Goal: Task Accomplishment & Management: Manage account settings

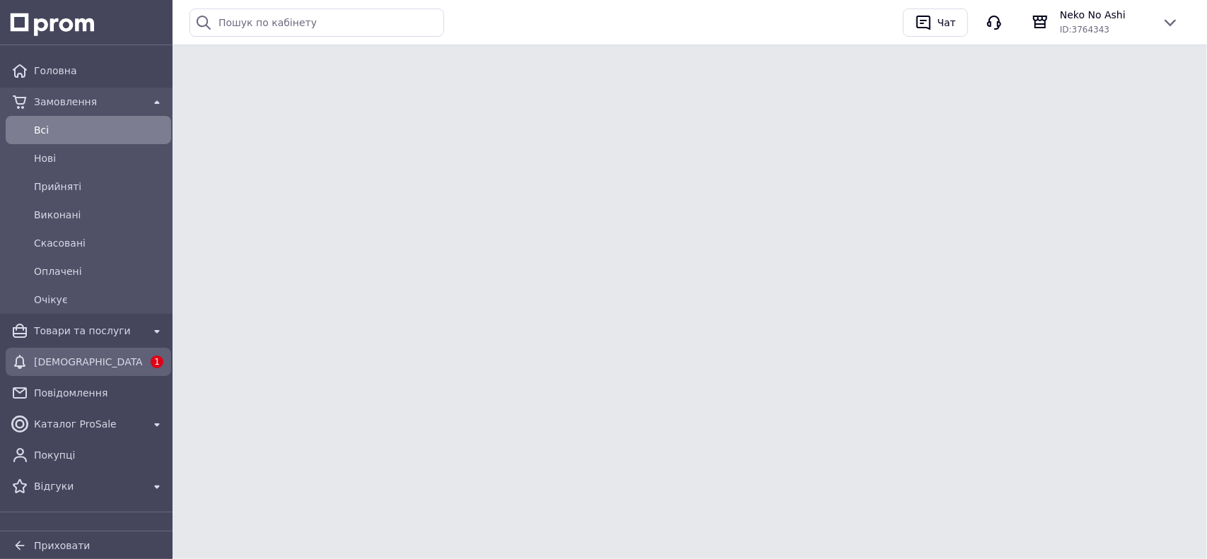
click at [110, 353] on div "[DEMOGRAPHIC_DATA]" at bounding box center [88, 362] width 115 height 20
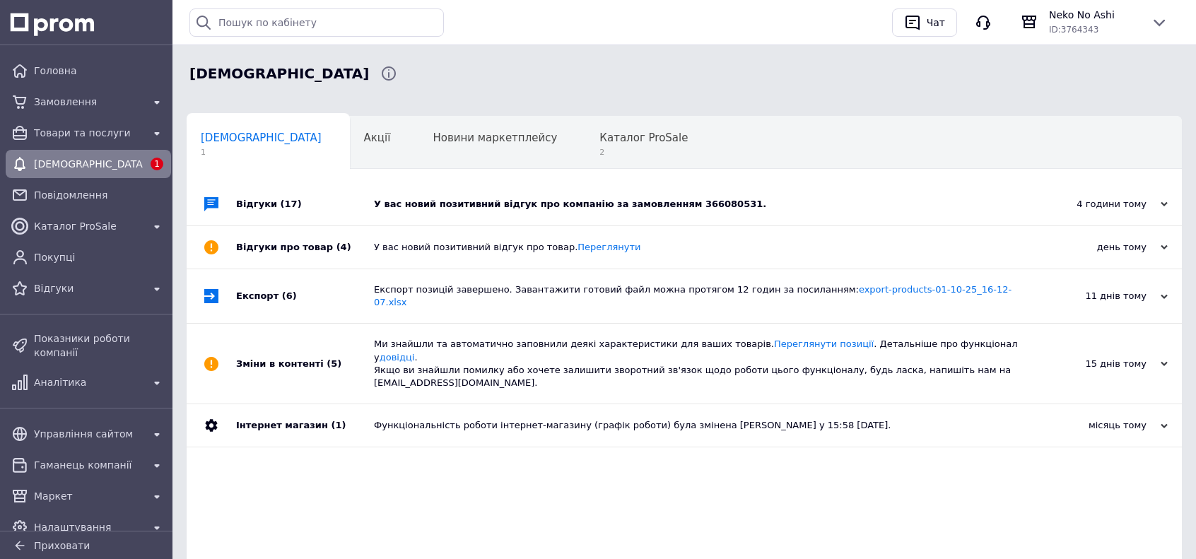
click at [482, 209] on div "У вас новий позитивний відгук про компанію за замовленням 366080531." at bounding box center [700, 204] width 653 height 13
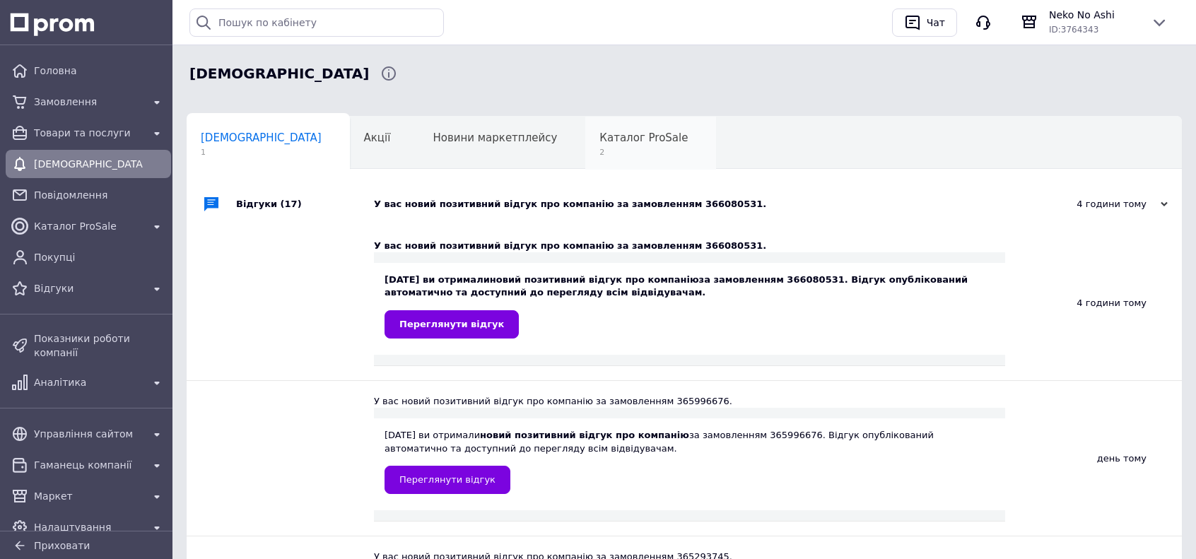
click at [585, 160] on div "Каталог ProSale 2" at bounding box center [650, 144] width 131 height 54
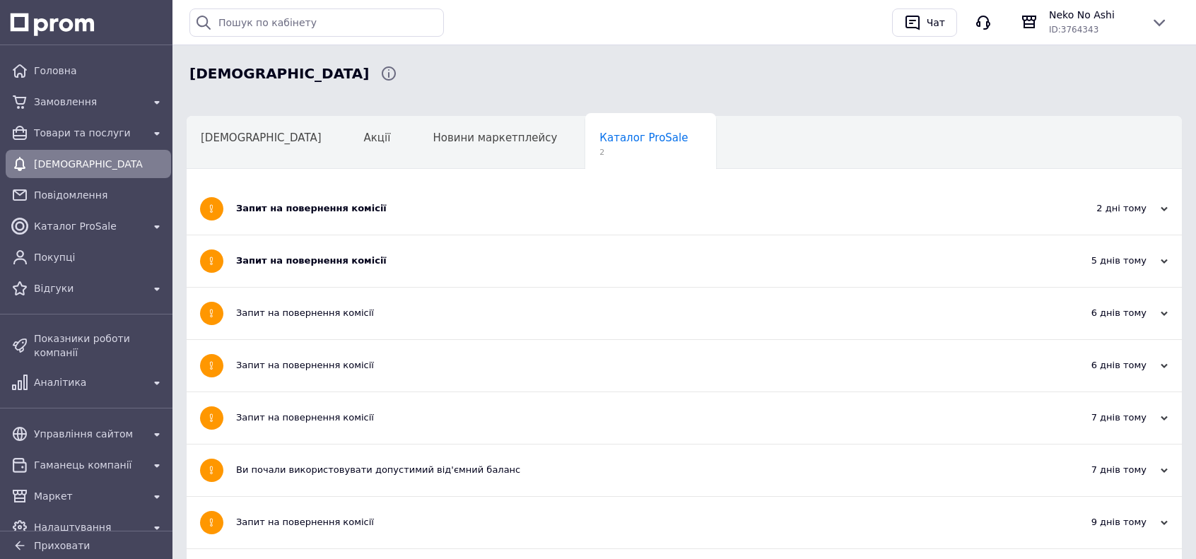
click at [522, 199] on div "Запит на повернення комісії" at bounding box center [631, 209] width 790 height 52
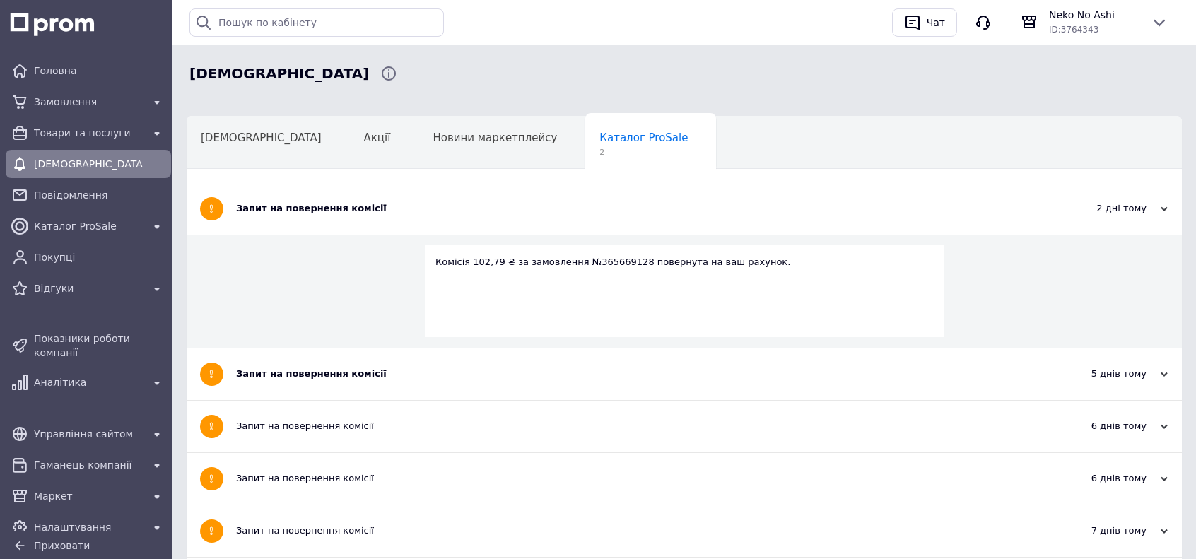
click at [522, 199] on div "Запит на повернення комісії" at bounding box center [631, 209] width 790 height 52
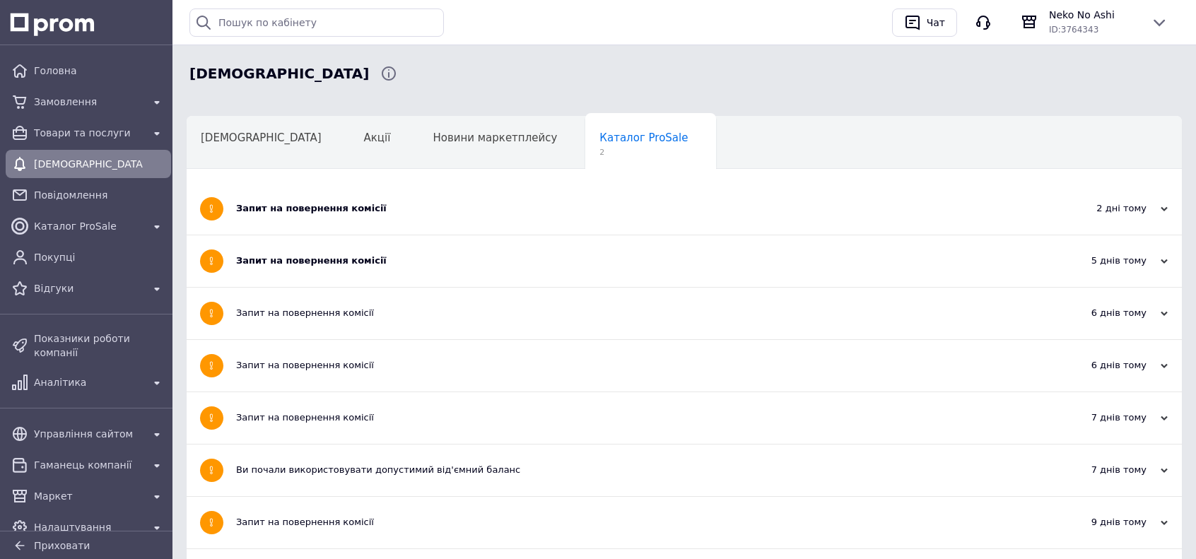
click at [480, 253] on div "Запит на повернення комісії" at bounding box center [631, 261] width 790 height 52
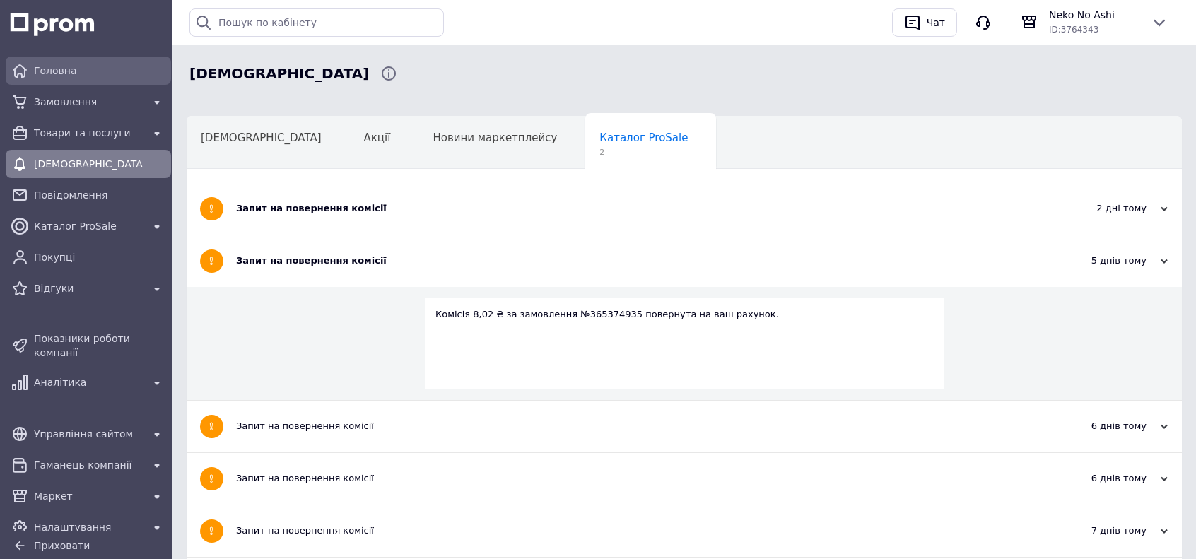
click at [100, 70] on span "Головна" at bounding box center [100, 71] width 132 height 14
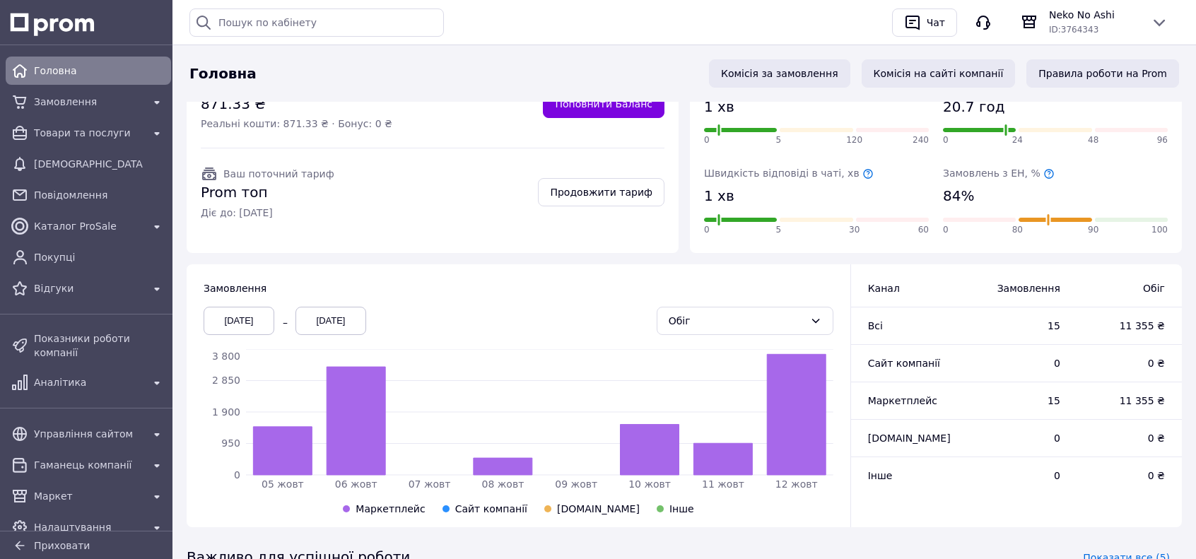
scroll to position [212, 0]
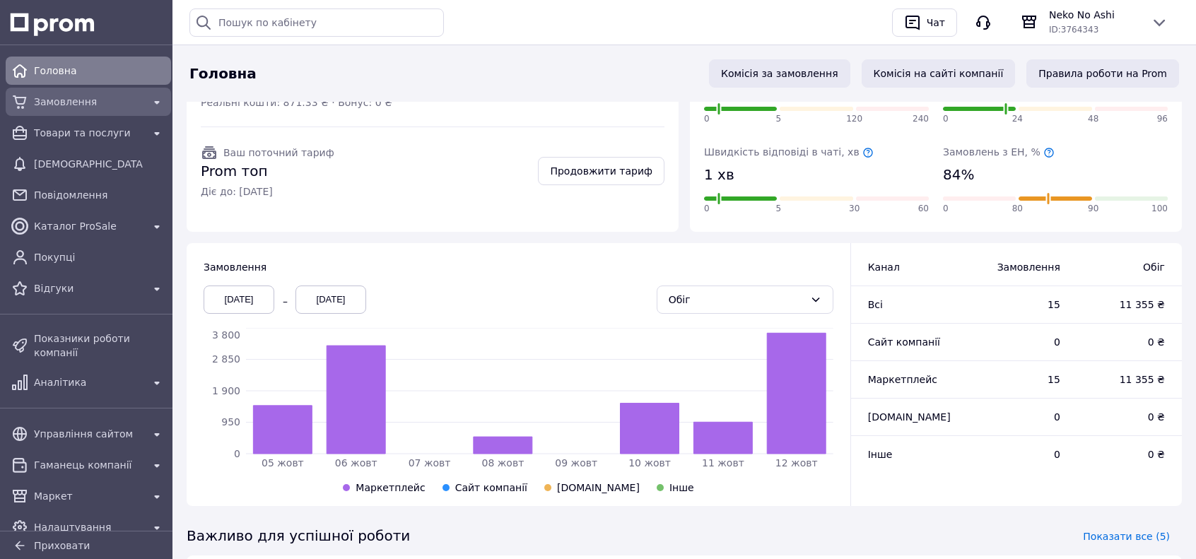
click at [83, 93] on div "Замовлення" at bounding box center [88, 102] width 115 height 20
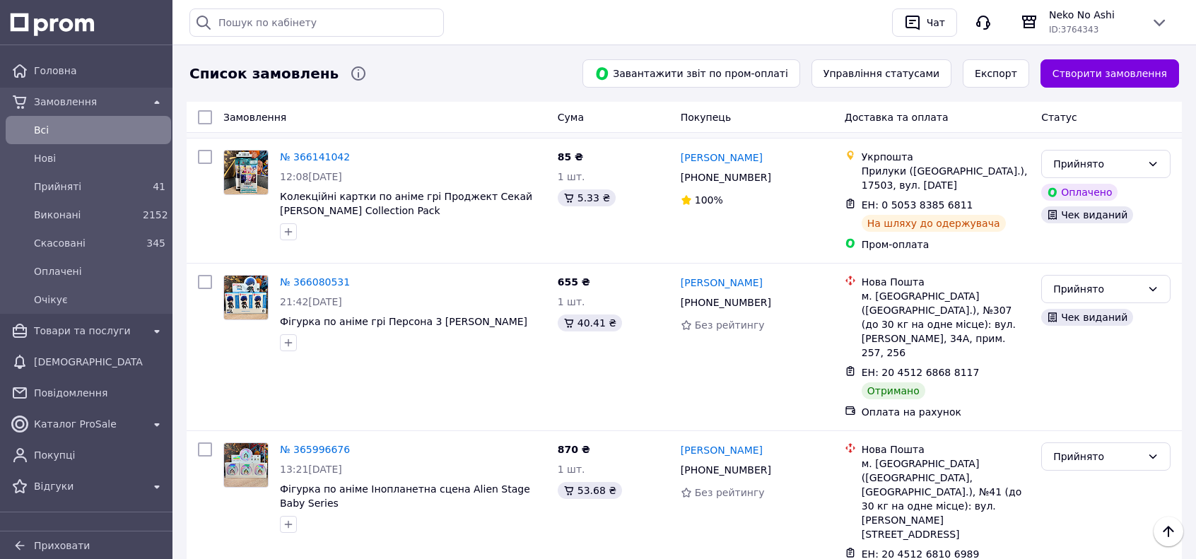
scroll to position [495, 0]
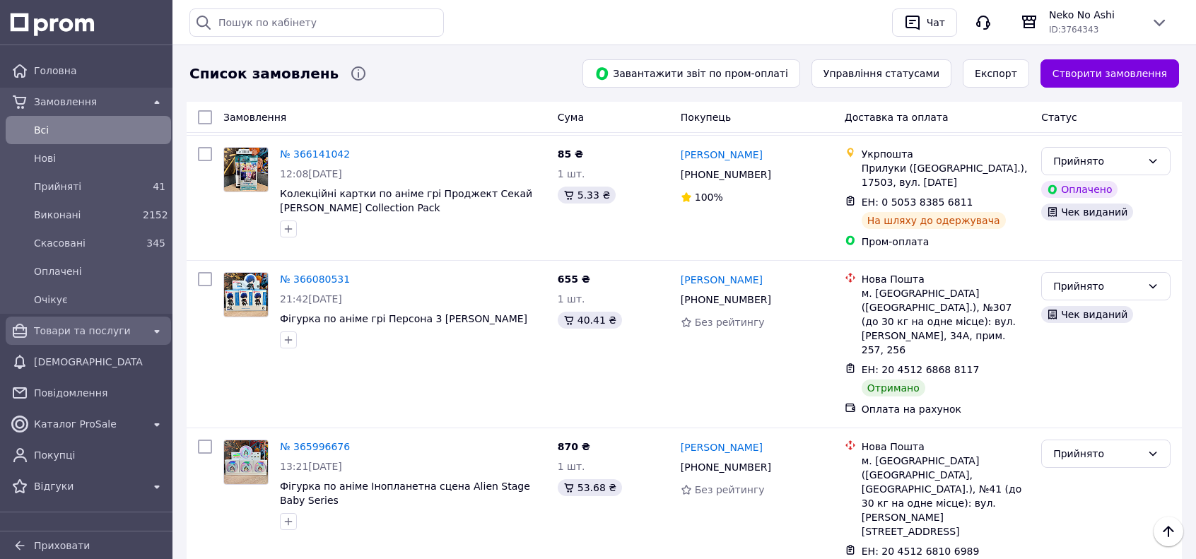
click at [74, 330] on span "Товари та послуги" at bounding box center [88, 331] width 109 height 14
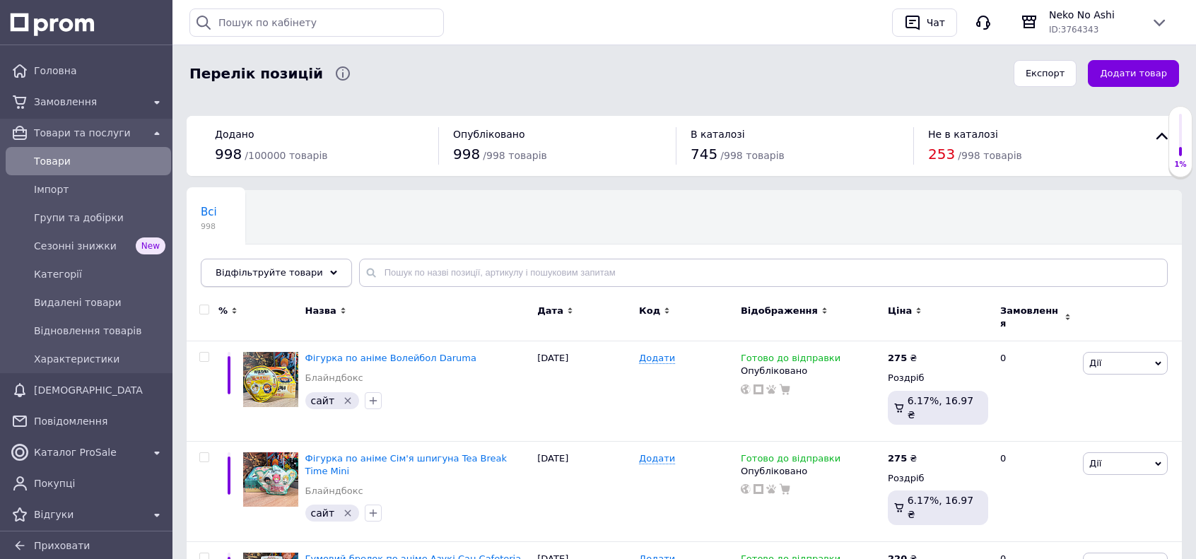
click at [300, 274] on span "Відфільтруйте товари" at bounding box center [269, 272] width 107 height 11
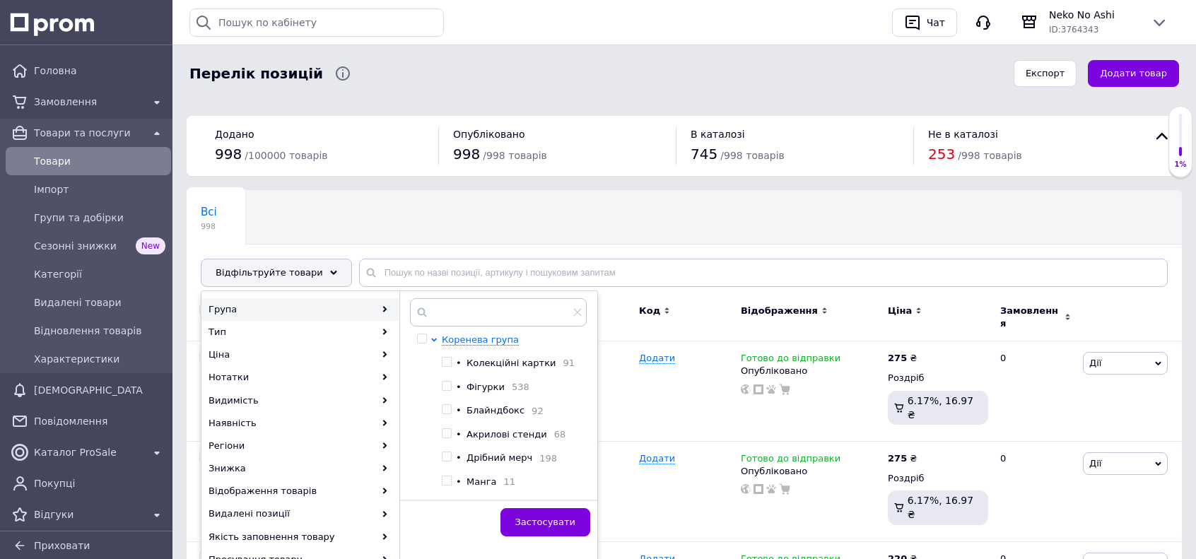
click at [478, 383] on span "Фігурки" at bounding box center [486, 387] width 38 height 11
checkbox input "true"
click at [568, 527] on span "Застосувати" at bounding box center [545, 522] width 60 height 11
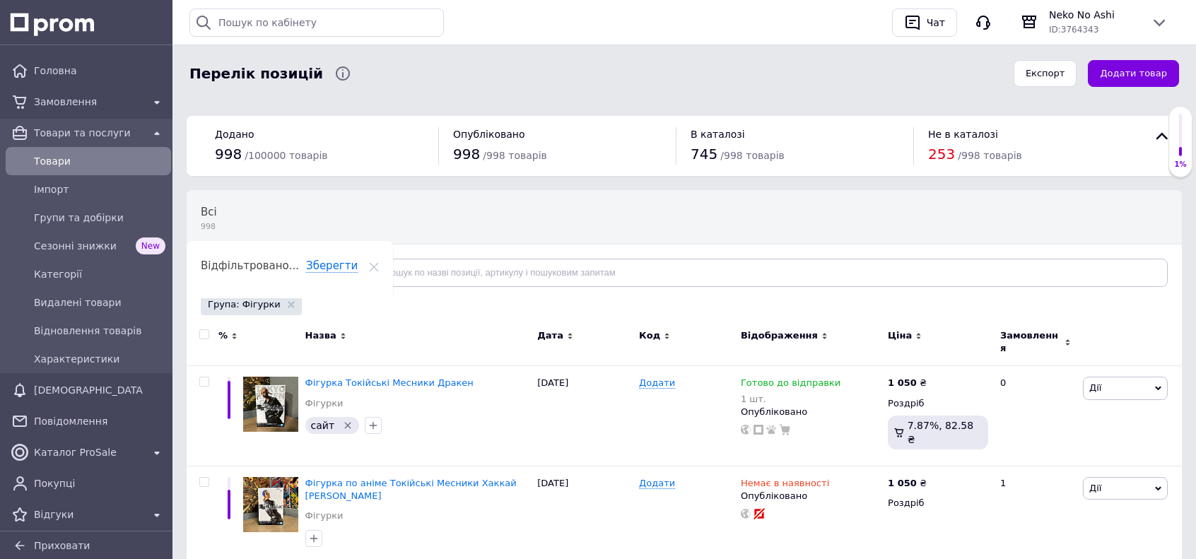
click at [250, 273] on span "Відфільтруйте товари" at bounding box center [269, 272] width 107 height 11
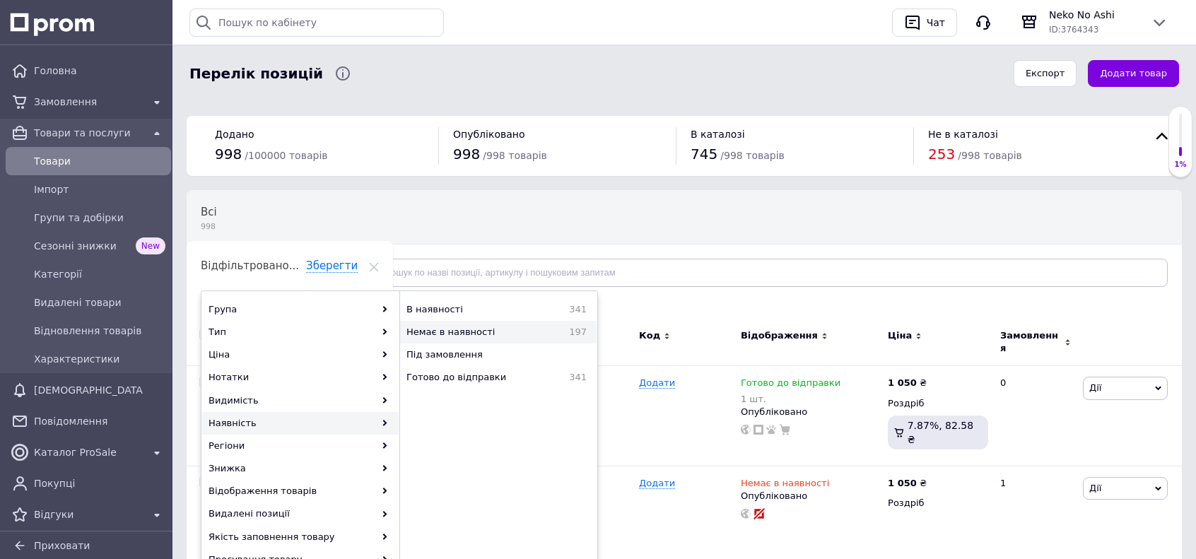
click at [503, 334] on span "Немає в наявності" at bounding box center [477, 332] width 141 height 13
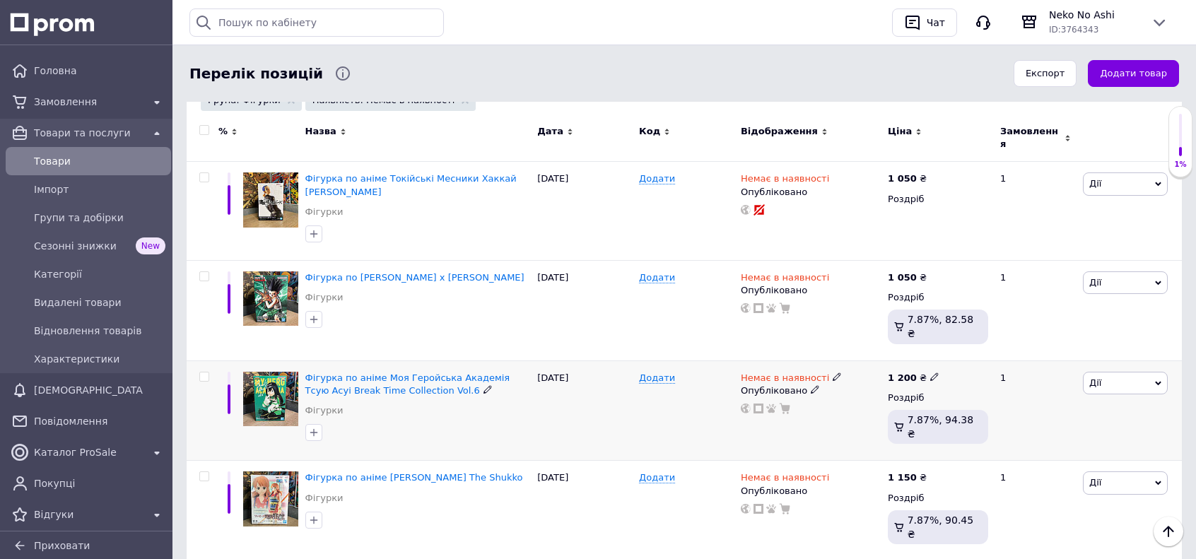
scroll to position [212, 0]
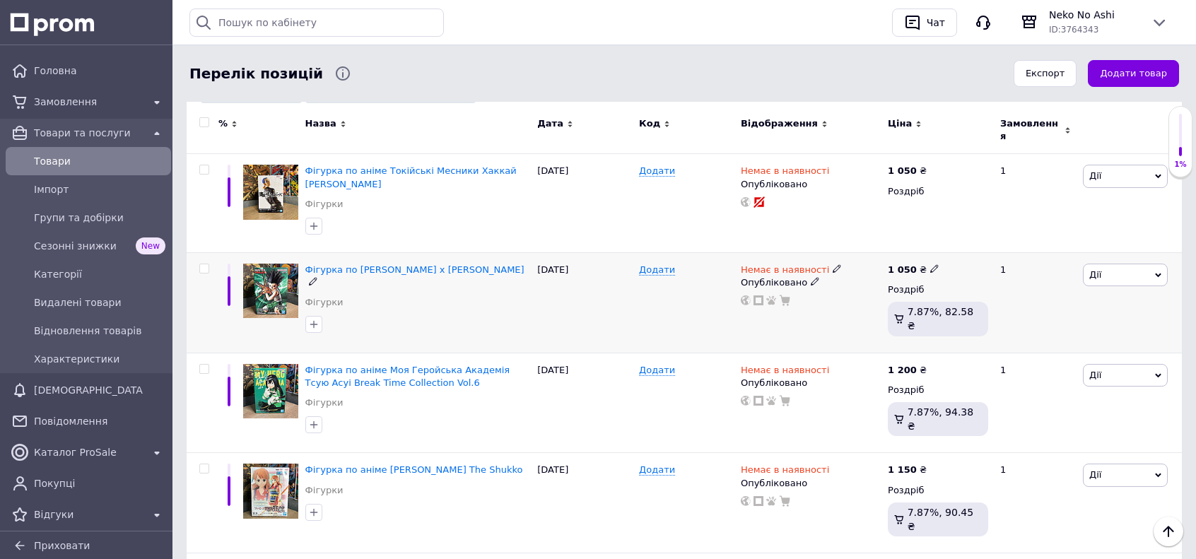
click at [202, 264] on input "checkbox" at bounding box center [203, 268] width 9 height 9
checkbox input "true"
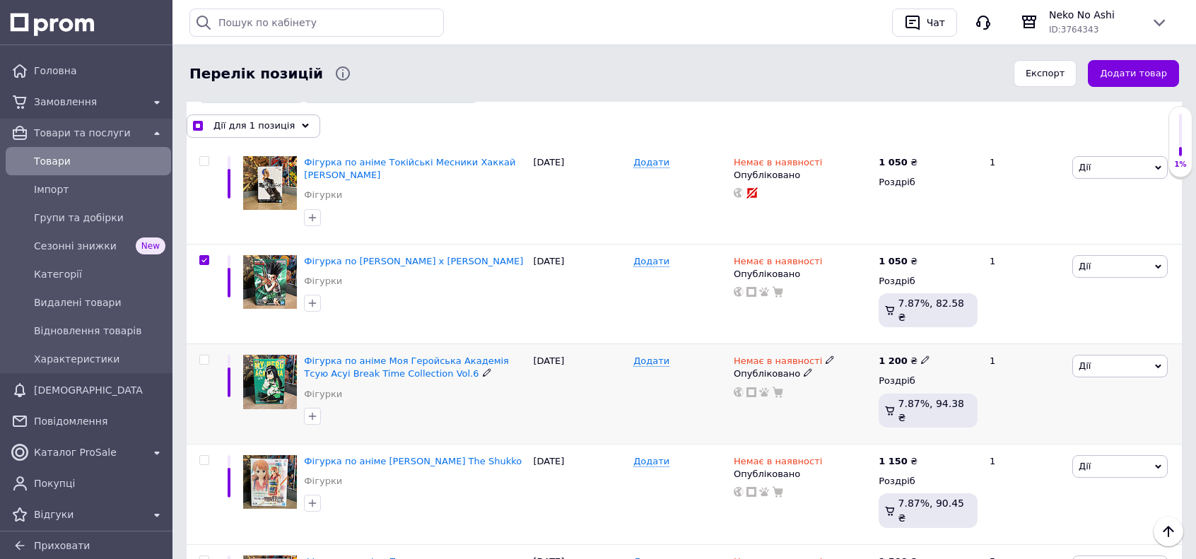
click at [206, 356] on input "checkbox" at bounding box center [203, 360] width 9 height 9
checkbox input "true"
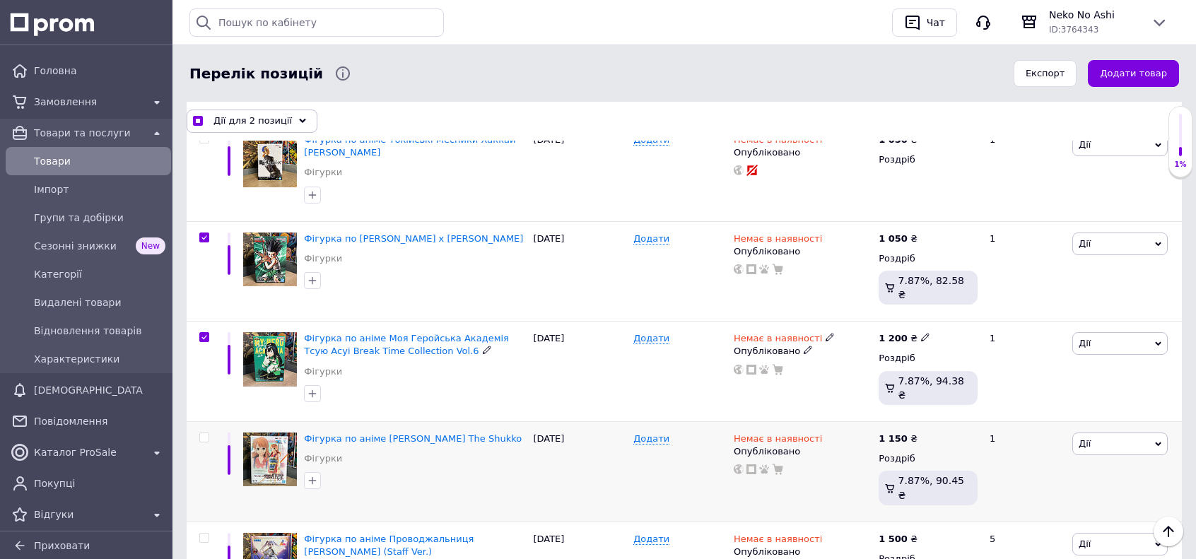
scroll to position [354, 0]
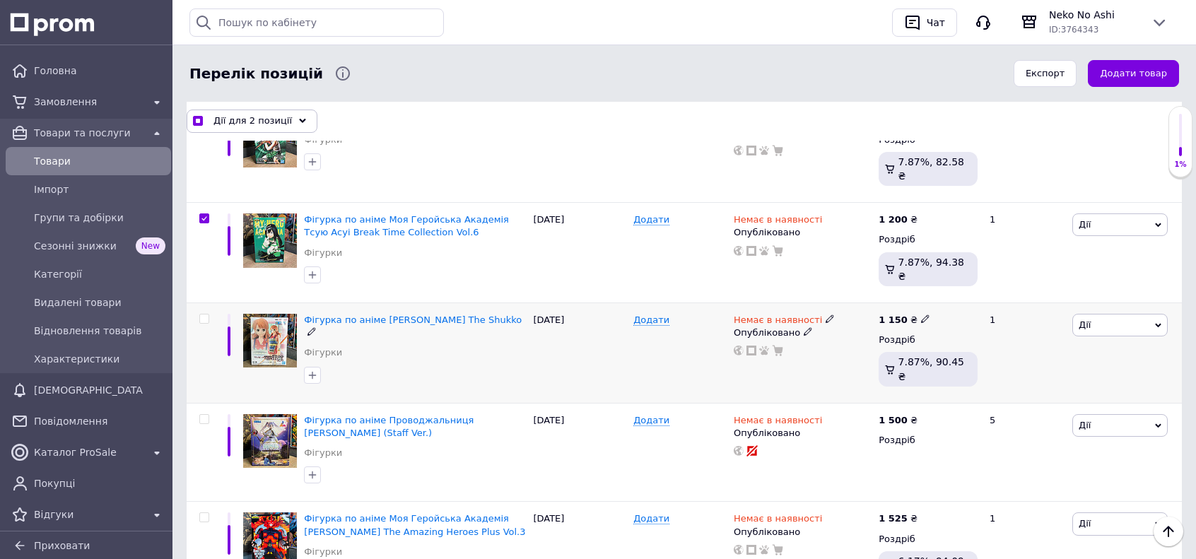
drag, startPoint x: 204, startPoint y: 286, endPoint x: 199, endPoint y: 306, distance: 20.4
click at [204, 315] on input "checkbox" at bounding box center [203, 319] width 9 height 9
checkbox input "true"
click at [204, 403] on div at bounding box center [203, 452] width 32 height 99
checkbox input "true"
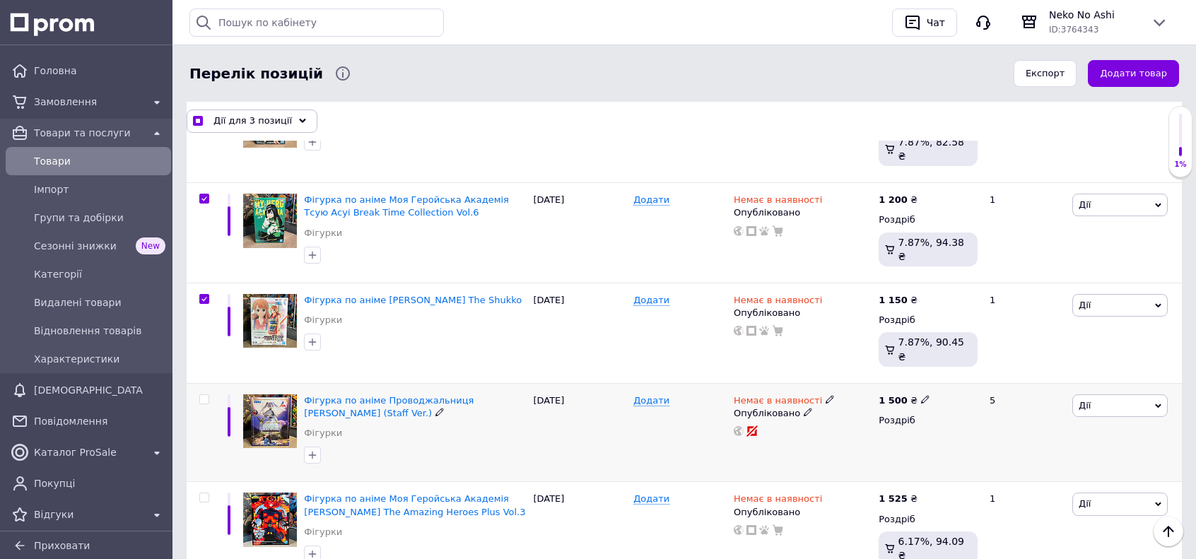
scroll to position [424, 0]
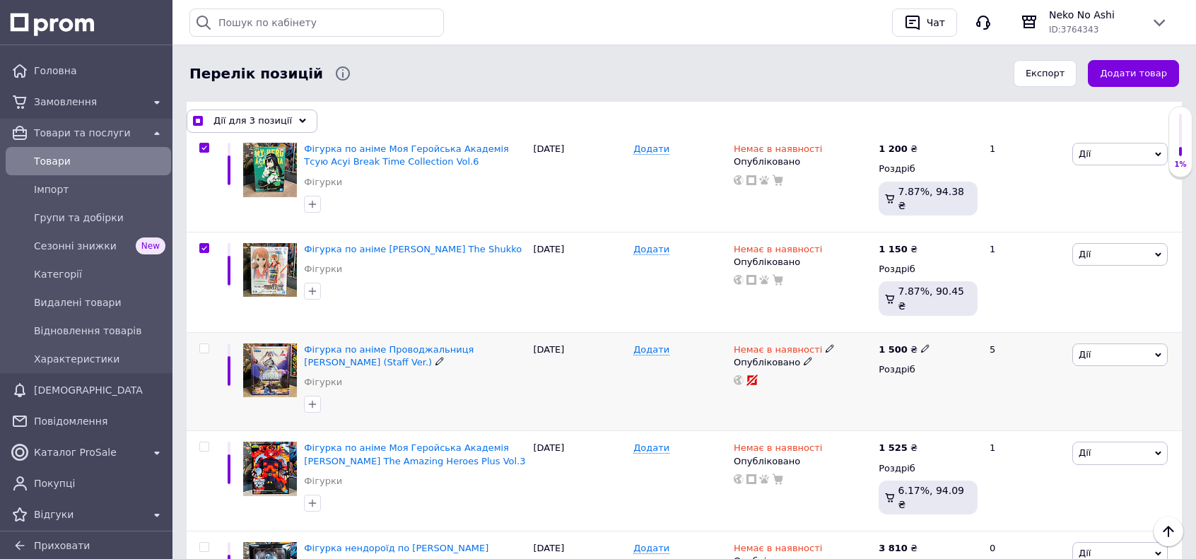
click at [204, 344] on input "checkbox" at bounding box center [203, 348] width 9 height 9
checkbox input "true"
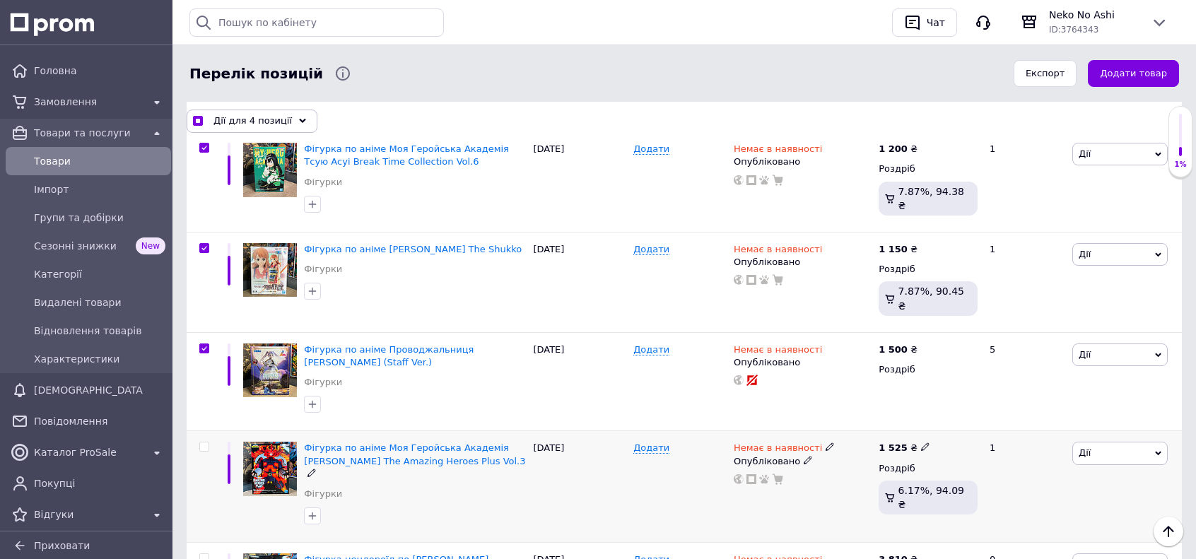
click at [207, 443] on input "checkbox" at bounding box center [203, 447] width 9 height 9
checkbox input "true"
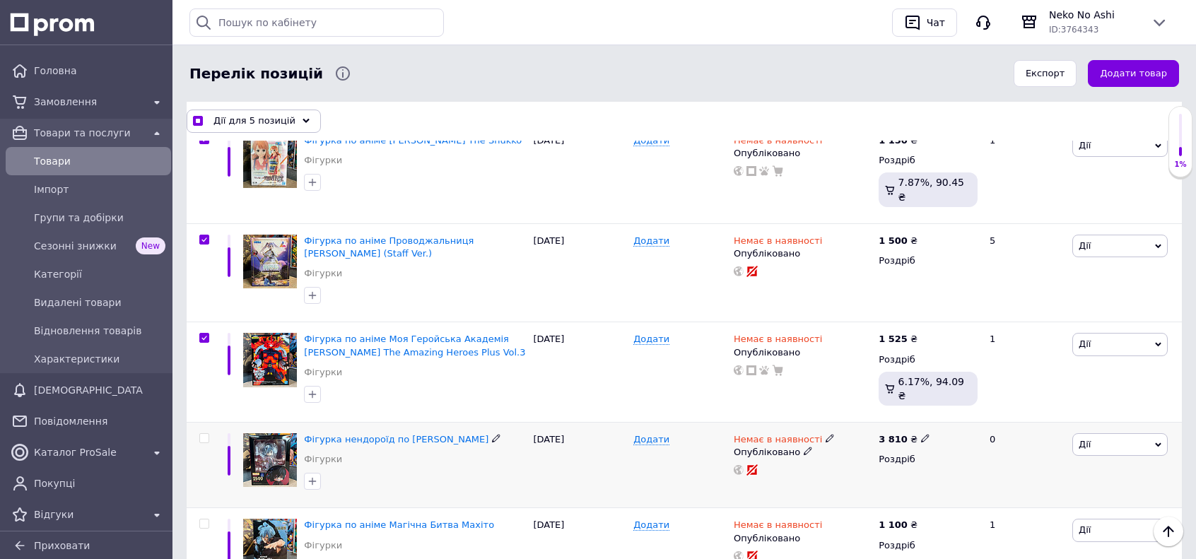
scroll to position [566, 0]
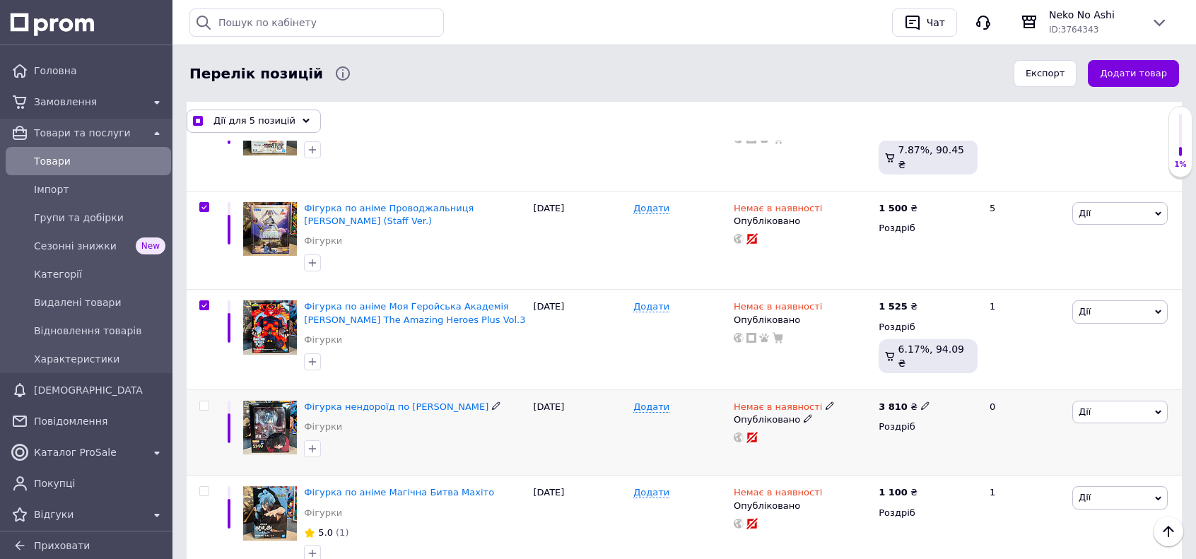
click at [202, 402] on input "checkbox" at bounding box center [203, 406] width 9 height 9
checkbox input "true"
click at [199, 487] on input "checkbox" at bounding box center [203, 491] width 9 height 9
checkbox input "true"
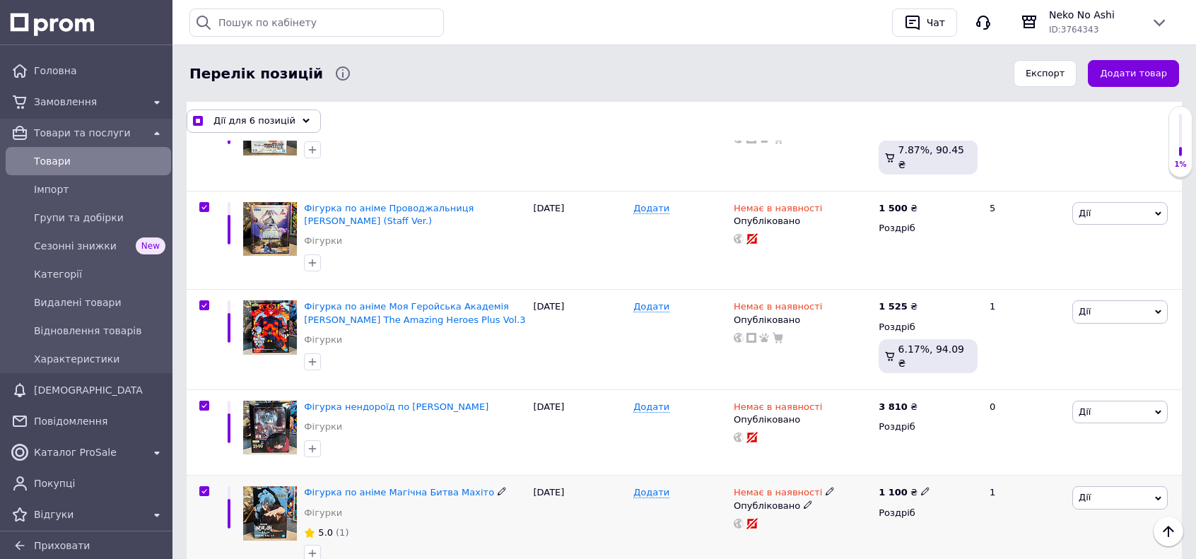
checkbox input "true"
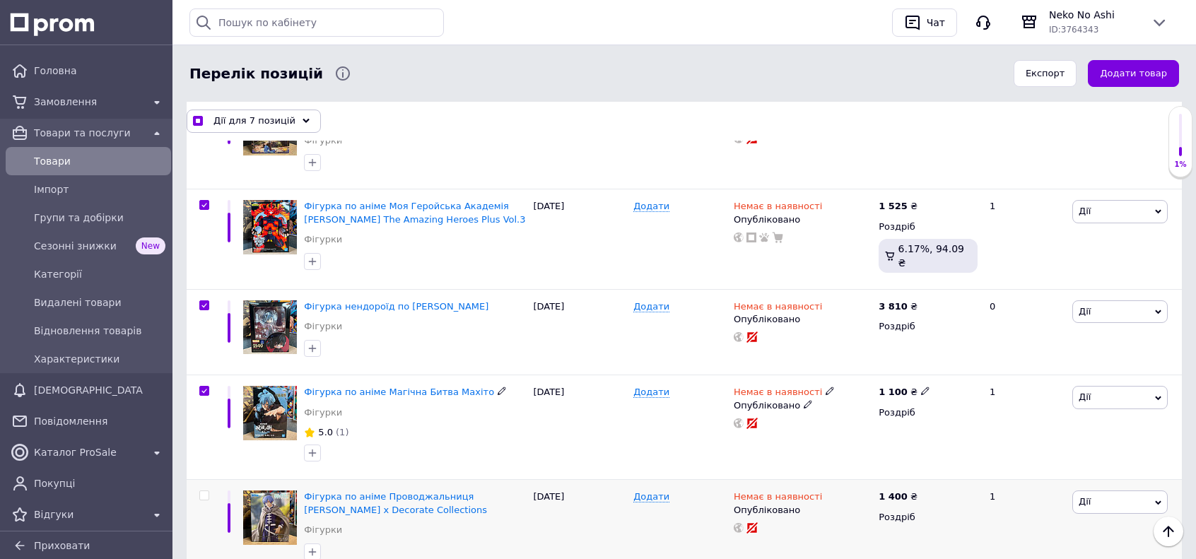
scroll to position [707, 0]
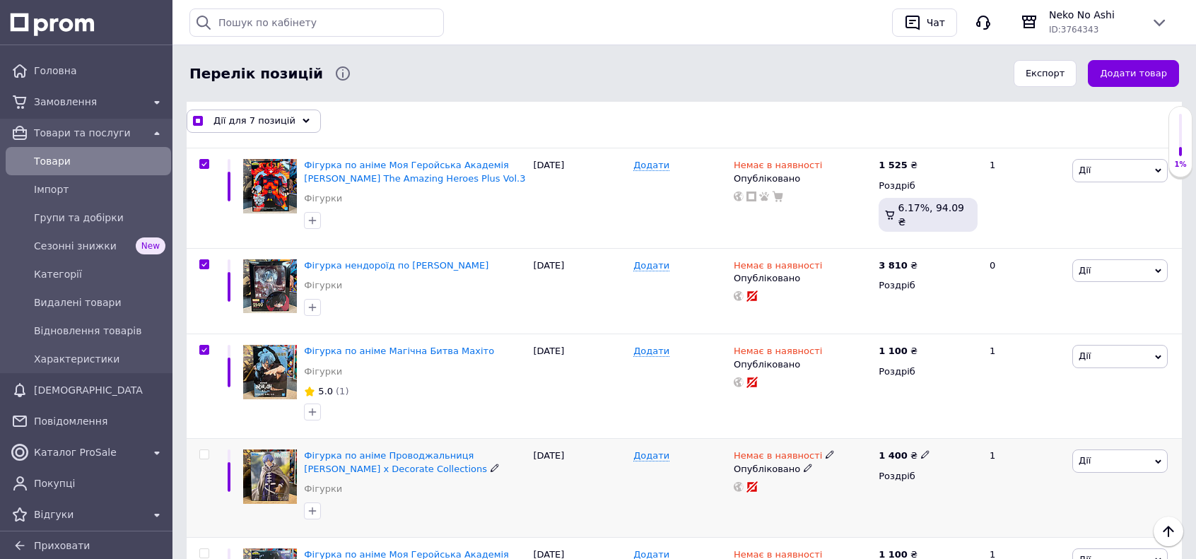
click at [209, 450] on span at bounding box center [204, 455] width 10 height 10
click at [209, 450] on input "checkbox" at bounding box center [203, 454] width 9 height 9
checkbox input "true"
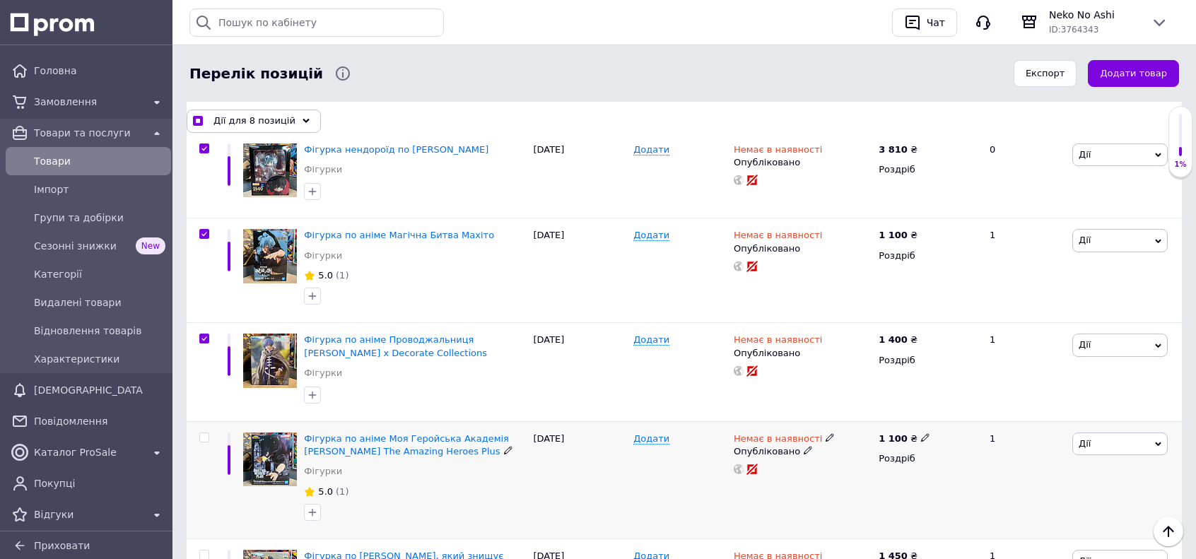
scroll to position [848, 0]
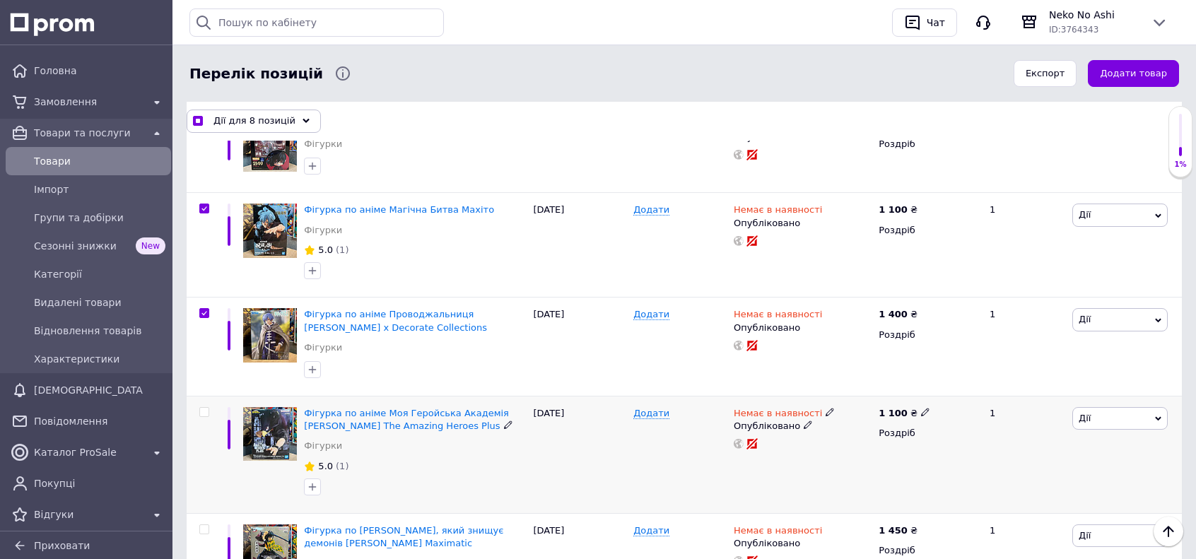
click at [204, 408] on input "checkbox" at bounding box center [203, 412] width 9 height 9
checkbox input "true"
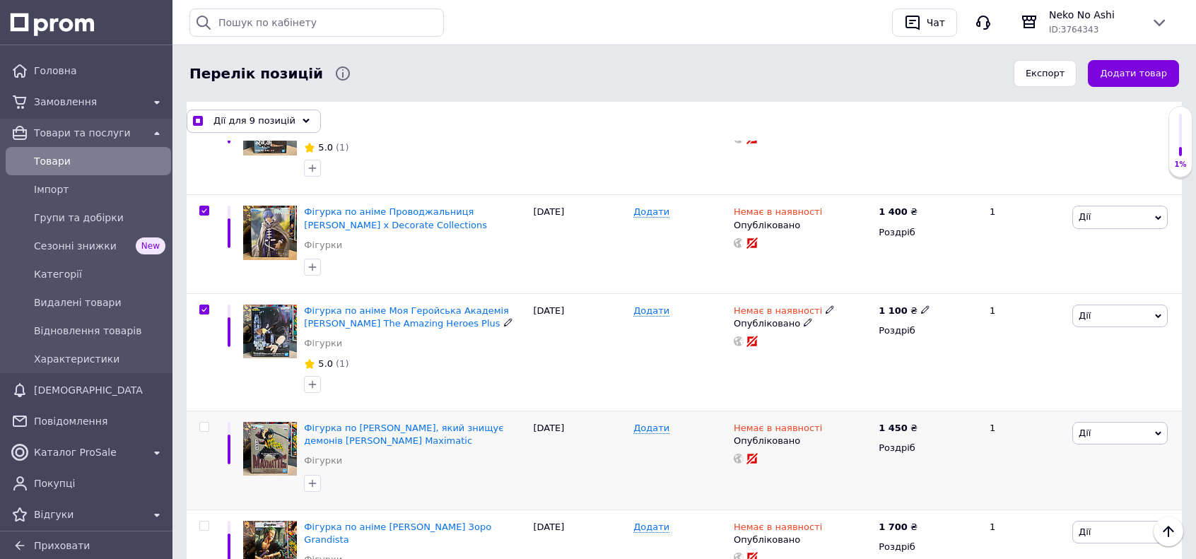
scroll to position [990, 0]
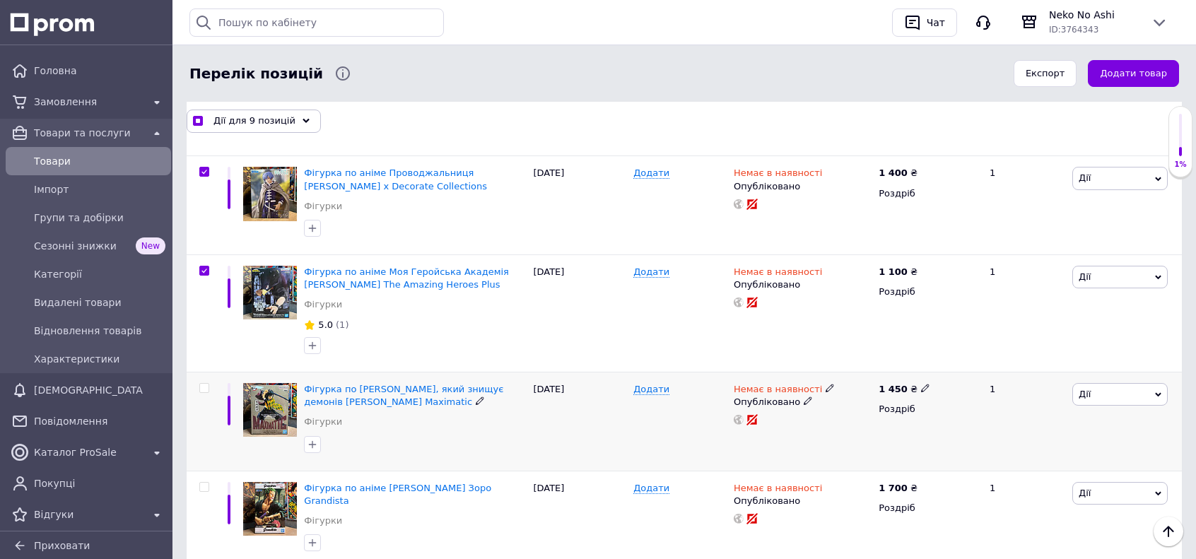
click at [204, 384] on input "checkbox" at bounding box center [203, 388] width 9 height 9
checkbox input "true"
click at [210, 482] on div at bounding box center [204, 487] width 28 height 10
click at [209, 482] on div at bounding box center [204, 487] width 28 height 10
checkbox input "true"
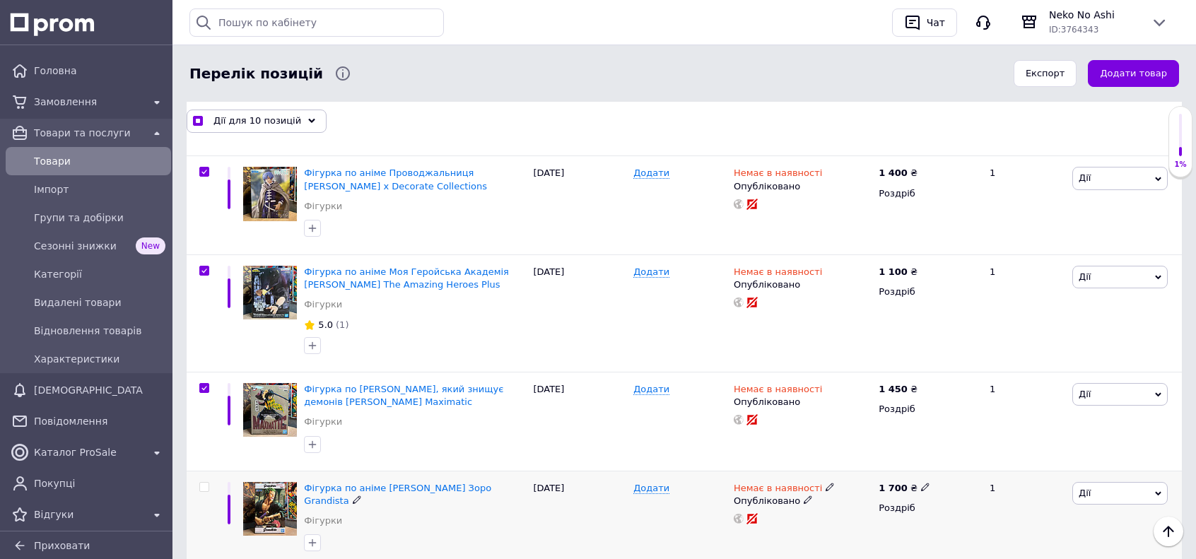
click at [208, 483] on input "checkbox" at bounding box center [203, 487] width 9 height 9
checkbox input "true"
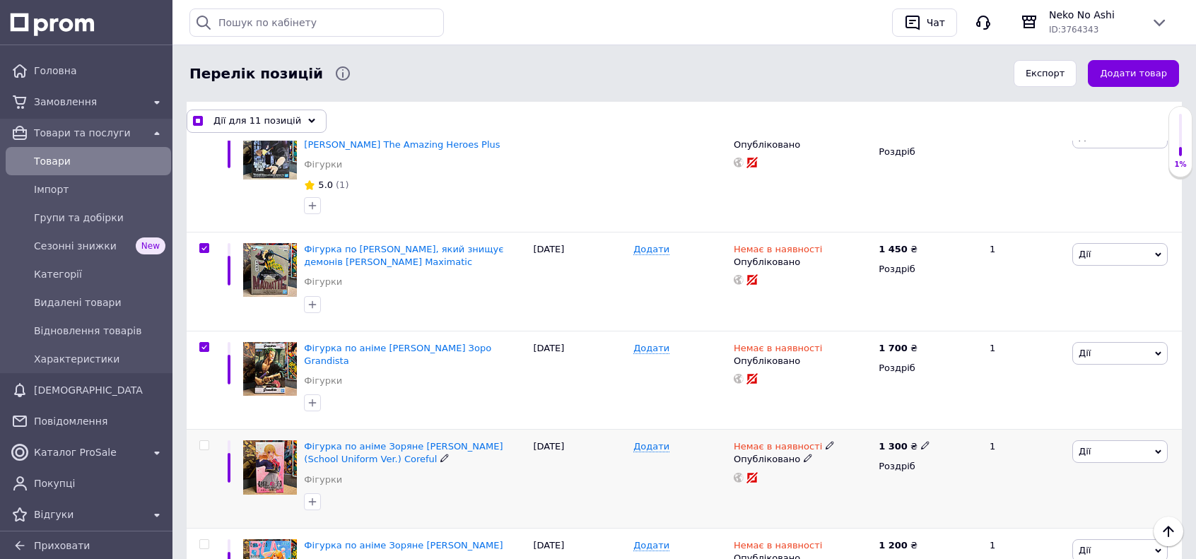
scroll to position [1131, 0]
click at [204, 440] on input "checkbox" at bounding box center [203, 444] width 9 height 9
checkbox input "true"
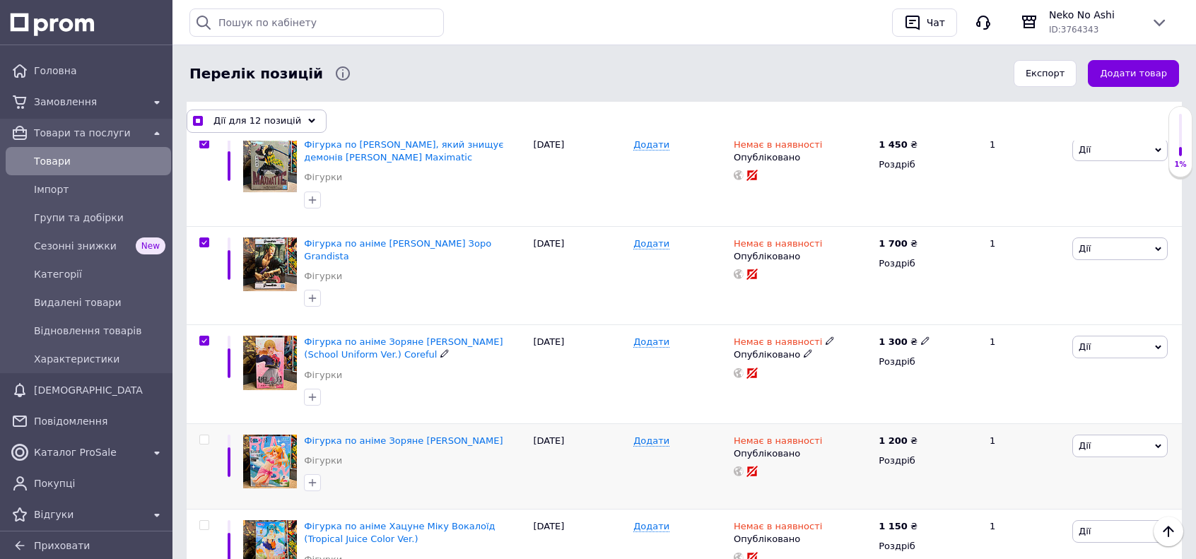
scroll to position [1273, 0]
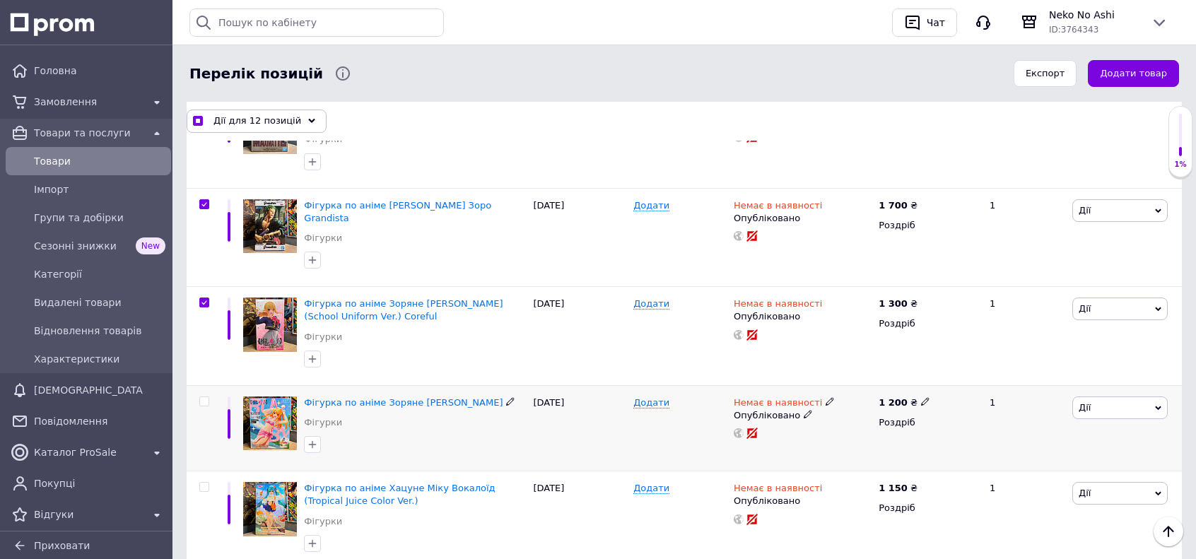
click at [204, 397] on input "checkbox" at bounding box center [203, 401] width 9 height 9
checkbox input "true"
click at [198, 482] on div at bounding box center [204, 487] width 28 height 10
checkbox input "true"
click at [207, 483] on input "checkbox" at bounding box center [203, 487] width 9 height 9
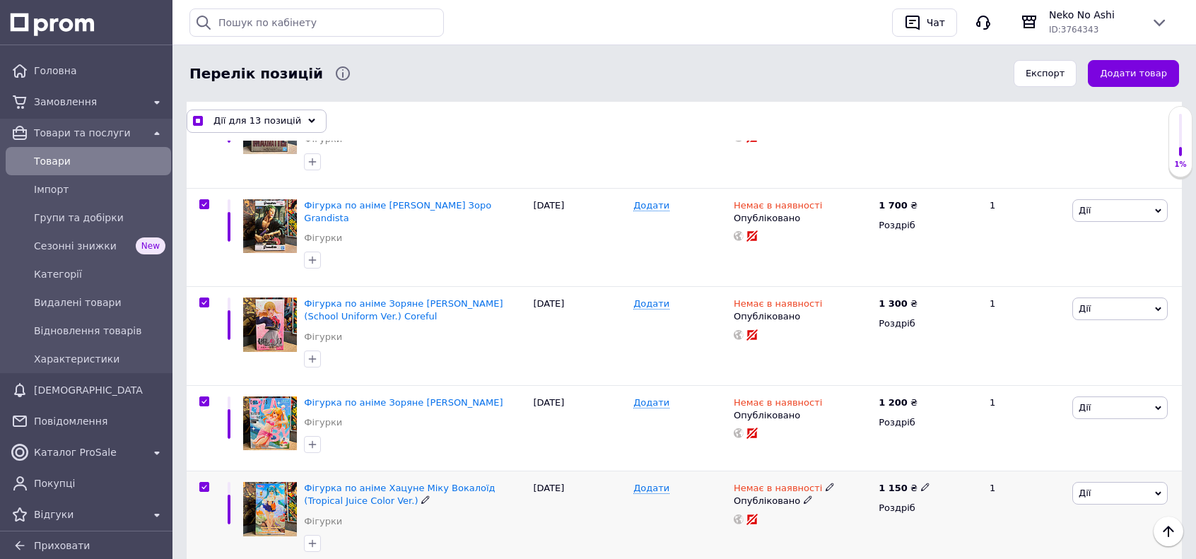
checkbox input "true"
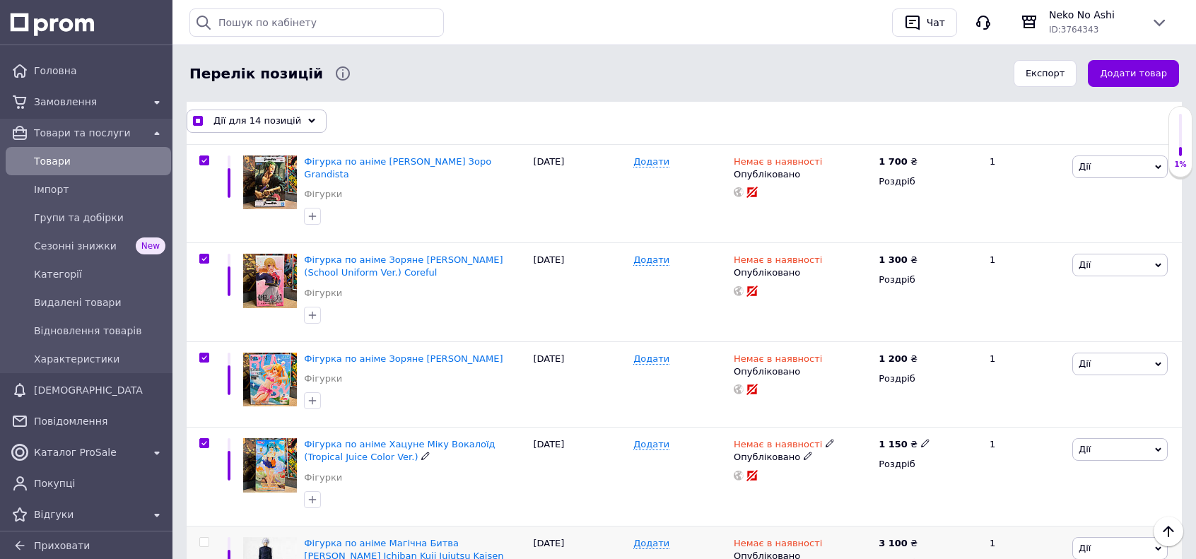
scroll to position [1485, 0]
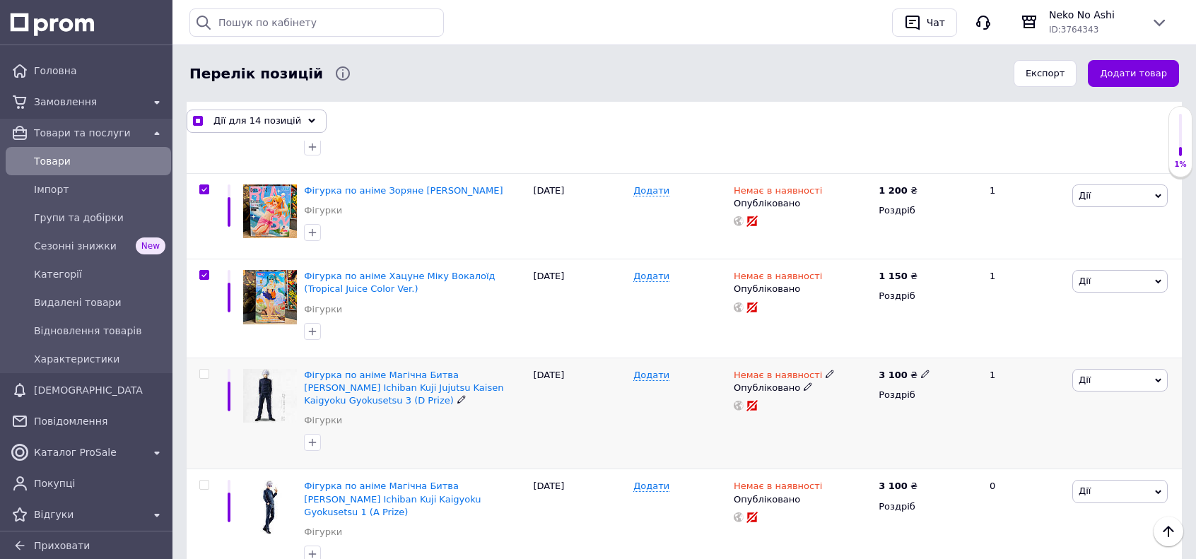
click at [198, 369] on div at bounding box center [204, 374] width 28 height 10
click at [208, 480] on div at bounding box center [204, 485] width 28 height 10
checkbox input "true"
click at [205, 481] on input "checkbox" at bounding box center [203, 485] width 9 height 9
checkbox input "true"
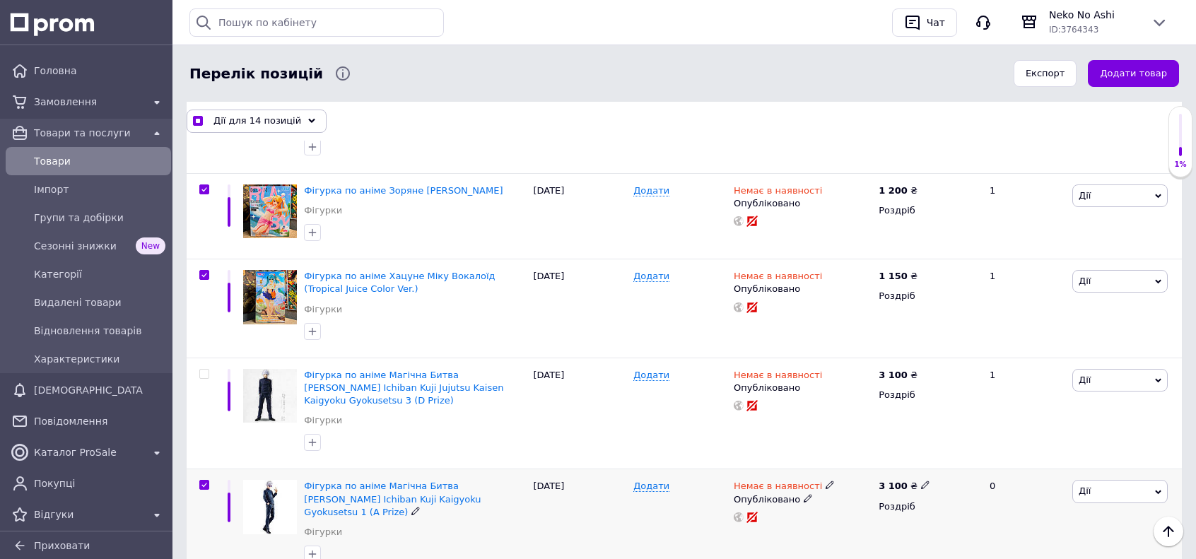
checkbox input "true"
click at [204, 370] on input "checkbox" at bounding box center [203, 374] width 9 height 9
checkbox input "true"
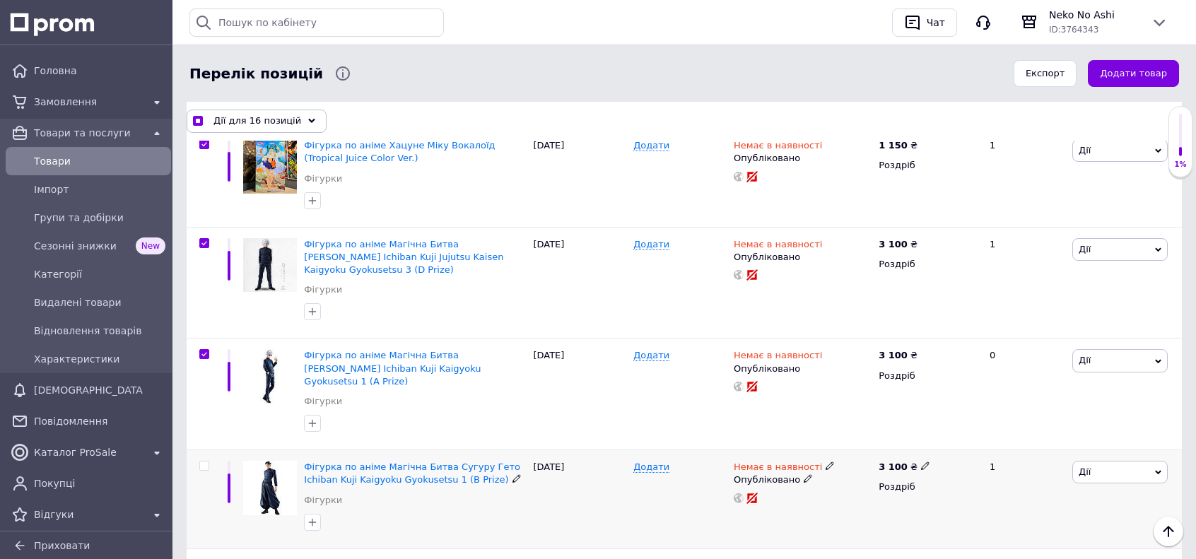
scroll to position [1626, 0]
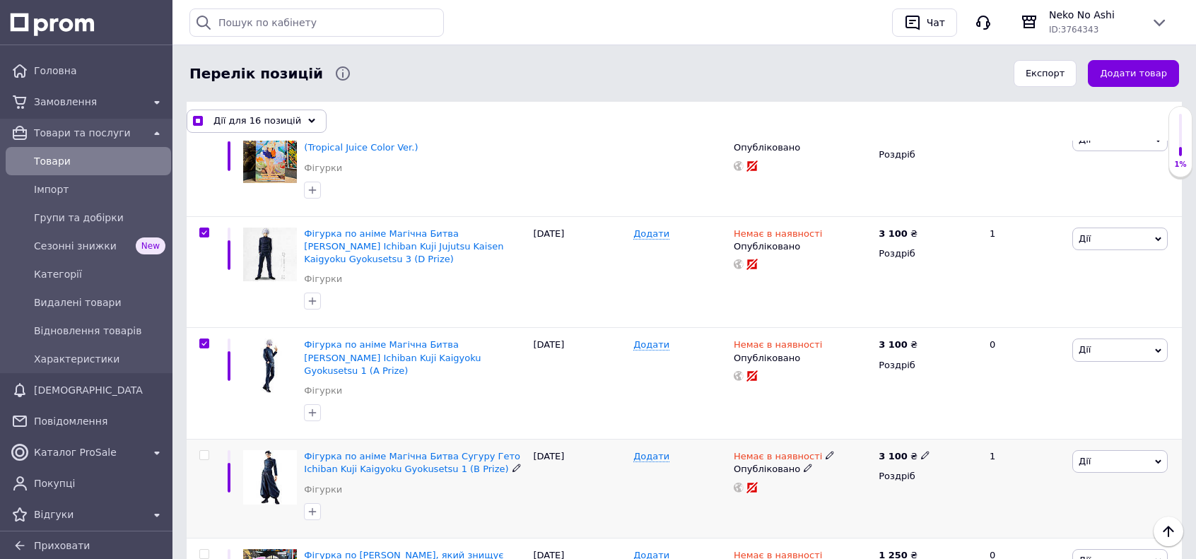
click at [205, 451] on input "checkbox" at bounding box center [203, 455] width 9 height 9
checkbox input "true"
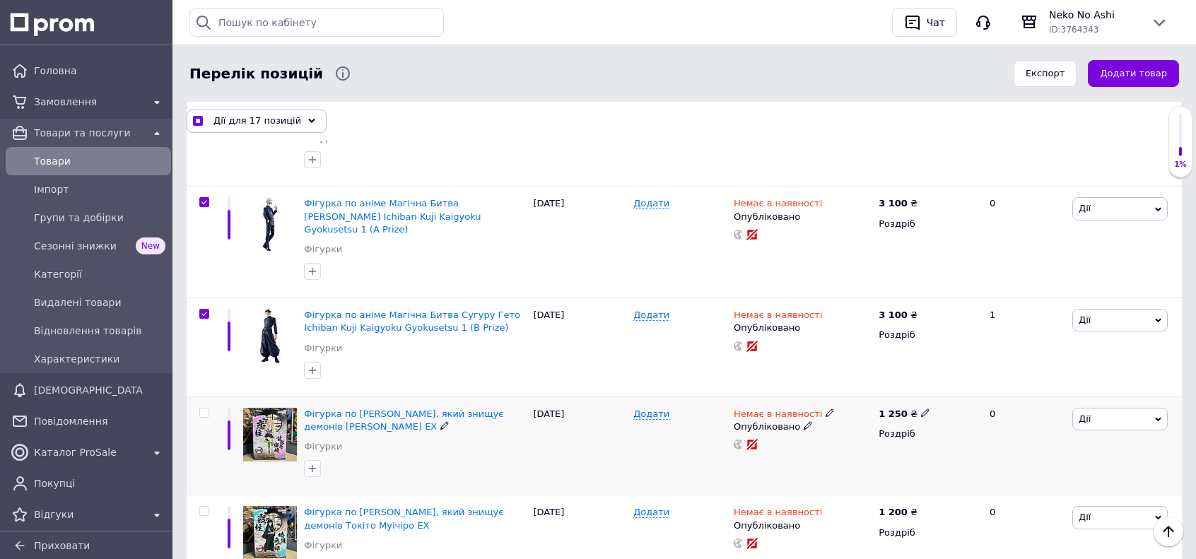
click at [202, 409] on input "checkbox" at bounding box center [203, 413] width 9 height 9
checkbox input "true"
click at [201, 507] on input "checkbox" at bounding box center [203, 511] width 9 height 9
checkbox input "true"
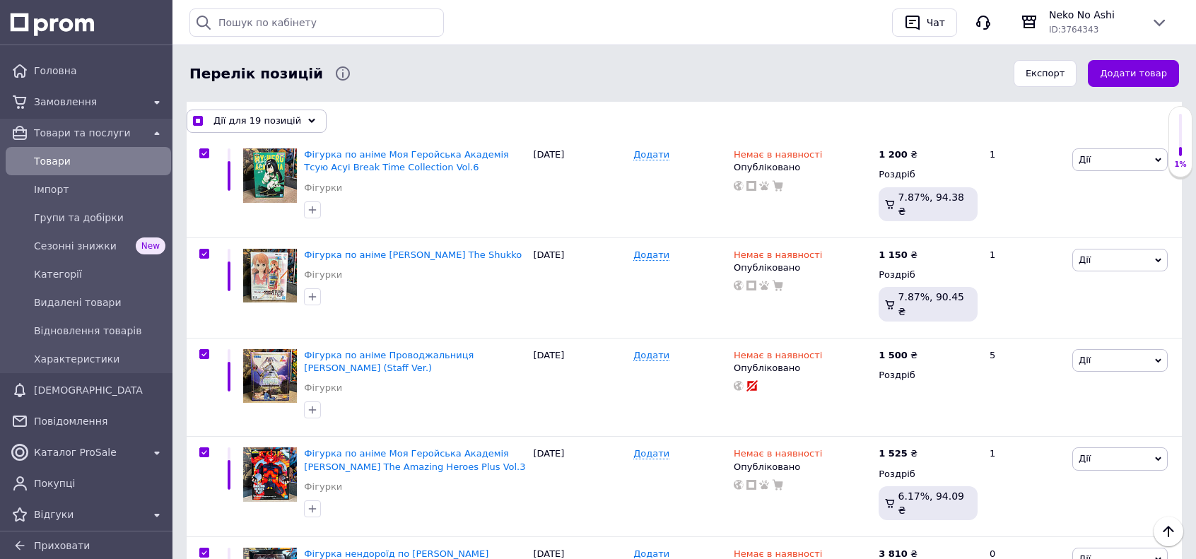
scroll to position [368, 0]
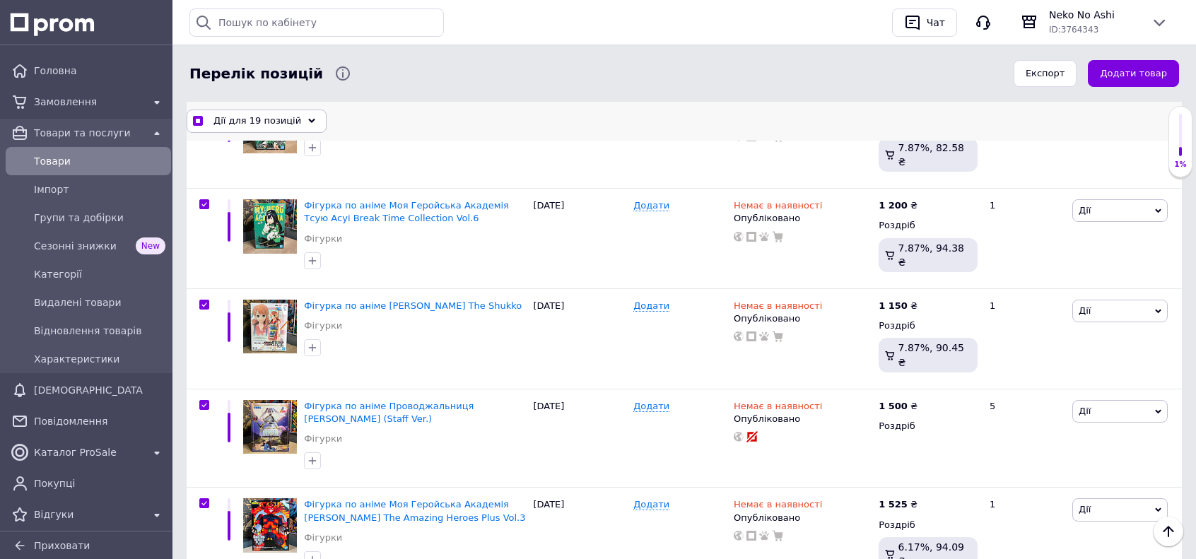
click at [259, 123] on span "Дії для 19 позицій" at bounding box center [258, 121] width 88 height 13
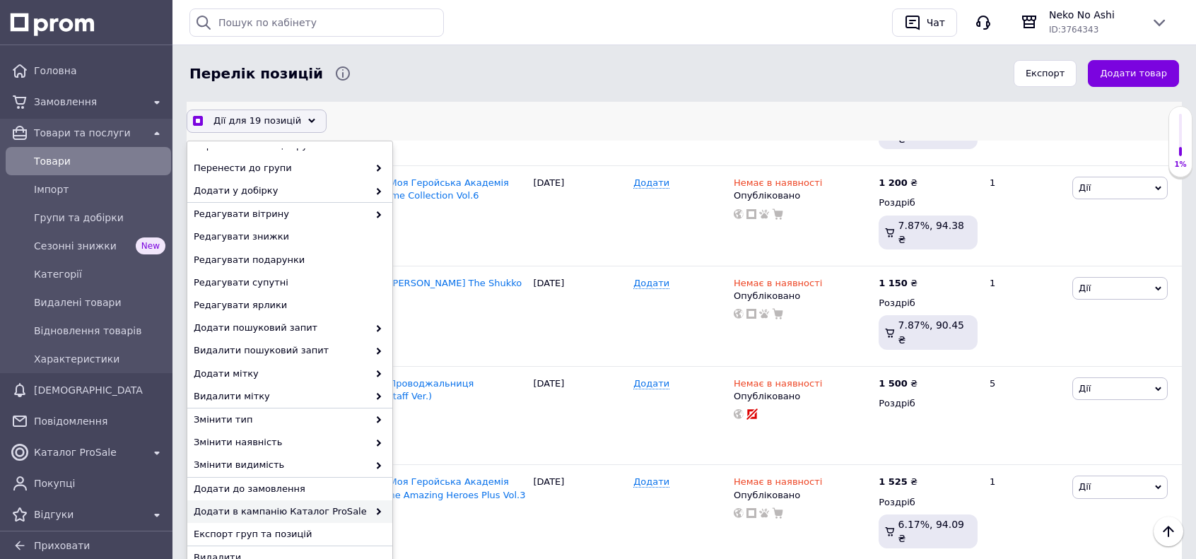
scroll to position [438, 0]
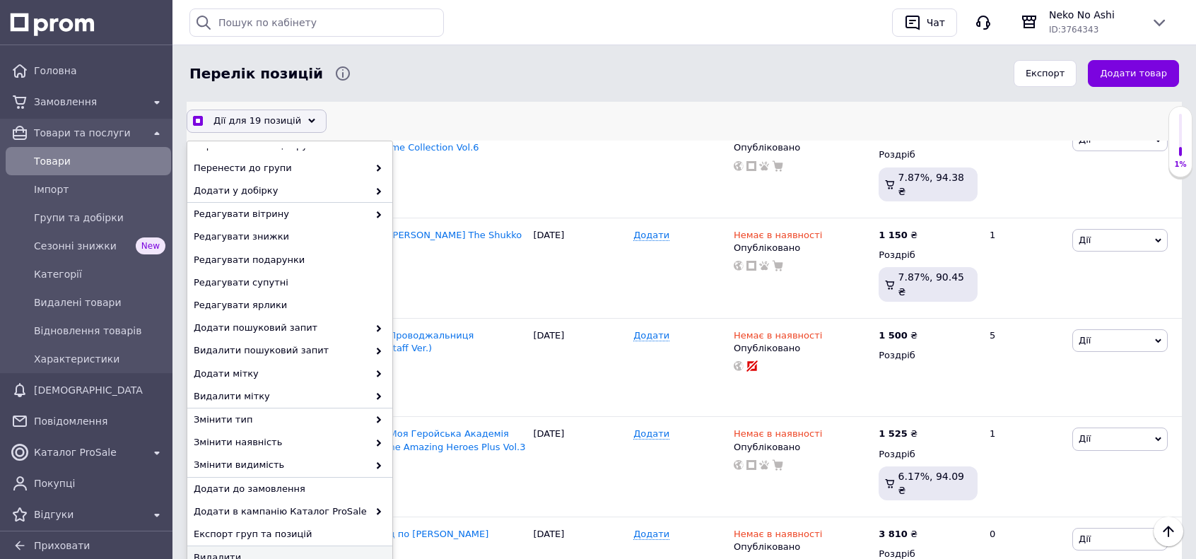
click at [284, 554] on span "Видалити" at bounding box center [288, 557] width 189 height 13
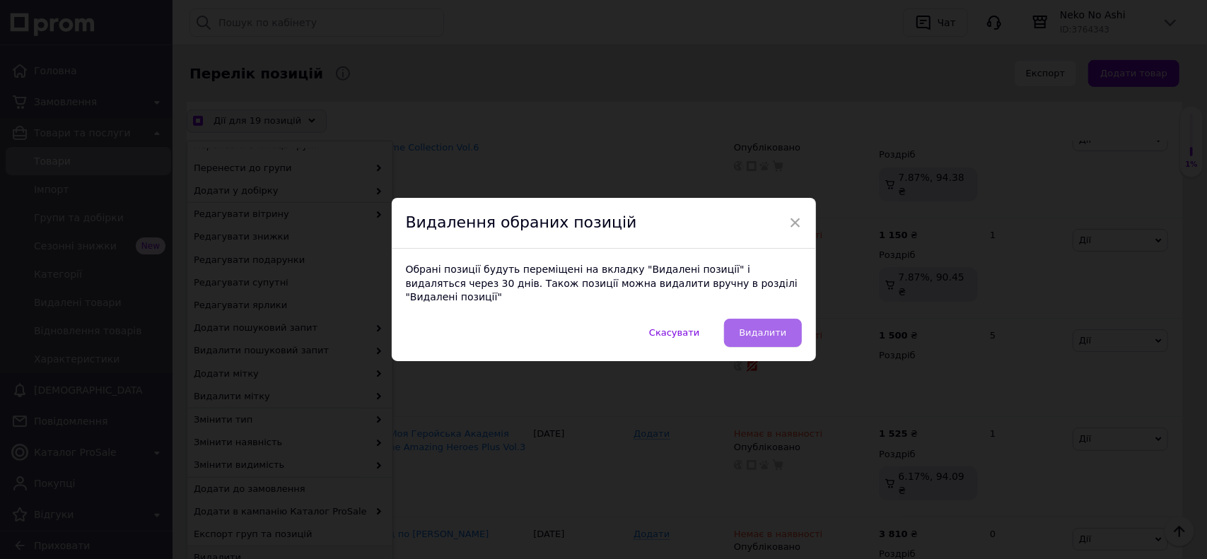
click at [766, 330] on span "Видалити" at bounding box center [762, 332] width 47 height 11
checkbox input "true"
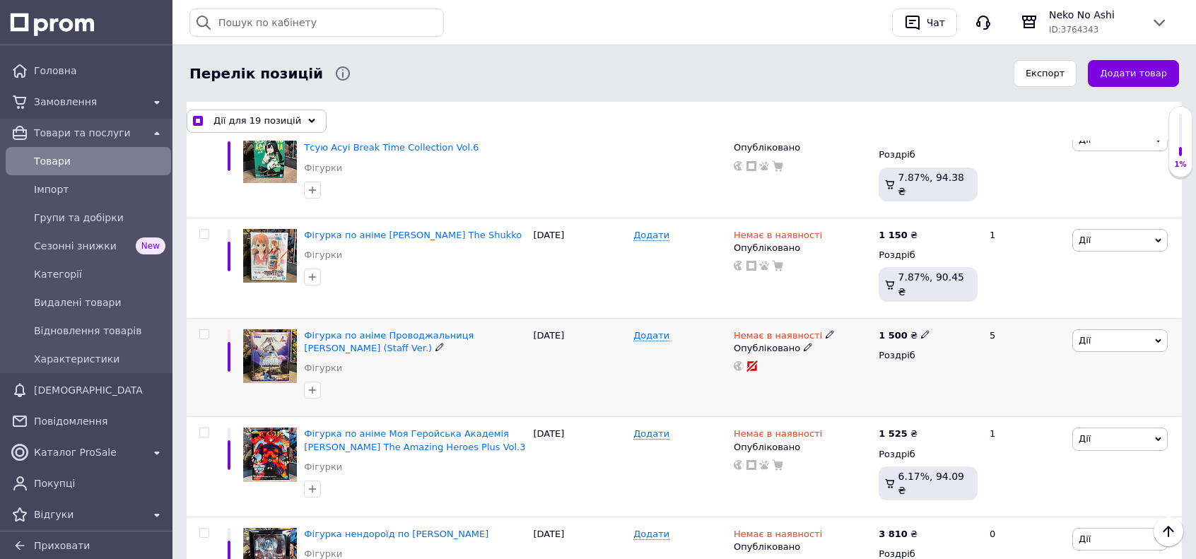
checkbox input "false"
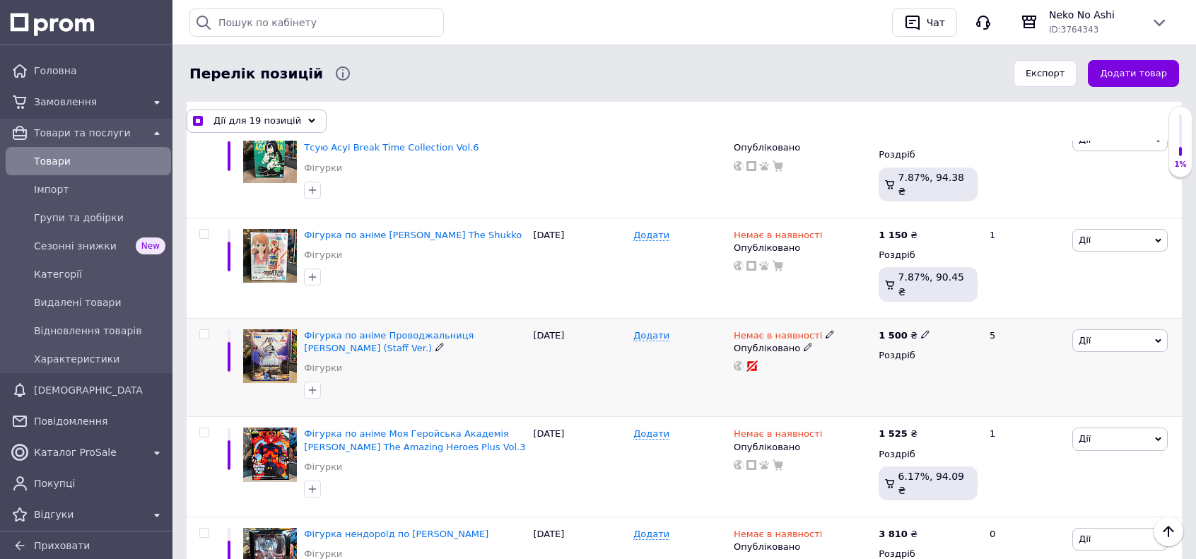
checkbox input "false"
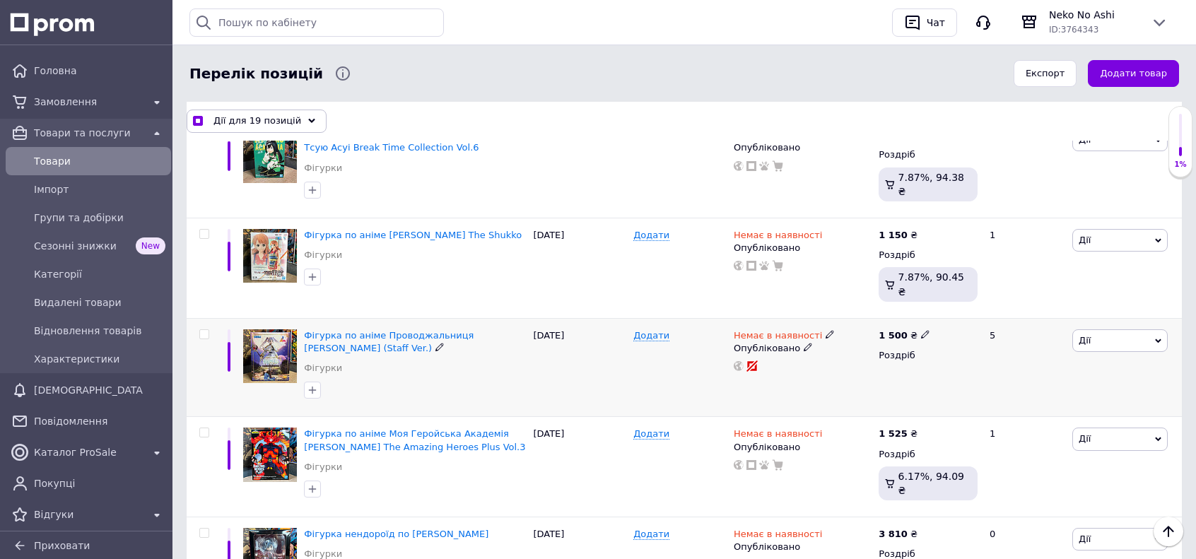
checkbox input "false"
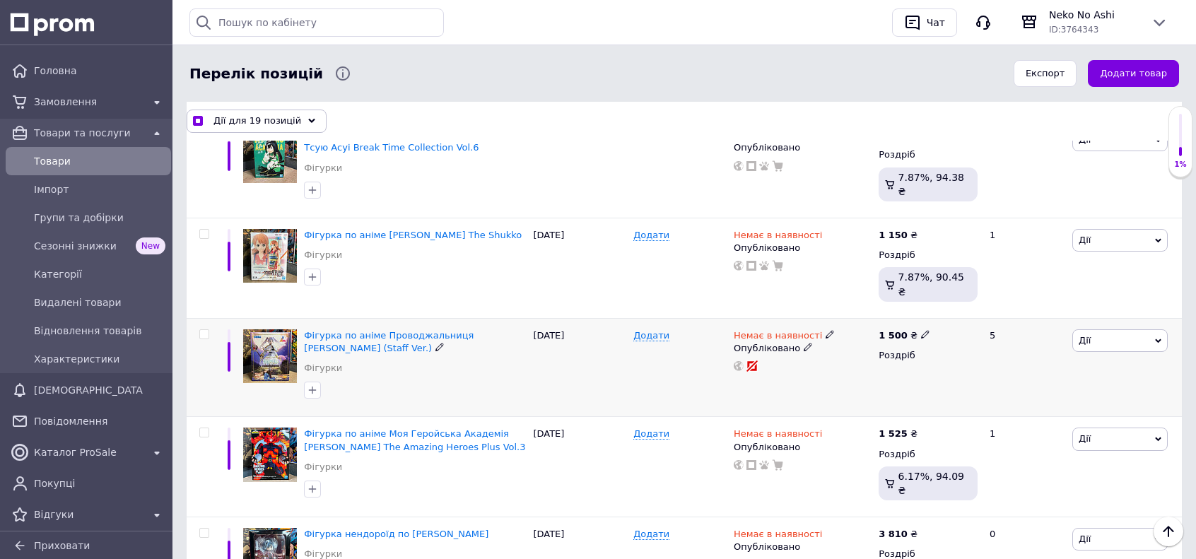
checkbox input "false"
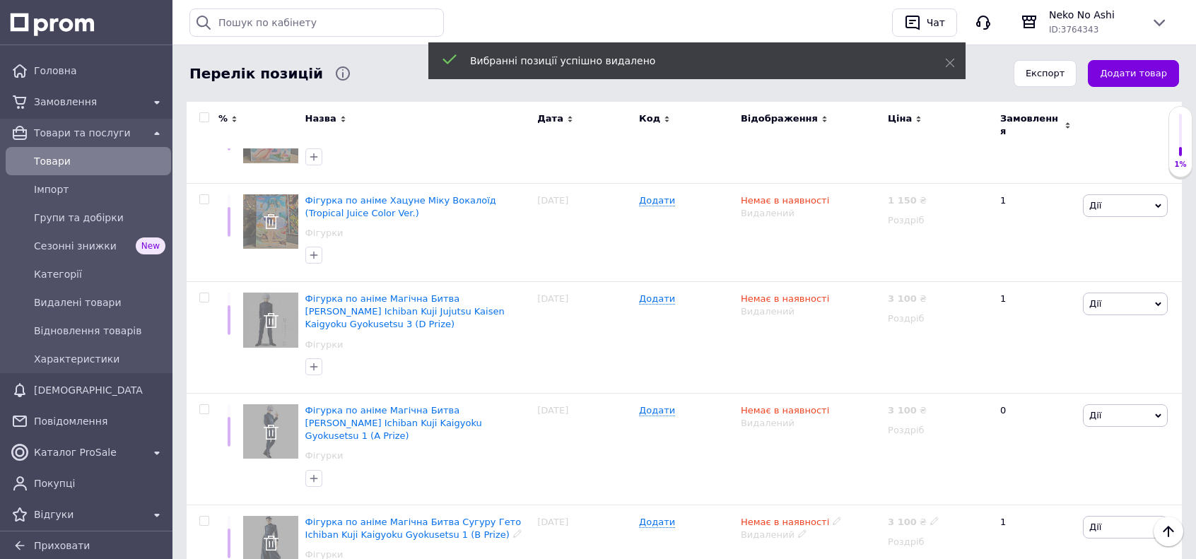
scroll to position [1825, 0]
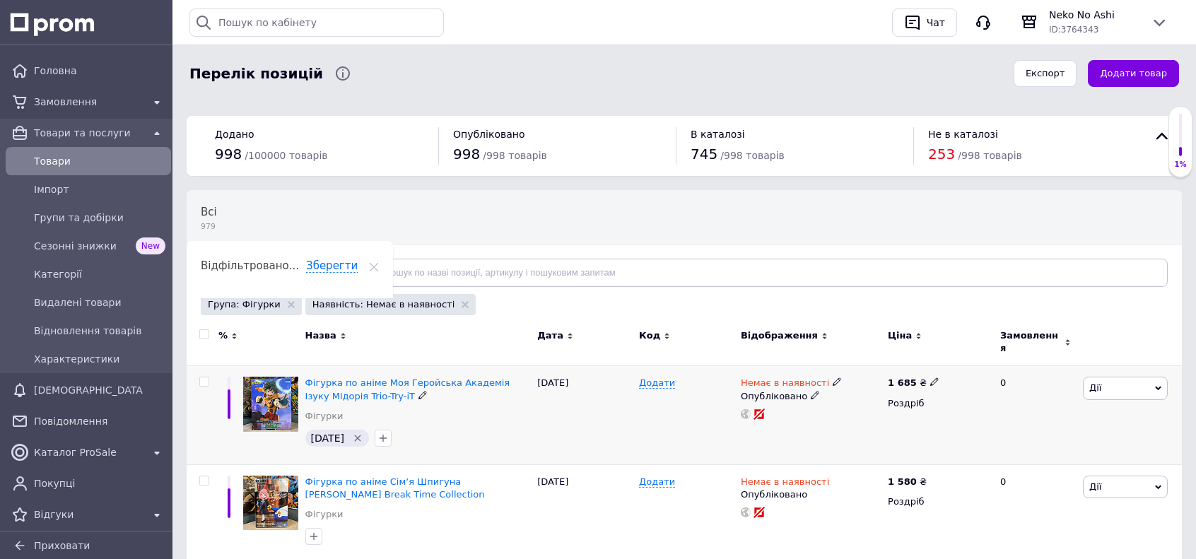
click at [205, 378] on input "checkbox" at bounding box center [203, 382] width 9 height 9
checkbox input "true"
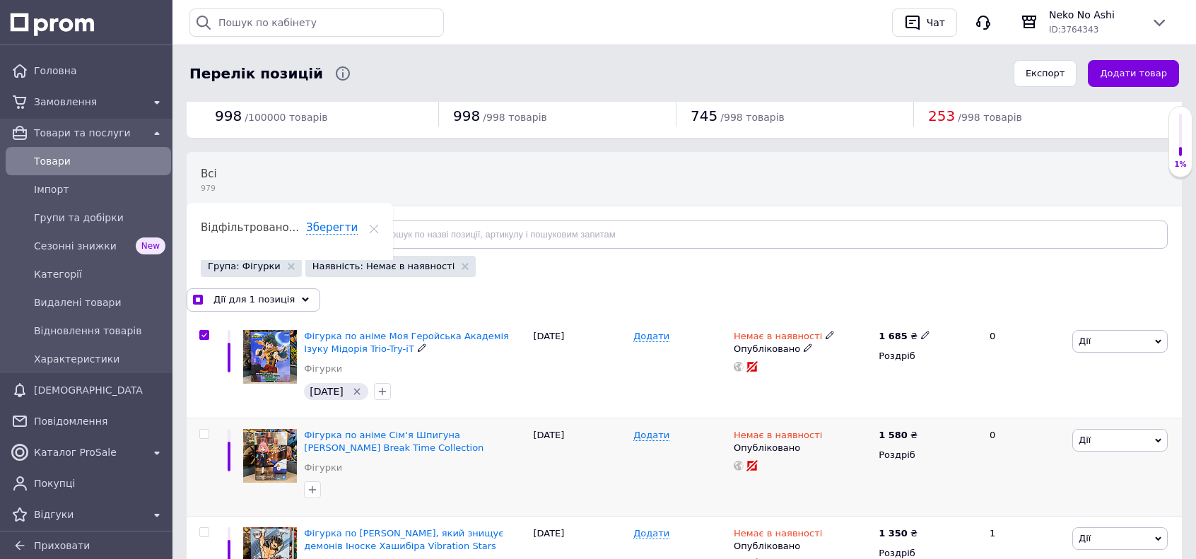
scroll to position [141, 0]
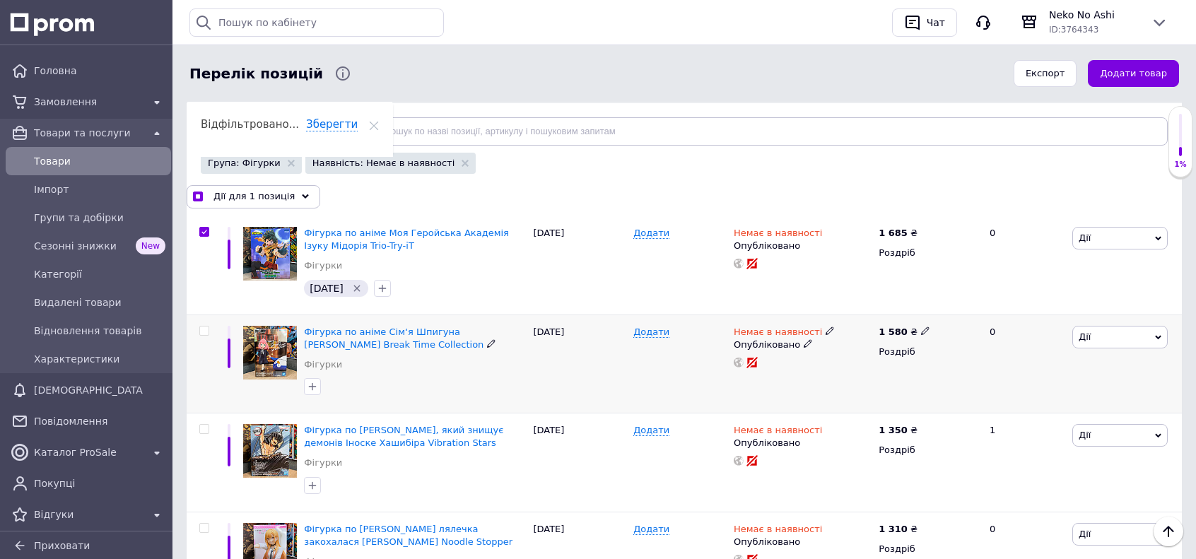
click at [206, 330] on input "checkbox" at bounding box center [203, 331] width 9 height 9
checkbox input "true"
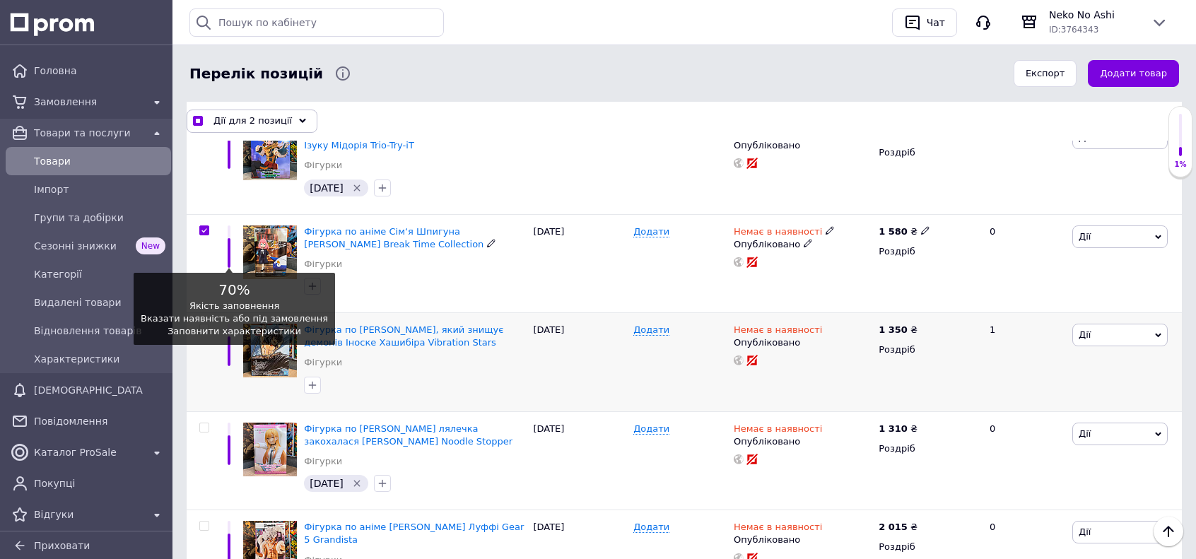
scroll to position [283, 0]
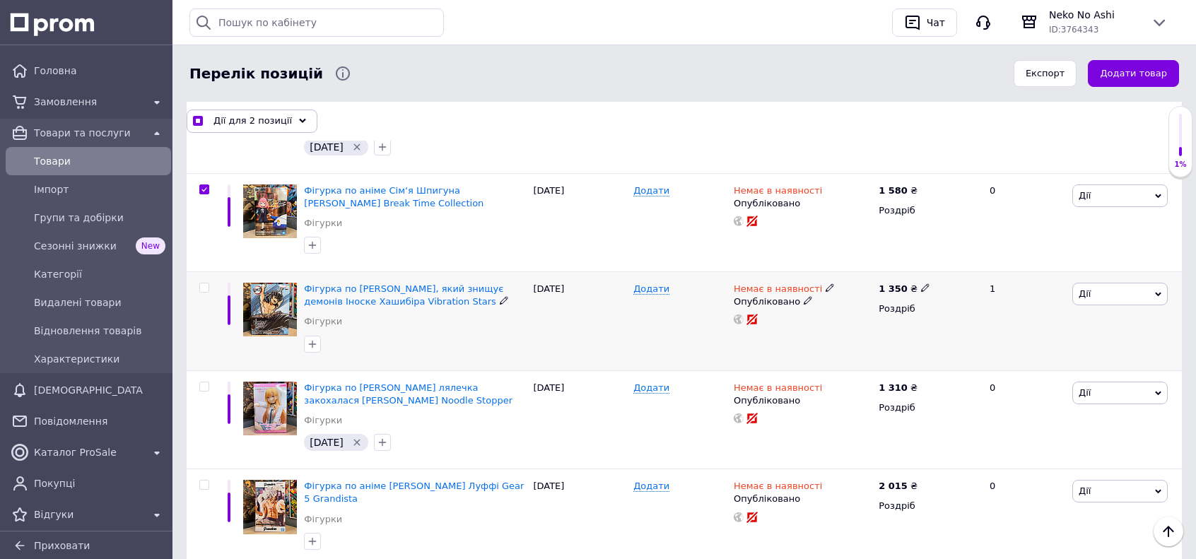
click at [205, 288] on input "checkbox" at bounding box center [203, 288] width 9 height 9
checkbox input "true"
click at [206, 384] on input "checkbox" at bounding box center [203, 386] width 9 height 9
checkbox input "true"
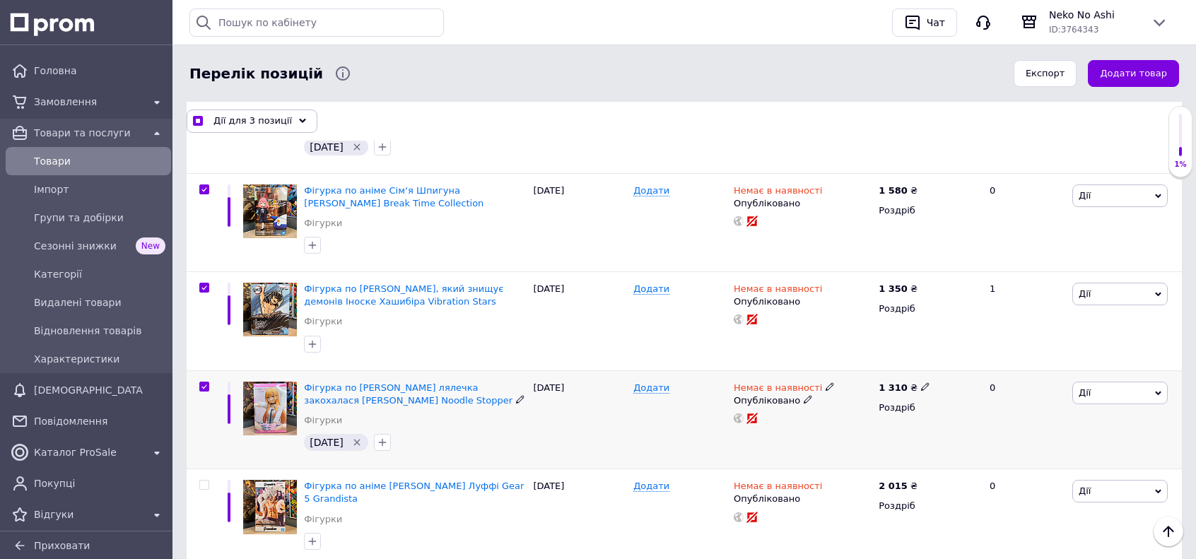
checkbox input "true"
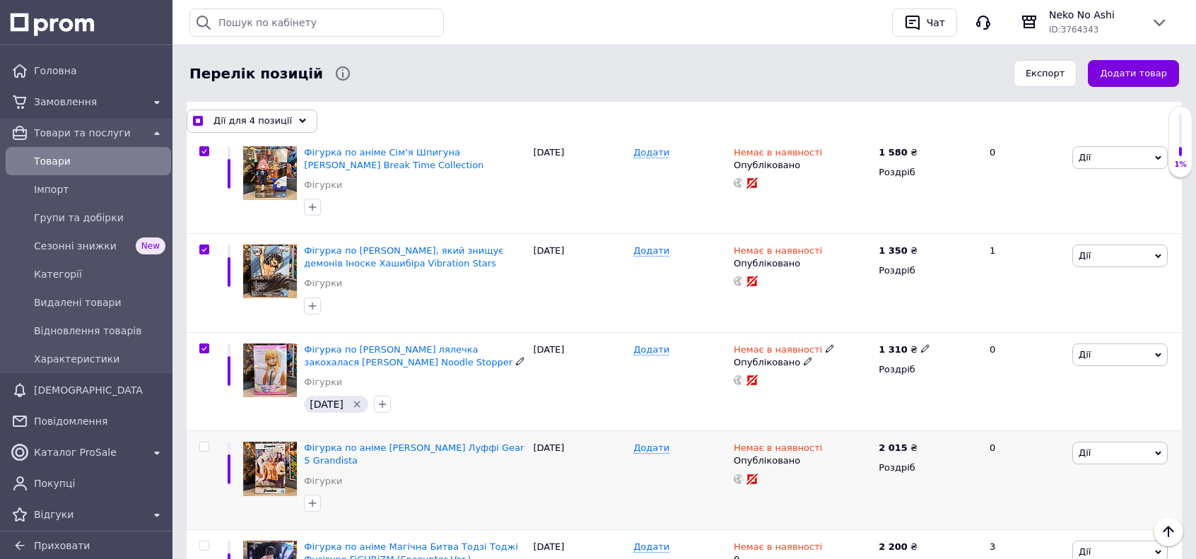
scroll to position [424, 0]
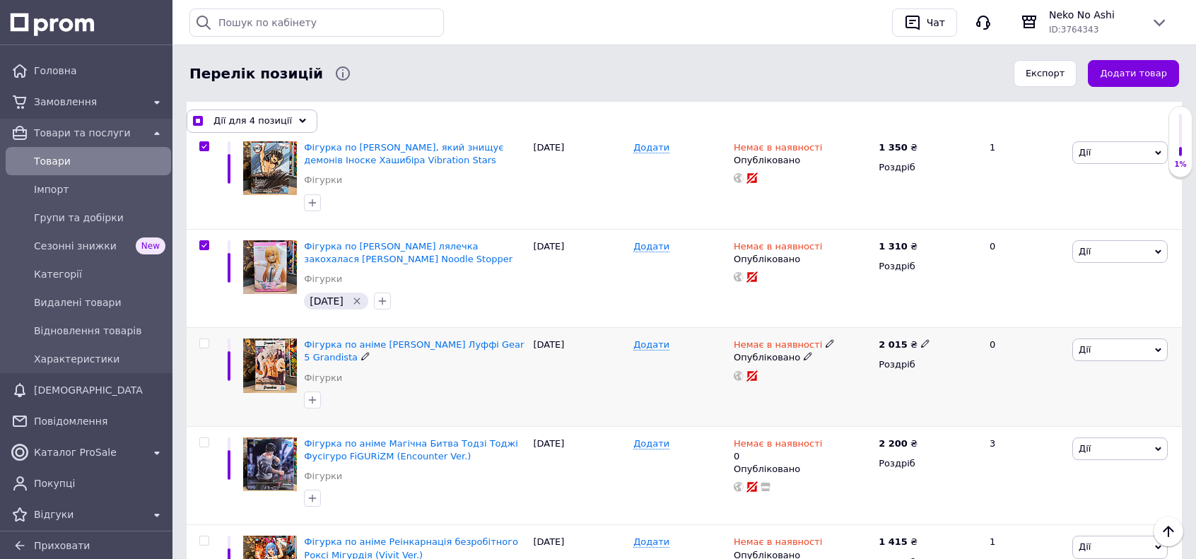
click at [201, 342] on input "checkbox" at bounding box center [203, 343] width 9 height 9
checkbox input "true"
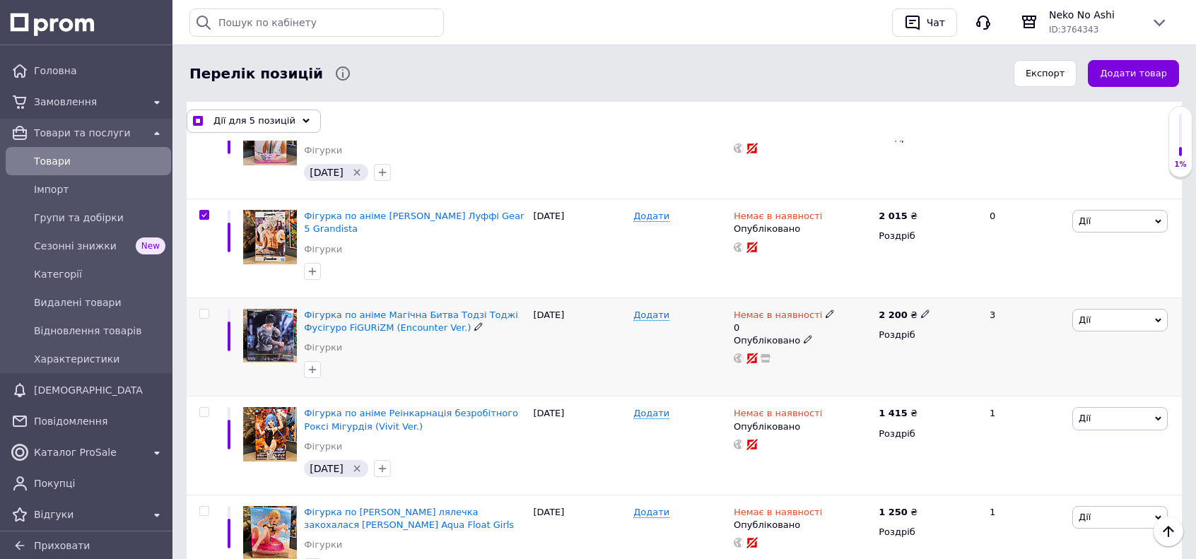
scroll to position [566, 0]
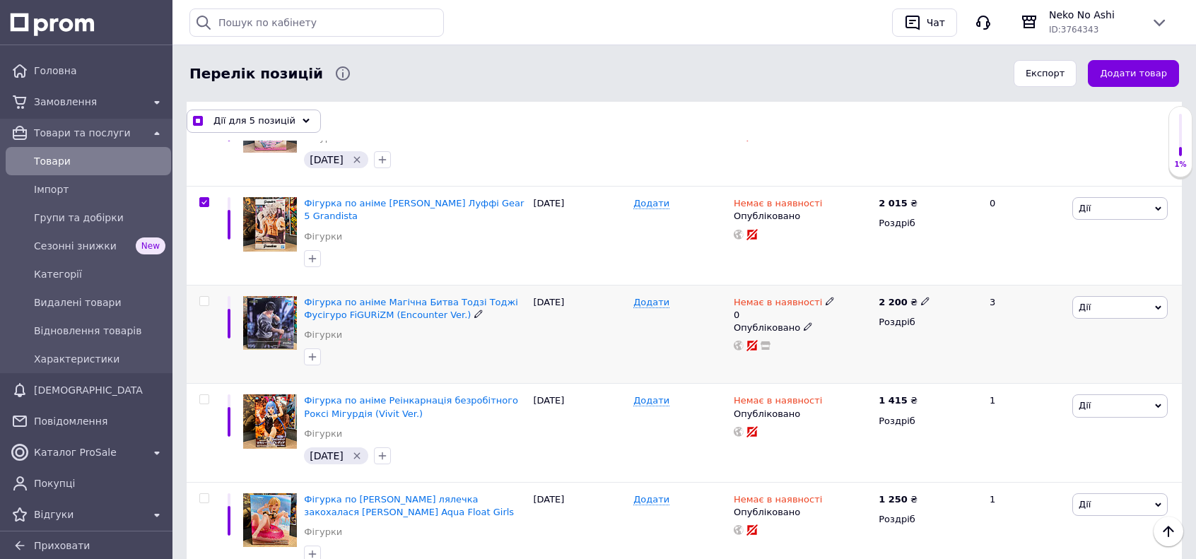
click at [206, 297] on input "checkbox" at bounding box center [203, 301] width 9 height 9
checkbox input "true"
click at [205, 395] on input "checkbox" at bounding box center [203, 399] width 9 height 9
checkbox input "true"
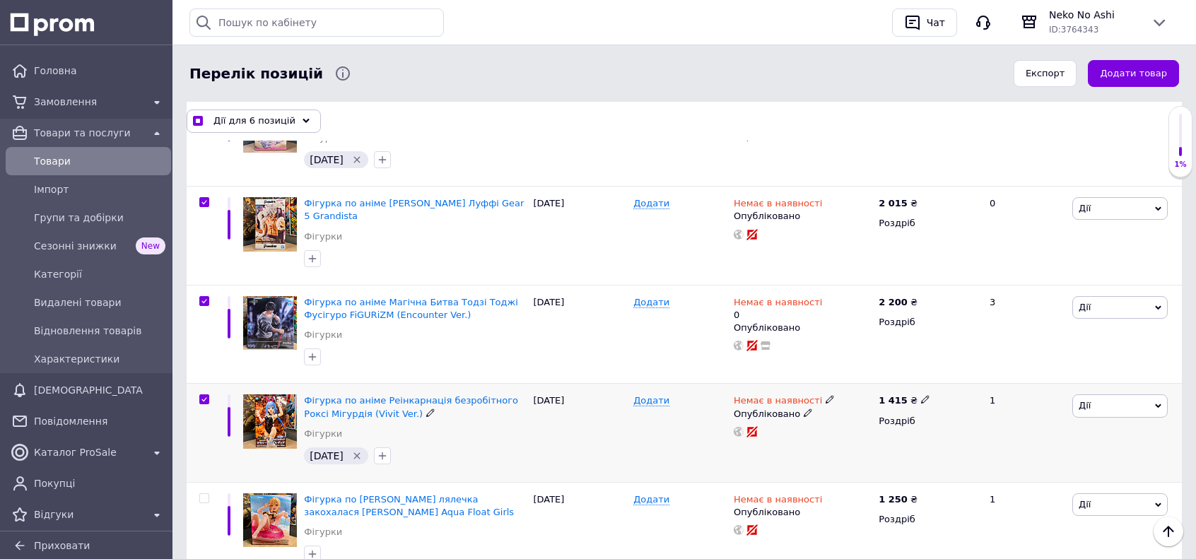
checkbox input "true"
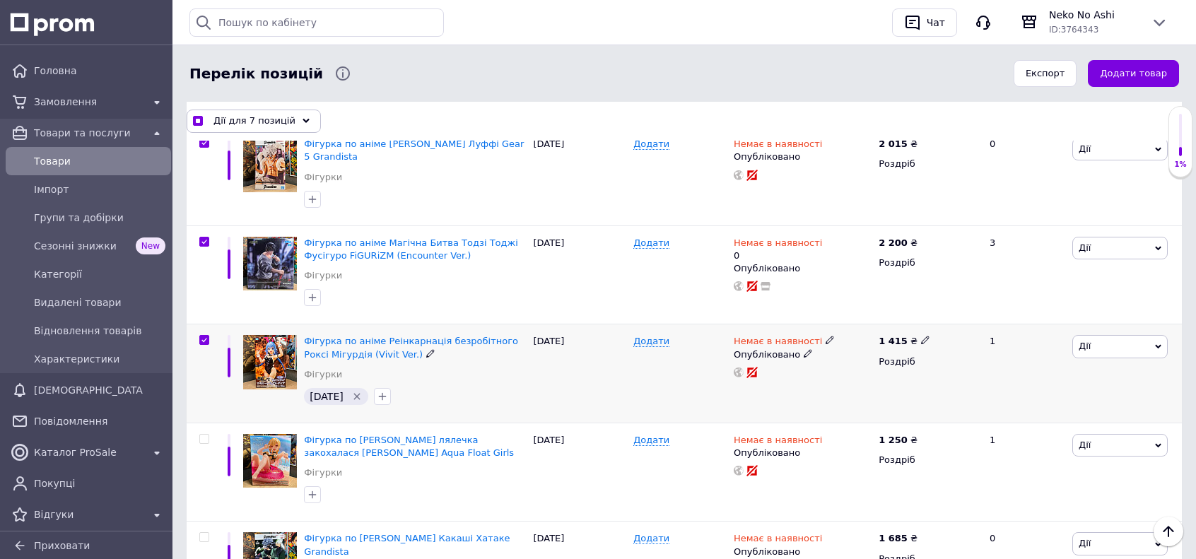
scroll to position [636, 0]
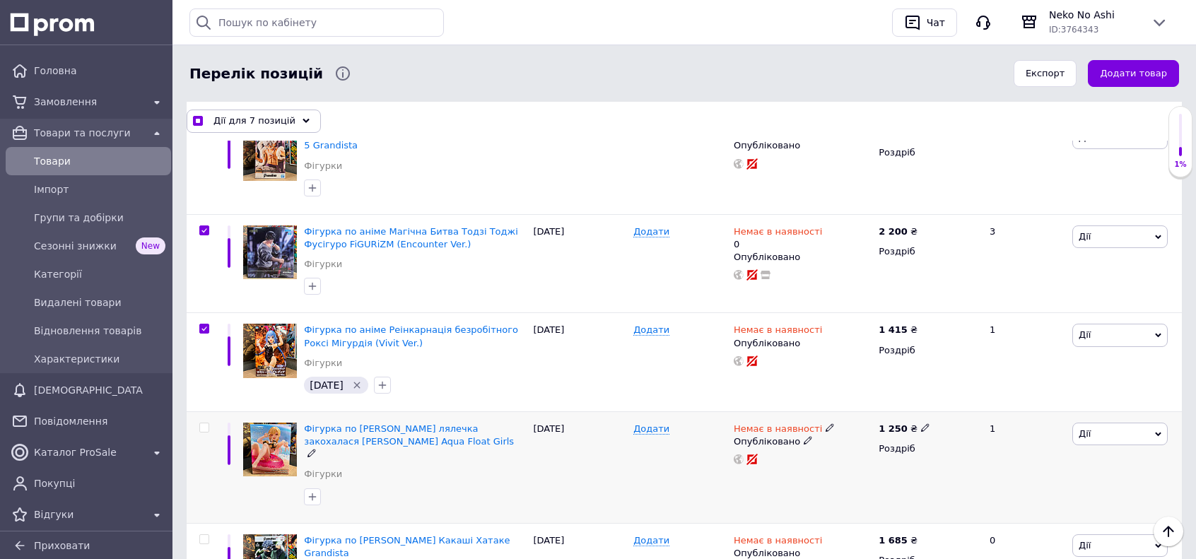
click at [206, 423] on input "checkbox" at bounding box center [203, 427] width 9 height 9
checkbox input "true"
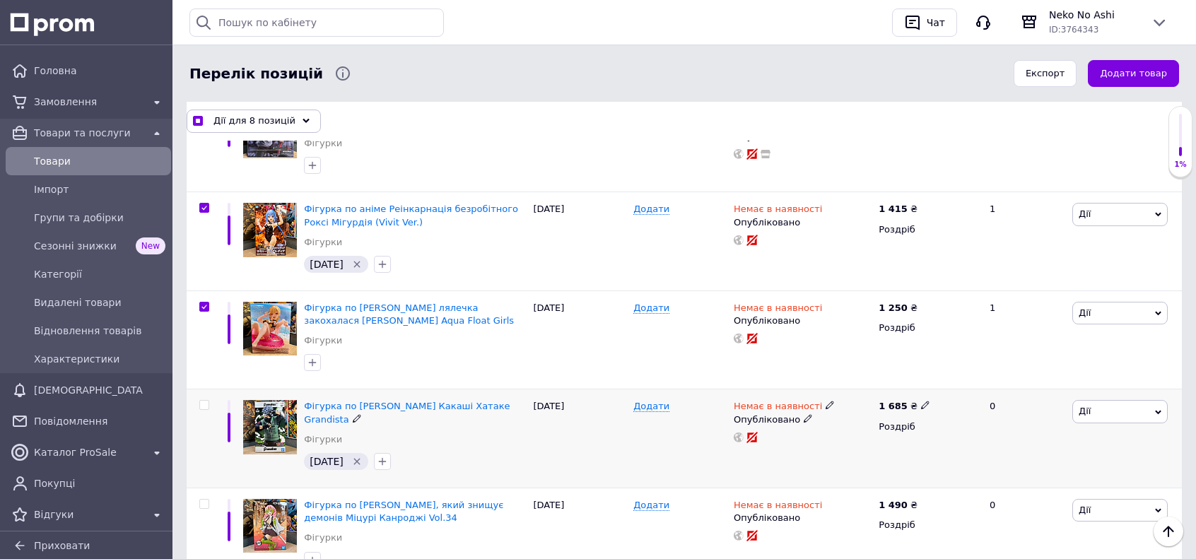
scroll to position [778, 0]
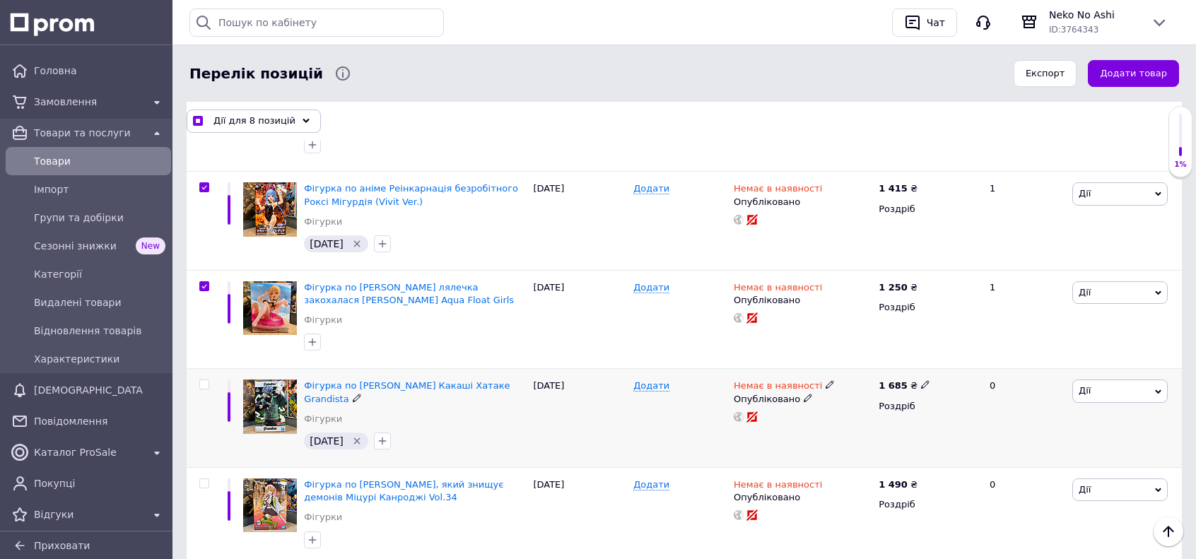
click at [205, 380] on input "checkbox" at bounding box center [203, 384] width 9 height 9
checkbox input "true"
click at [206, 479] on span at bounding box center [204, 484] width 10 height 10
click at [206, 479] on input "checkbox" at bounding box center [203, 483] width 9 height 9
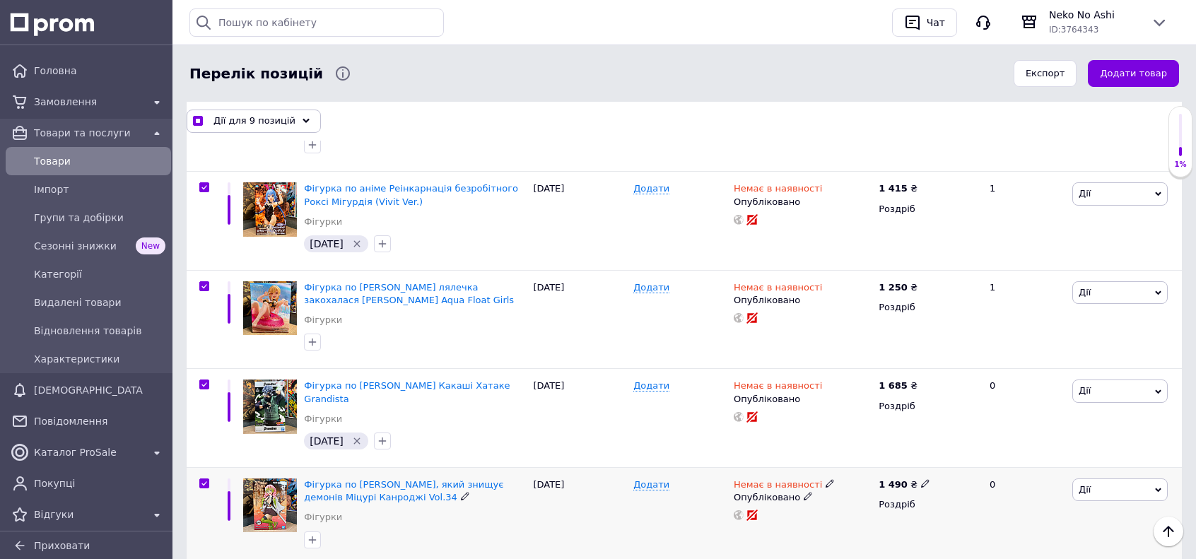
checkbox input "true"
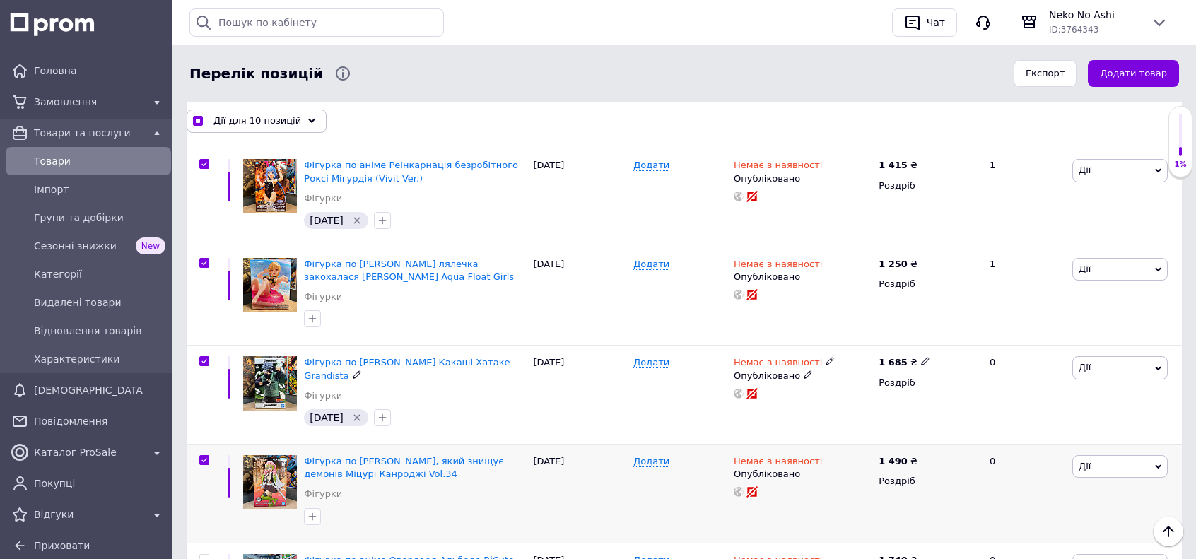
scroll to position [919, 0]
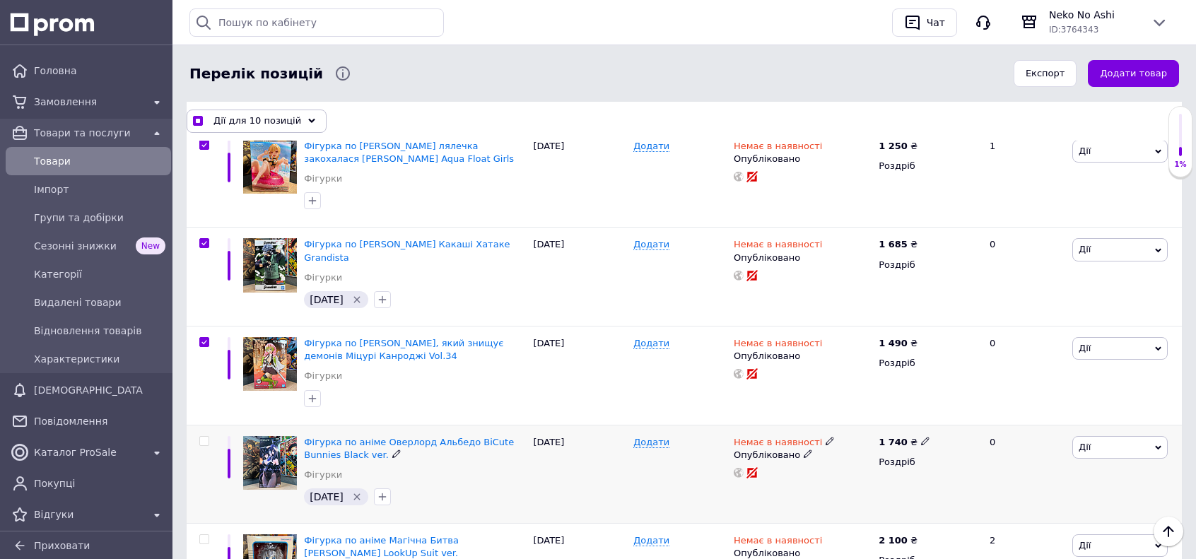
click at [205, 437] on input "checkbox" at bounding box center [203, 441] width 9 height 9
checkbox input "true"
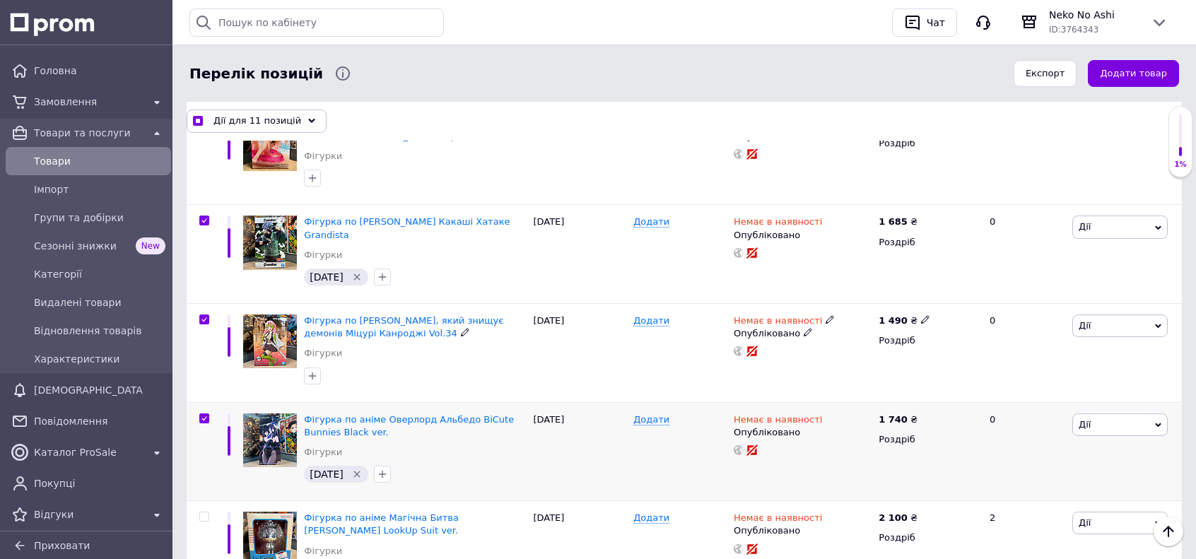
scroll to position [1061, 0]
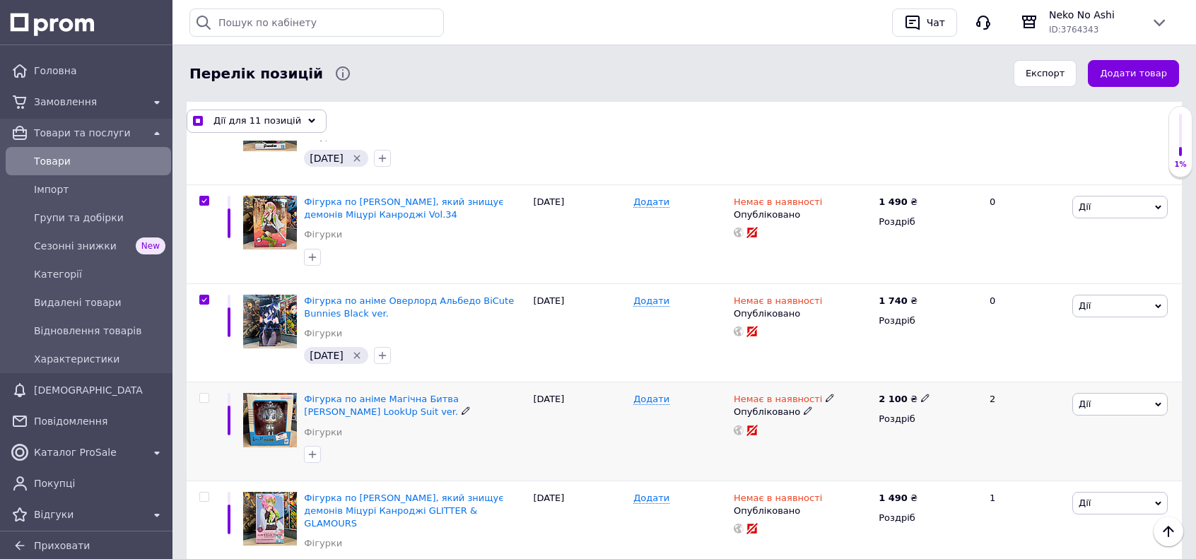
click at [205, 394] on input "checkbox" at bounding box center [203, 398] width 9 height 9
checkbox input "true"
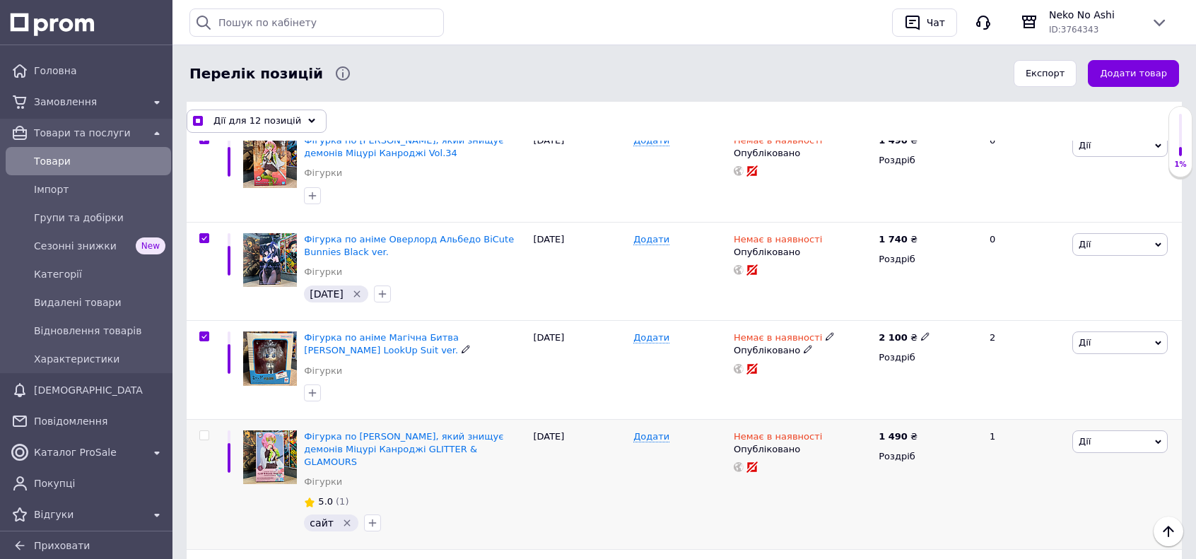
scroll to position [1131, 0]
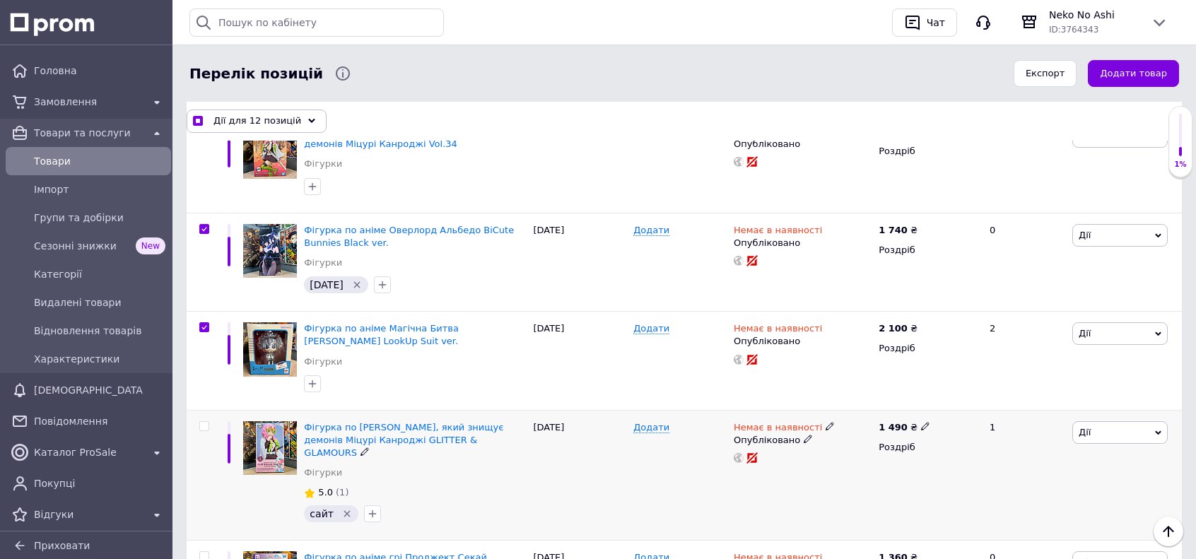
click at [204, 422] on input "checkbox" at bounding box center [203, 426] width 9 height 9
checkbox input "true"
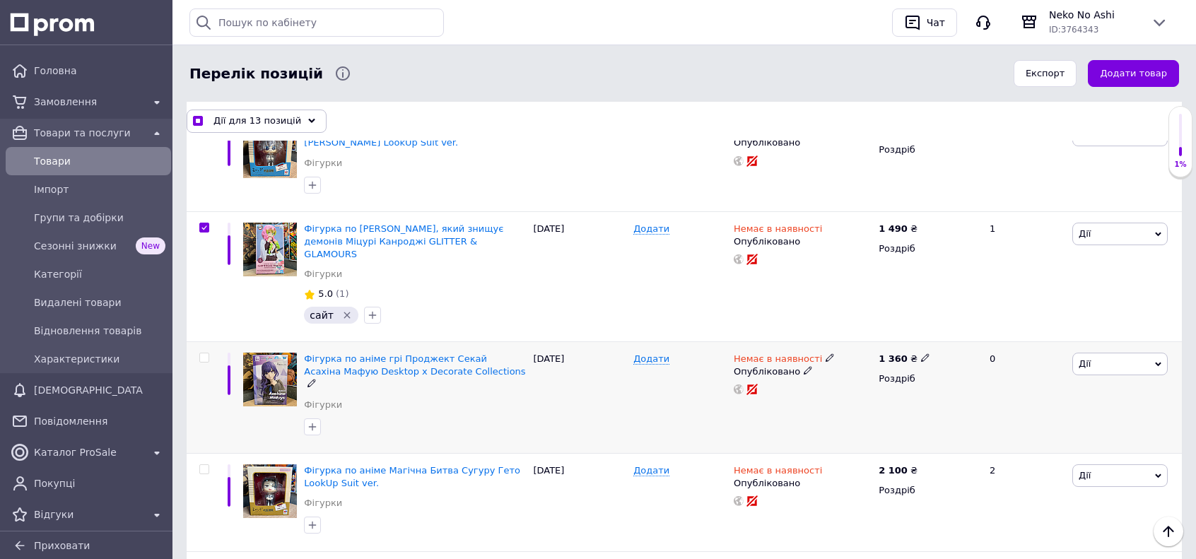
scroll to position [1343, 0]
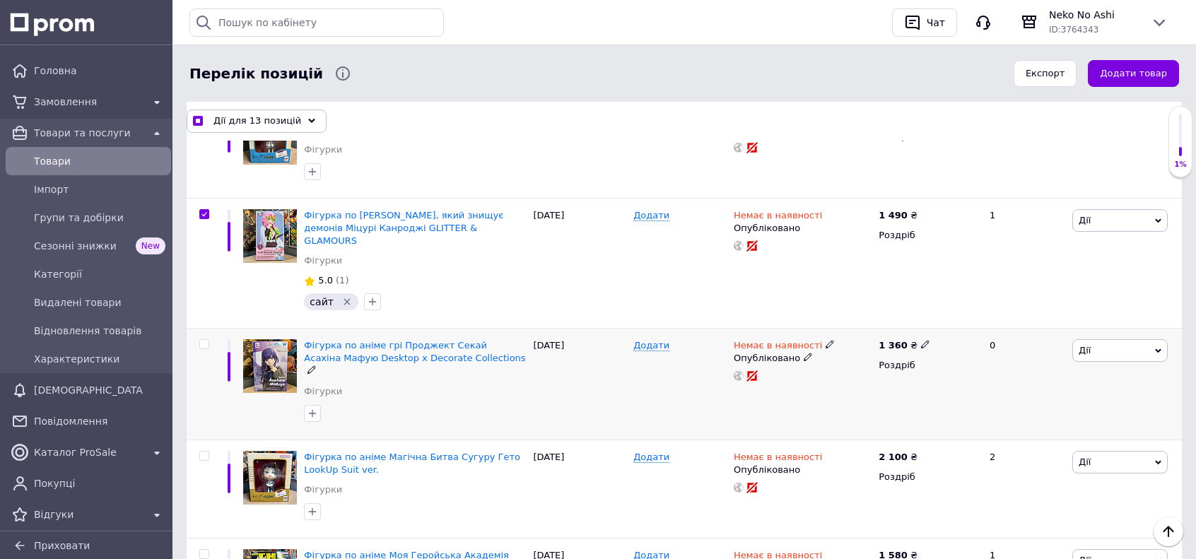
click at [200, 340] on input "checkbox" at bounding box center [203, 344] width 9 height 9
checkbox input "true"
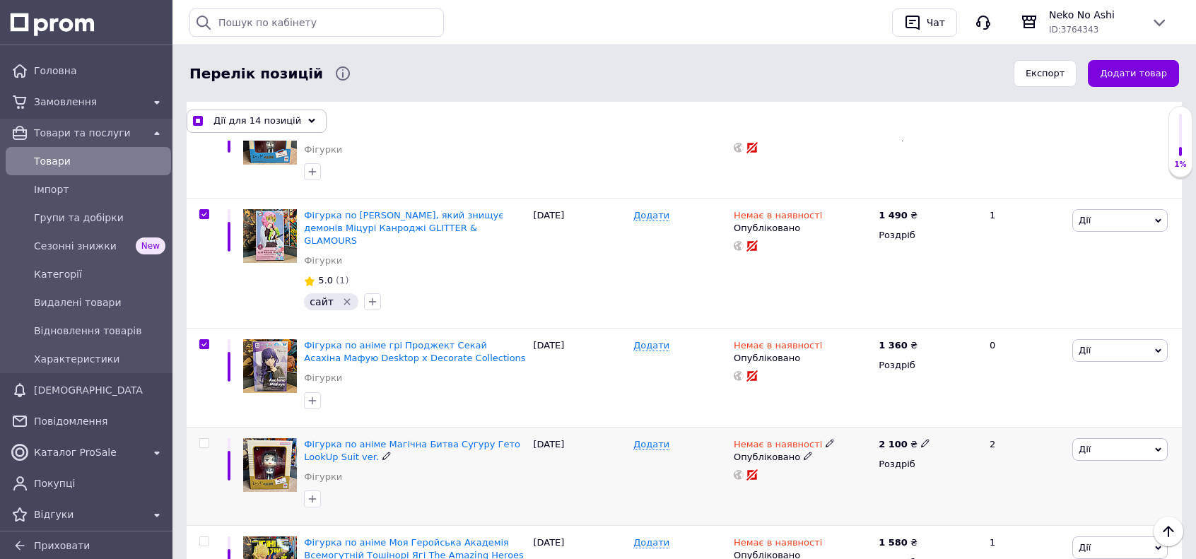
click at [208, 439] on input "checkbox" at bounding box center [203, 443] width 9 height 9
checkbox input "true"
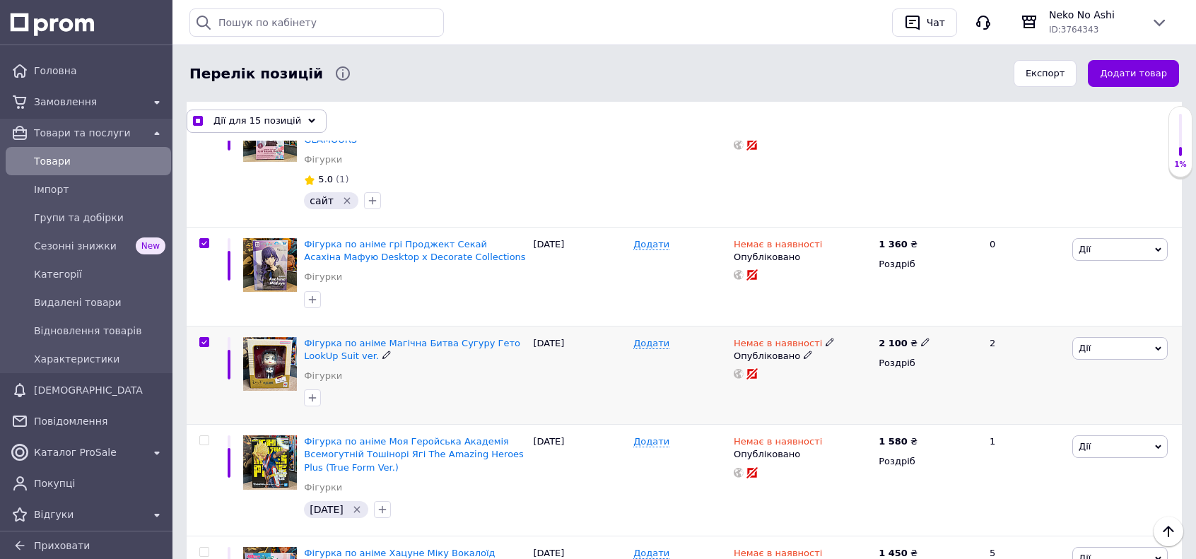
scroll to position [1485, 0]
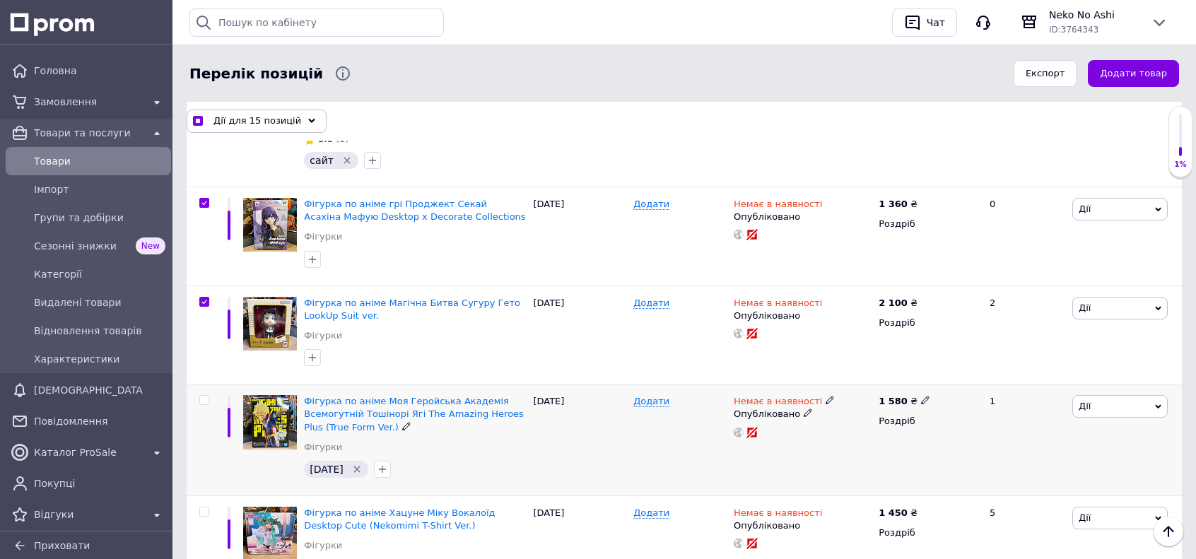
click at [202, 396] on input "checkbox" at bounding box center [203, 400] width 9 height 9
checkbox input "true"
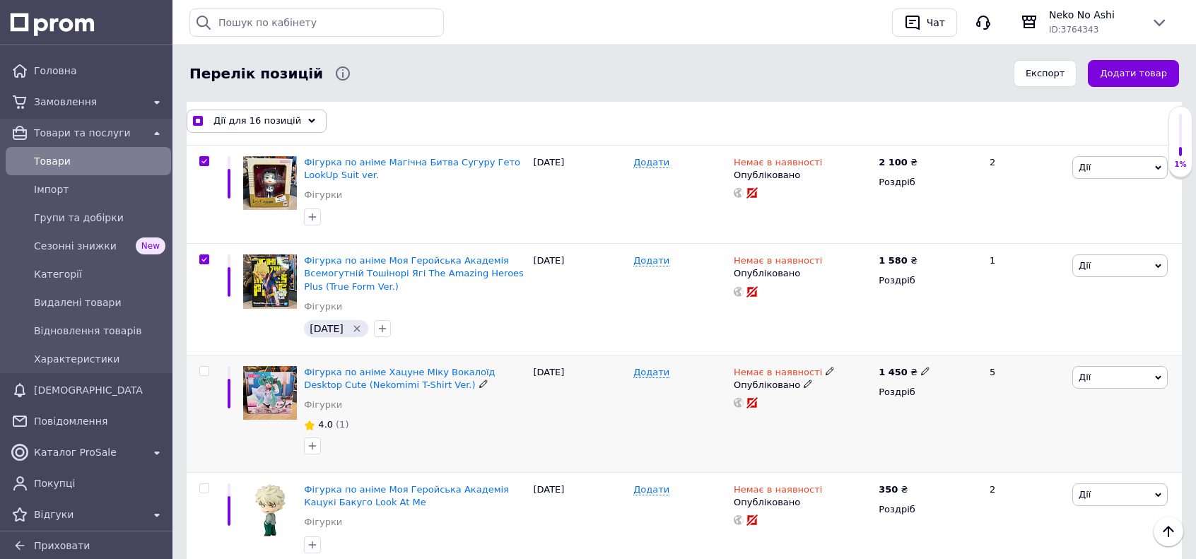
scroll to position [1626, 0]
click at [207, 366] on input "checkbox" at bounding box center [203, 370] width 9 height 9
checkbox input "true"
drag, startPoint x: 205, startPoint y: 460, endPoint x: 222, endPoint y: 430, distance: 34.2
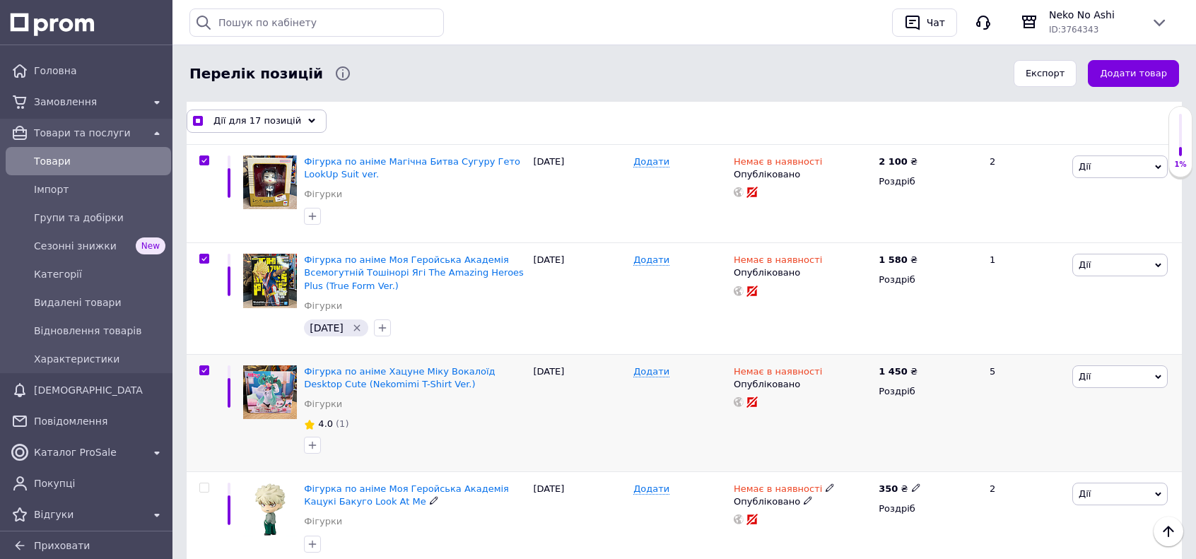
click at [204, 484] on input "checkbox" at bounding box center [203, 488] width 9 height 9
checkbox input "true"
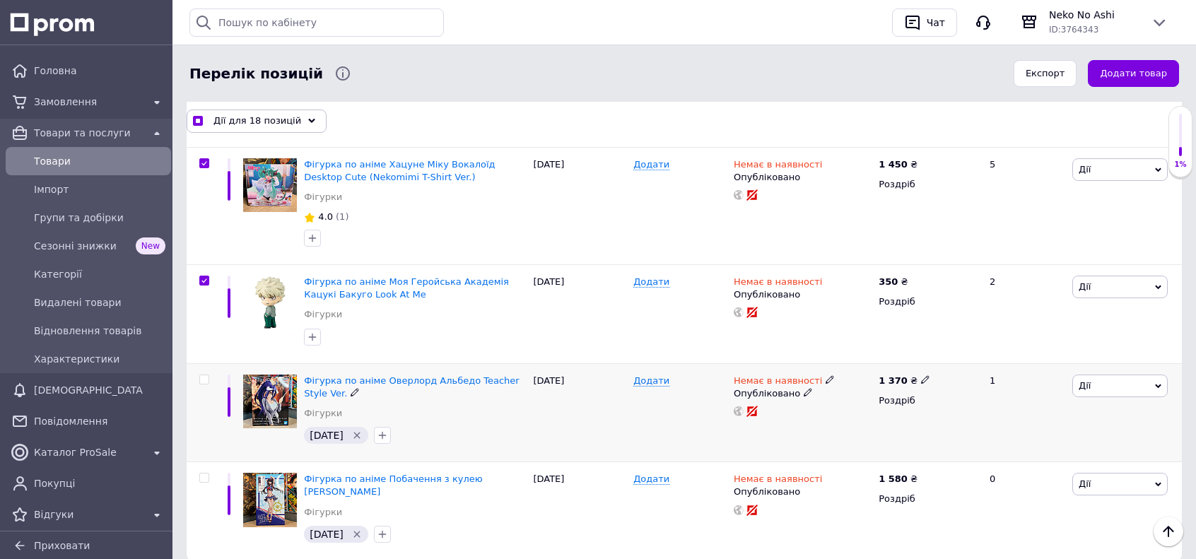
scroll to position [1838, 0]
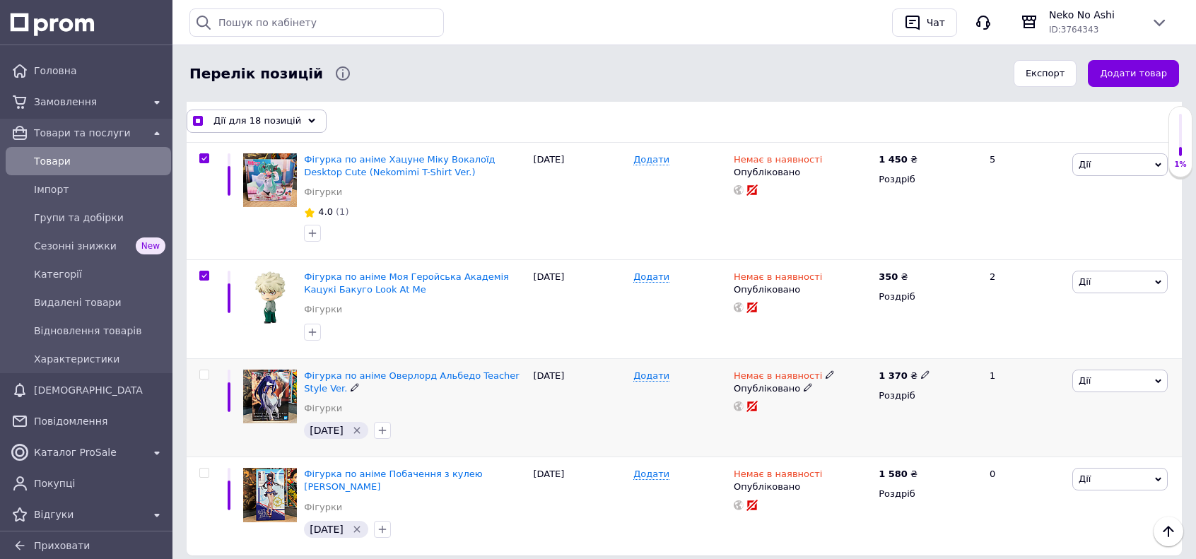
click at [202, 370] on input "checkbox" at bounding box center [203, 374] width 9 height 9
checkbox input "true"
click at [206, 469] on input "checkbox" at bounding box center [203, 473] width 9 height 9
checkbox input "true"
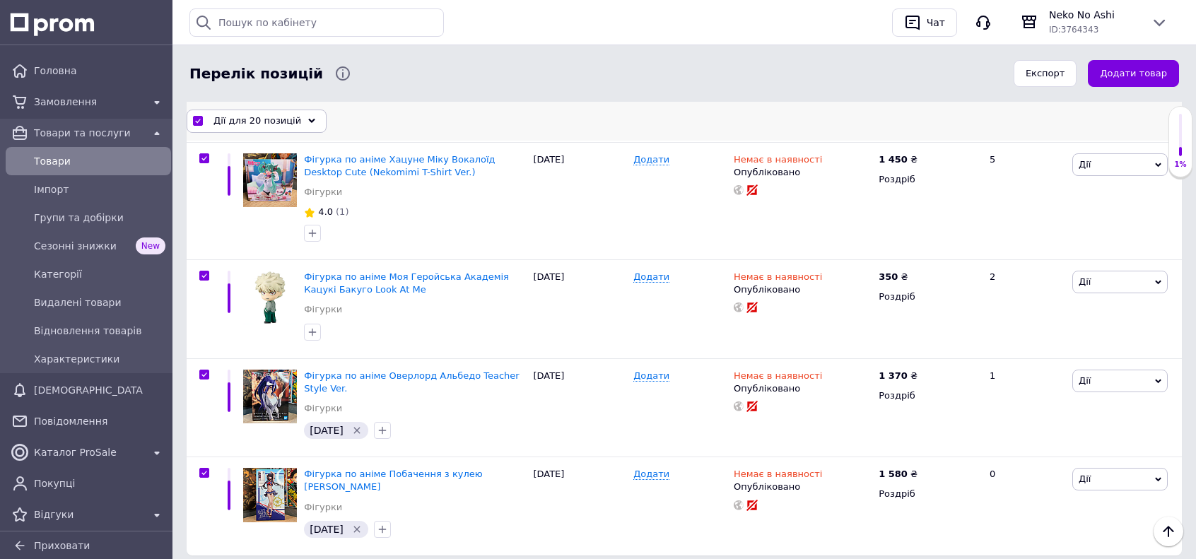
click at [280, 122] on span "Дії для 20 позицій" at bounding box center [258, 121] width 88 height 13
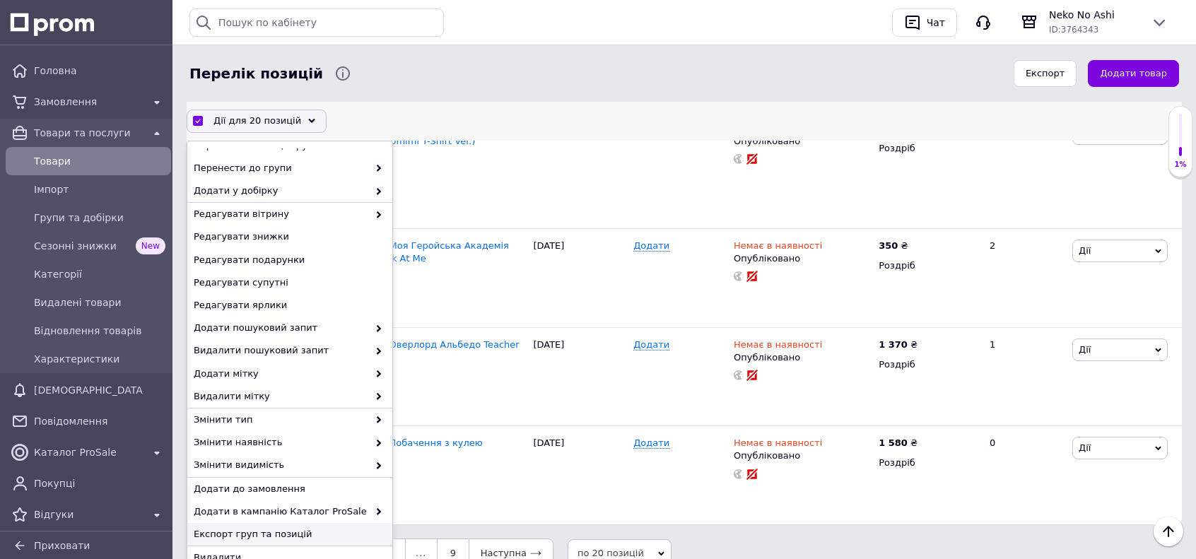
scroll to position [1876, 0]
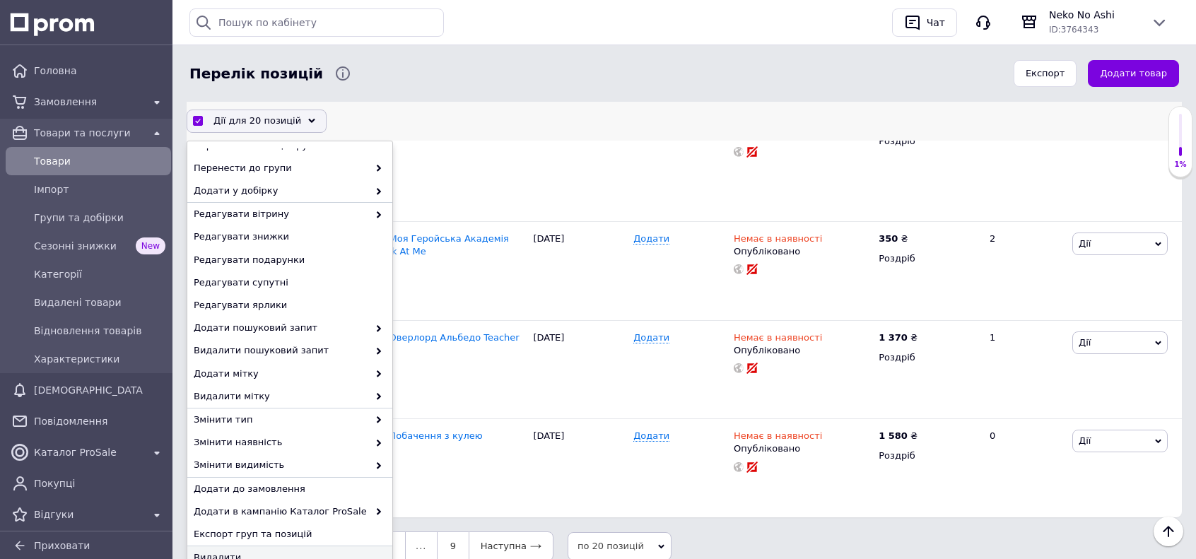
click at [259, 556] on span "Видалити" at bounding box center [288, 557] width 189 height 13
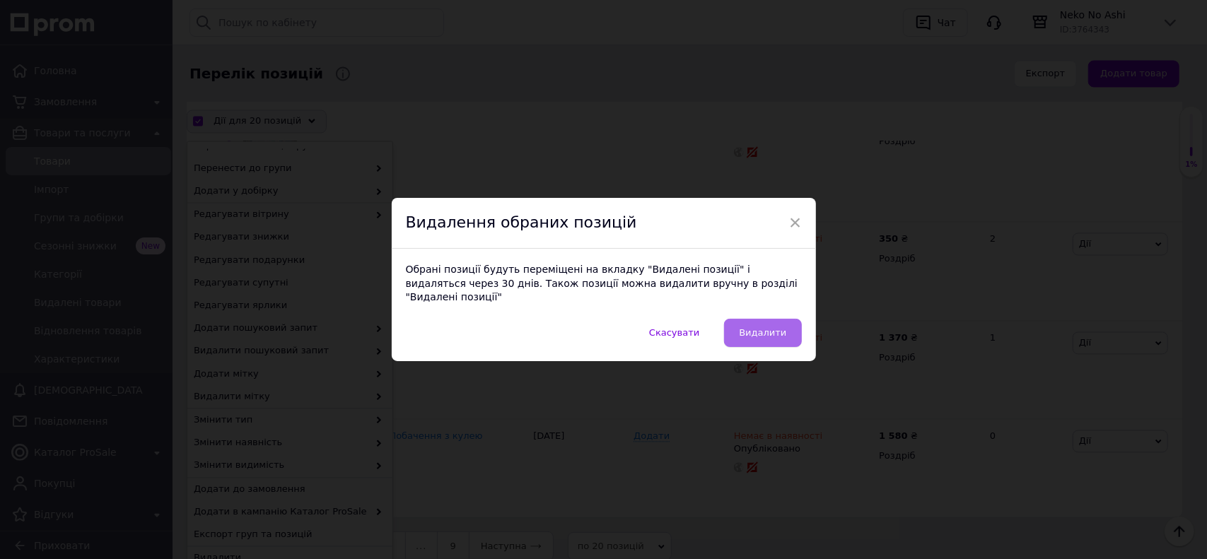
click at [771, 327] on span "Видалити" at bounding box center [762, 332] width 47 height 11
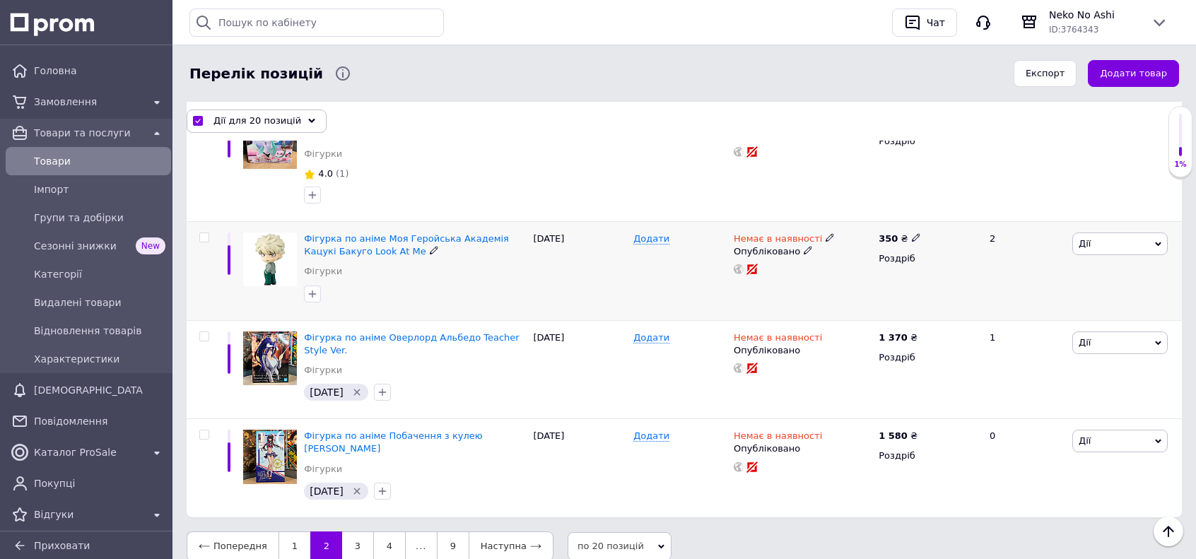
checkbox input "false"
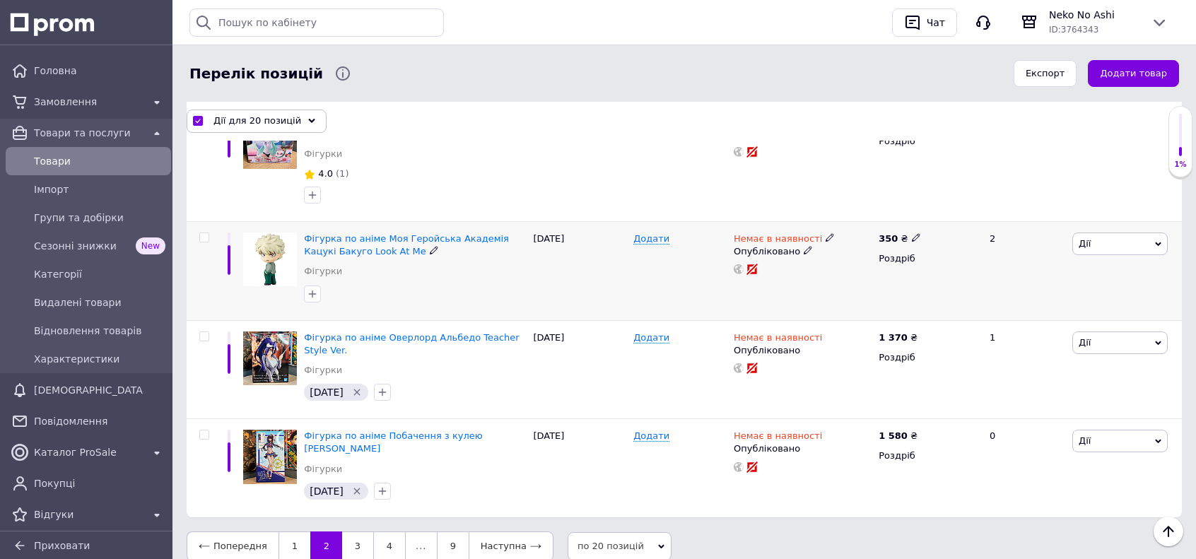
checkbox input "false"
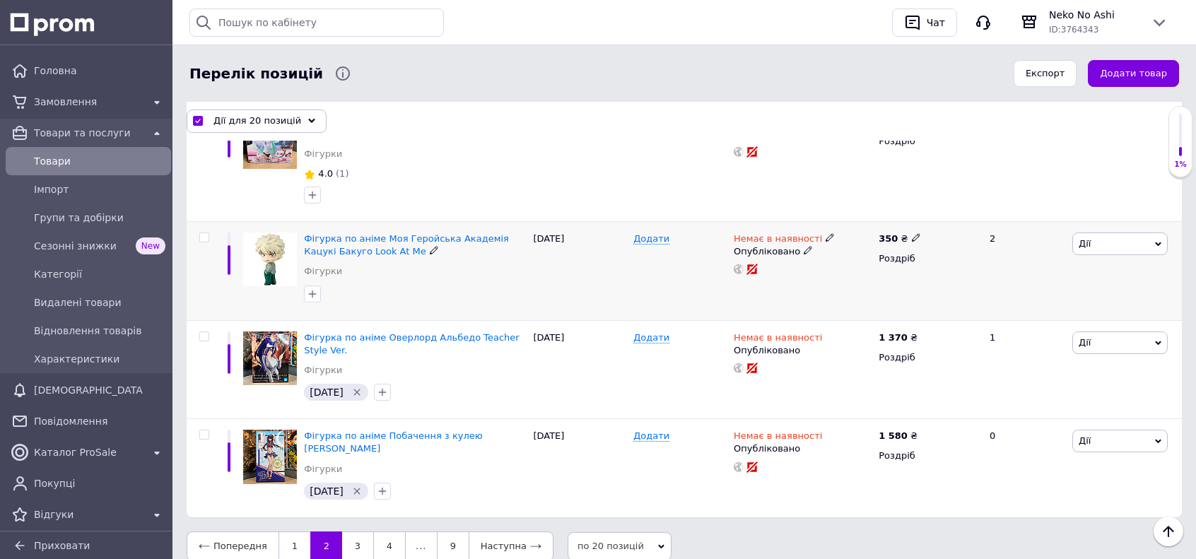
checkbox input "false"
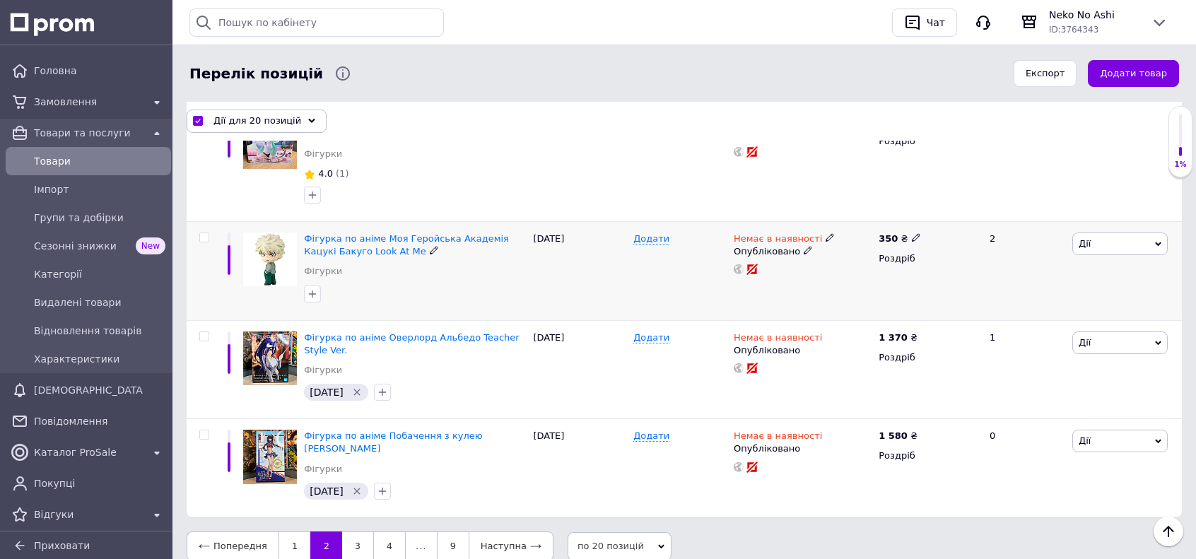
checkbox input "false"
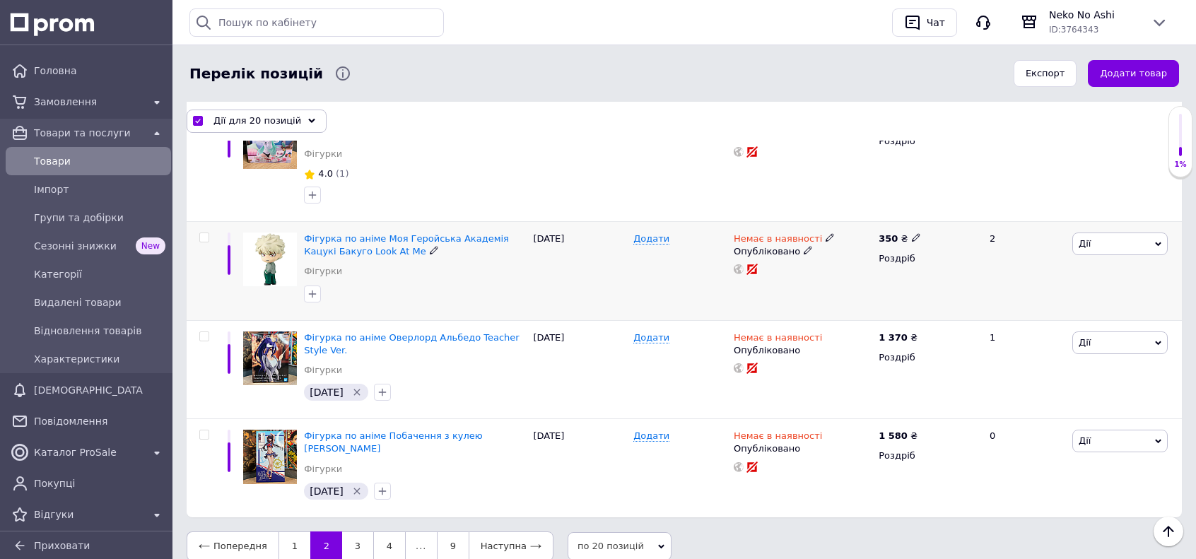
scroll to position [1877, 0]
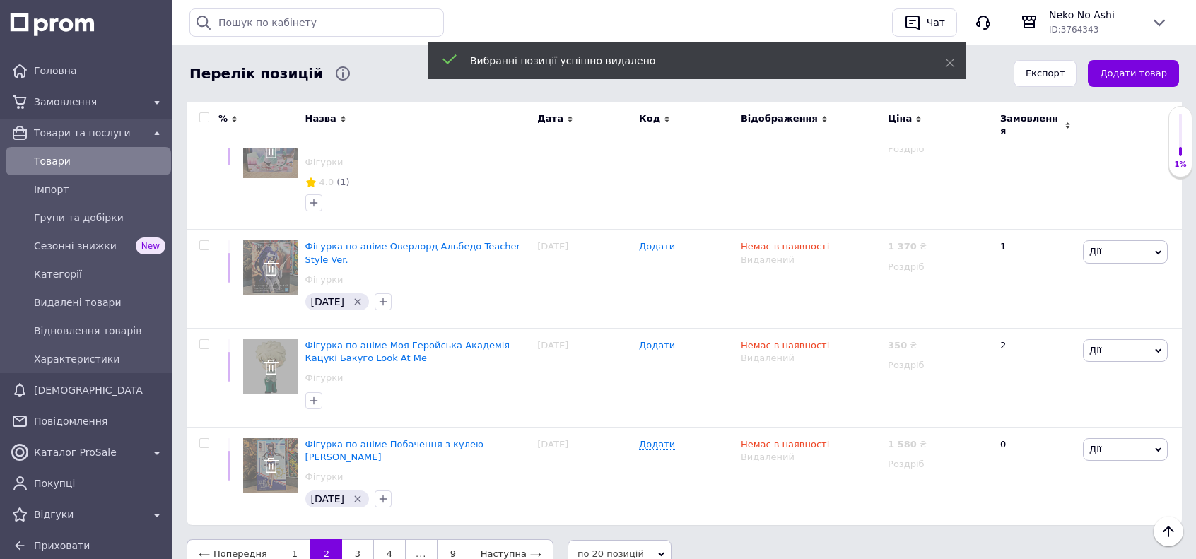
click at [126, 161] on span "Товари" at bounding box center [100, 161] width 132 height 14
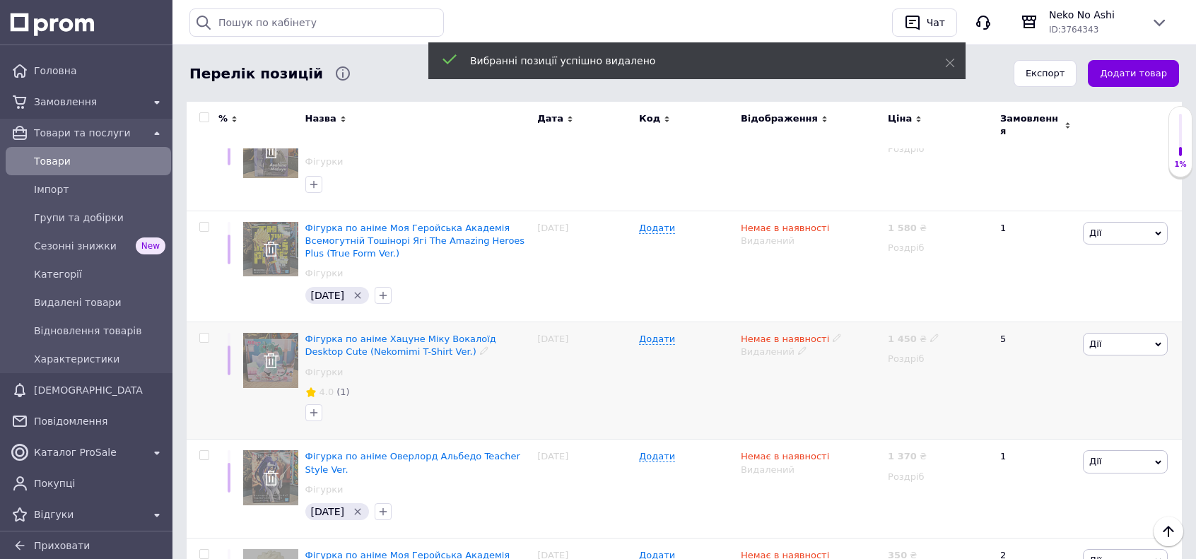
scroll to position [1665, 0]
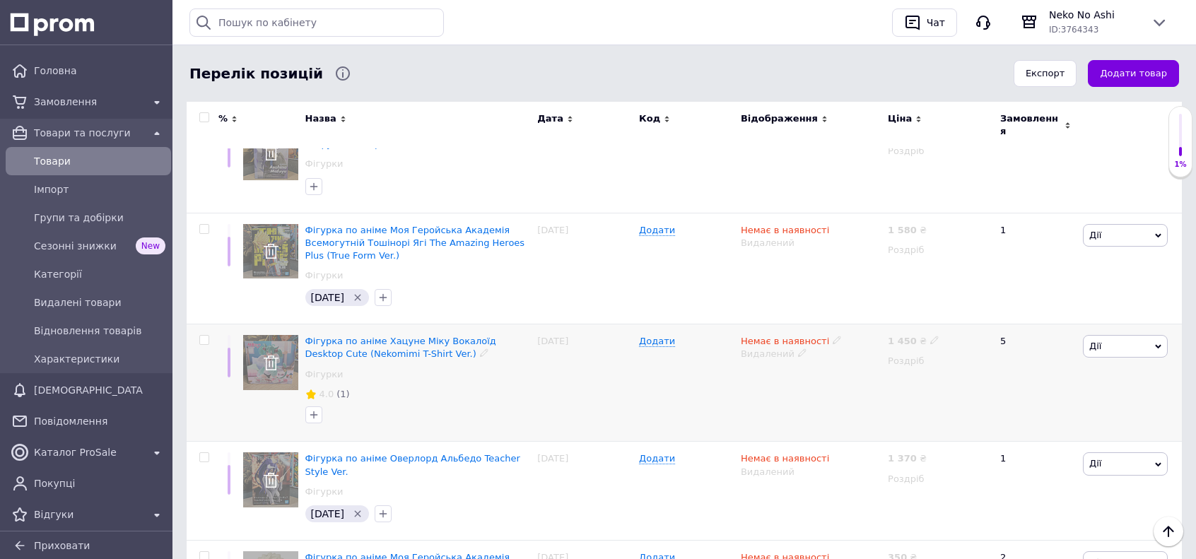
click at [330, 389] on span "4.0" at bounding box center [327, 394] width 15 height 11
click at [331, 336] on span "Фігурка по аніме Хацуне Міку Вокалоїд Desktop Cute (Nekomimi T-Shirt Ver.)" at bounding box center [400, 347] width 191 height 23
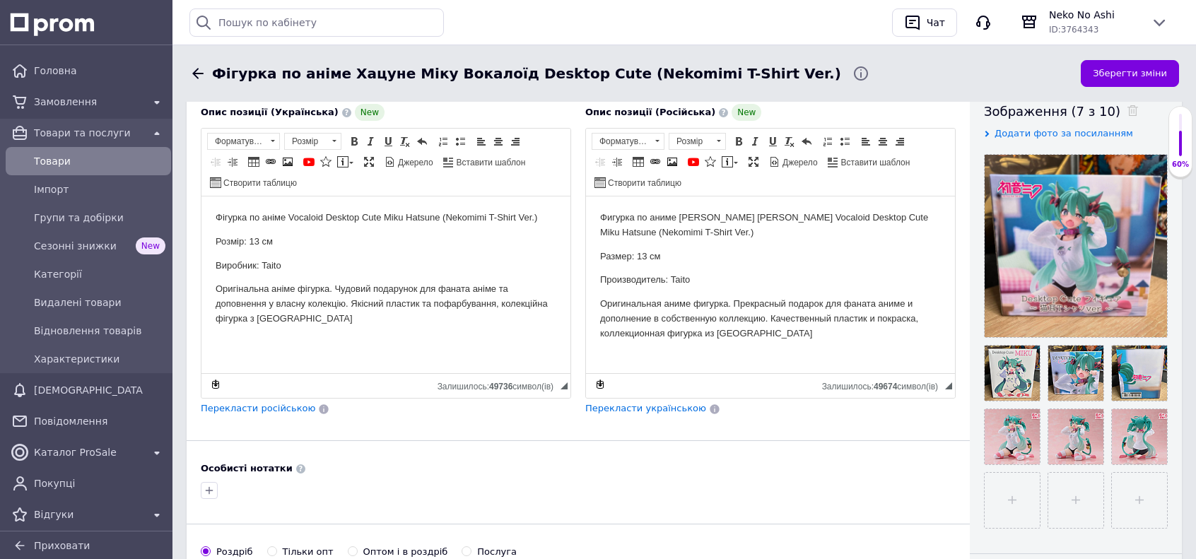
scroll to position [283, 0]
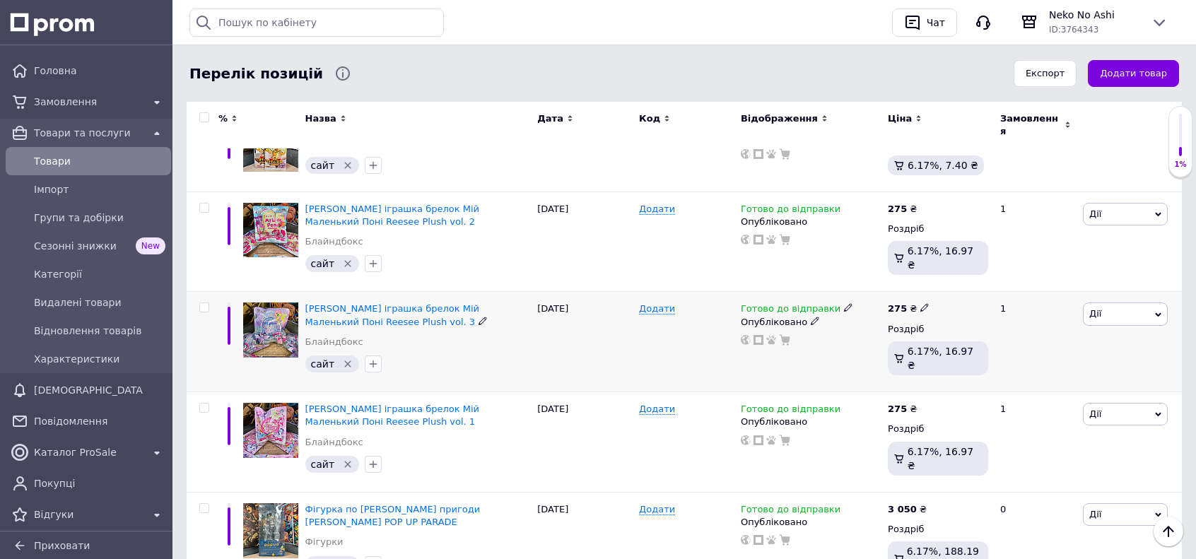
scroll to position [141, 0]
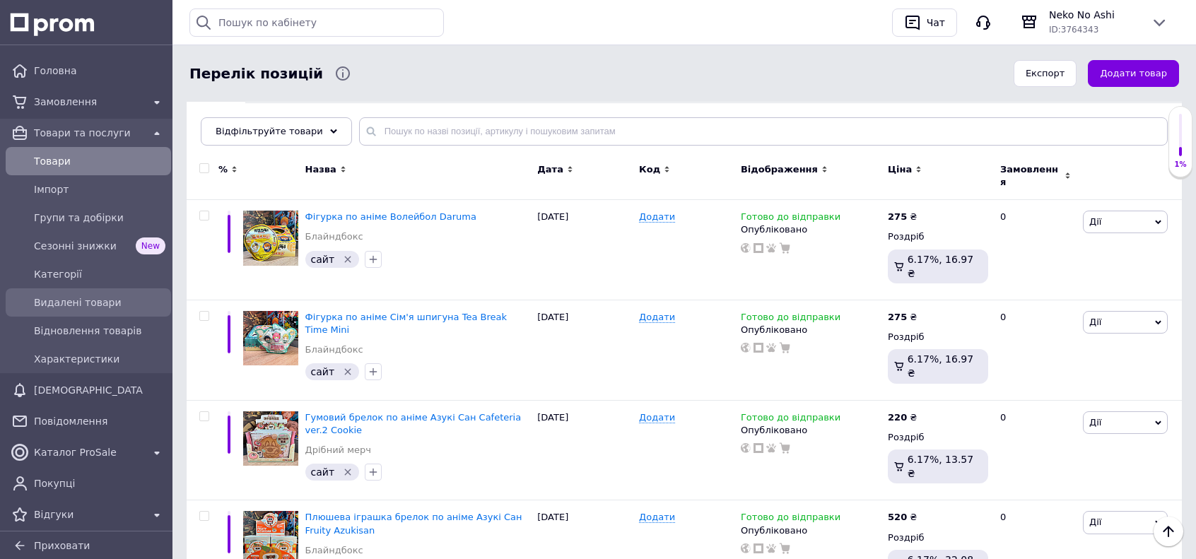
click at [88, 303] on span "Видалені товари" at bounding box center [100, 303] width 132 height 14
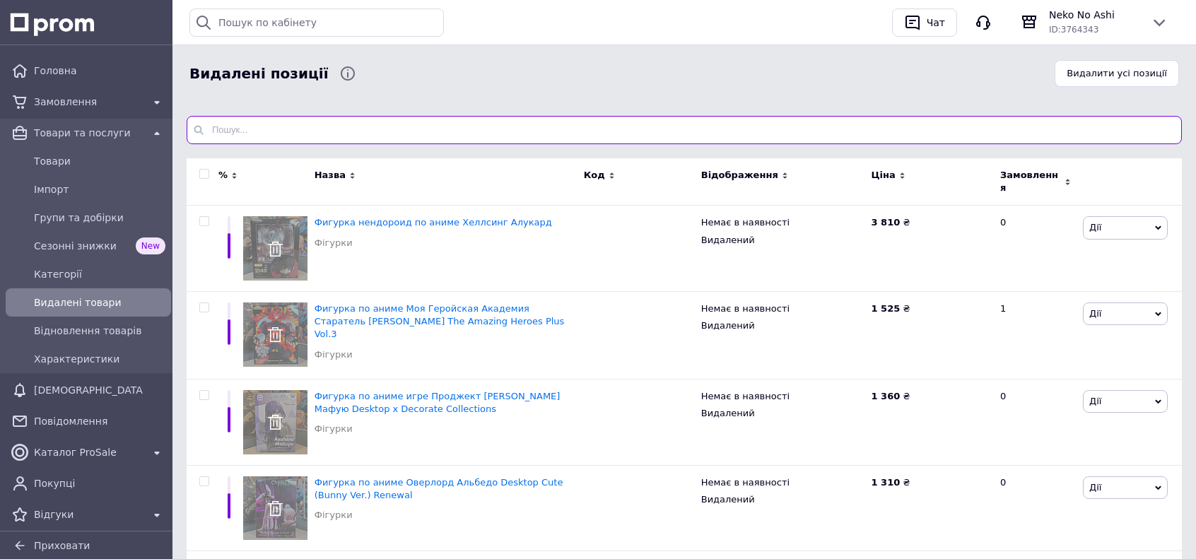
click at [326, 119] on input "text" at bounding box center [684, 130] width 995 height 28
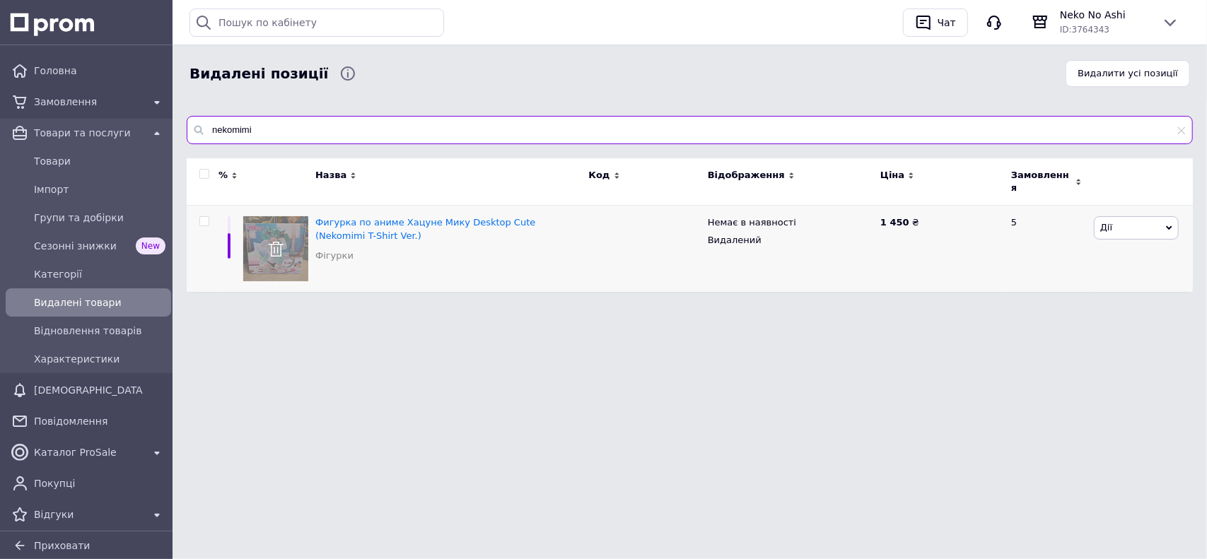
type input "nekomimi"
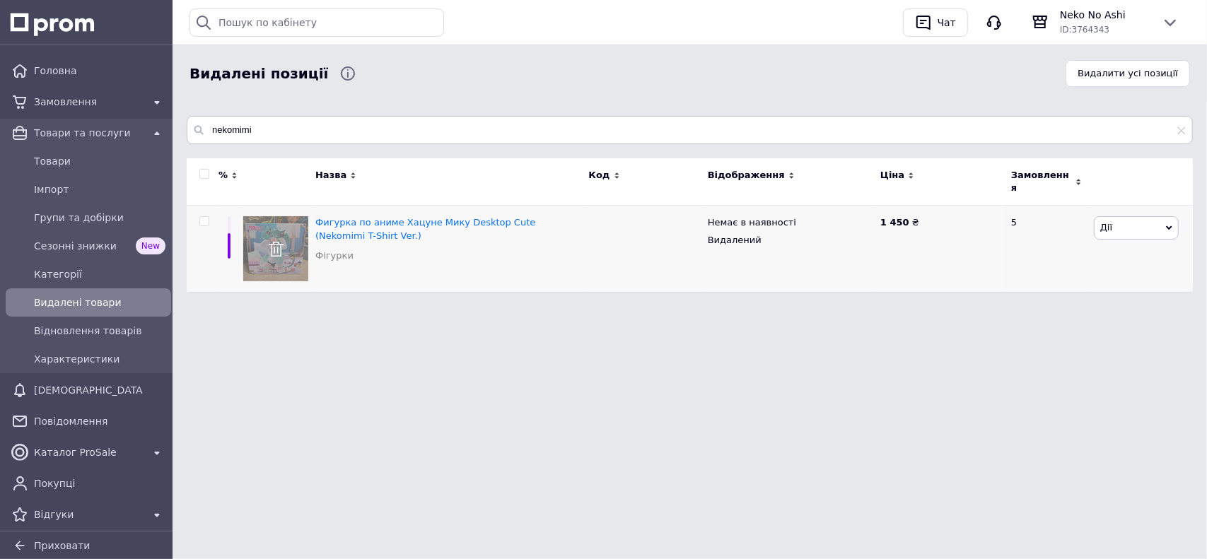
click at [206, 217] on input "checkbox" at bounding box center [203, 221] width 9 height 9
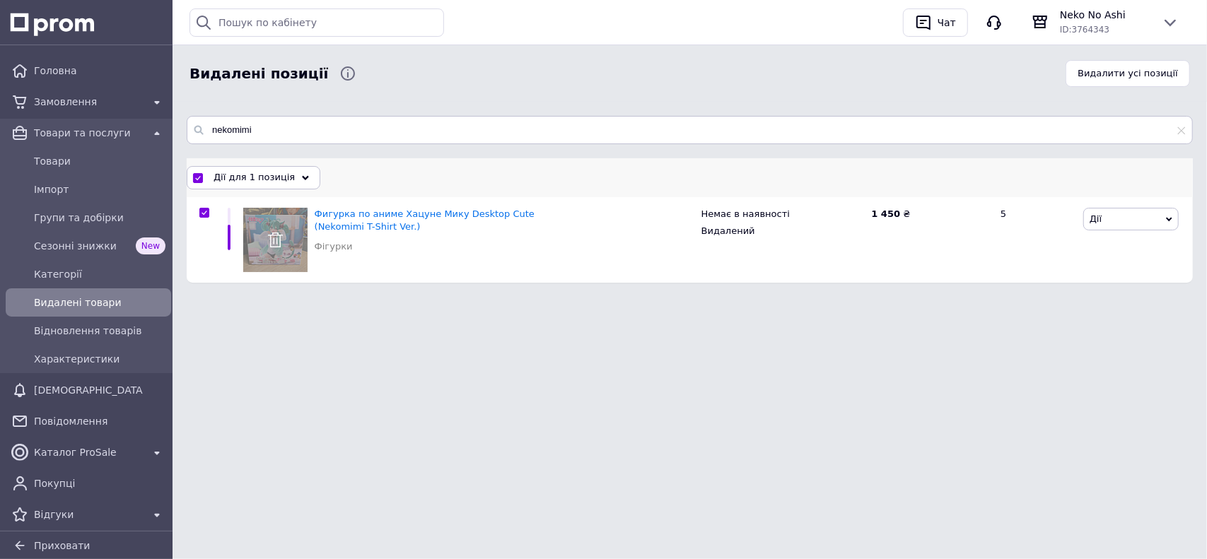
click at [257, 175] on span "Дії для 1 позиція" at bounding box center [254, 177] width 81 height 13
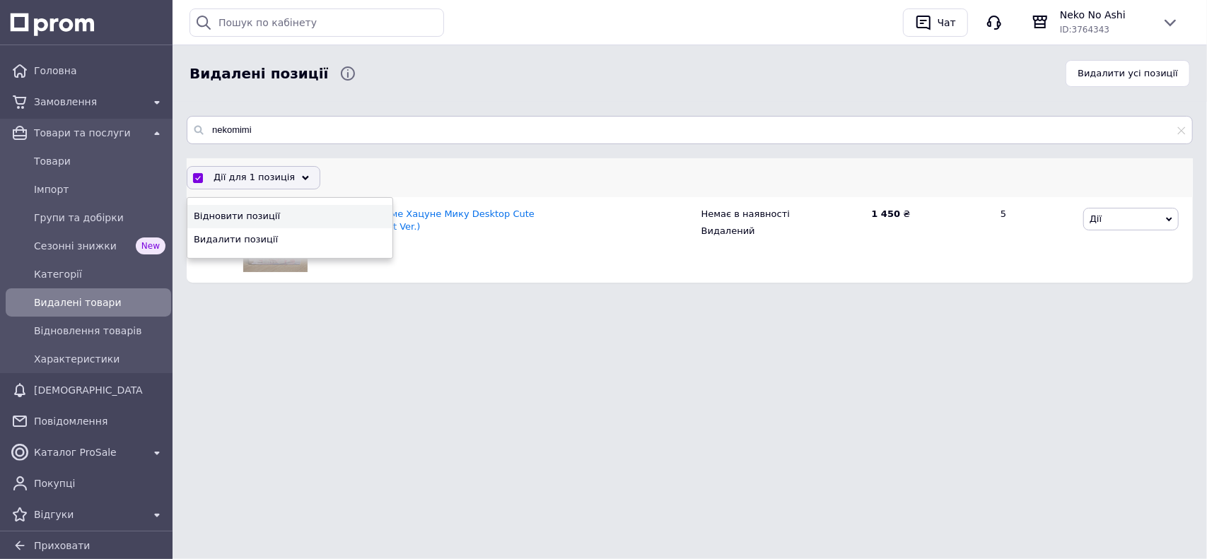
click at [255, 214] on span "Відновити позиції" at bounding box center [288, 216] width 189 height 13
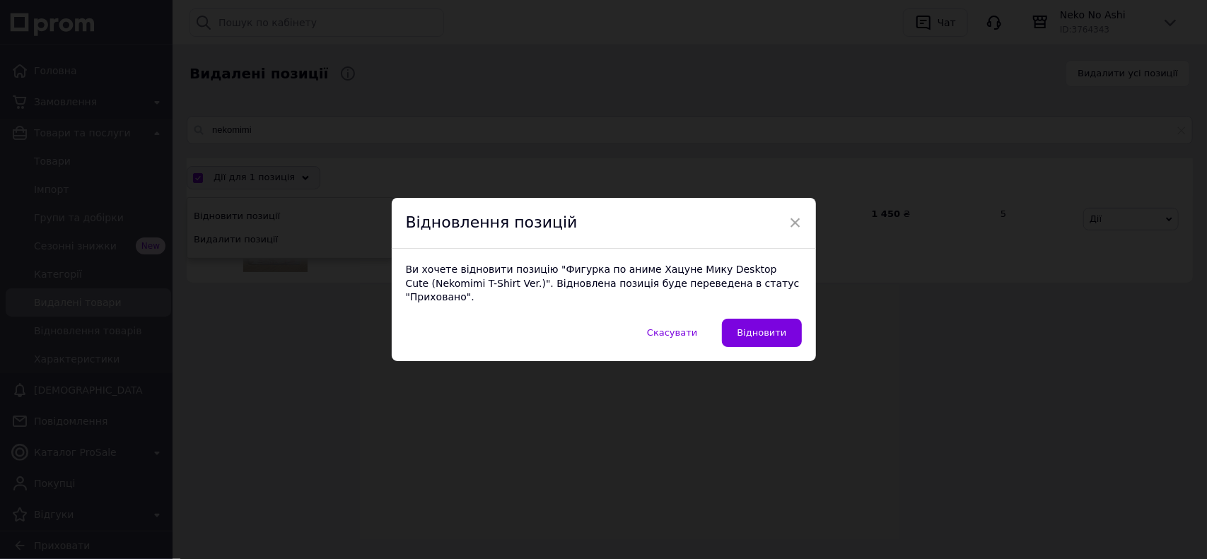
click at [762, 327] on span "Відновити" at bounding box center [761, 332] width 49 height 11
checkbox input "false"
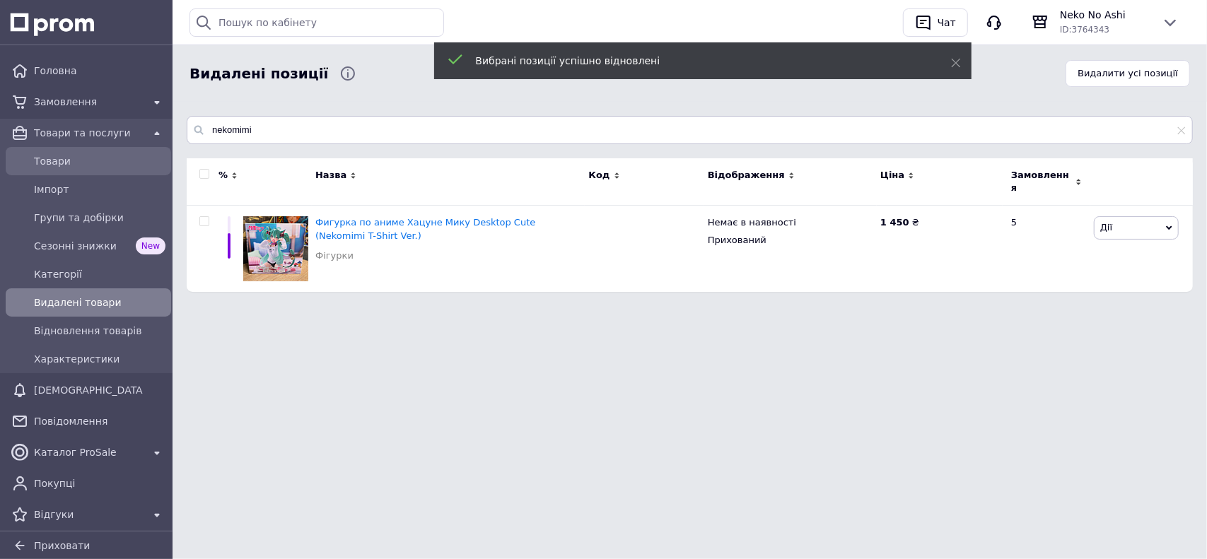
click at [72, 144] on link "Товари та послуги" at bounding box center [88, 133] width 177 height 28
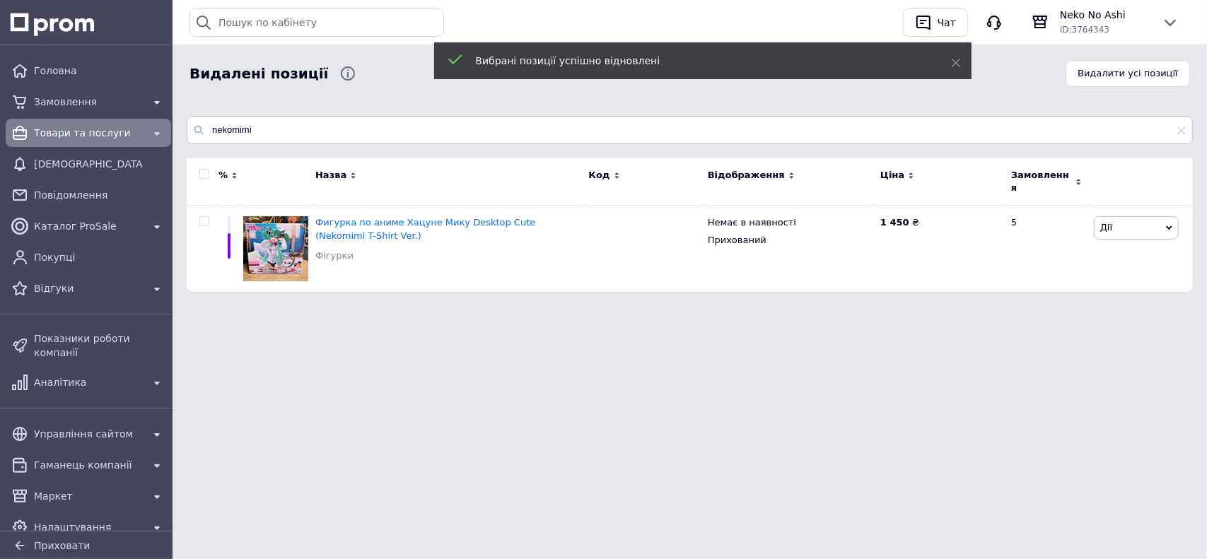
click at [69, 154] on span "Товари" at bounding box center [100, 161] width 132 height 14
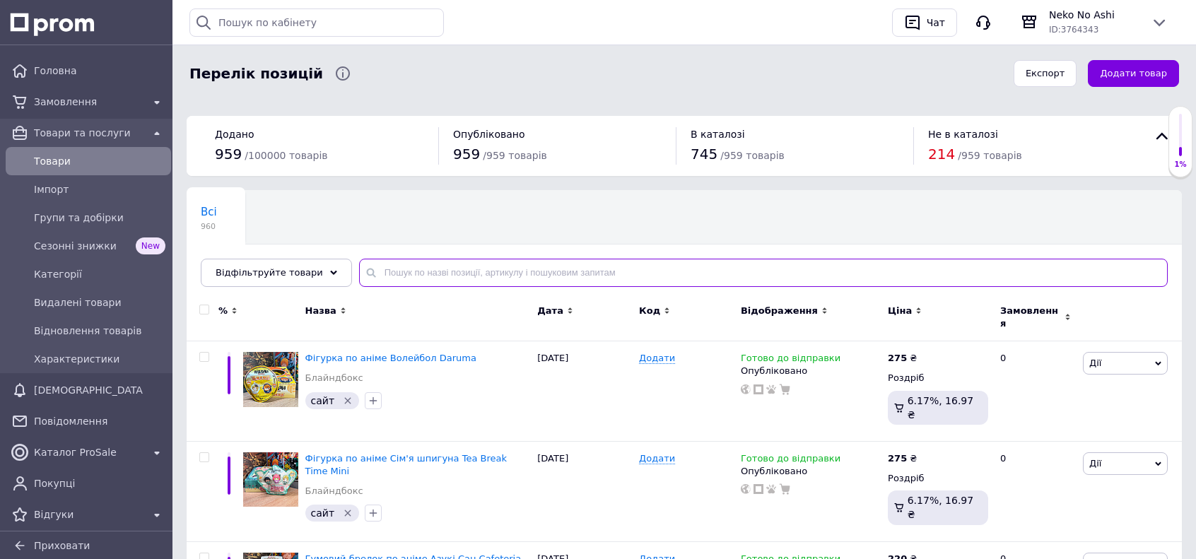
click at [467, 277] on input "text" at bounding box center [763, 273] width 809 height 28
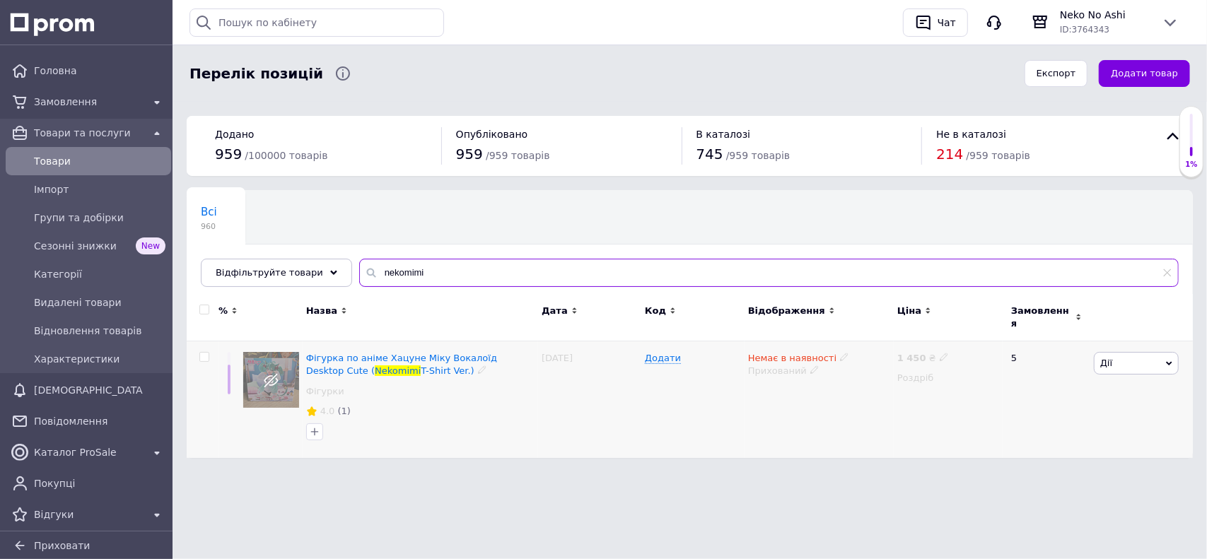
type input "nekomimi"
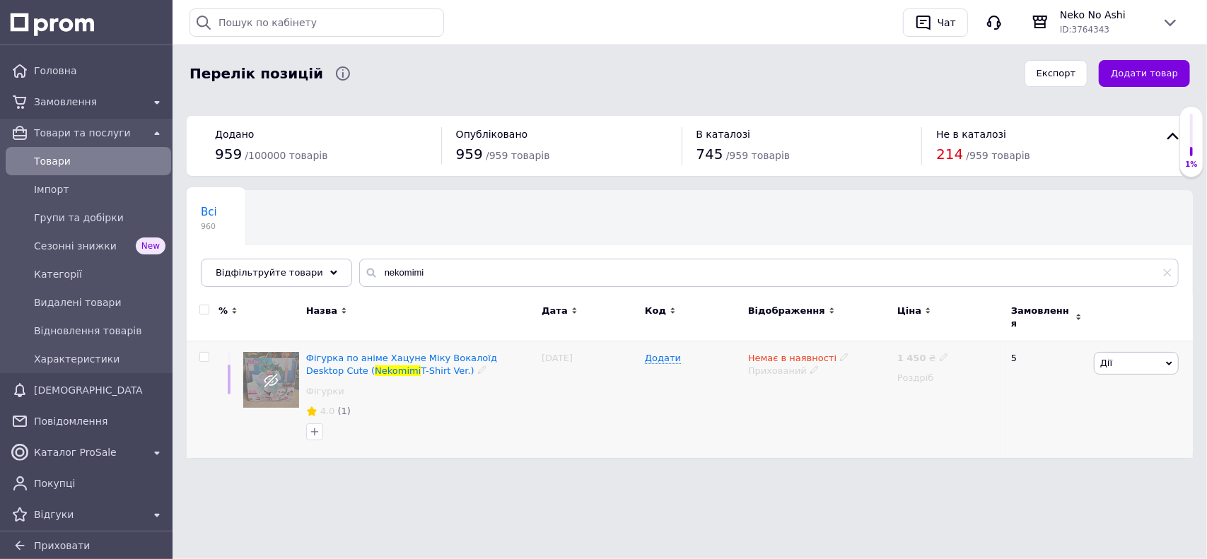
click at [382, 368] on div "Фігурка по аніме Хацуне Міку Вокалоїд Desktop Cute ( Nekomimi T-Shirt Ver.) Фіг…" at bounding box center [420, 378] width 228 height 53
click at [308, 406] on icon at bounding box center [311, 411] width 11 height 11
click at [375, 366] on span "Nekomimi" at bounding box center [398, 371] width 46 height 11
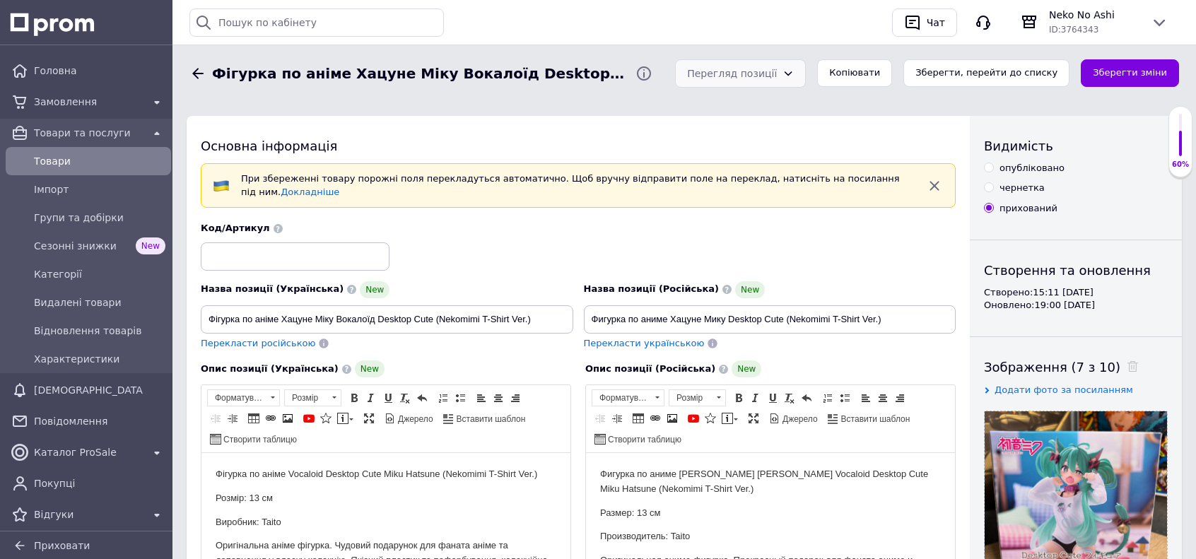
click at [777, 67] on div "Перегляд позиції" at bounding box center [732, 74] width 90 height 16
click at [789, 152] on li "Зберегти та переглянути на маркетплейсі" at bounding box center [778, 172] width 117 height 54
click at [202, 67] on icon at bounding box center [197, 73] width 17 height 17
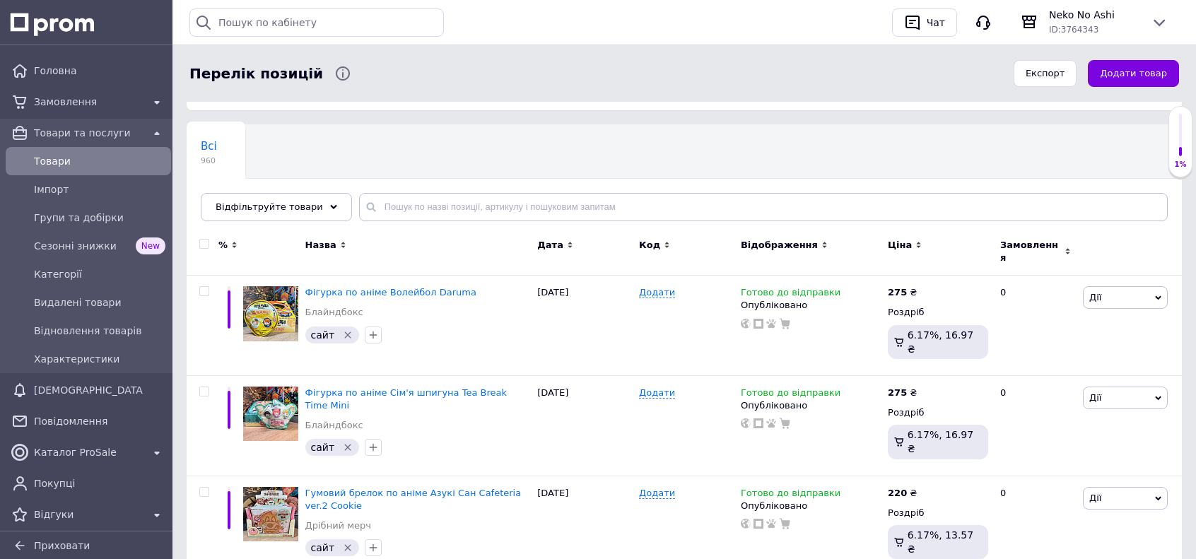
scroll to position [212, 0]
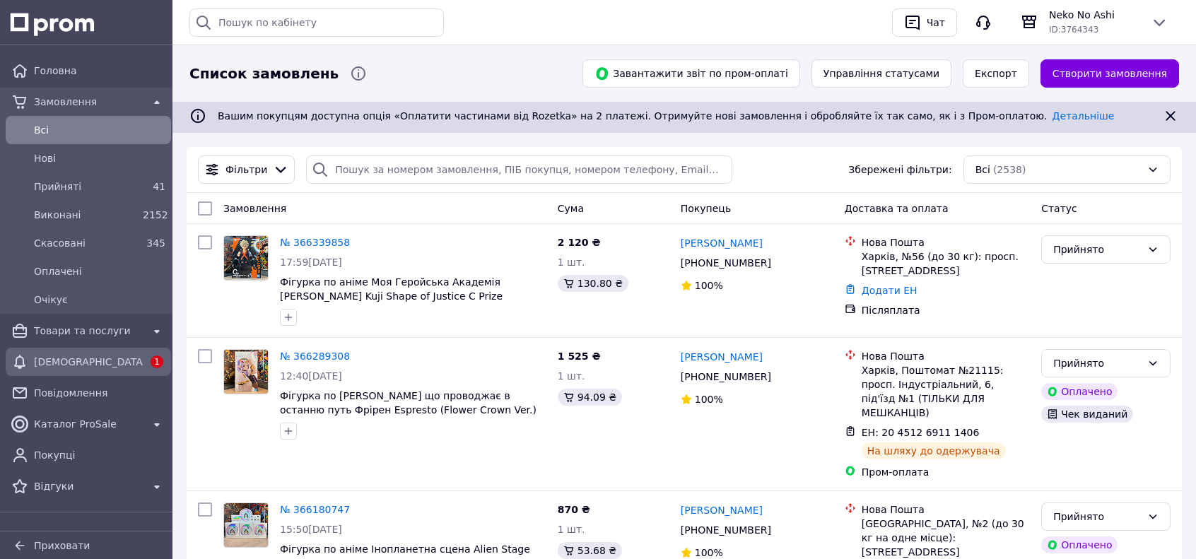
click at [123, 371] on div "[DEMOGRAPHIC_DATA] 1" at bounding box center [88, 362] width 160 height 23
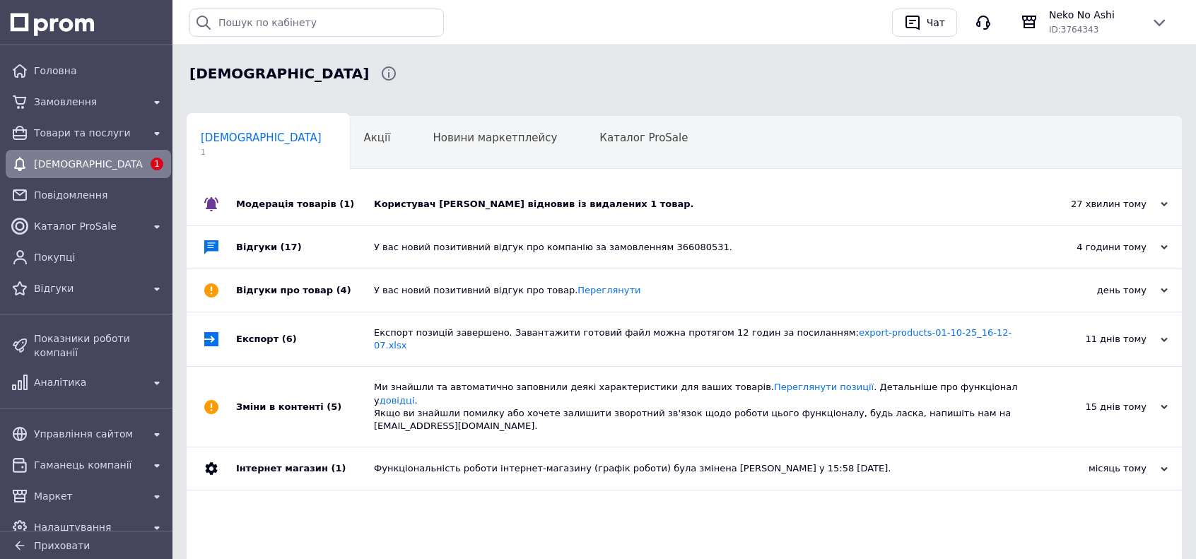
click at [453, 199] on div "Користувач Захар Скрипник відновив із видалених 1 товар." at bounding box center [700, 204] width 653 height 13
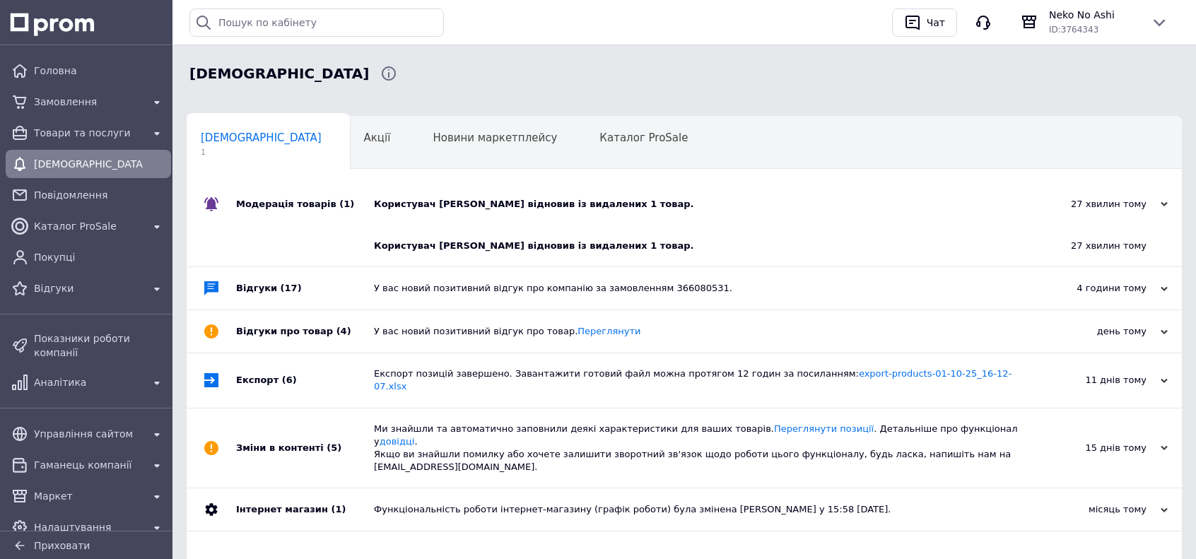
click at [47, 54] on div "Головна Замовлення Товари та послуги Сповіщення Повідомлення Каталог ProSale По…" at bounding box center [88, 180] width 177 height 252
click at [45, 64] on span "Головна" at bounding box center [100, 71] width 132 height 14
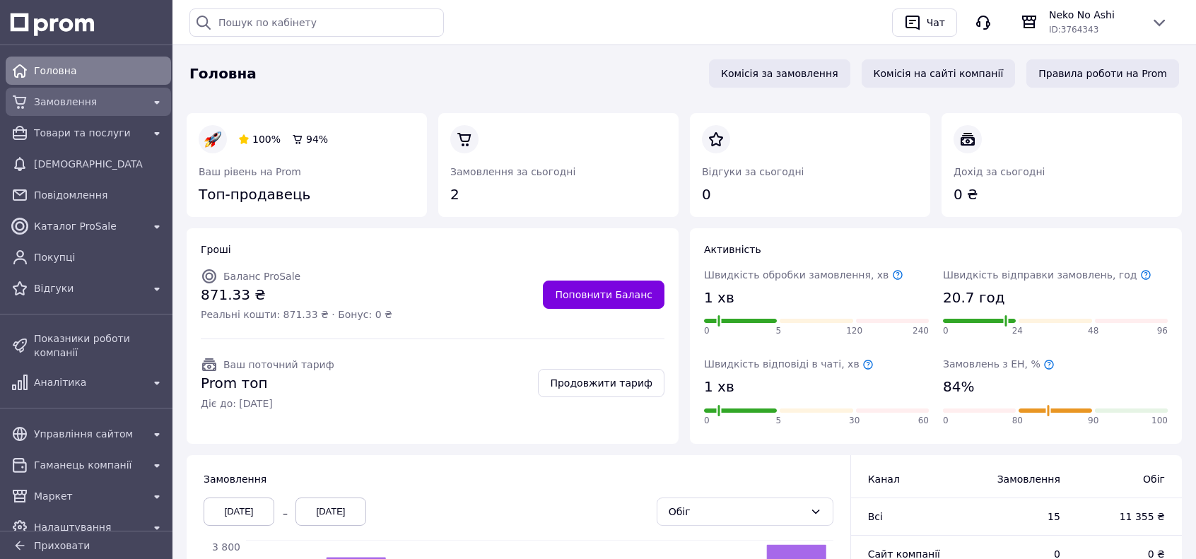
click at [102, 103] on span "Замовлення" at bounding box center [88, 102] width 109 height 14
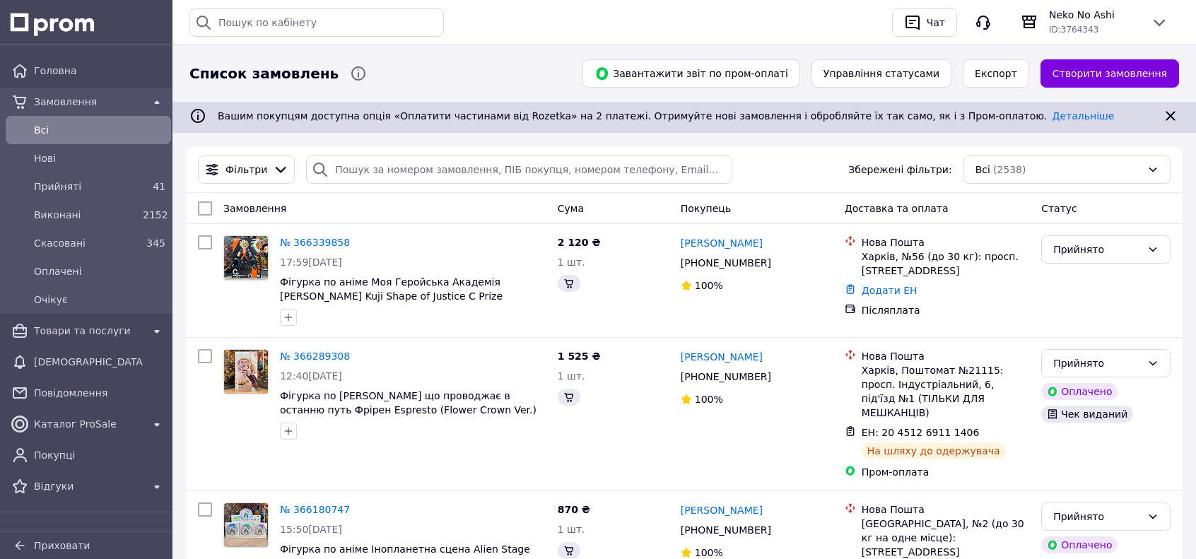
drag, startPoint x: 66, startPoint y: 322, endPoint x: 131, endPoint y: 241, distance: 103.6
click at [66, 322] on div "Товари та послуги" at bounding box center [88, 331] width 115 height 20
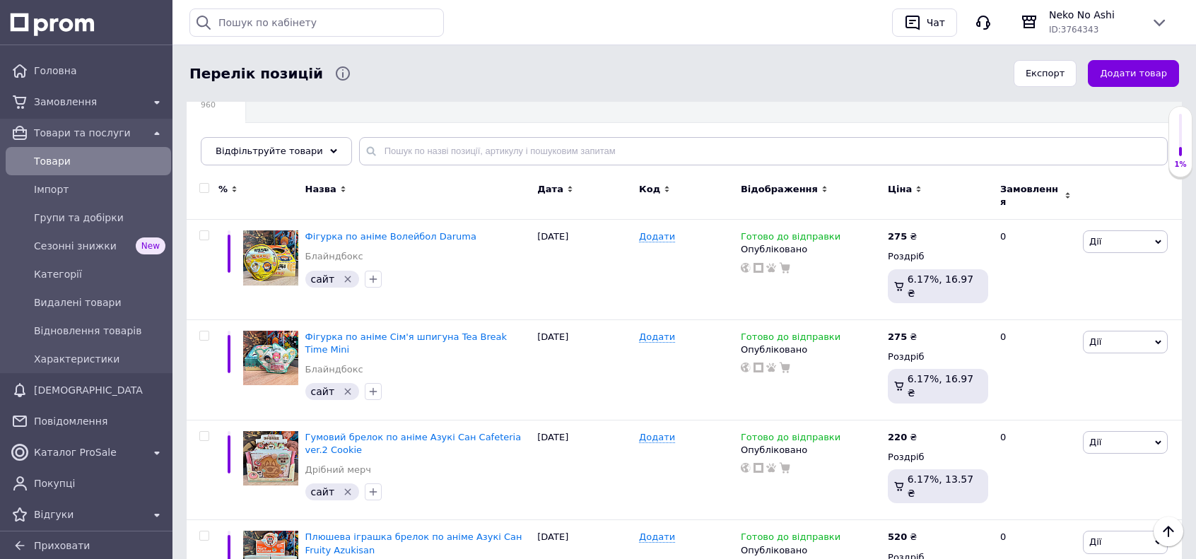
scroll to position [71, 0]
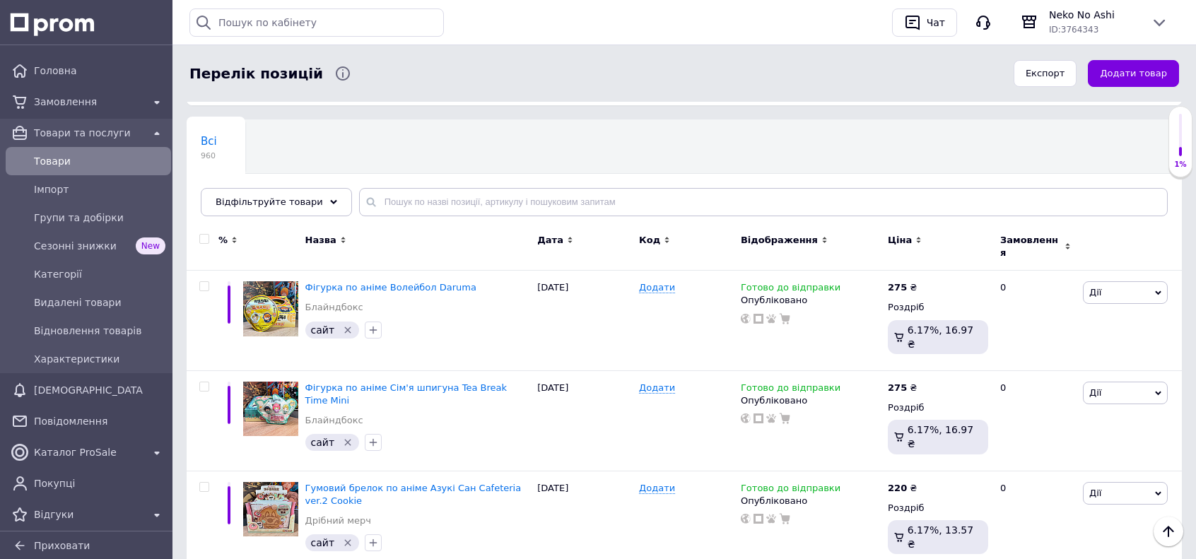
click at [413, 187] on div "Всі 960 Ok Відфільтровано... Зберегти" at bounding box center [684, 175] width 995 height 117
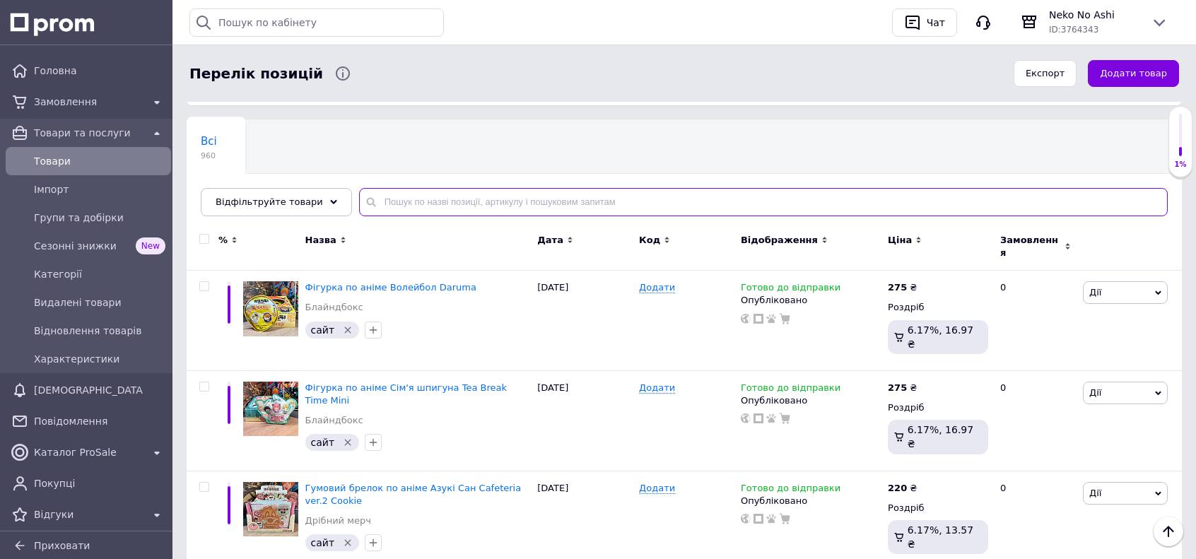
drag, startPoint x: 414, startPoint y: 196, endPoint x: 415, endPoint y: 186, distance: 9.9
click at [415, 196] on input "text" at bounding box center [763, 202] width 809 height 28
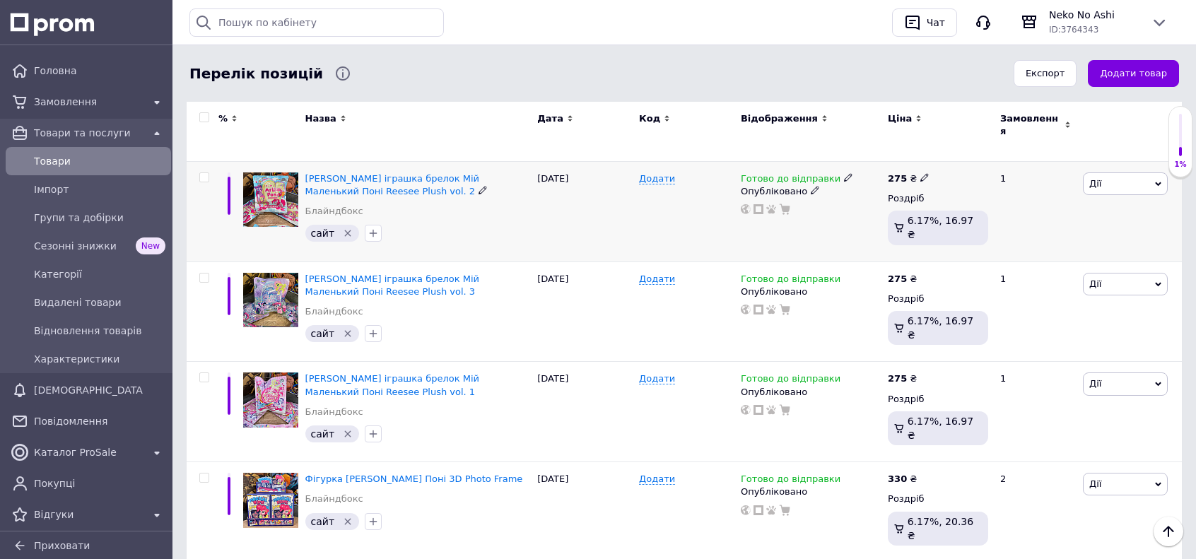
scroll to position [354, 0]
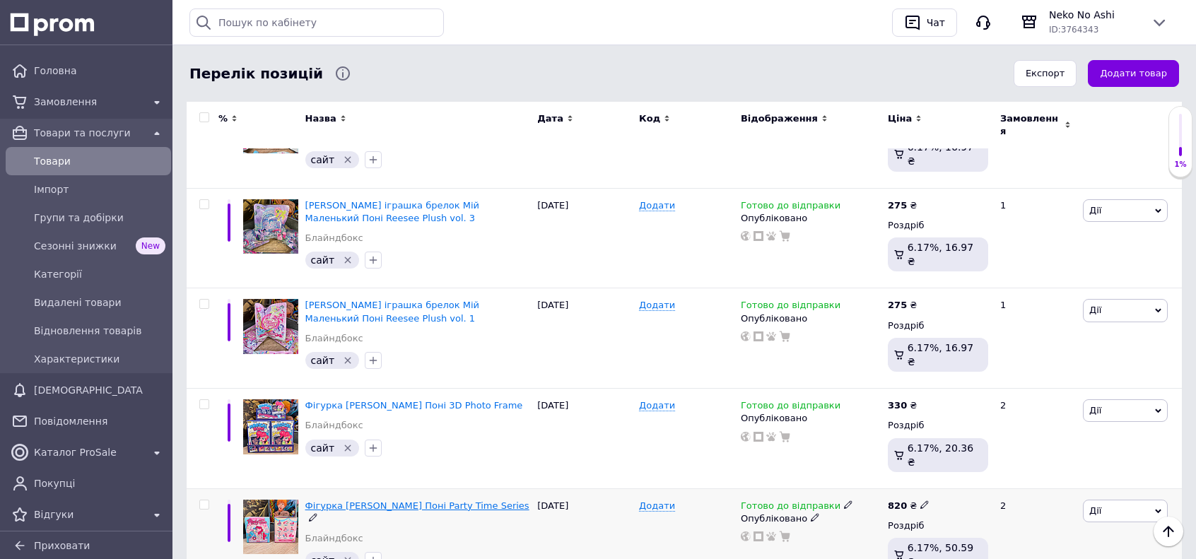
type input "пінкі пай"
click at [450, 501] on span "Фігурка Мій Маленький Поні Party Time Series" at bounding box center [417, 506] width 224 height 11
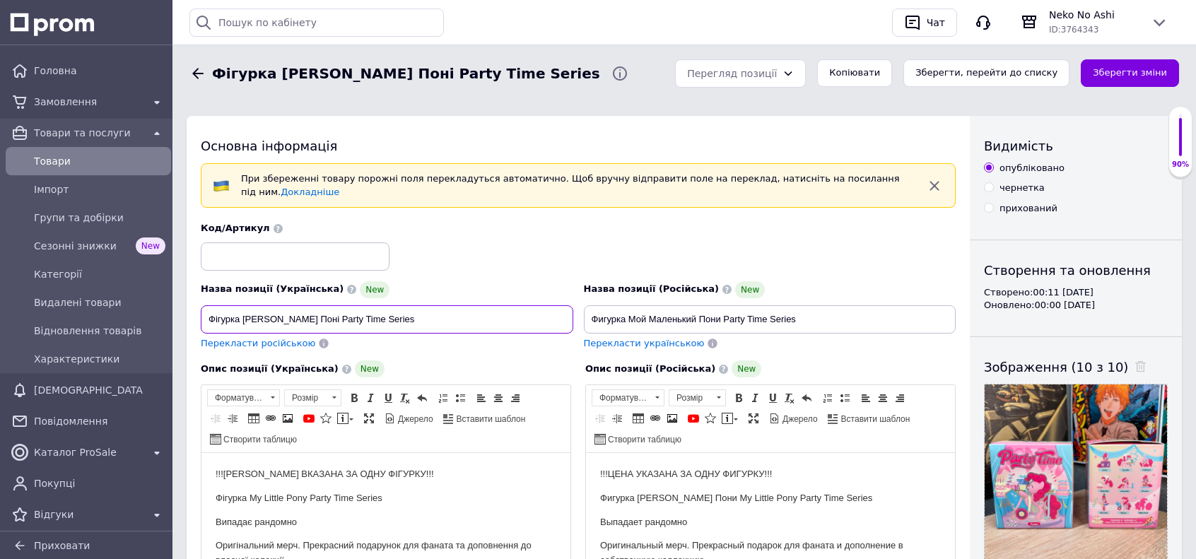
click at [412, 306] on input "Фігурка Мій Маленький Поні Party Time Series" at bounding box center [387, 319] width 373 height 28
type input "Фігурка Мій Маленький Поні Party Time Series Пинкі Пай"
click at [823, 312] on input "Фигурка Мой Маленький Пони Party Time Series" at bounding box center [770, 319] width 373 height 28
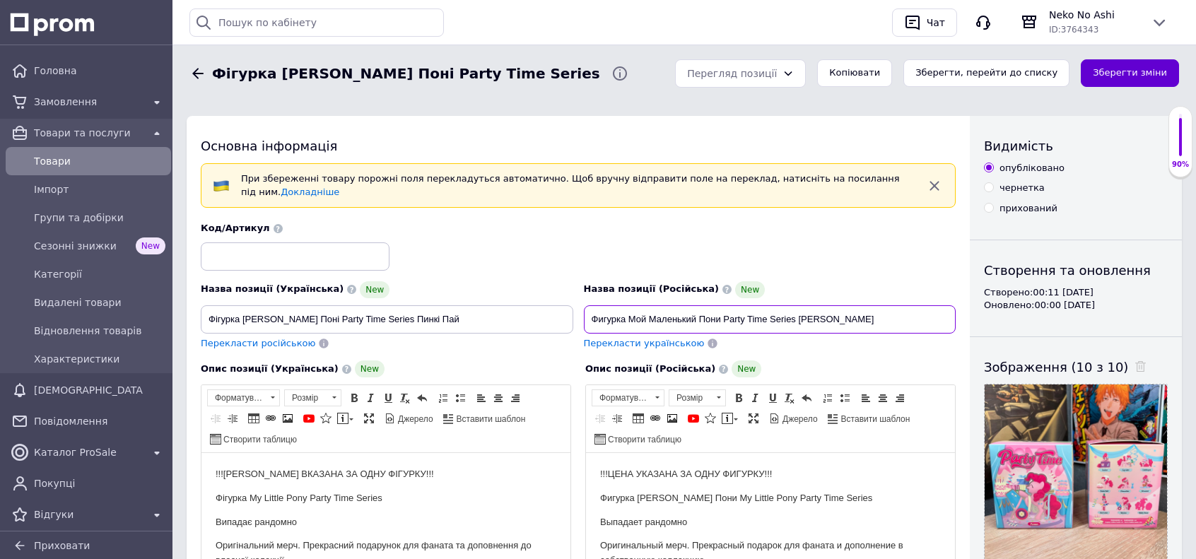
type input "Фигурка Мой Маленький Пони Party Time Series Пинки Пай"
click at [1111, 86] on button "Зберегти зміни" at bounding box center [1130, 73] width 98 height 28
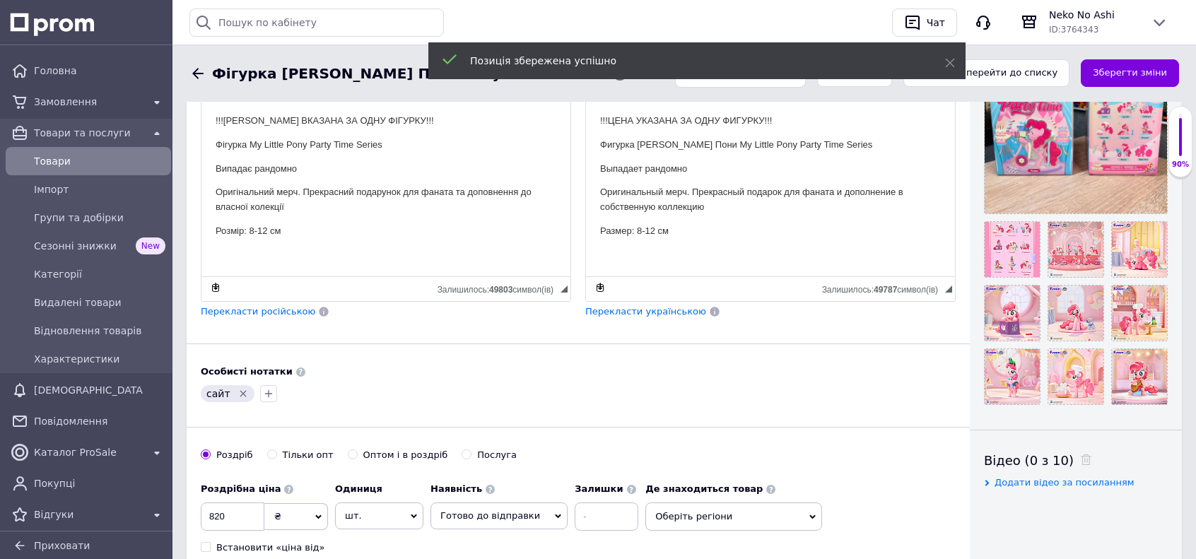
scroll to position [707, 0]
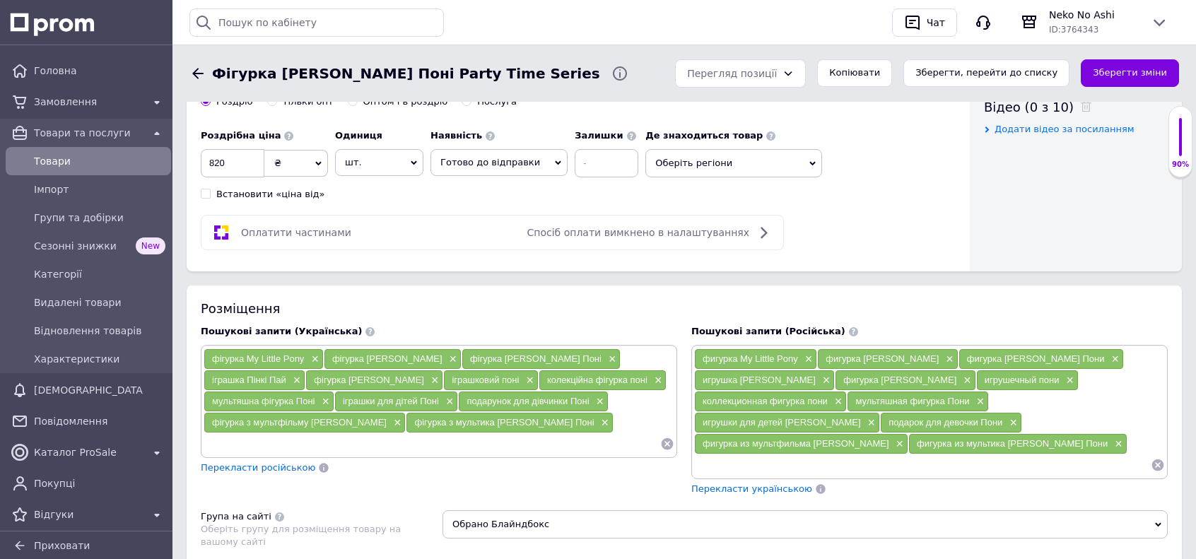
click at [200, 79] on icon at bounding box center [197, 73] width 17 height 17
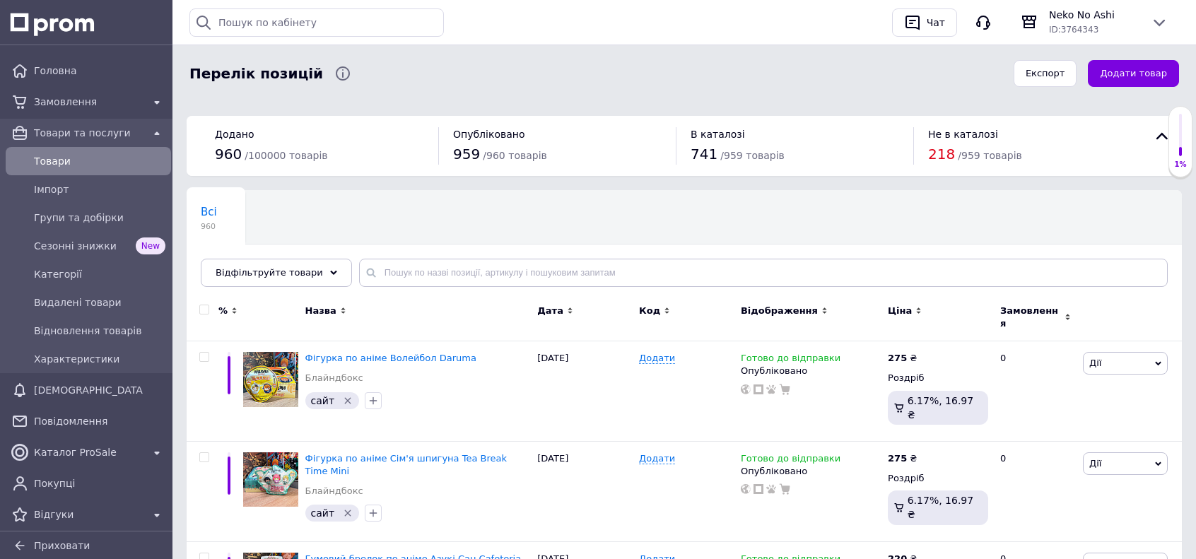
click at [1158, 78] on button "Додати товар" at bounding box center [1133, 74] width 91 height 28
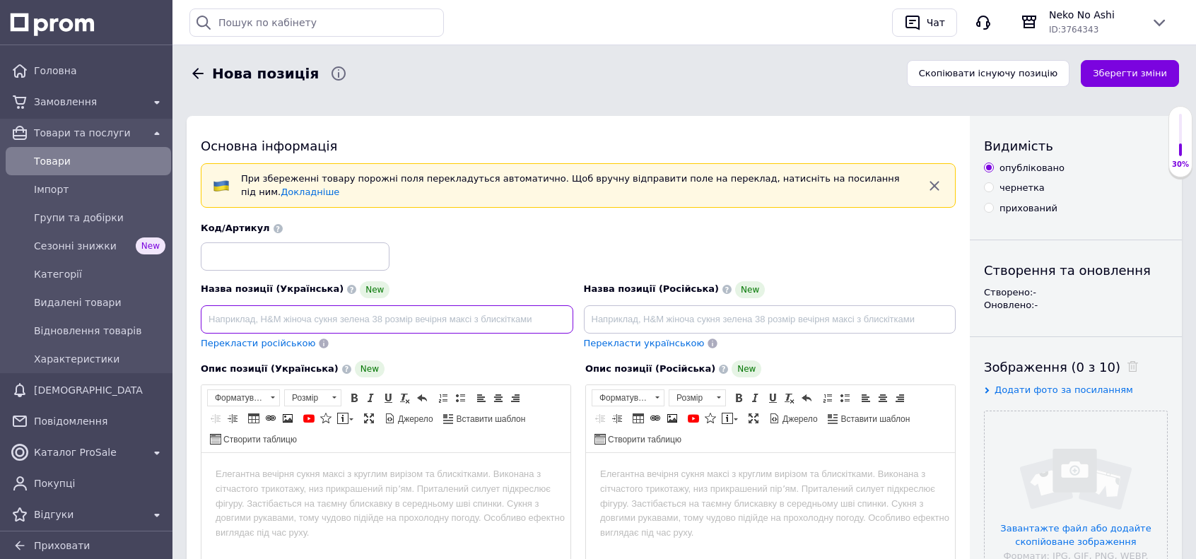
click at [301, 308] on input at bounding box center [387, 319] width 373 height 28
paste input "Фігурка Мій Маленький Поні Party Time Series Пинкі Пай"
drag, startPoint x: 332, startPoint y: 308, endPoint x: 538, endPoint y: 298, distance: 206.7
click at [538, 305] on input "Фігурка Мій Маленький Поні Party Time Series Пинкі Пай" at bounding box center [387, 319] width 373 height 28
paste input "Sweet Diary"
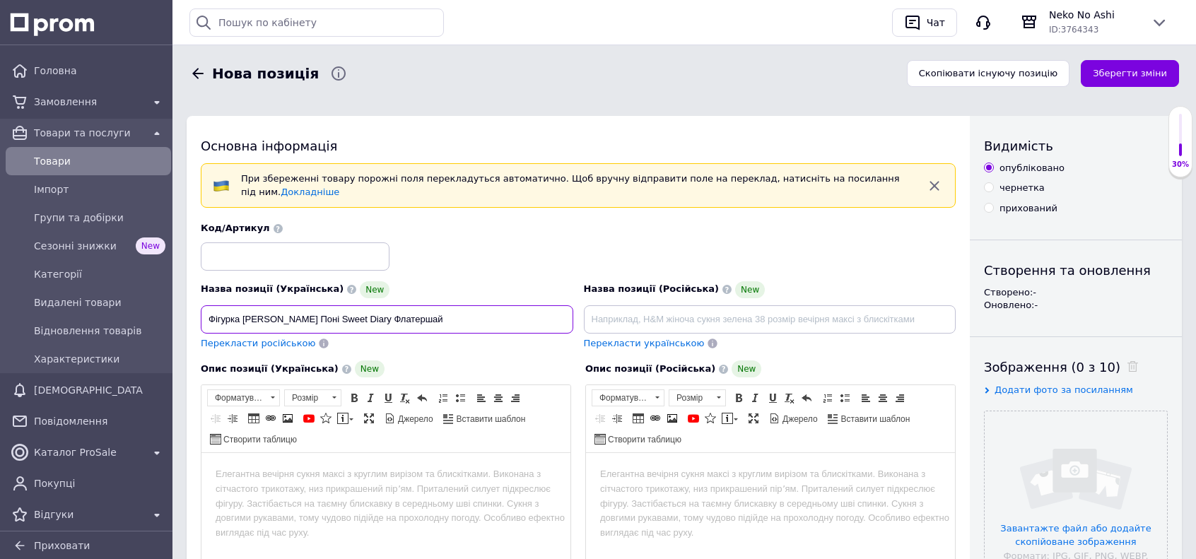
type input "Фігурка Мій Маленький Поні Sweet Diary Флатершай"
drag, startPoint x: 378, startPoint y: 497, endPoint x: 436, endPoint y: 455, distance: 72.4
click at [378, 496] on html at bounding box center [385, 474] width 369 height 43
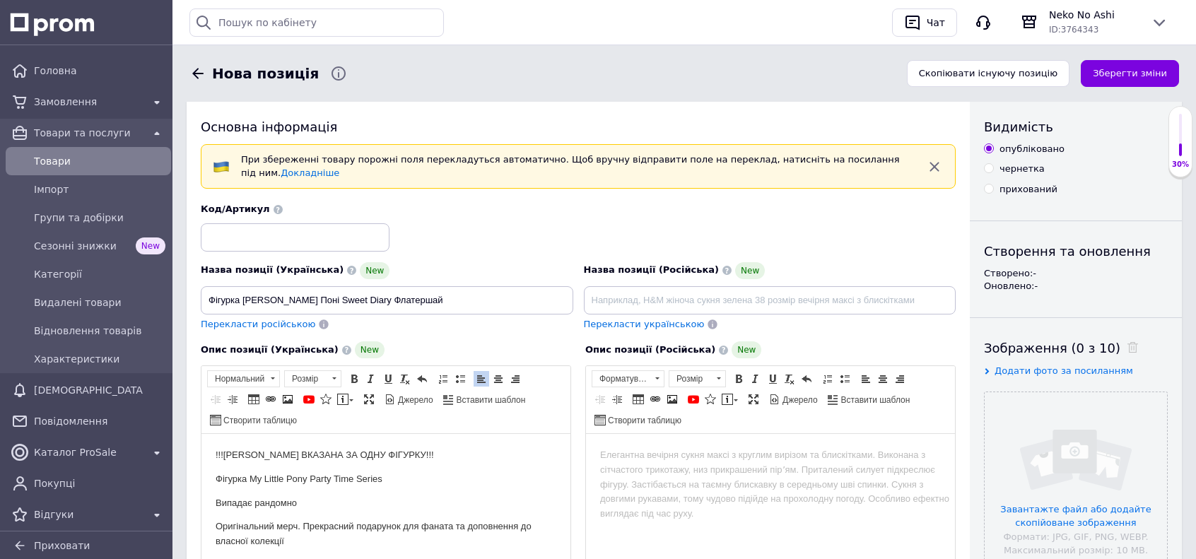
scroll to position [160, 0]
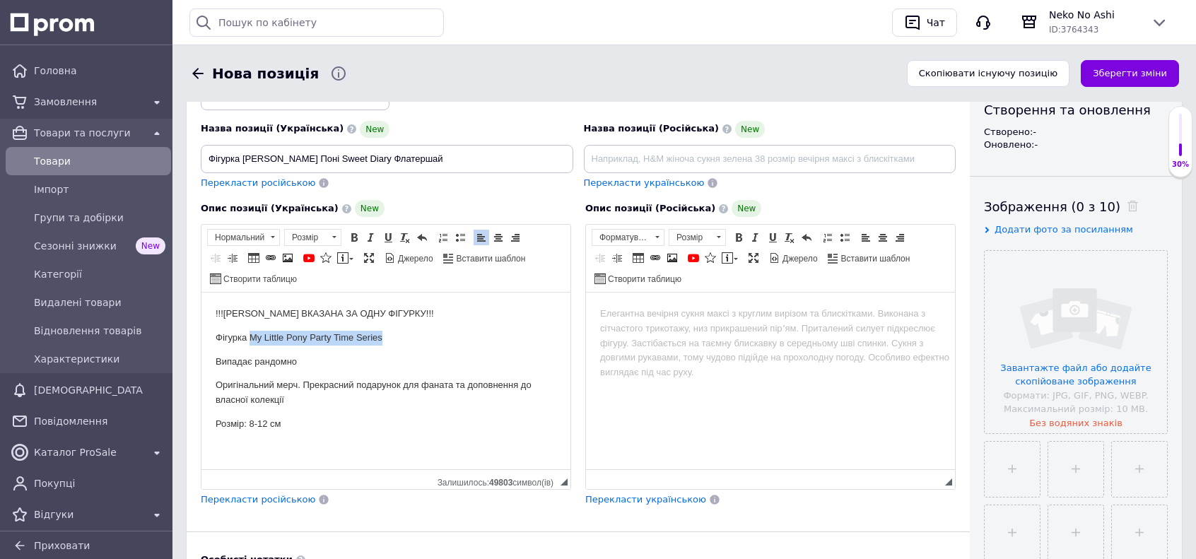
drag, startPoint x: 258, startPoint y: 336, endPoint x: 411, endPoint y: 325, distance: 153.8
click at [411, 325] on body "!!!ЦІНА ВКАЗАНА ЗА ОДНУ ФІГУРКУ!!! Фігурка My Little Pony Party Time Series Вип…" at bounding box center [386, 369] width 341 height 125
click at [689, 135] on div "Назва позиції (Російська) New" at bounding box center [770, 147] width 373 height 52
drag, startPoint x: 689, startPoint y: 139, endPoint x: 681, endPoint y: 117, distance: 23.9
click at [689, 145] on input at bounding box center [770, 159] width 373 height 28
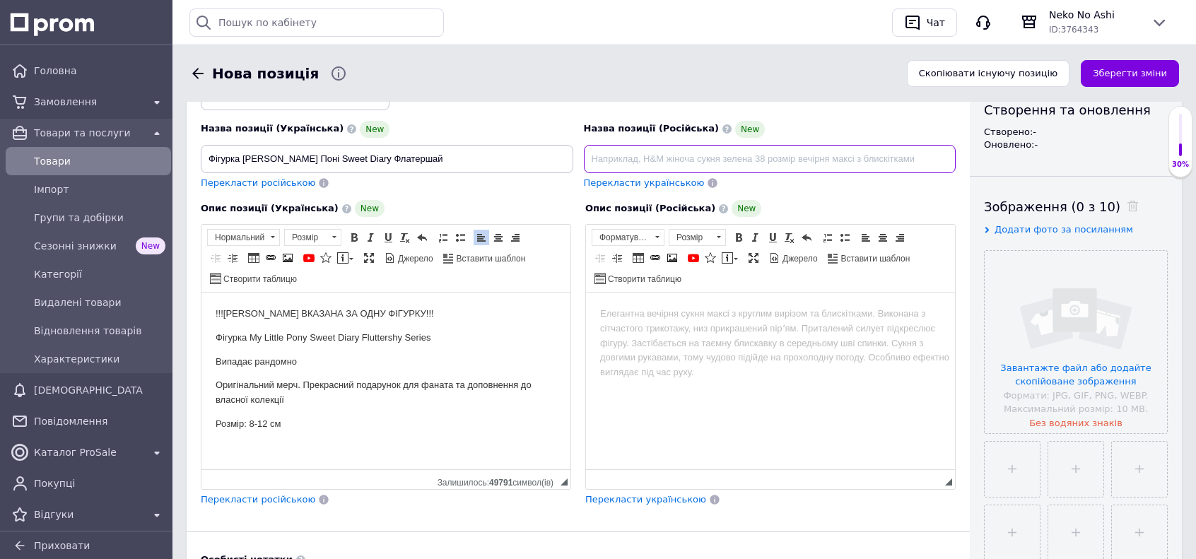
paste input "Фигурка Мой Маленький Пони Party Time Series Пинки Пай"
drag, startPoint x: 826, startPoint y: 152, endPoint x: 799, endPoint y: 155, distance: 27.7
click at [799, 155] on input "Фигурка Мой Маленький Пони Party Time Series Пинки Пай" at bounding box center [770, 159] width 373 height 28
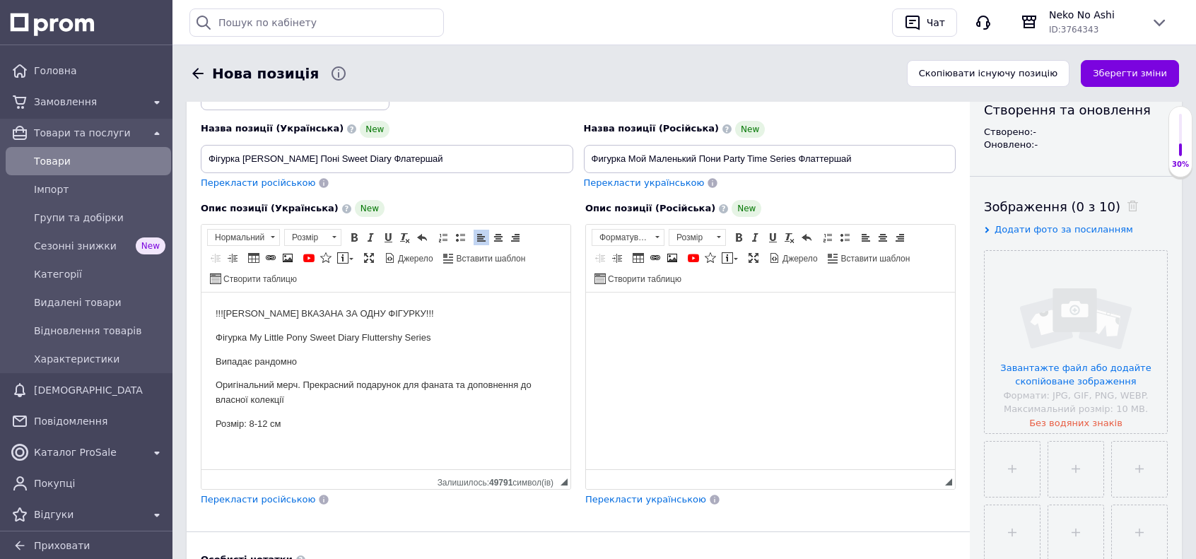
click at [715, 336] on html at bounding box center [770, 314] width 369 height 43
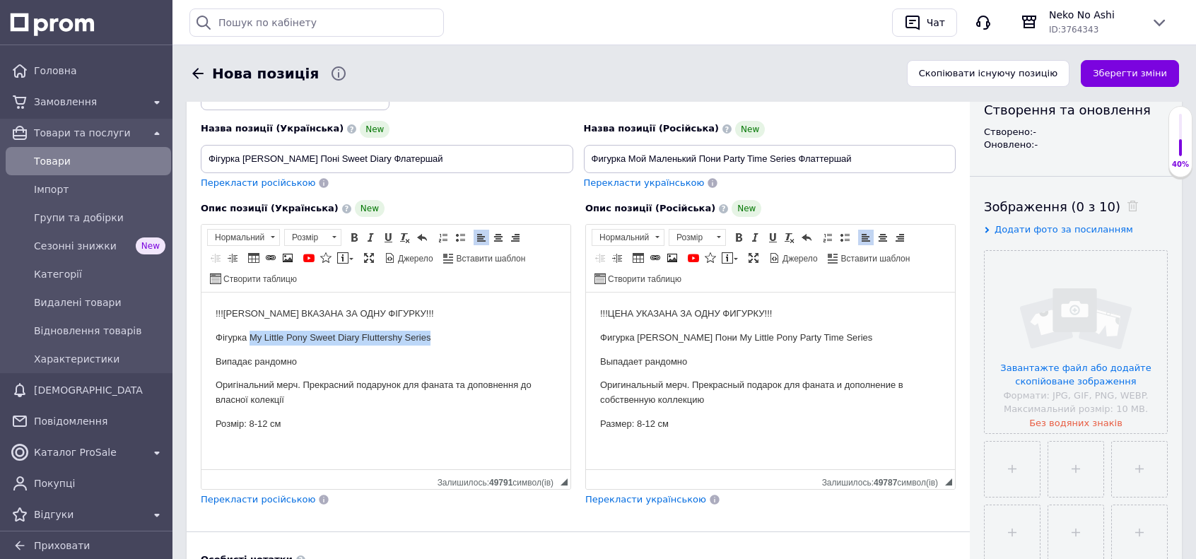
drag, startPoint x: 255, startPoint y: 338, endPoint x: 460, endPoint y: 341, distance: 205.1
click at [460, 341] on p "Фігурка My Little Pony Sweet Diary Fluttershy Series" at bounding box center [386, 338] width 341 height 15
copy p "My Little Pony Sweet Diary Fluttershy Series"
drag, startPoint x: 706, startPoint y: 339, endPoint x: 891, endPoint y: 334, distance: 185.3
click at [891, 334] on p "Фигурка Май Литл Пони My Little Pony Party Time Series" at bounding box center [770, 338] width 341 height 15
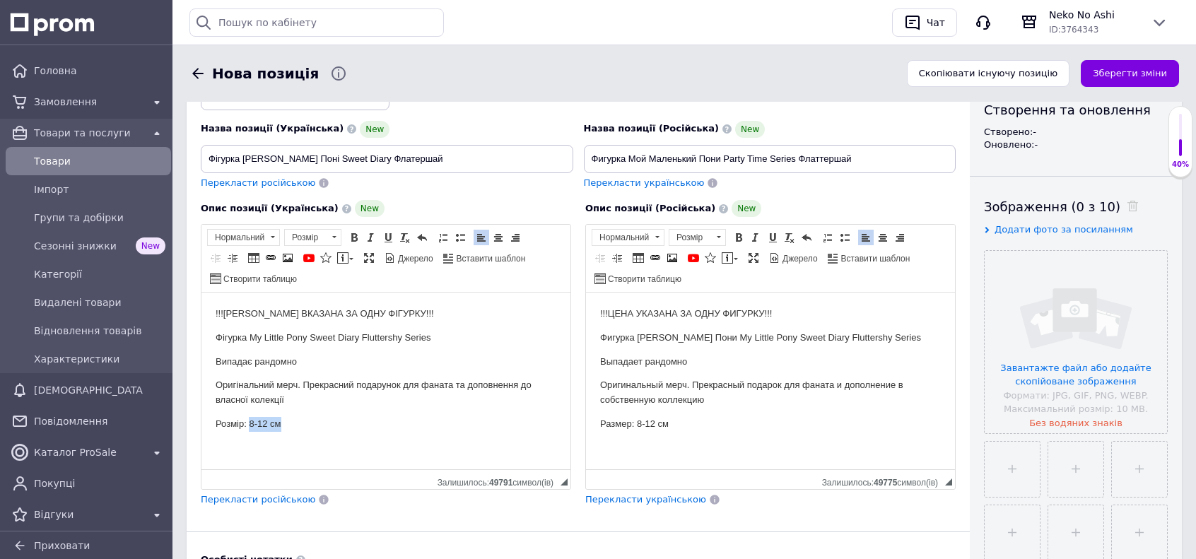
drag, startPoint x: 251, startPoint y: 425, endPoint x: 320, endPoint y: 428, distance: 68.6
click at [317, 428] on p "Розмір: 8-12 см" at bounding box center [386, 424] width 341 height 15
drag, startPoint x: 684, startPoint y: 426, endPoint x: 638, endPoint y: 434, distance: 47.3
click at [638, 434] on html "!!!ЦЕНА УКАЗАНА ЗА ОДНУ ФИГУРКУ!!! Фигурка Май Литл Пони My Little Pony Sweet D…" at bounding box center [770, 369] width 369 height 153
click at [806, 506] on div "Основна інформація При збереженні товару порожні поля перекладуться автоматично…" at bounding box center [578, 384] width 783 height 858
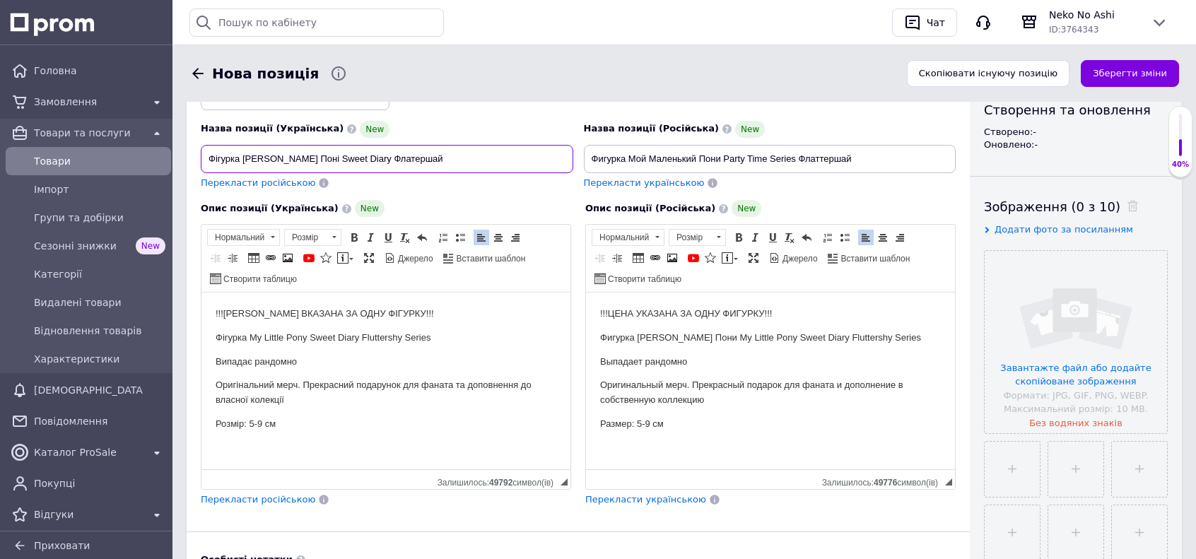
drag, startPoint x: 334, startPoint y: 153, endPoint x: 378, endPoint y: 151, distance: 44.6
click at [378, 151] on input "Фігурка Мій Маленький Поні Sweet Diary Флатершай" at bounding box center [387, 159] width 373 height 28
drag, startPoint x: 725, startPoint y: 148, endPoint x: 793, endPoint y: 152, distance: 68.7
click at [793, 152] on input "Фигурка Мой Маленький Пони Party Time Series Флаттершай" at bounding box center [770, 159] width 373 height 28
paste input "Sweet Diary"
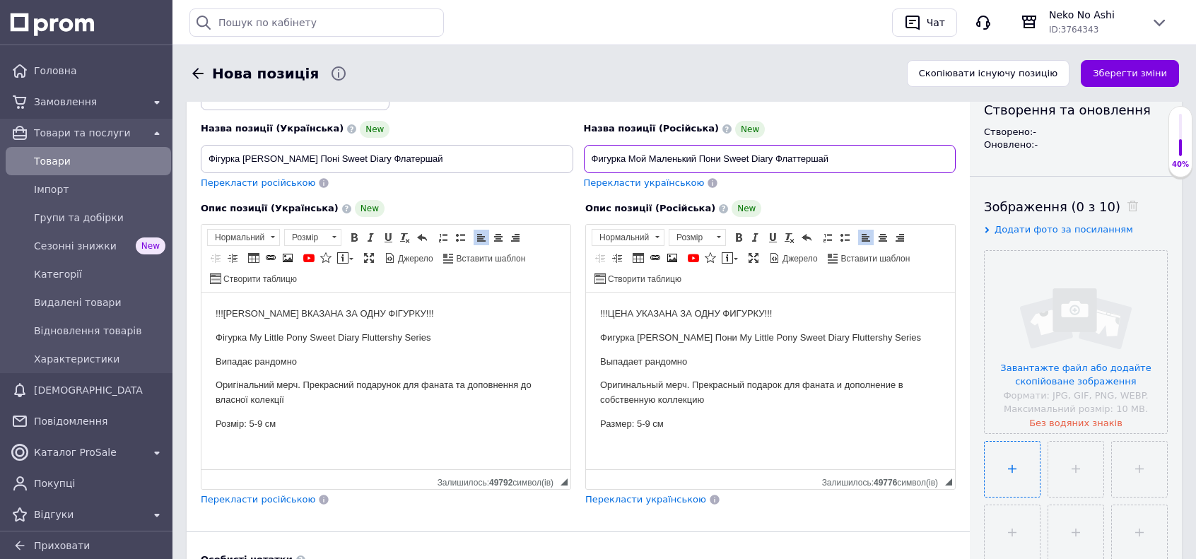
type input "Фигурка Мой Маленький Пони Sweet Diary Флаттершай"
drag, startPoint x: 956, startPoint y: 508, endPoint x: 970, endPoint y: 493, distance: 21.0
click at [956, 508] on div "Основна інформація При збереженні товару порожні поля перекладуться автоматично…" at bounding box center [578, 384] width 783 height 858
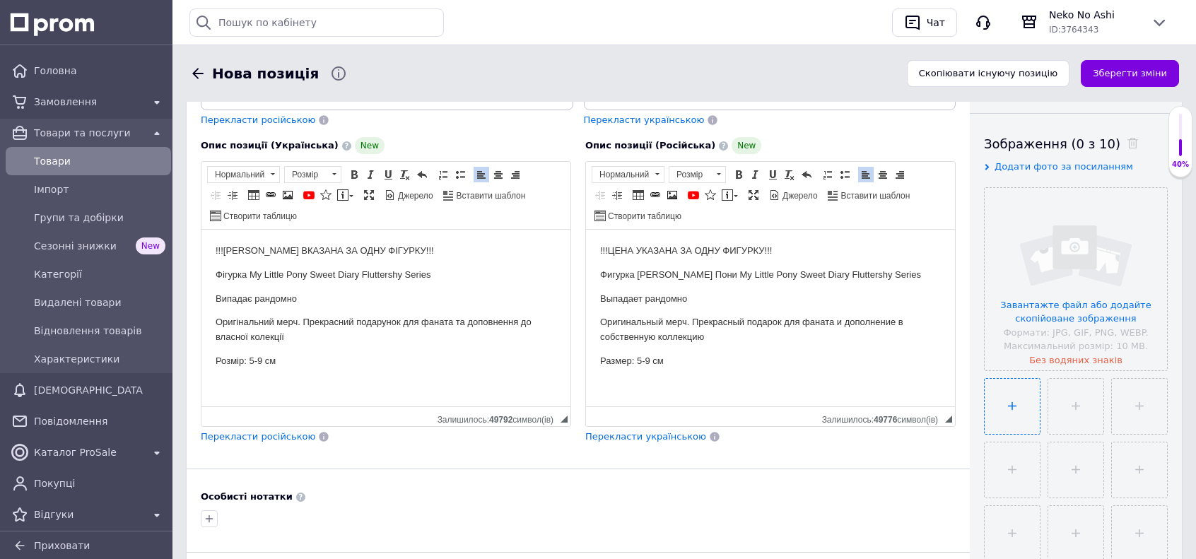
scroll to position [231, 0]
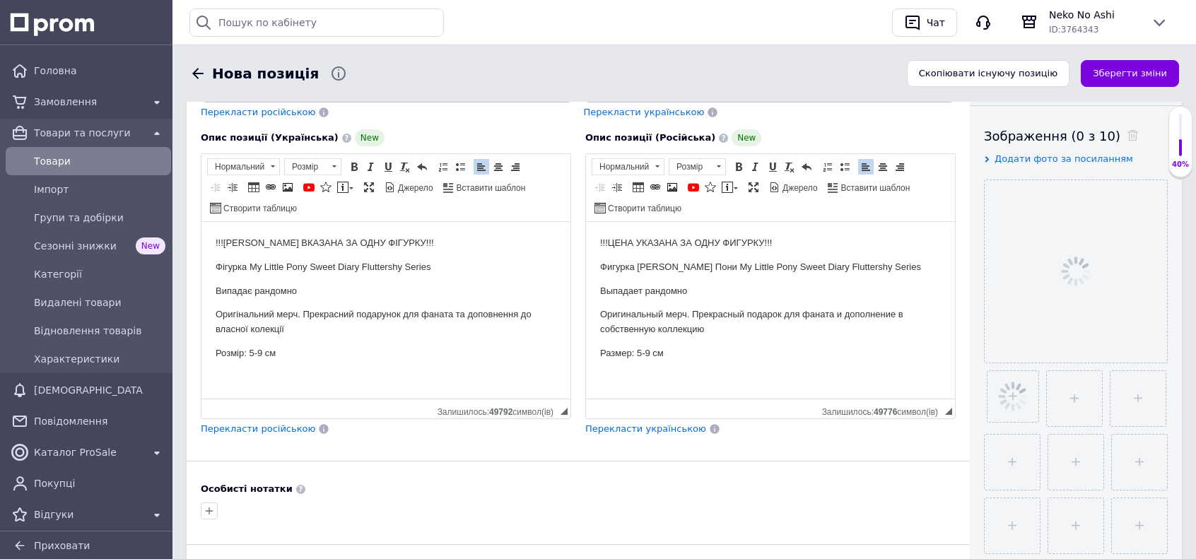
click at [966, 494] on div "Основна інформація При збереженні товару порожні поля перекладуться автоматично…" at bounding box center [578, 314] width 783 height 858
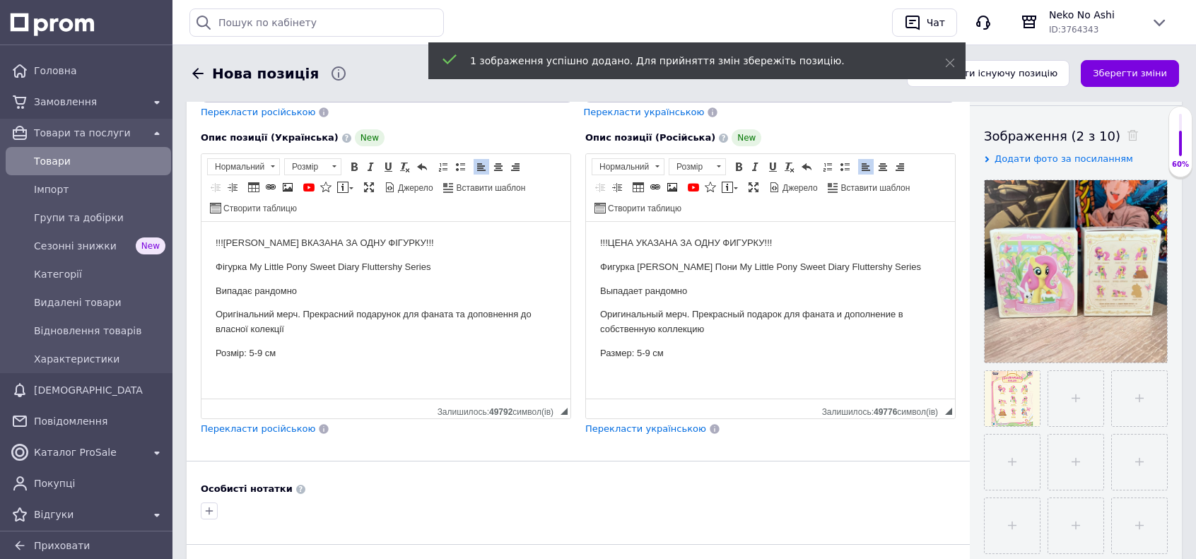
click at [948, 503] on div at bounding box center [578, 511] width 761 height 23
click at [932, 524] on div "Основна інформація При збереженні товару порожні поля перекладуться автоматично…" at bounding box center [578, 314] width 783 height 858
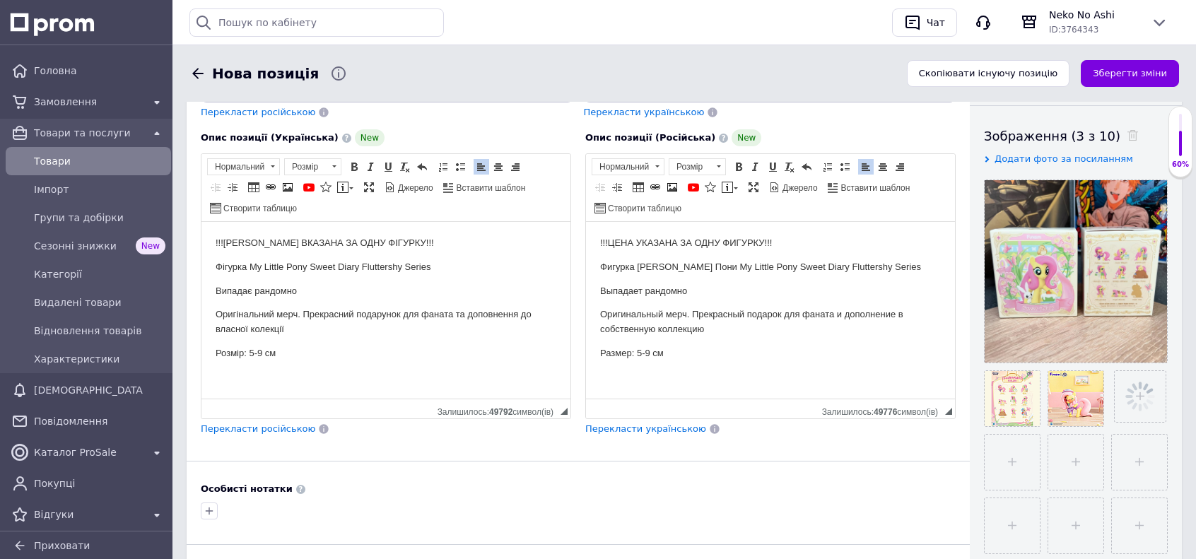
drag, startPoint x: 950, startPoint y: 508, endPoint x: 959, endPoint y: 503, distance: 10.1
click at [950, 508] on div at bounding box center [578, 511] width 761 height 23
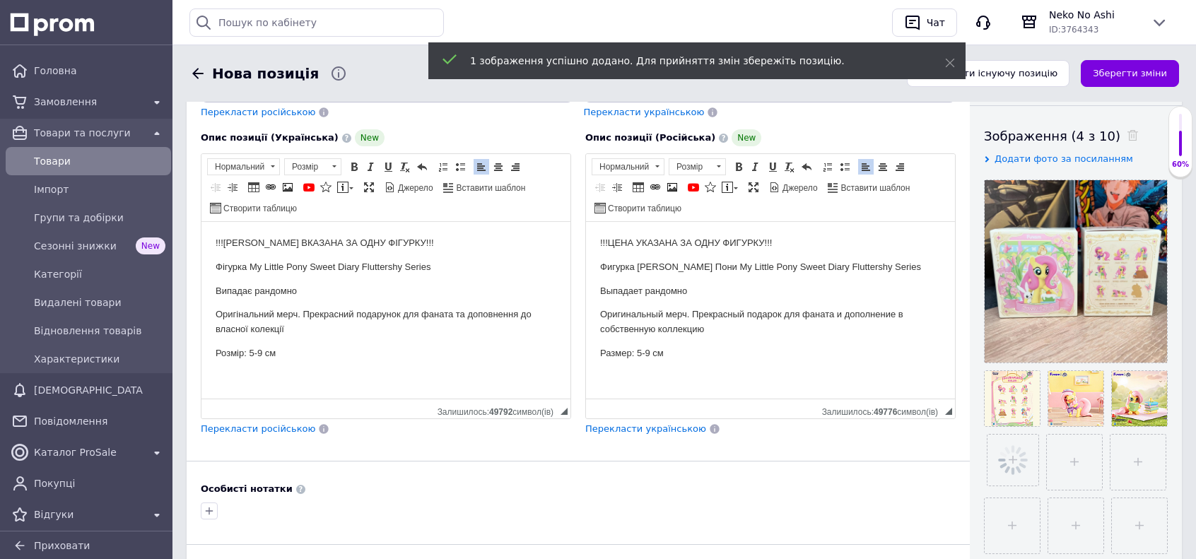
click at [945, 523] on div "Основна інформація При збереженні товару порожні поля перекладуться автоматично…" at bounding box center [578, 314] width 783 height 858
click at [930, 515] on div "Основна інформація При збереженні товару порожні поля перекладуться автоматично…" at bounding box center [578, 314] width 783 height 858
click at [944, 504] on div at bounding box center [578, 511] width 761 height 23
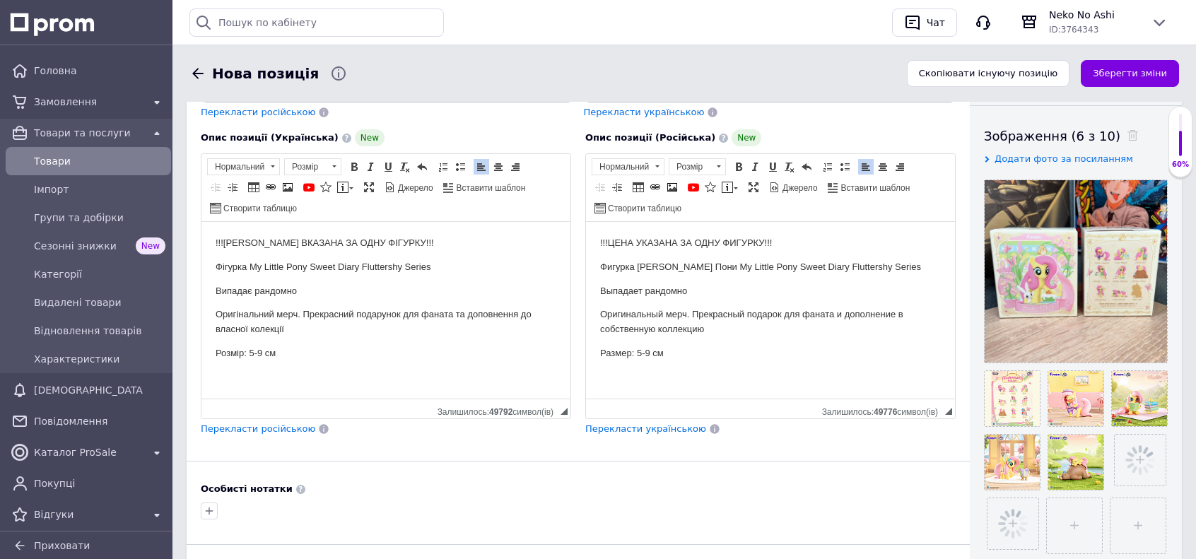
click at [930, 513] on div "Основна інформація При збереженні товару порожні поля перекладуться автоматично…" at bounding box center [578, 314] width 783 height 858
click at [583, 467] on div "Основна інформація При збереженні товару порожні поля перекладуться автоматично…" at bounding box center [578, 314] width 783 height 858
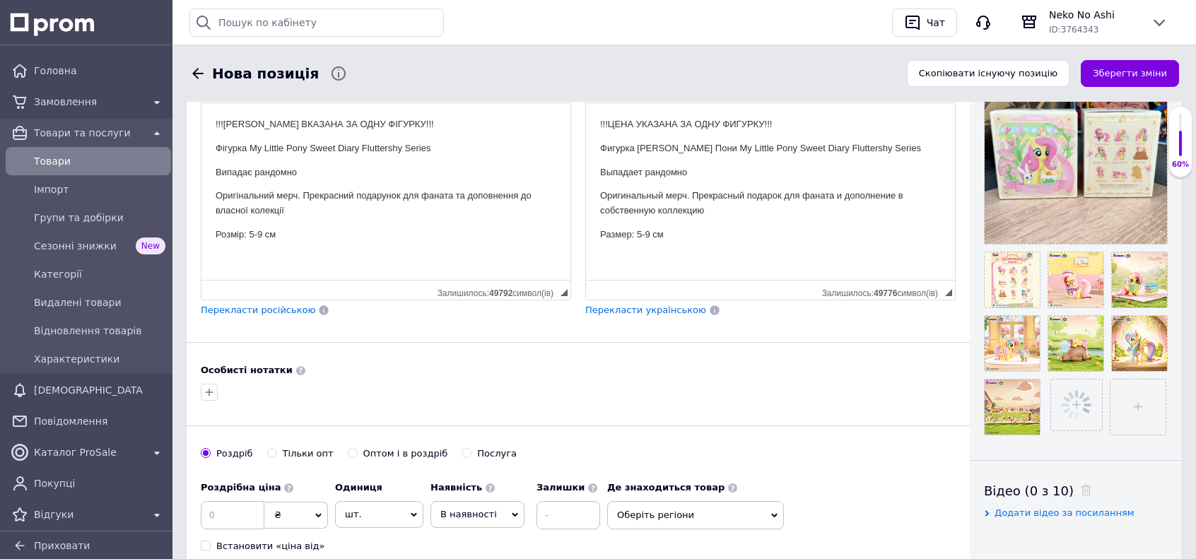
scroll to position [373, 0]
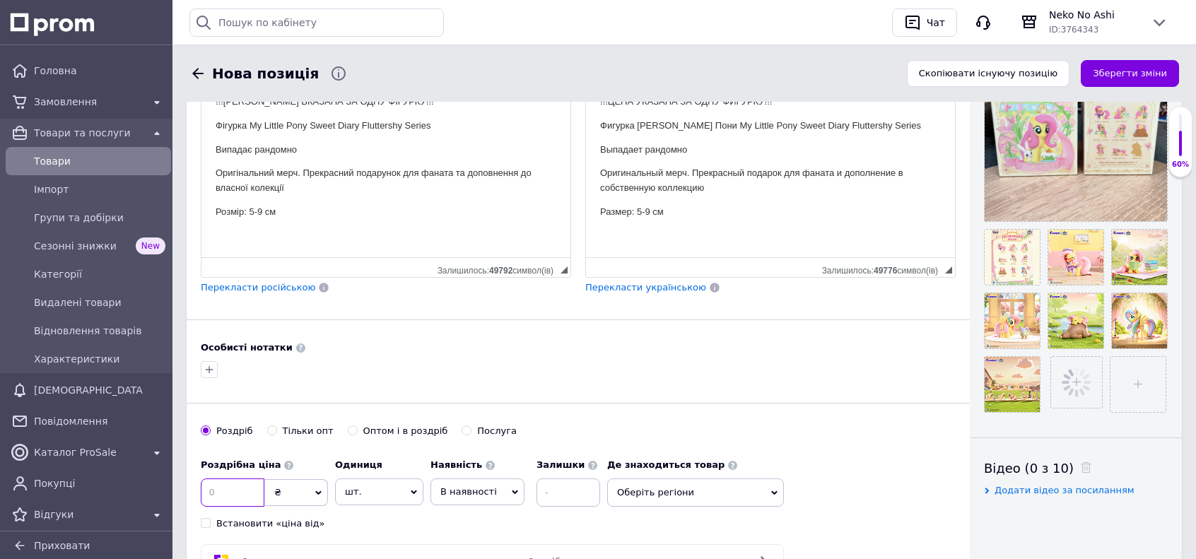
click at [247, 481] on input at bounding box center [233, 493] width 64 height 28
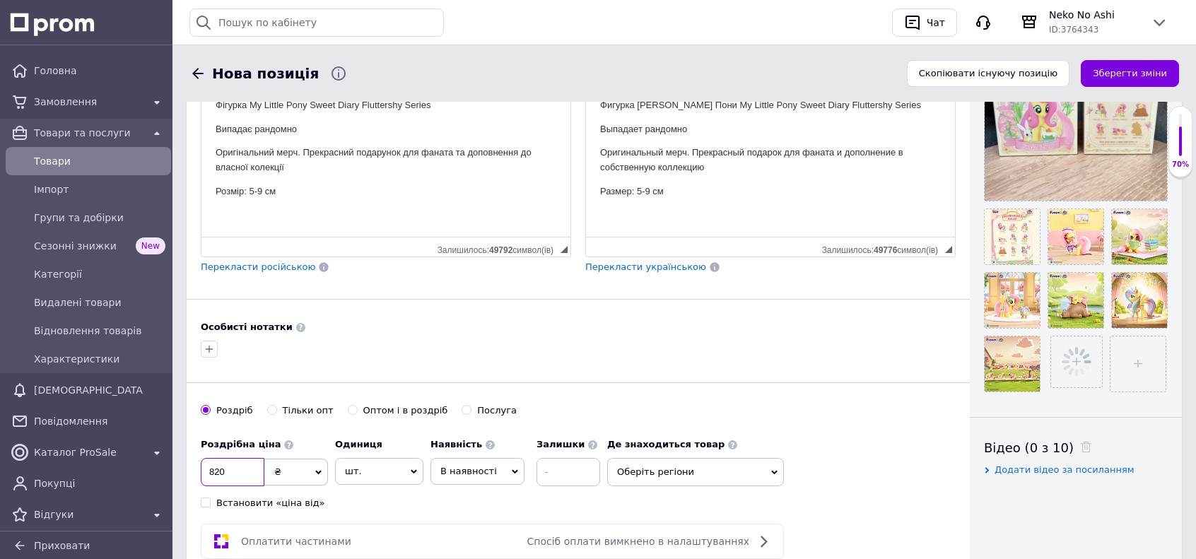
scroll to position [443, 0]
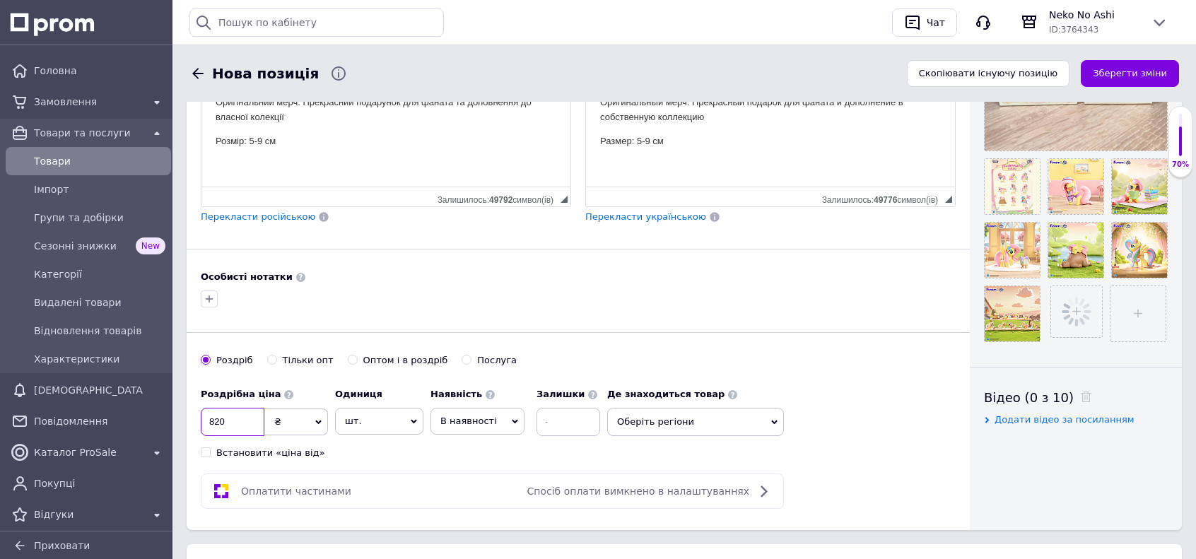
type input "820"
click at [469, 416] on span "В наявності" at bounding box center [478, 421] width 94 height 27
click at [487, 496] on li "Готово до відправки" at bounding box center [477, 509] width 93 height 33
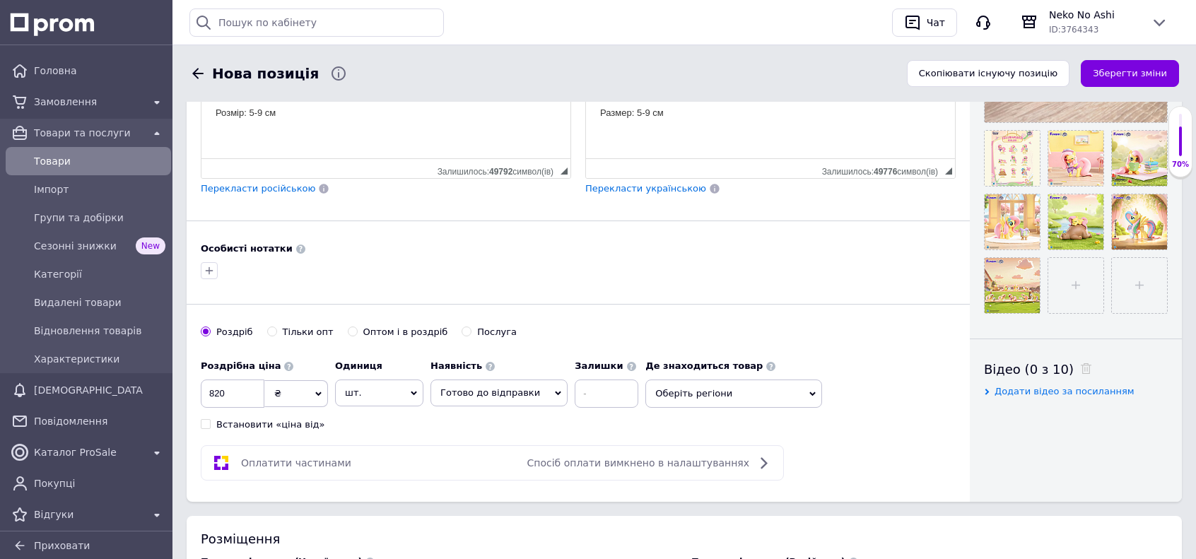
scroll to position [655, 0]
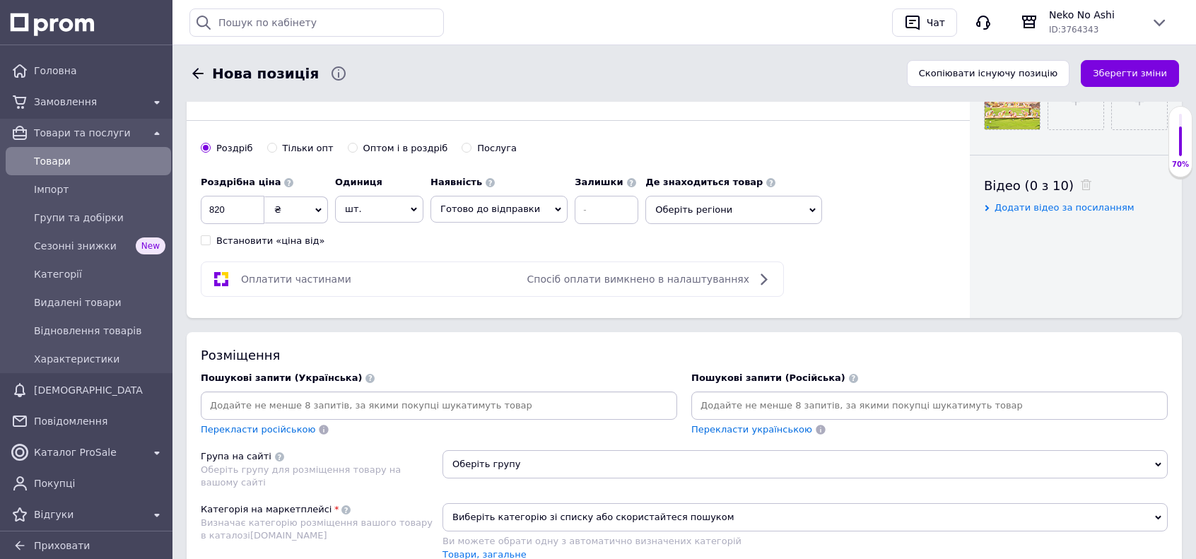
click at [438, 399] on input at bounding box center [439, 405] width 471 height 21
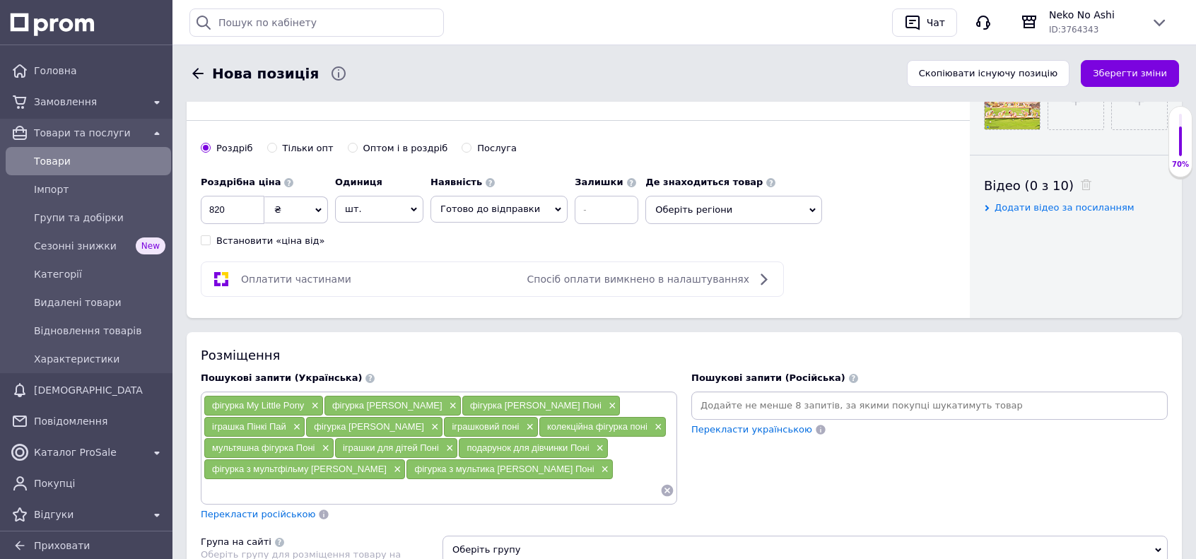
click at [769, 395] on input at bounding box center [929, 405] width 471 height 21
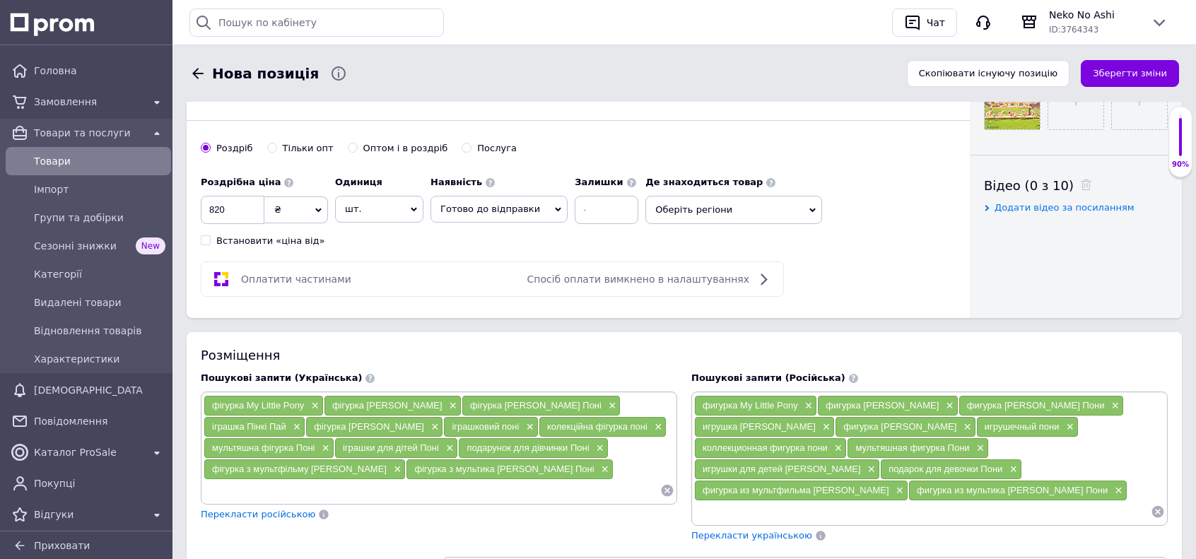
click at [998, 510] on div "Пошукові запити (Російська) фигурка My Little Pony × фигурка Май Литл Пони × фи…" at bounding box center [929, 457] width 491 height 185
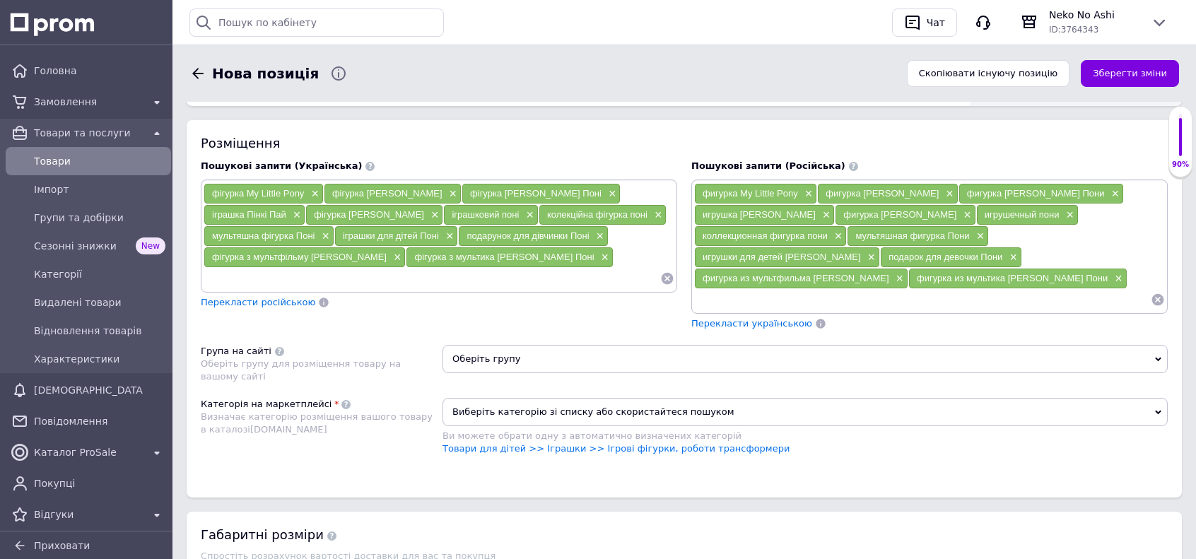
click at [504, 345] on span "Оберіть групу" at bounding box center [805, 359] width 725 height 28
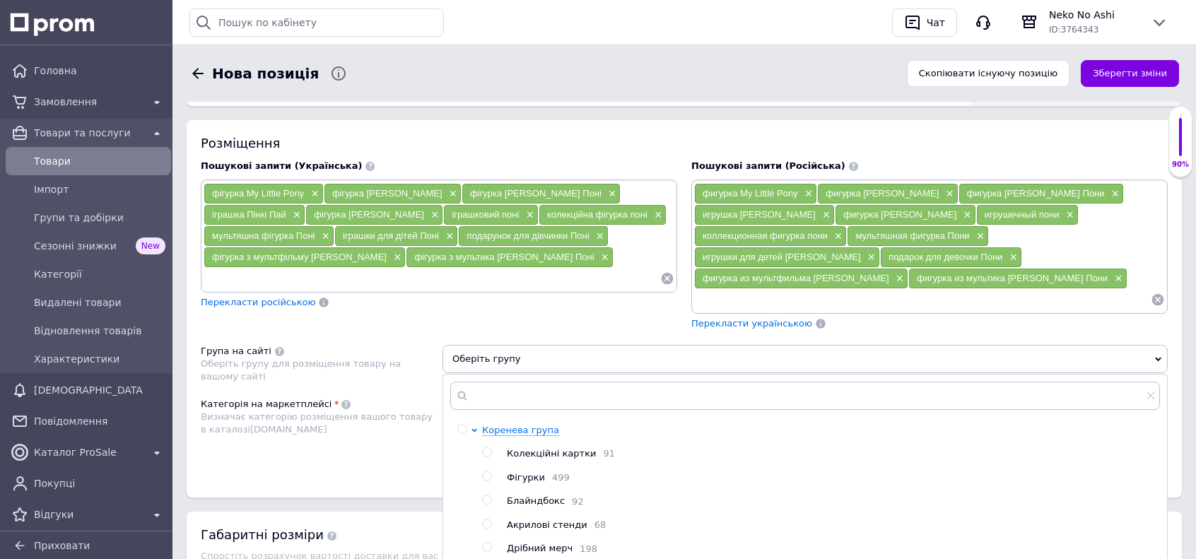
click at [543, 496] on span "Блайндбокс" at bounding box center [536, 501] width 58 height 11
radio input "true"
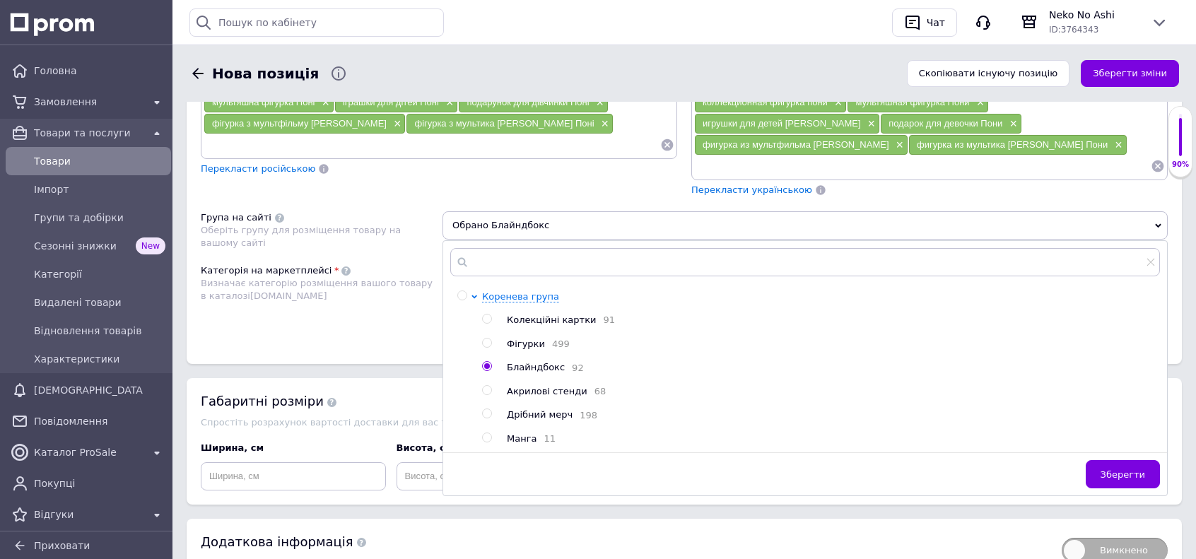
scroll to position [1009, 0]
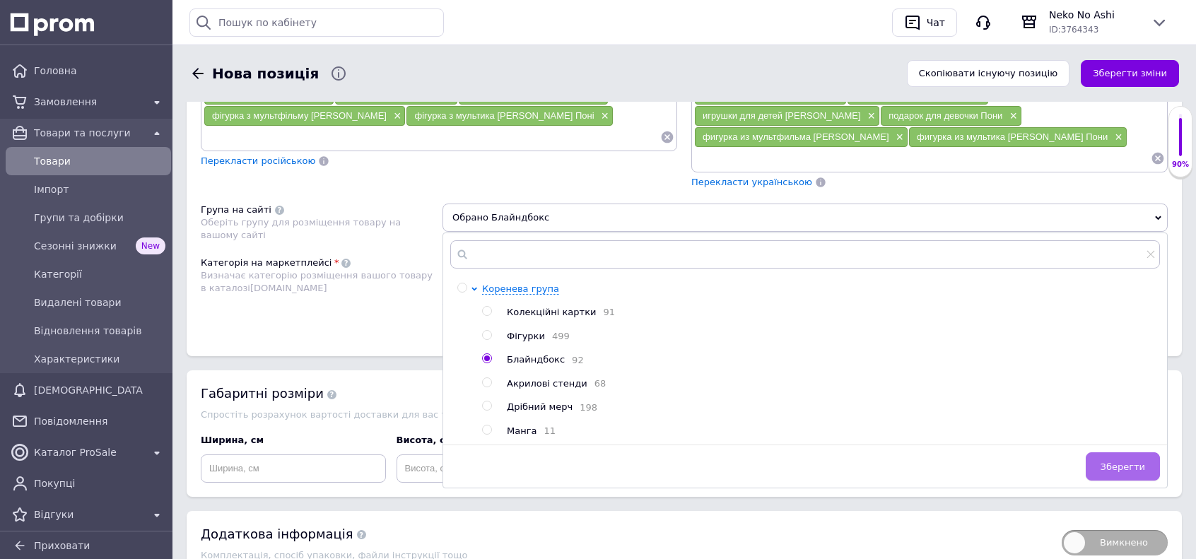
click at [1138, 445] on div "Зберегти" at bounding box center [805, 466] width 724 height 43
click at [1134, 462] on span "Зберегти" at bounding box center [1123, 467] width 45 height 11
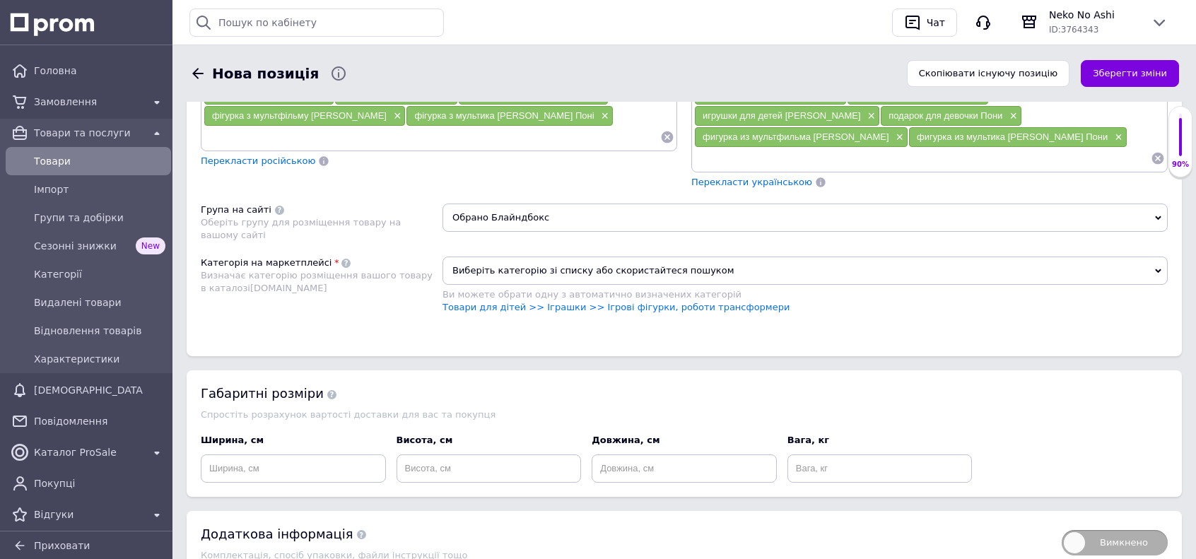
click at [634, 257] on span "Виберіть категорію зі списку або скористайтеся пошуком" at bounding box center [805, 271] width 725 height 28
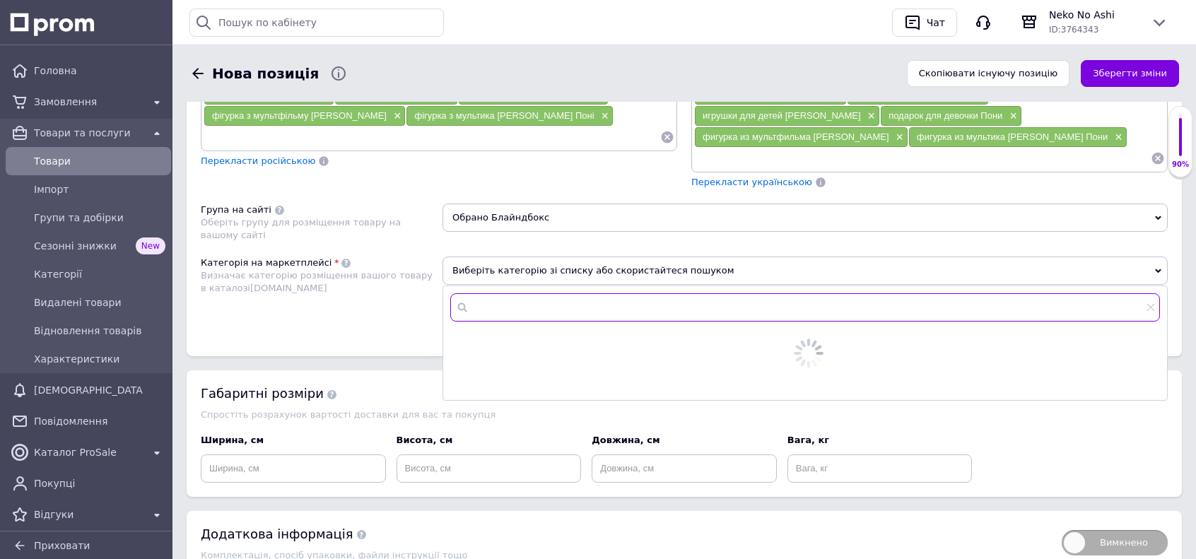
click at [611, 293] on input "text" at bounding box center [805, 307] width 710 height 28
type input "стату"
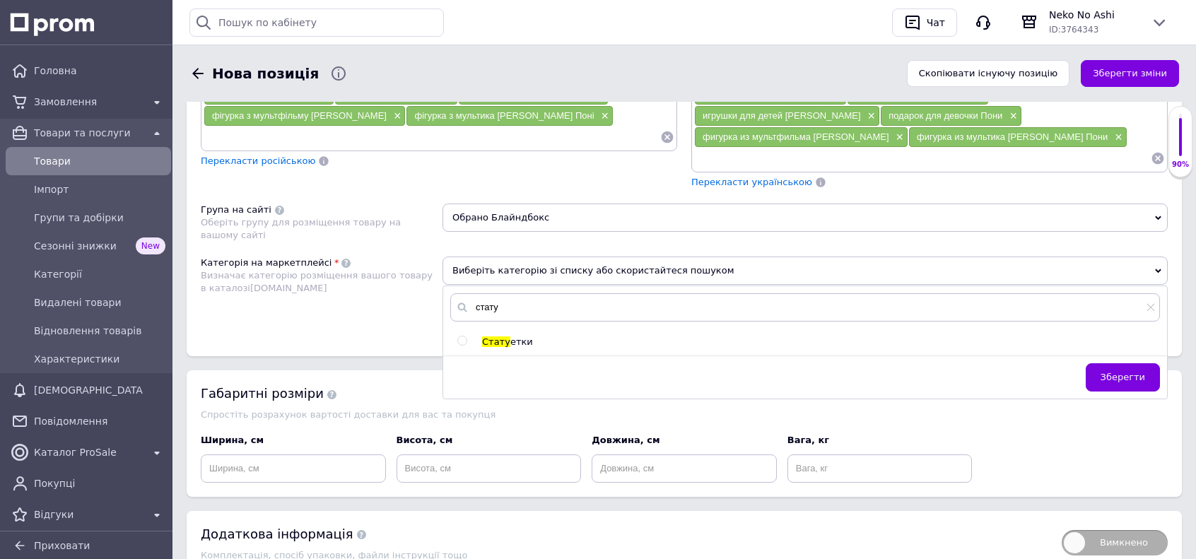
click at [510, 337] on span "етки" at bounding box center [521, 342] width 23 height 11
radio input "true"
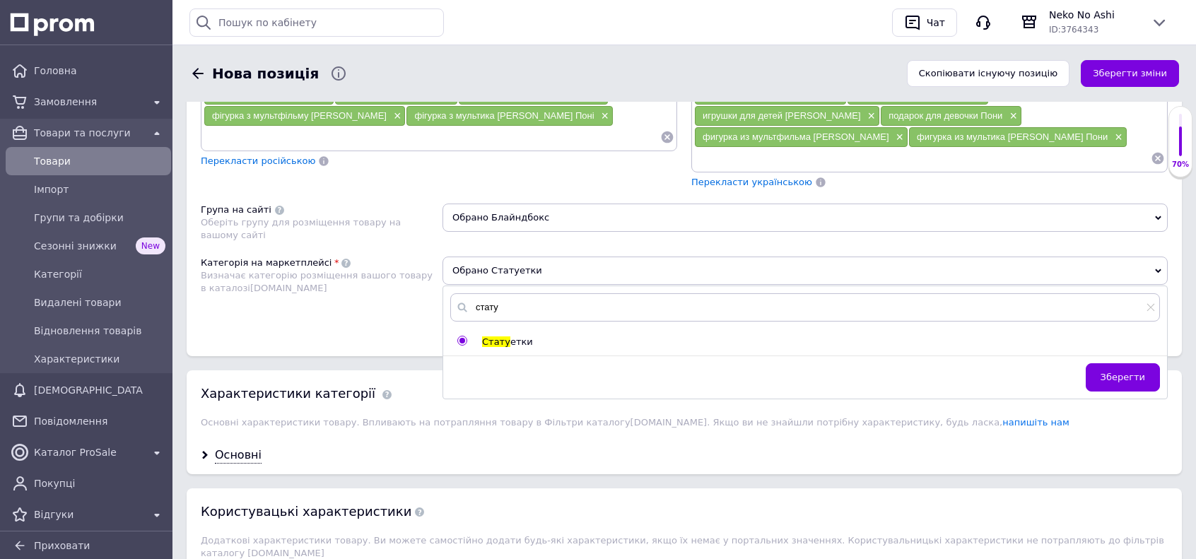
click at [1133, 372] on span "Зберегти" at bounding box center [1123, 377] width 45 height 11
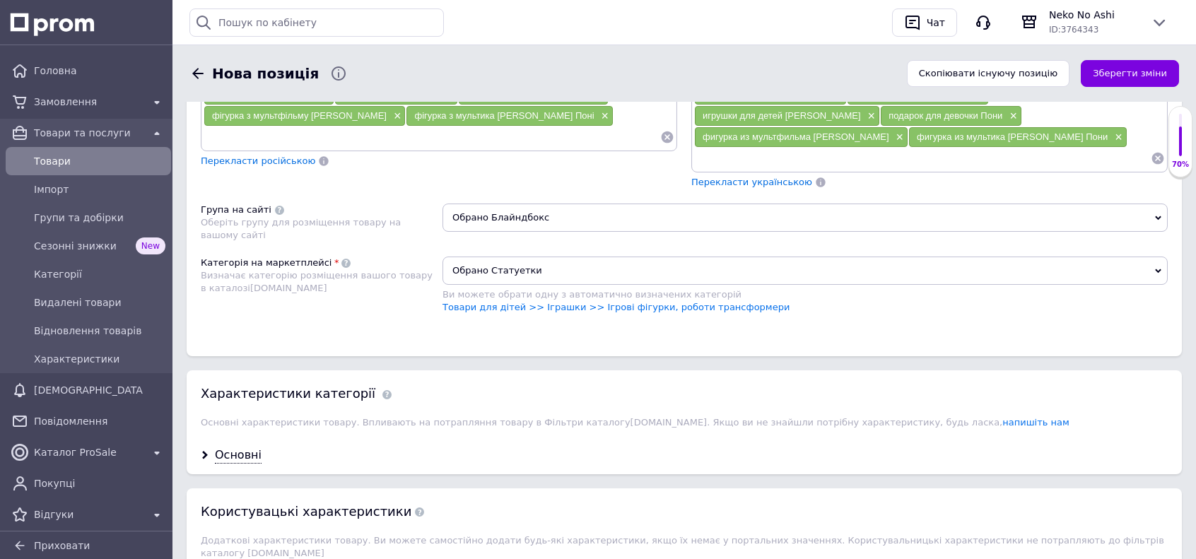
scroll to position [1311, 0]
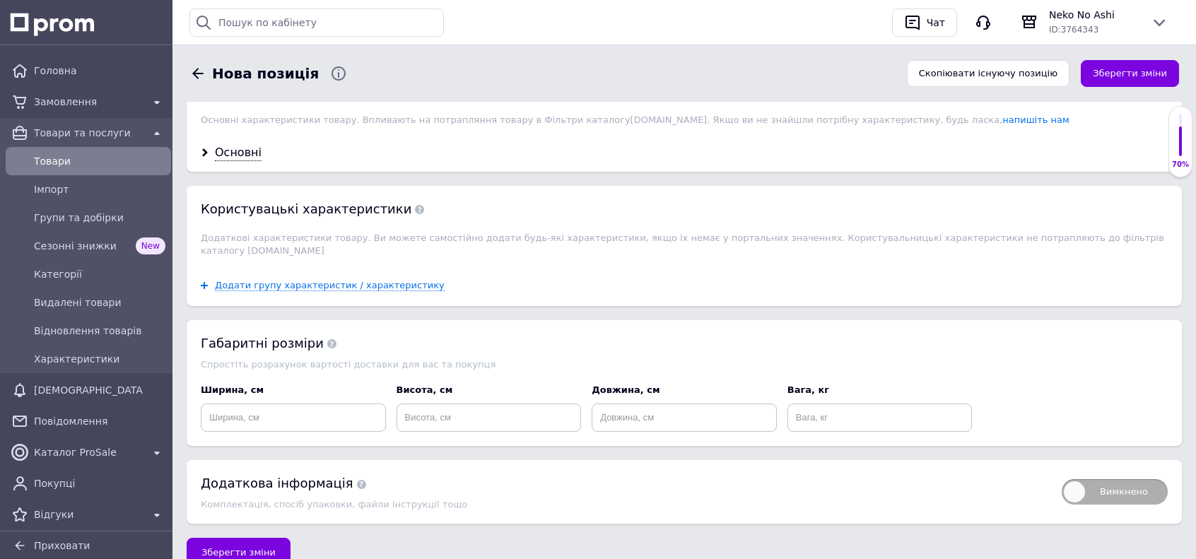
drag, startPoint x: 259, startPoint y: 500, endPoint x: 265, endPoint y: 496, distance: 7.6
click at [259, 547] on span "Зберегти зміни" at bounding box center [238, 552] width 74 height 11
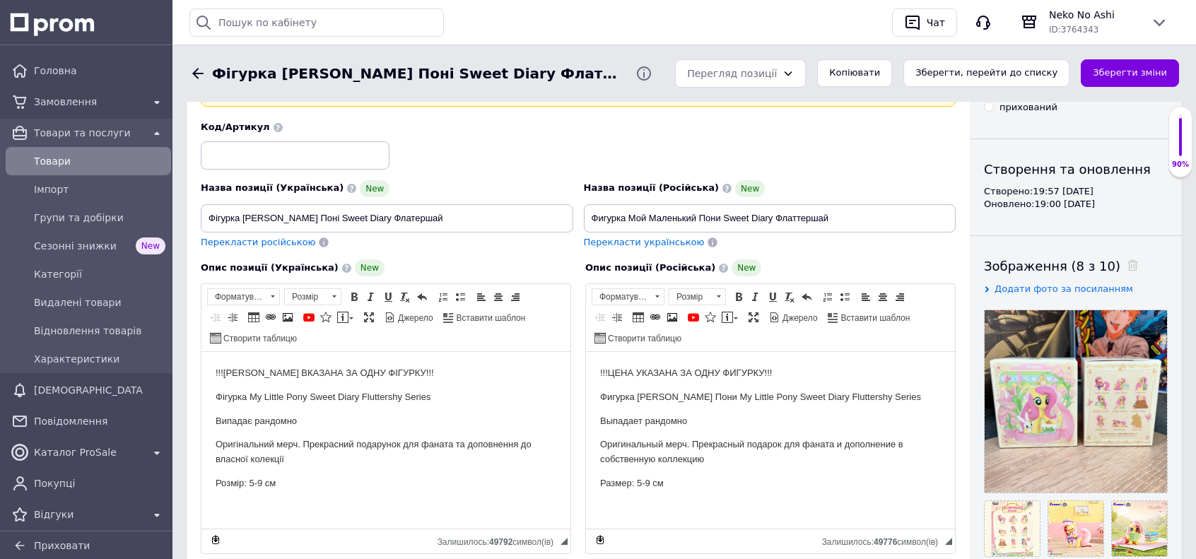
scroll to position [141, 0]
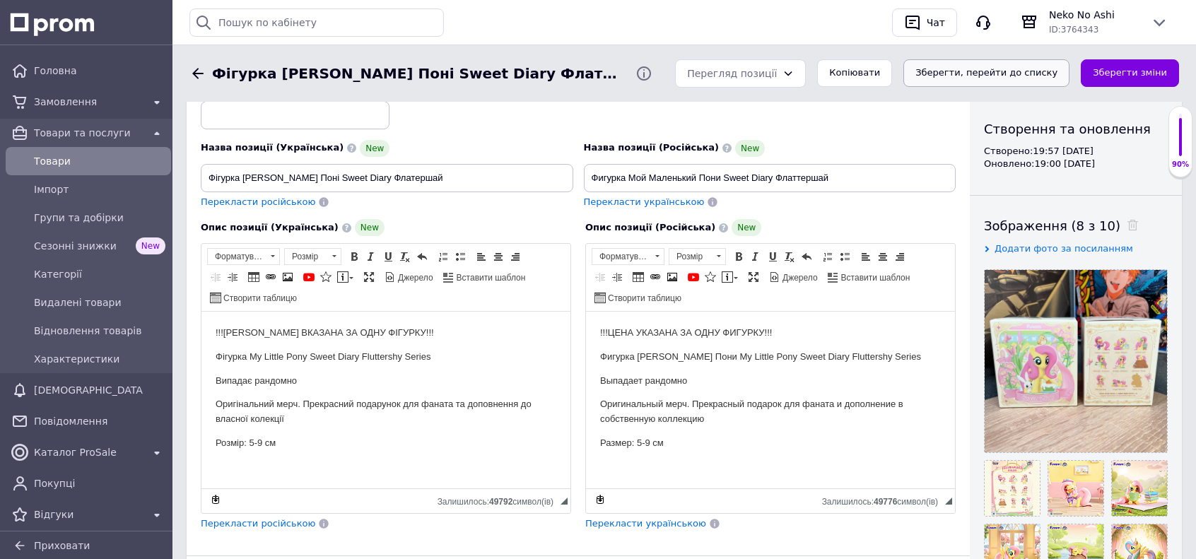
click at [967, 74] on button "Зберегти, перейти до списку" at bounding box center [987, 73] width 166 height 28
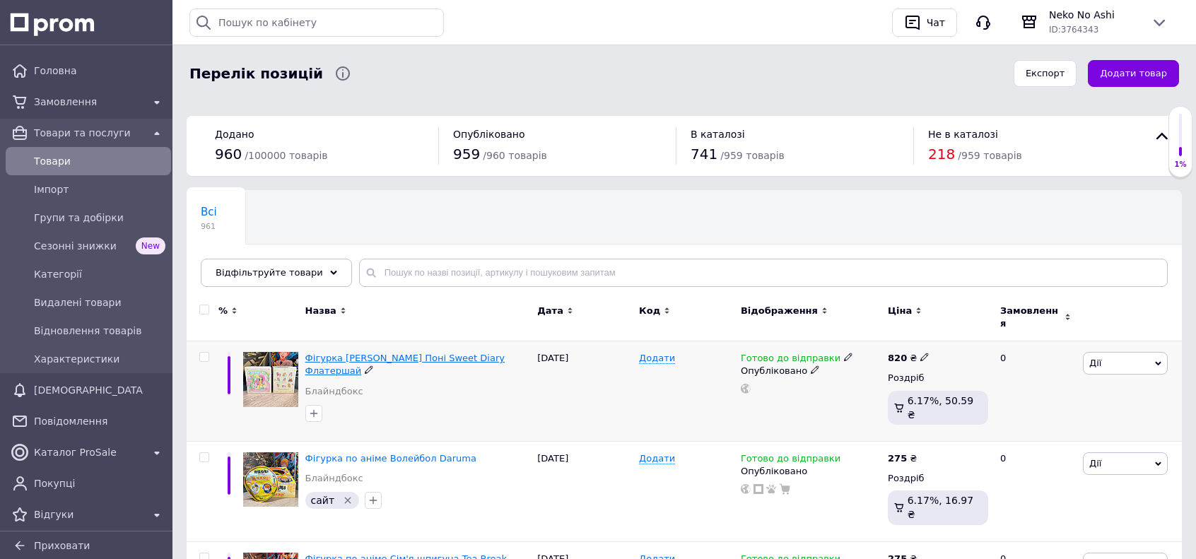
click at [408, 353] on span "Фігурка Мій Маленький Поні Sweet Diary Флатершай" at bounding box center [404, 364] width 199 height 23
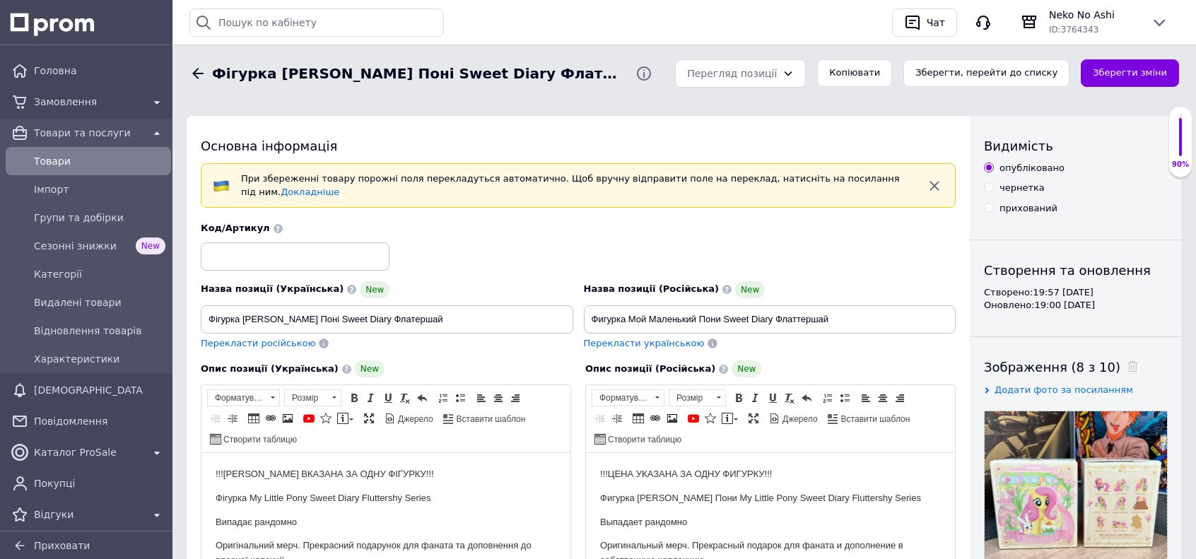
click at [194, 76] on icon at bounding box center [197, 73] width 17 height 17
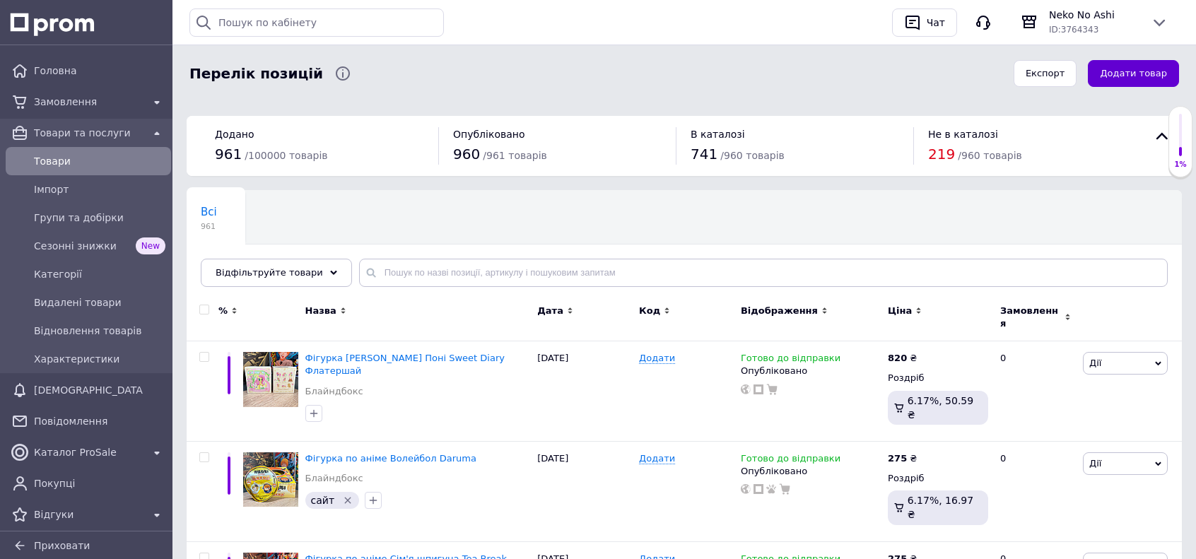
click at [1134, 73] on button "Додати товар" at bounding box center [1133, 74] width 91 height 28
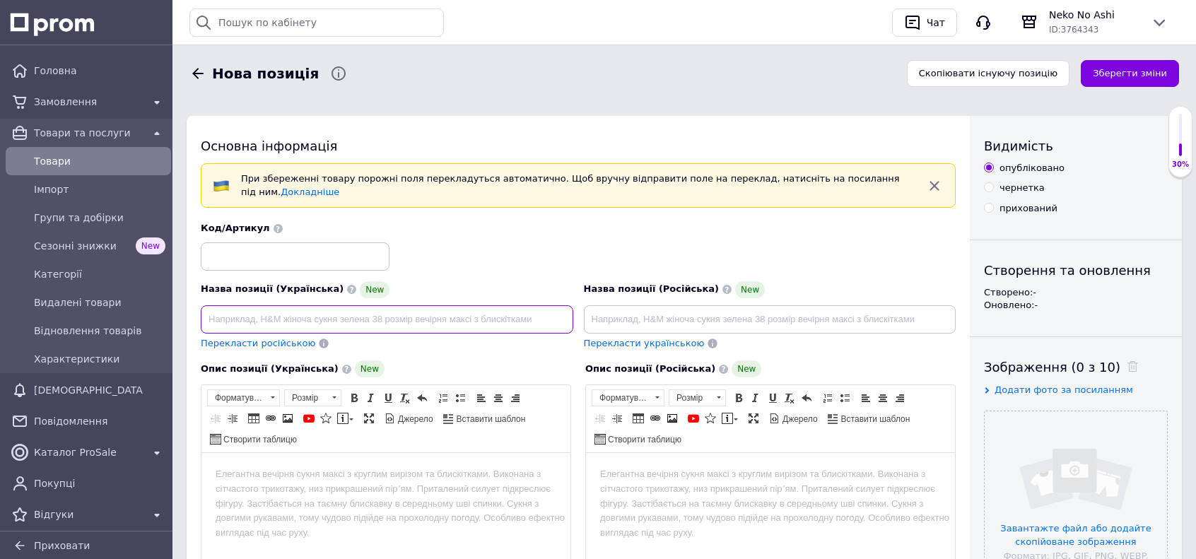
click at [409, 311] on input at bounding box center [387, 319] width 373 height 28
paste input "Фігурка по аніме Ван Піс Портгас Д Ейс Battle Record Collection"
drag, startPoint x: 382, startPoint y: 309, endPoint x: 501, endPoint y: 306, distance: 118.8
click at [501, 306] on input "Фігурка по аніме Ван Піс Портгас Д Ейс Battle Record Collection" at bounding box center [387, 319] width 373 height 28
paste input "DXF Figure The Grandline Series Special"
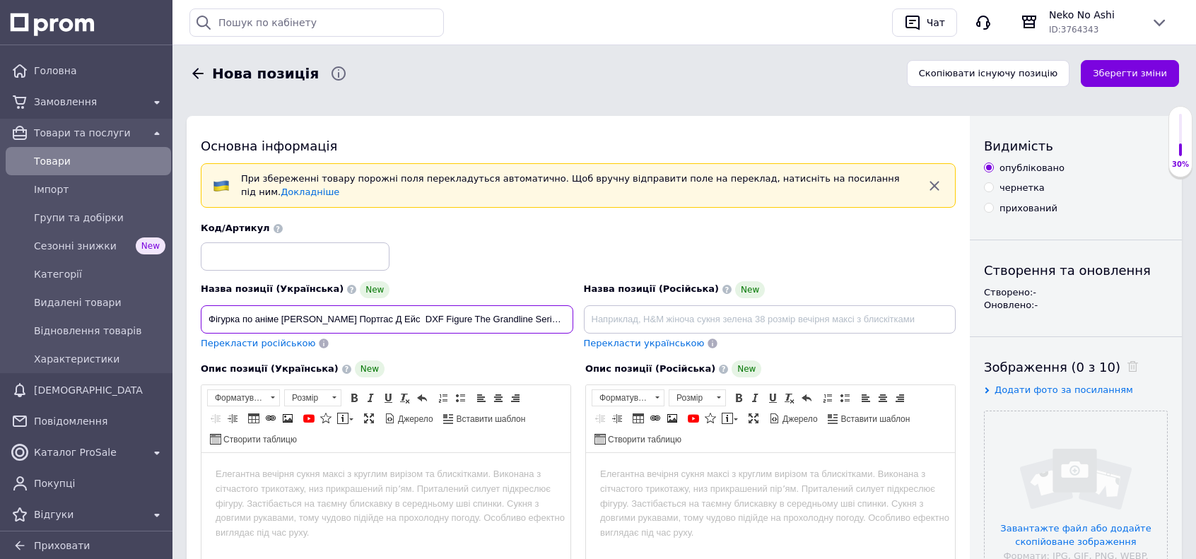
drag, startPoint x: 433, startPoint y: 310, endPoint x: 399, endPoint y: 320, distance: 35.6
click at [399, 320] on input "Фігурка по аніме Ван Піс Портгас Д Ейс DXF Figure The Grandline Series Special" at bounding box center [387, 319] width 373 height 28
click at [381, 311] on input "Фігурка по аніме Ван Піс Портгас Д Ейс DXFThe Grandline Series Special" at bounding box center [387, 319] width 373 height 28
click at [397, 310] on input "Фігурка по аніме Ван Піс Портгас Д Ейс DXFThe Grandline Series Special" at bounding box center [387, 319] width 373 height 28
type input "Фігурка по аніме Ван Піс Портгас Д Ейс DXF The Grandline Series Special"
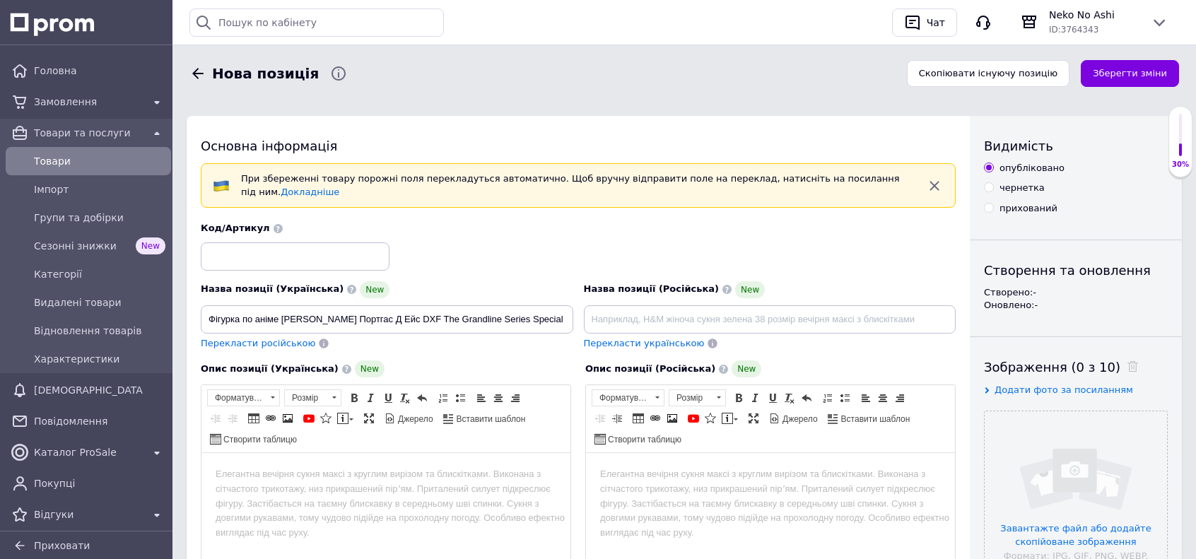
drag, startPoint x: 385, startPoint y: 506, endPoint x: 392, endPoint y: 493, distance: 15.2
click at [385, 496] on html at bounding box center [385, 474] width 369 height 43
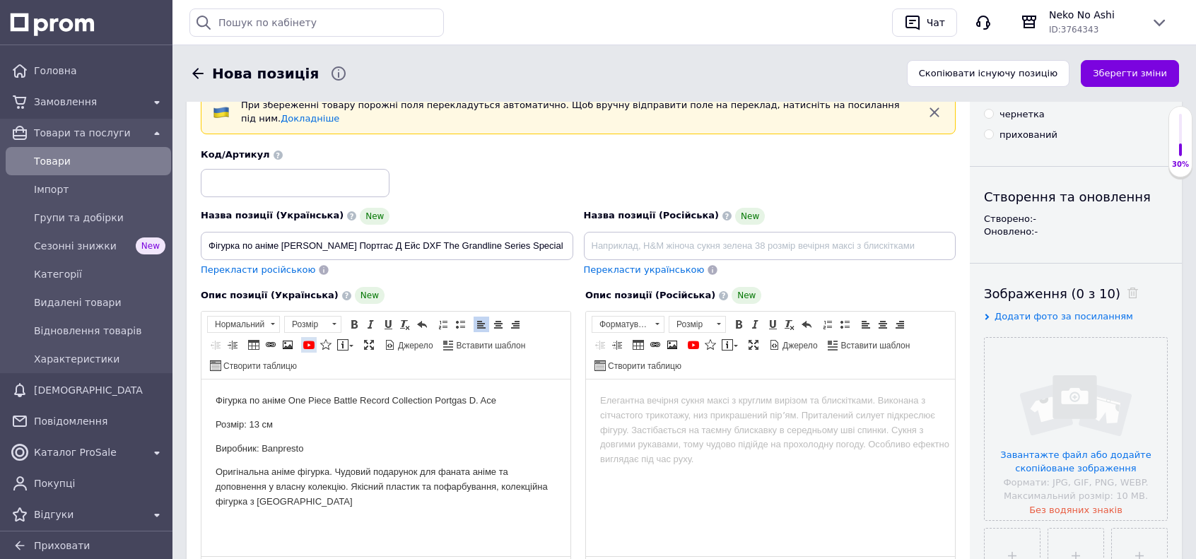
scroll to position [81, 0]
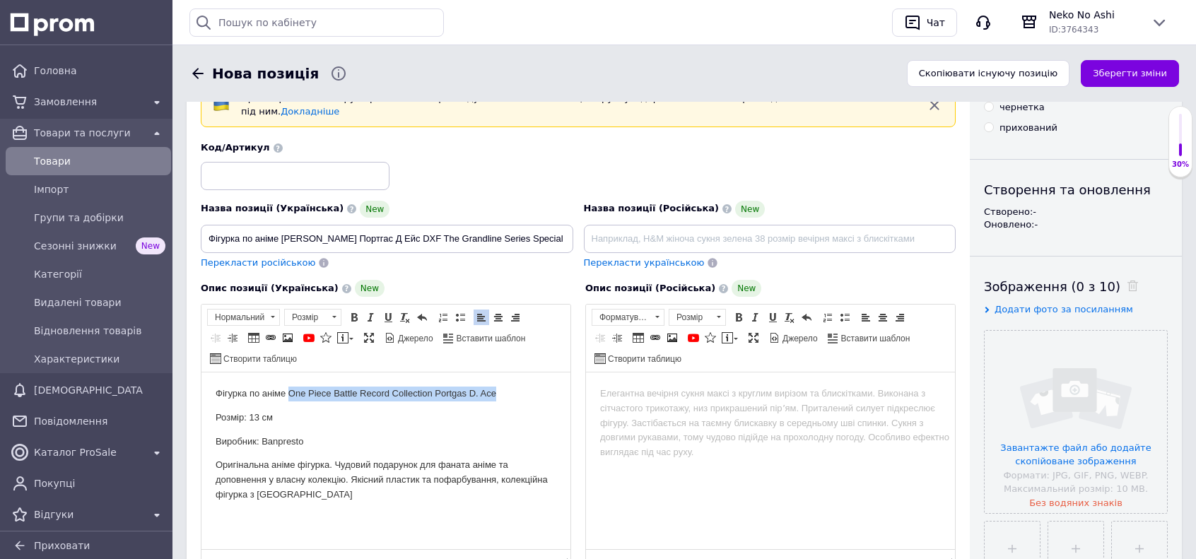
drag, startPoint x: 420, startPoint y: 396, endPoint x: 500, endPoint y: 394, distance: 79.9
click at [500, 394] on p "Фігурка по аніме One Piece Battle Record Collection Portgas D. Ace" at bounding box center [386, 394] width 341 height 15
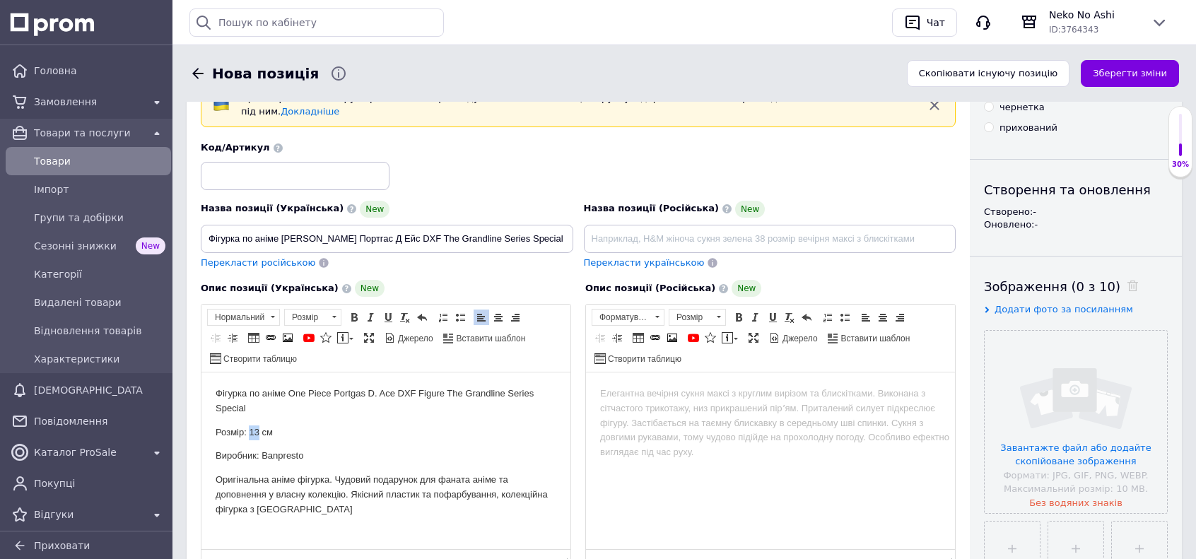
drag, startPoint x: 258, startPoint y: 435, endPoint x: 250, endPoint y: 440, distance: 9.8
click at [250, 440] on p "Розмір: 13 см" at bounding box center [386, 433] width 341 height 15
click at [636, 232] on input at bounding box center [770, 239] width 373 height 28
paste input "Фигурка по аниме Ван Пис Портгас Д Эйс Battle Record Collection"
drag, startPoint x: 380, startPoint y: 226, endPoint x: 550, endPoint y: 218, distance: 170.6
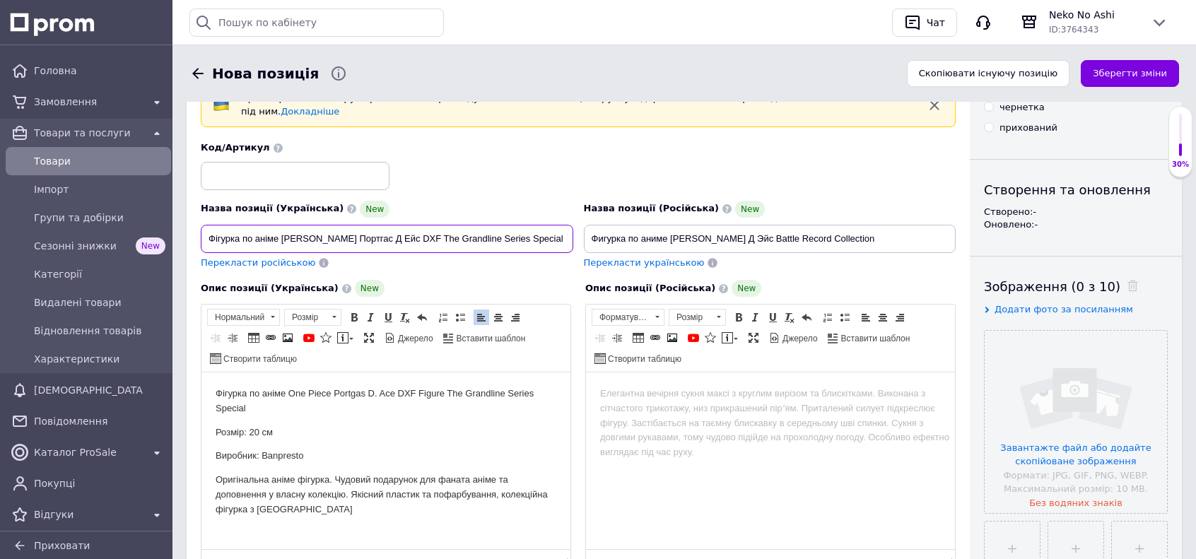
click at [550, 225] on input "Фігурка по аніме Ван Піс Портгас Д Ейс DXF The Grandline Series Special" at bounding box center [387, 239] width 373 height 28
drag, startPoint x: 772, startPoint y: 228, endPoint x: 962, endPoint y: 221, distance: 189.6
click at [962, 221] on div "Основна інформація При збереженні товару порожні поля перекладуться автоматично…" at bounding box center [578, 464] width 783 height 858
paste input "DXF The Grandline Series Special"
type input "Фигурка по аниме Ван Пис Портгас Д Эйс DXF The Grandline Series Special"
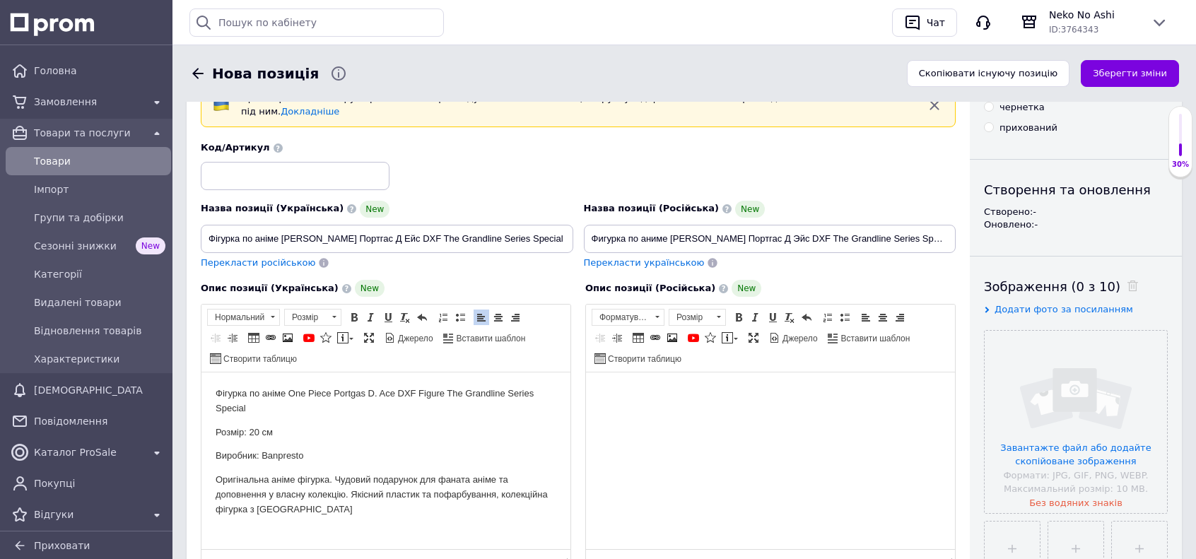
click at [749, 416] on html at bounding box center [770, 394] width 369 height 43
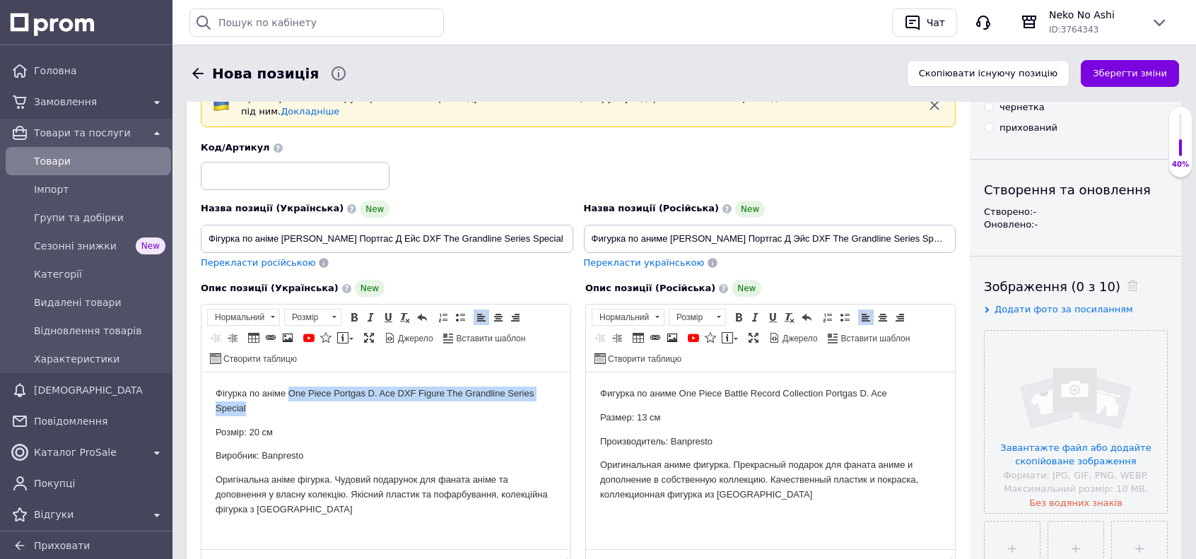
drag, startPoint x: 289, startPoint y: 391, endPoint x: 300, endPoint y: 404, distance: 17.6
click at [300, 404] on p "Фігурка по аніме One Piece Portgas D. Ace DXF Figure The Grandline Series Speci…" at bounding box center [386, 402] width 341 height 30
copy p "One Piece Portgas D. Ace DXF Figure The Grandline Series Special"
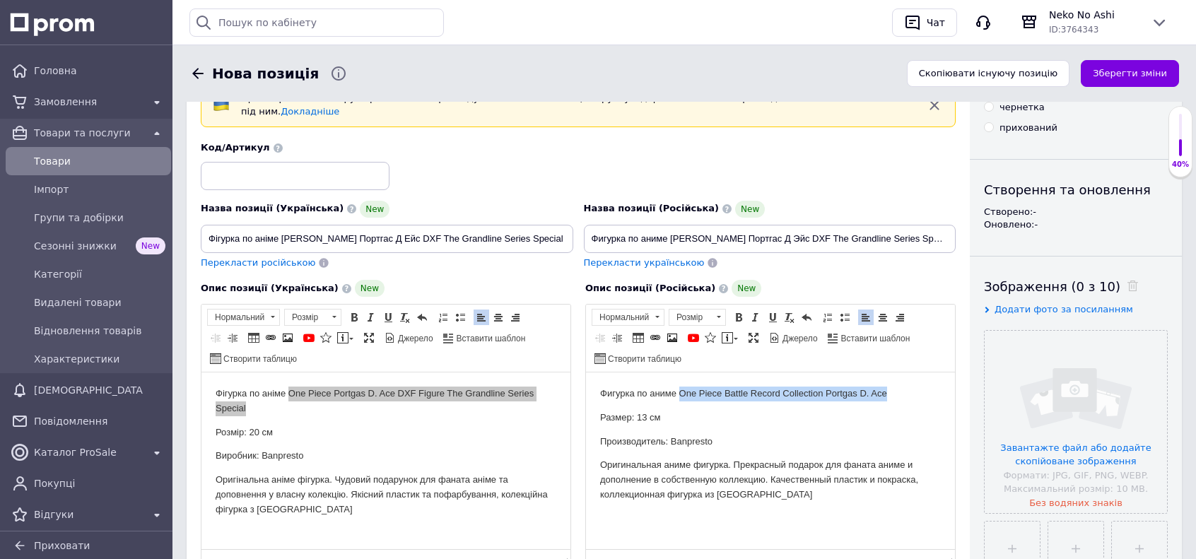
drag, startPoint x: 682, startPoint y: 396, endPoint x: 915, endPoint y: 393, distance: 232.6
click at [915, 393] on p "Фигурка по аниме One Piece Battle Record Collection Portgas D. Ace" at bounding box center [770, 394] width 341 height 15
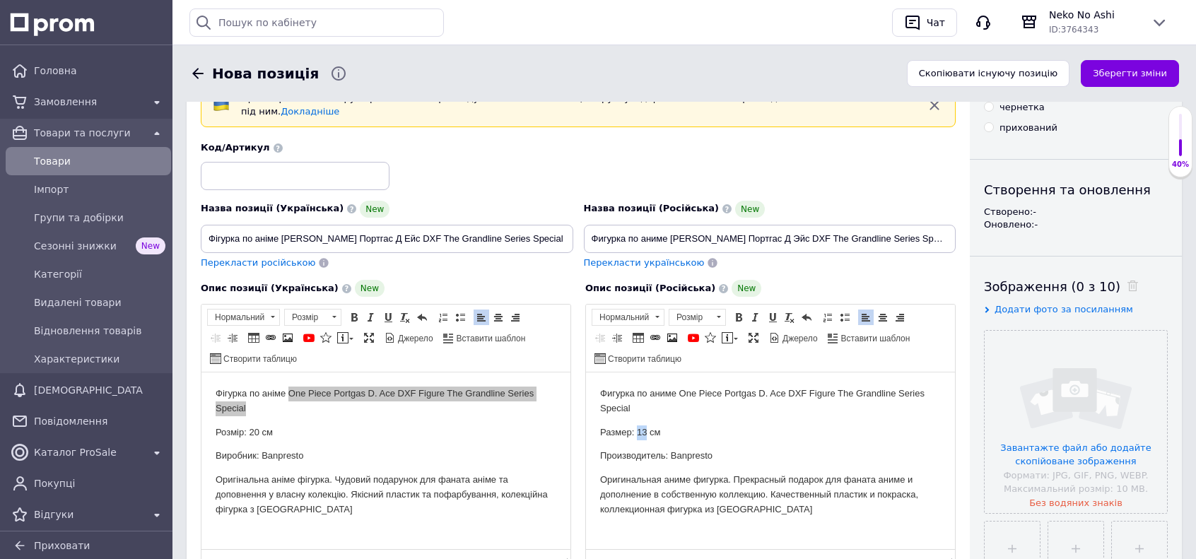
drag, startPoint x: 645, startPoint y: 435, endPoint x: 638, endPoint y: 437, distance: 8.1
click at [638, 437] on p "Размер: 13 см" at bounding box center [770, 433] width 341 height 15
click at [307, 421] on body "Фігурка по аніме One Piece Portgas D. Ace DXF Figure The Grandline Series Speci…" at bounding box center [386, 452] width 341 height 131
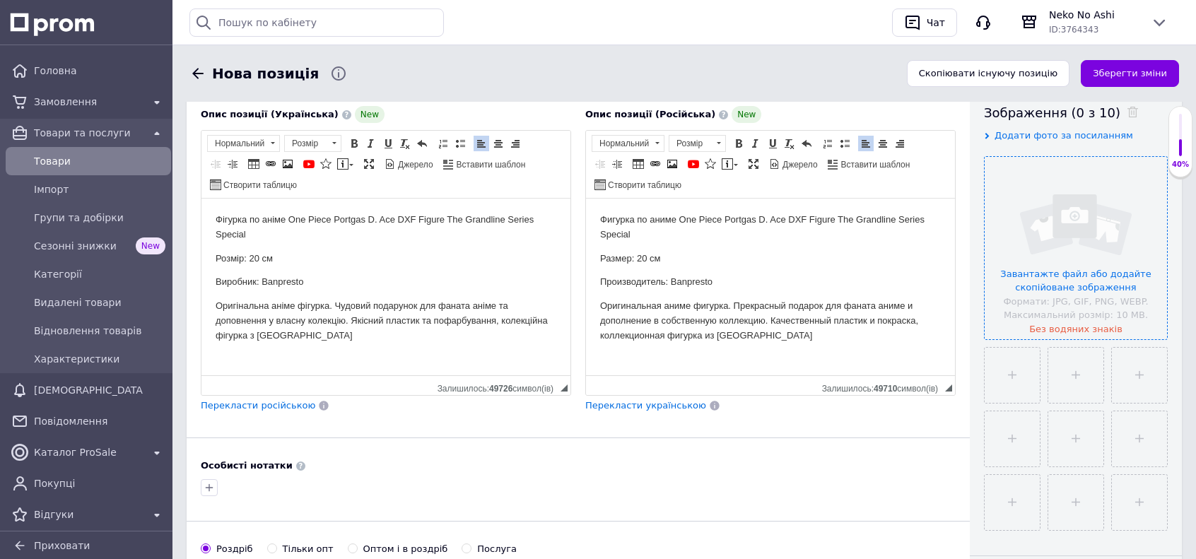
scroll to position [293, 0]
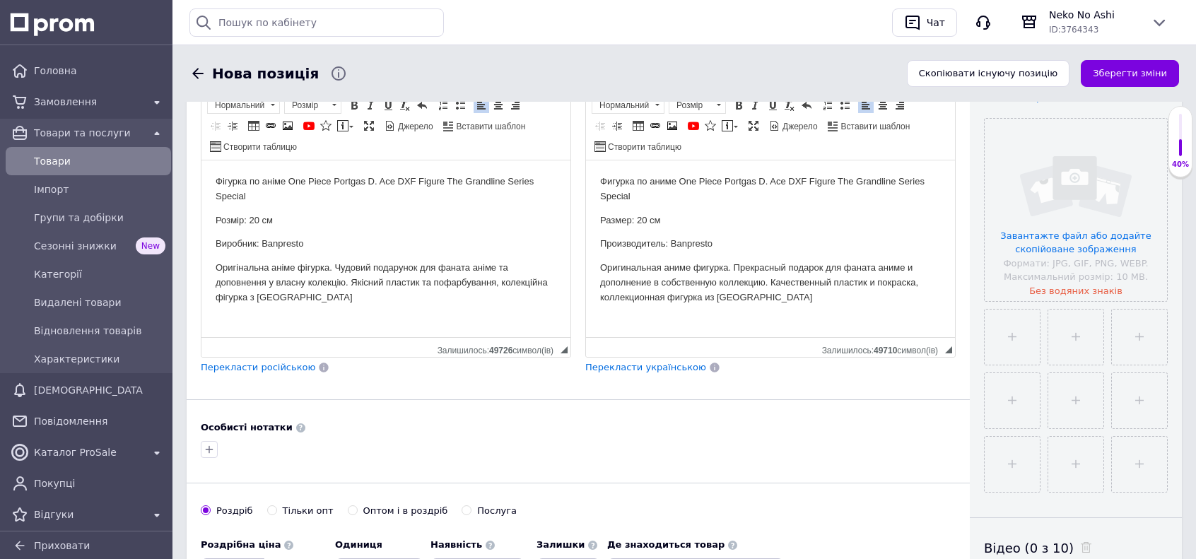
click at [768, 382] on div "Основна інформація При збереженні товару порожні поля перекладуться автоматично…" at bounding box center [578, 252] width 783 height 858
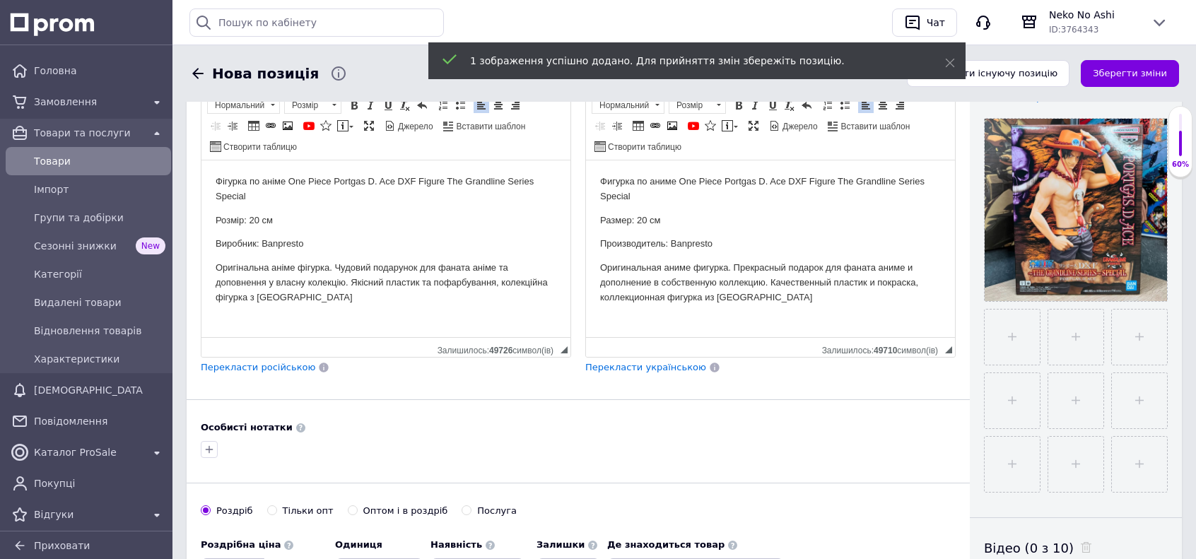
click at [956, 500] on div "Основна інформація При збереженні товару порожні поля перекладуться автоматично…" at bounding box center [578, 252] width 783 height 858
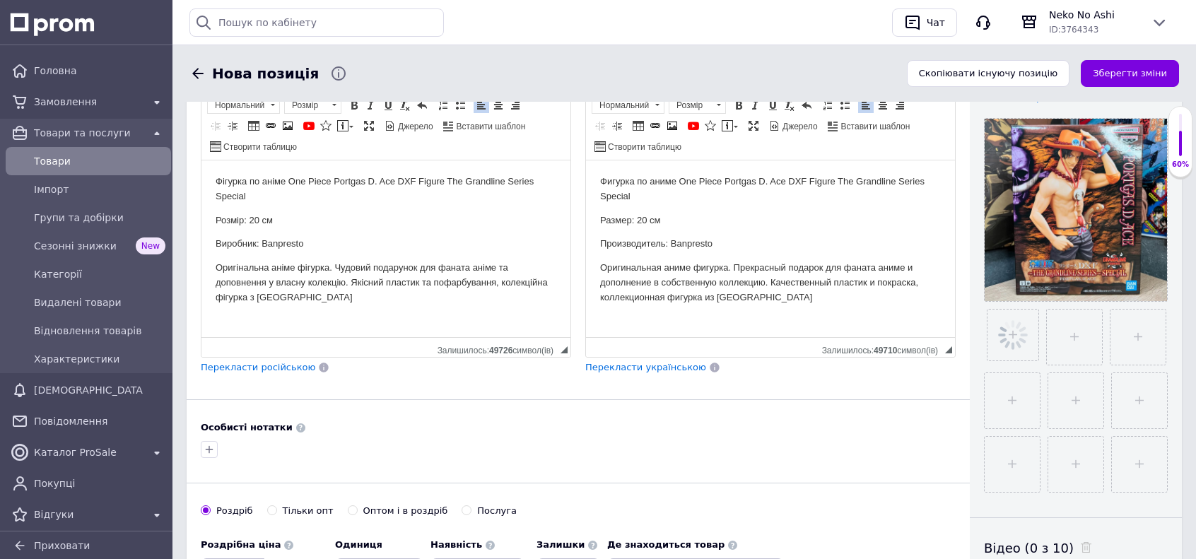
click at [961, 496] on div "Основна інформація При збереженні товару порожні поля перекладуться автоматично…" at bounding box center [578, 252] width 783 height 858
click at [971, 511] on div "Видимість опубліковано чернетка прихований Створення та оновлення Створено: - О…" at bounding box center [1076, 252] width 212 height 858
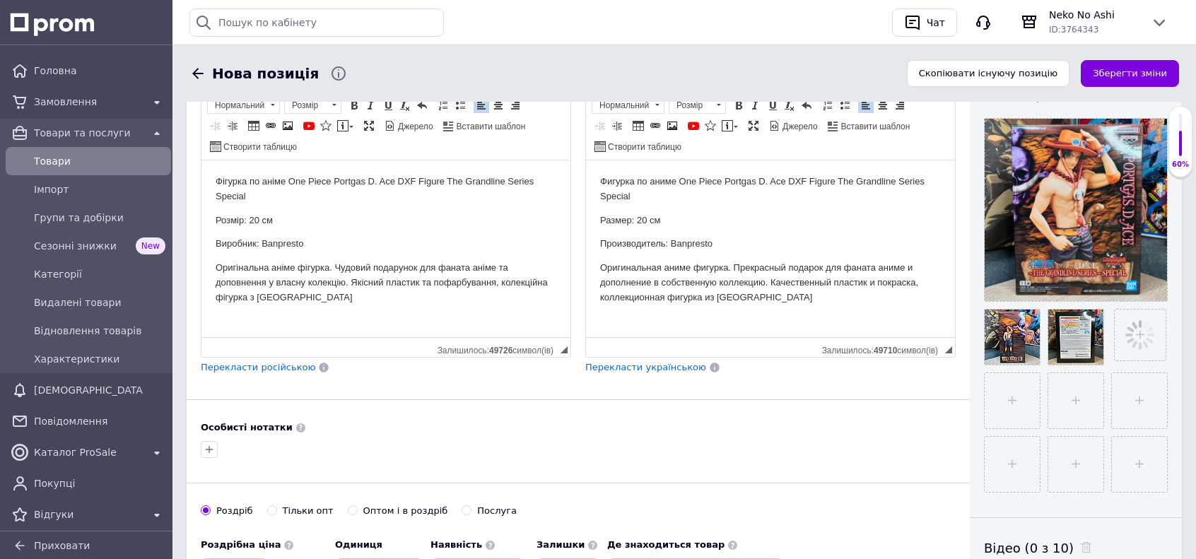
click at [950, 513] on div "Роздріб Тільки опт Оптом і в роздріб Послуга" at bounding box center [578, 518] width 755 height 27
click at [963, 524] on div "Основна інформація При збереженні товару порожні поля перекладуться автоматично…" at bounding box center [578, 252] width 783 height 858
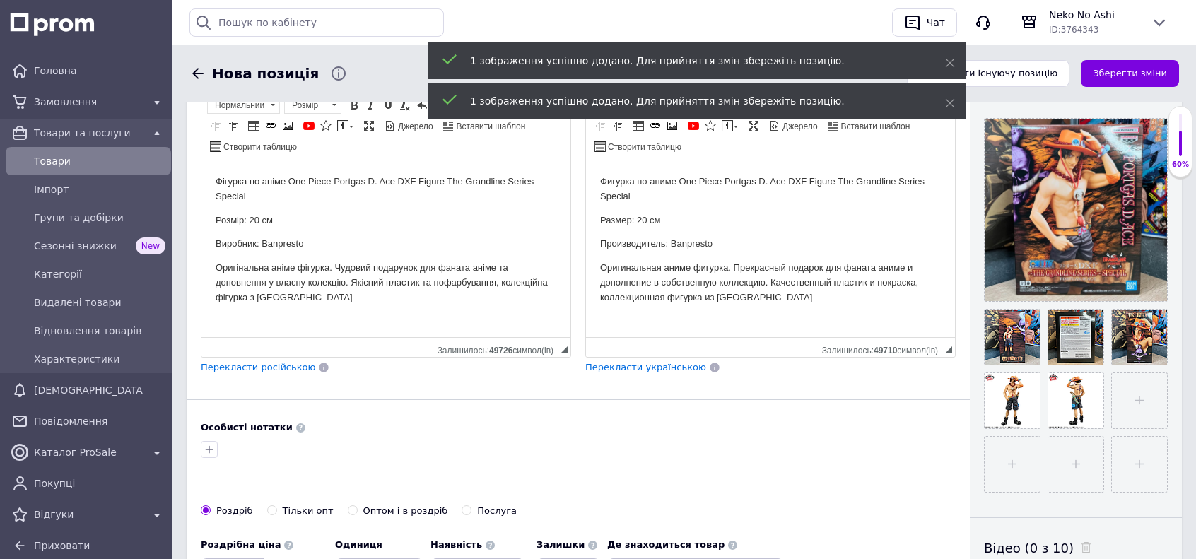
click at [945, 515] on div "Роздріб Тільки опт Оптом і в роздріб Послуга" at bounding box center [578, 518] width 755 height 27
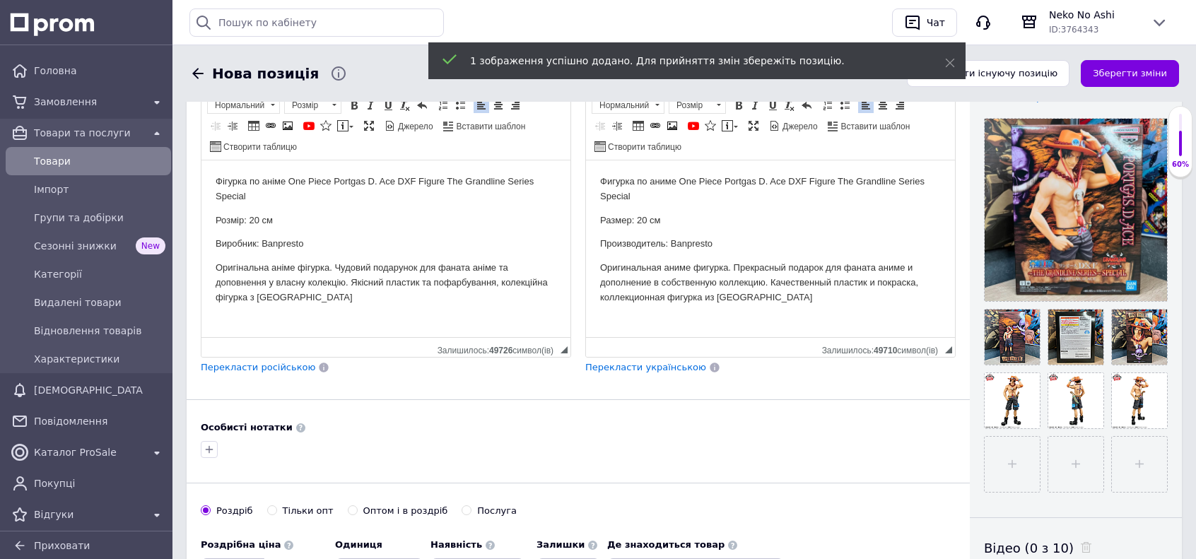
click at [951, 517] on div "Роздріб Тільки опт Оптом і в роздріб Послуга" at bounding box center [578, 518] width 755 height 27
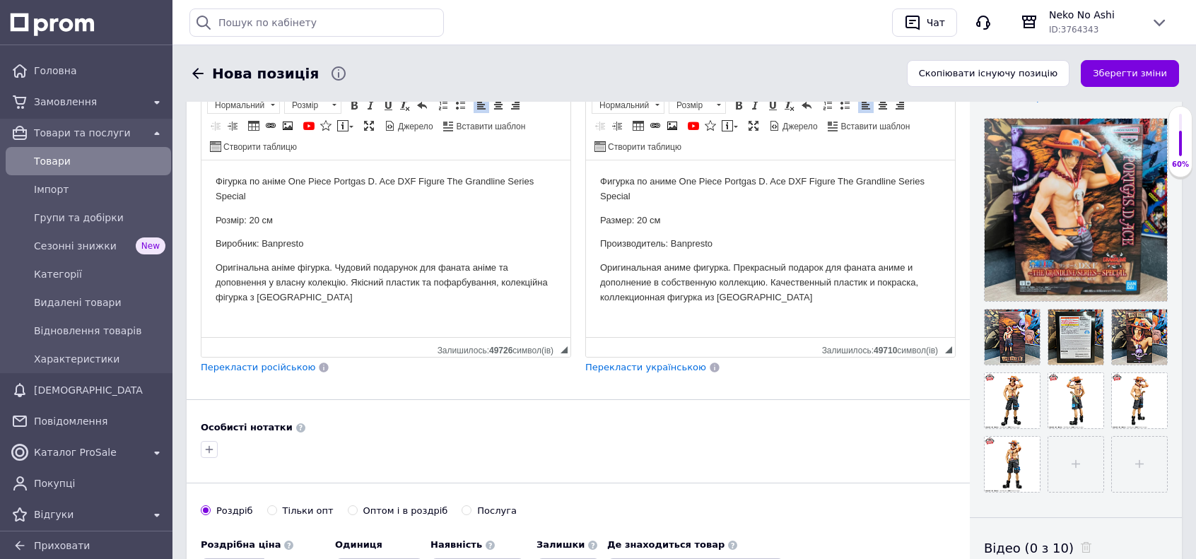
drag, startPoint x: 401, startPoint y: 472, endPoint x: 413, endPoint y: 462, distance: 15.6
click at [402, 471] on div "Основна інформація При збереженні товару порожні поля перекладуться автоматично…" at bounding box center [578, 252] width 783 height 858
click at [626, 438] on div at bounding box center [578, 449] width 761 height 23
click at [664, 443] on div at bounding box center [578, 449] width 761 height 23
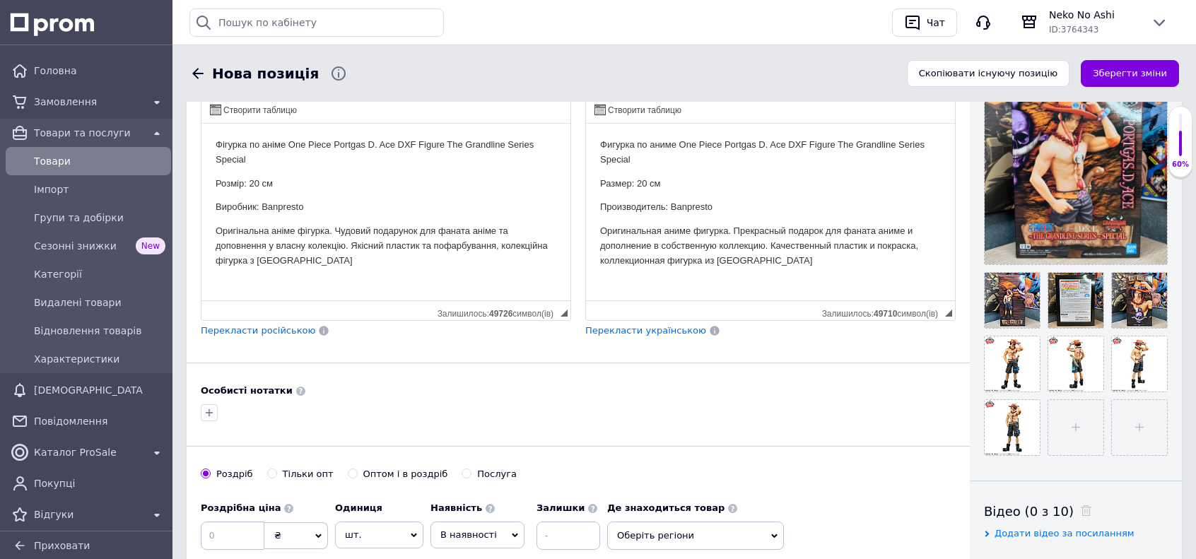
scroll to position [505, 0]
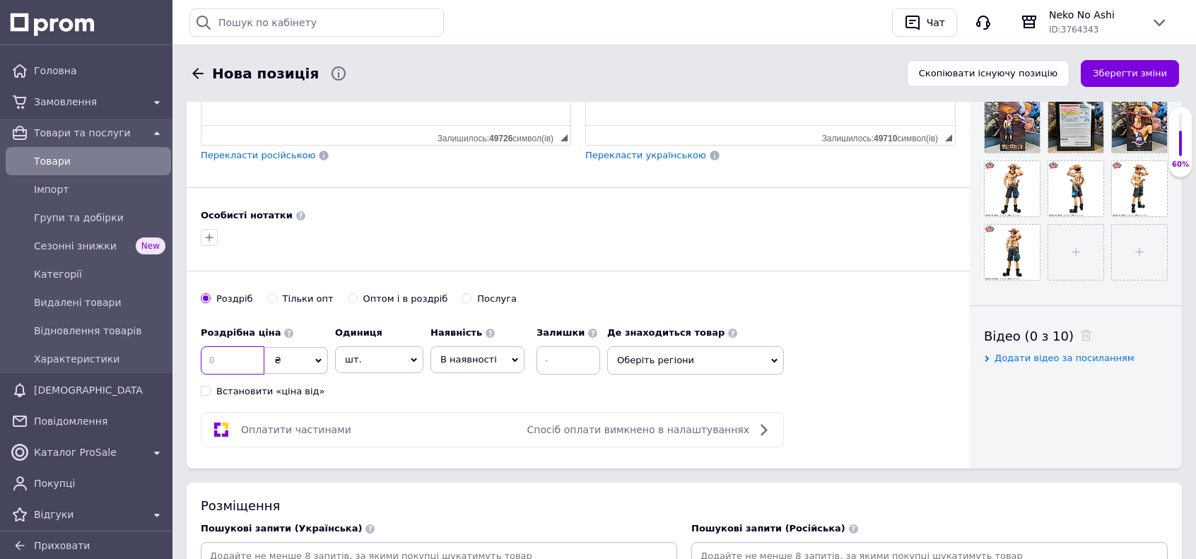
click at [237, 346] on input at bounding box center [233, 360] width 64 height 28
type input "1360"
click at [477, 354] on span "В наявності" at bounding box center [468, 359] width 57 height 11
click at [493, 433] on li "Готово до відправки" at bounding box center [477, 448] width 93 height 33
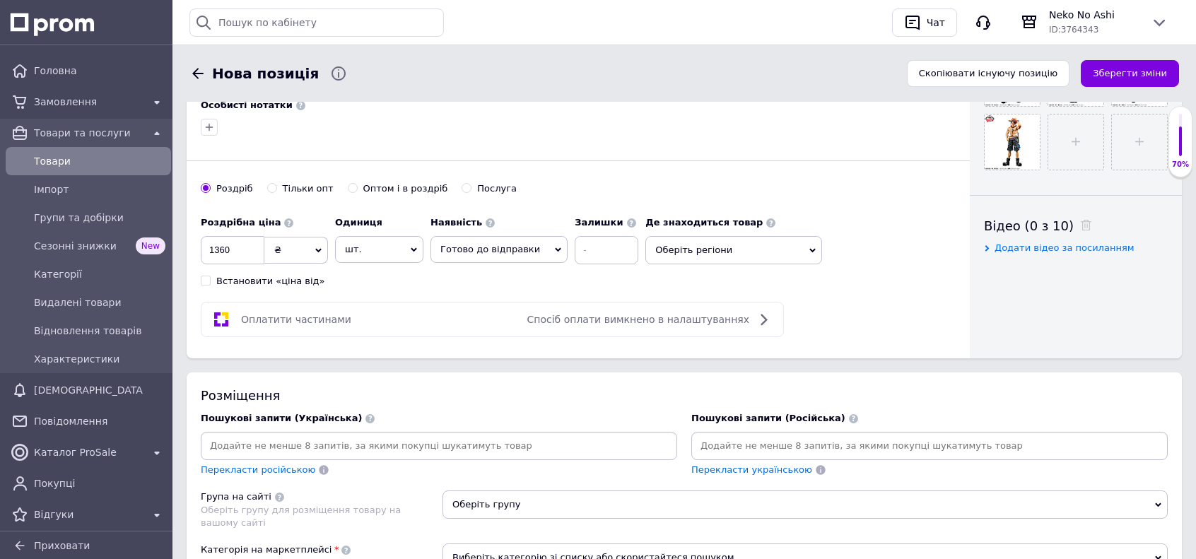
scroll to position [717, 0]
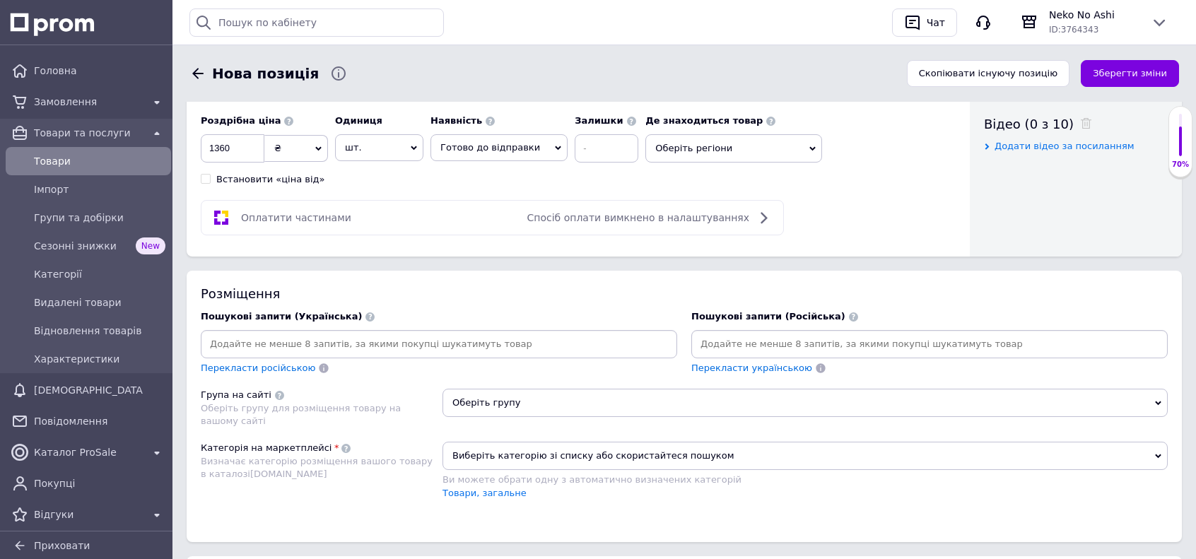
click at [341, 334] on input at bounding box center [439, 344] width 471 height 21
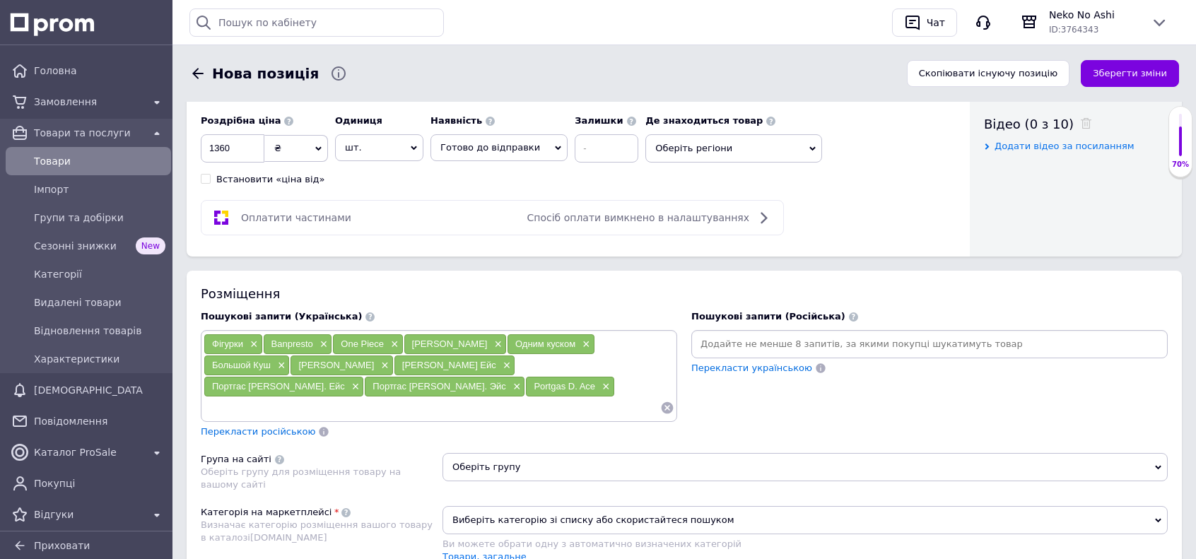
click at [812, 339] on input at bounding box center [929, 344] width 471 height 21
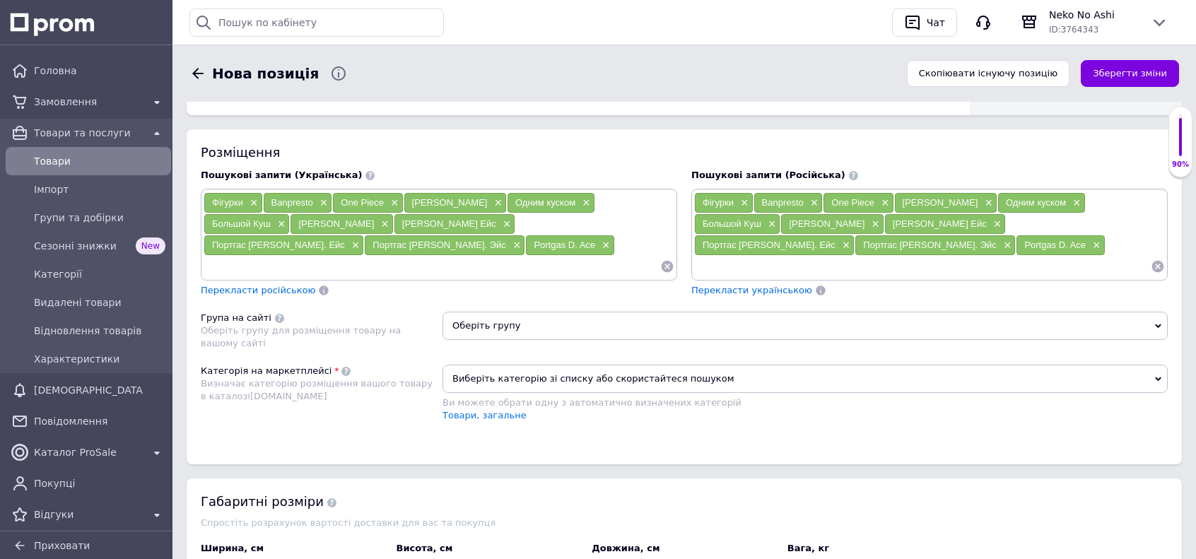
click at [475, 312] on span "Оберіть групу" at bounding box center [805, 326] width 725 height 28
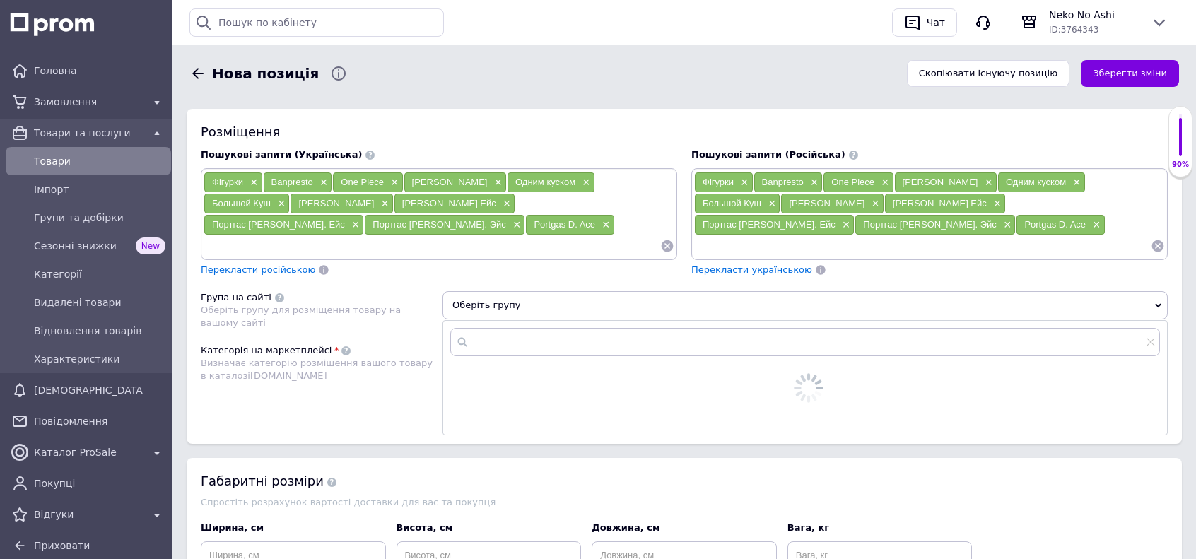
scroll to position [929, 0]
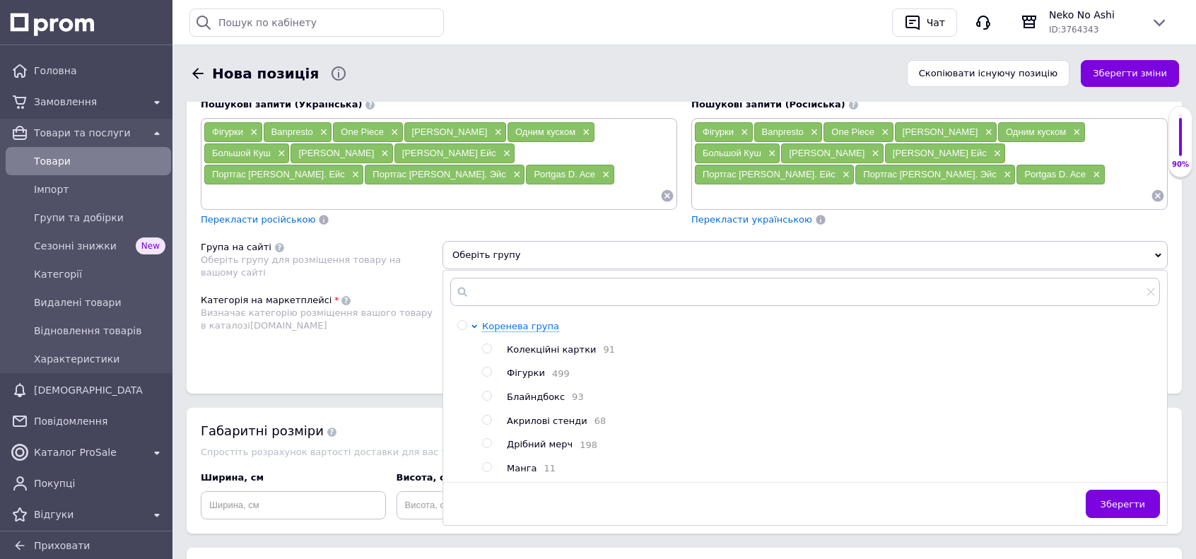
click at [517, 368] on span "Фігурки" at bounding box center [526, 373] width 38 height 11
radio input "true"
click at [1132, 499] on span "Зберегти" at bounding box center [1123, 504] width 45 height 11
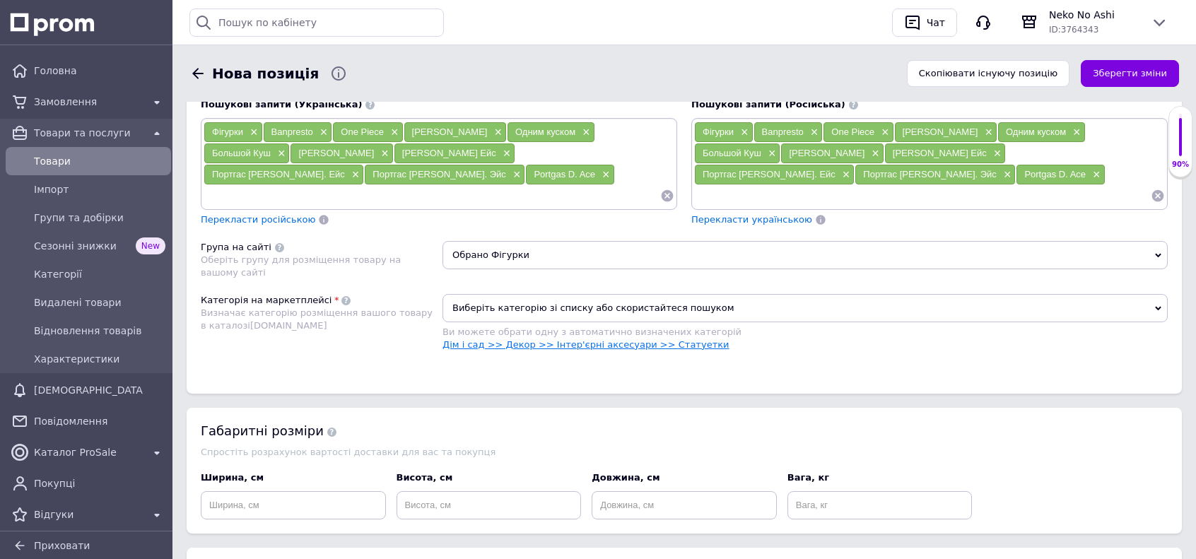
click at [672, 339] on link "Дім і сад >> Декор >> Інтер'єрні аксесуари >> Статуетки" at bounding box center [586, 344] width 287 height 11
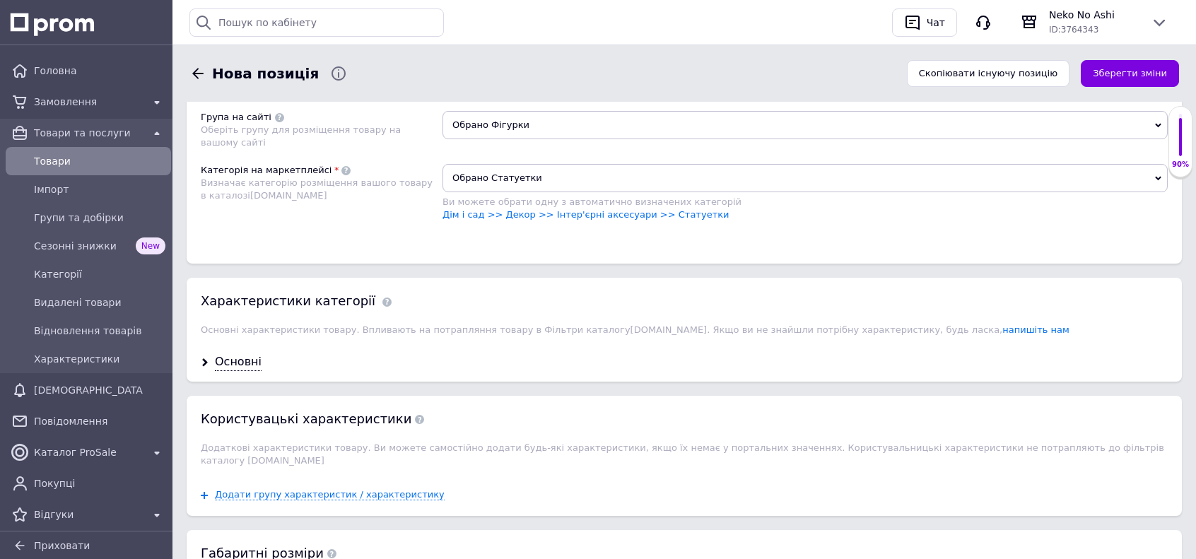
scroll to position [1270, 0]
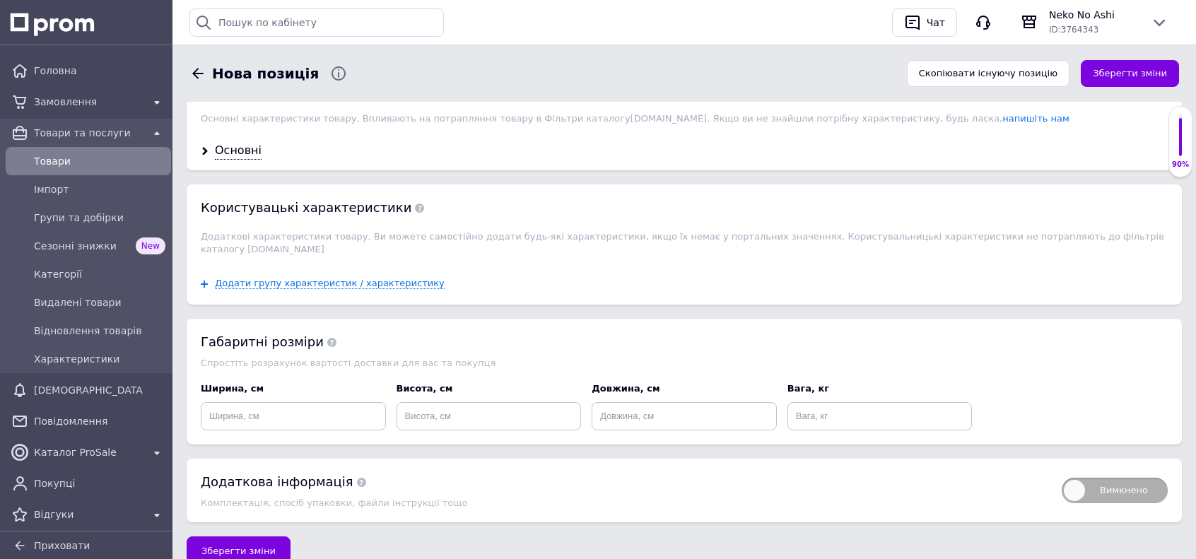
click at [257, 546] on span "Зберегти зміни" at bounding box center [238, 551] width 74 height 11
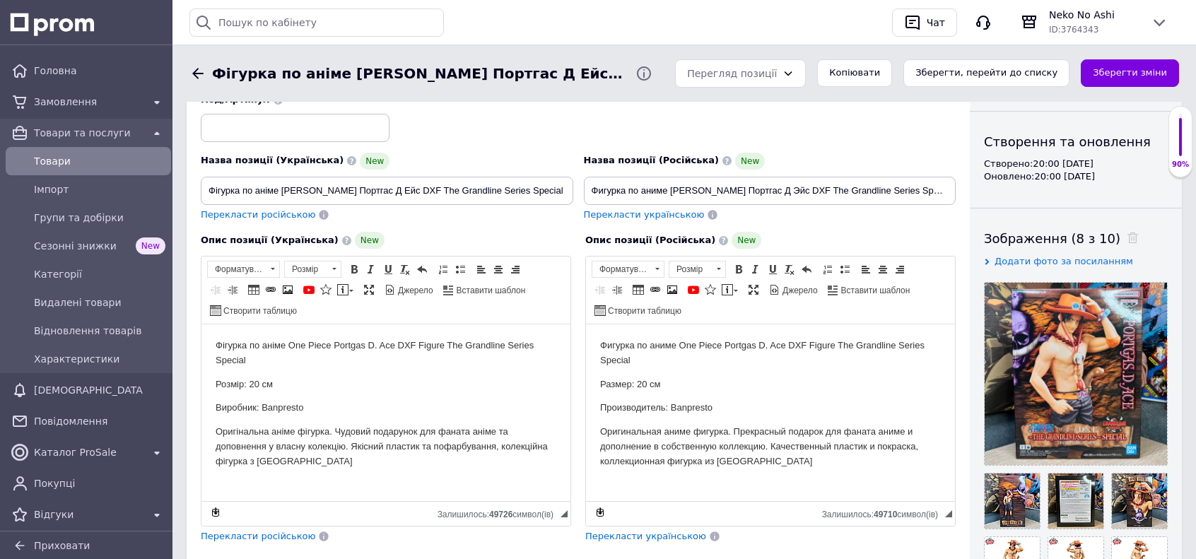
scroll to position [141, 0]
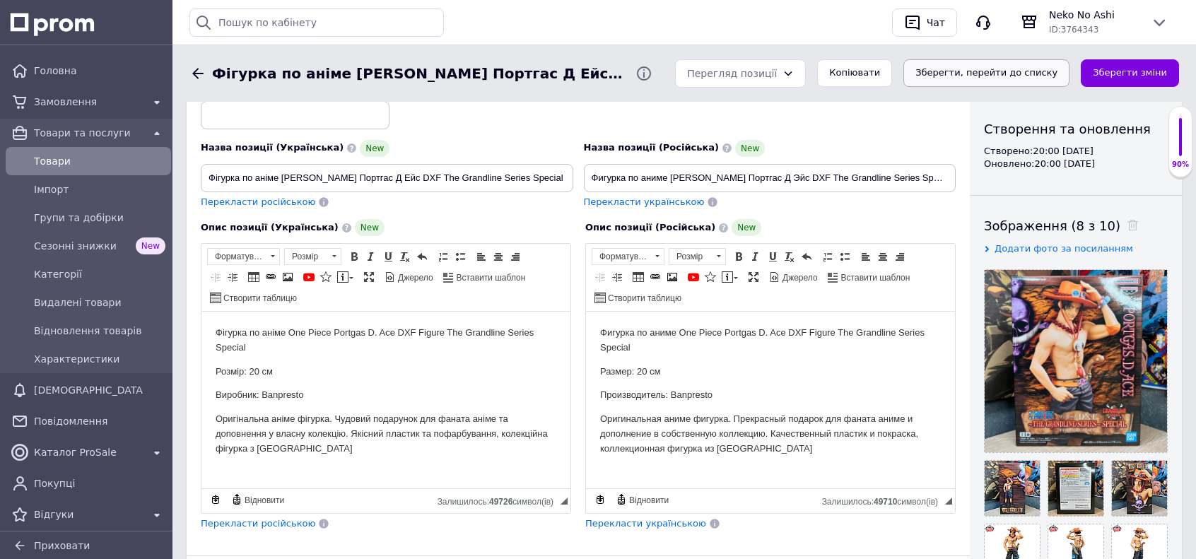
click at [1009, 77] on button "Зберегти, перейти до списку" at bounding box center [987, 73] width 166 height 28
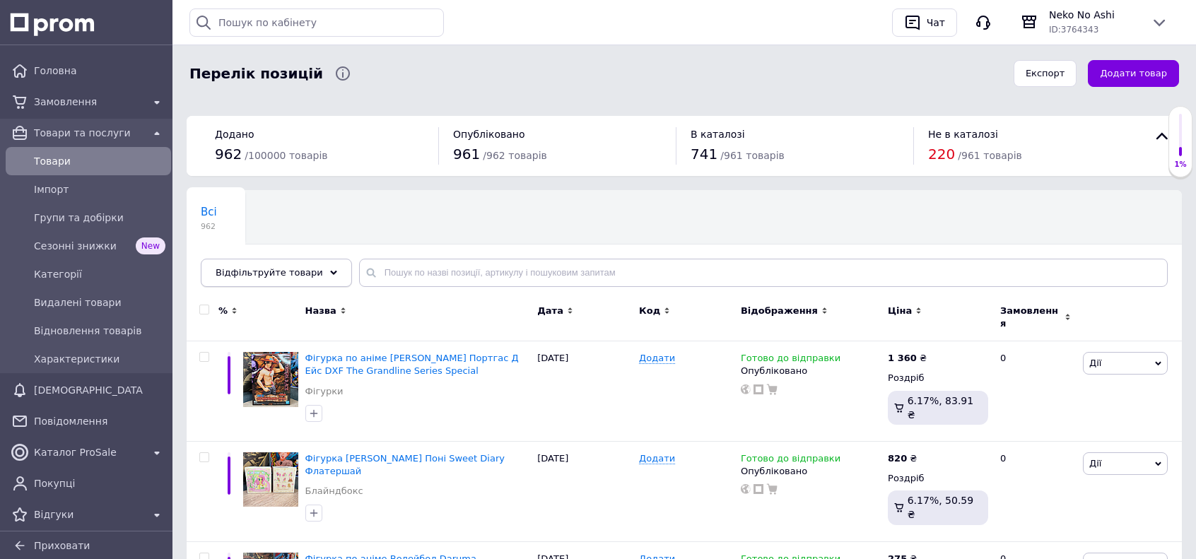
click at [277, 269] on span "Відфільтруйте товари" at bounding box center [269, 272] width 107 height 11
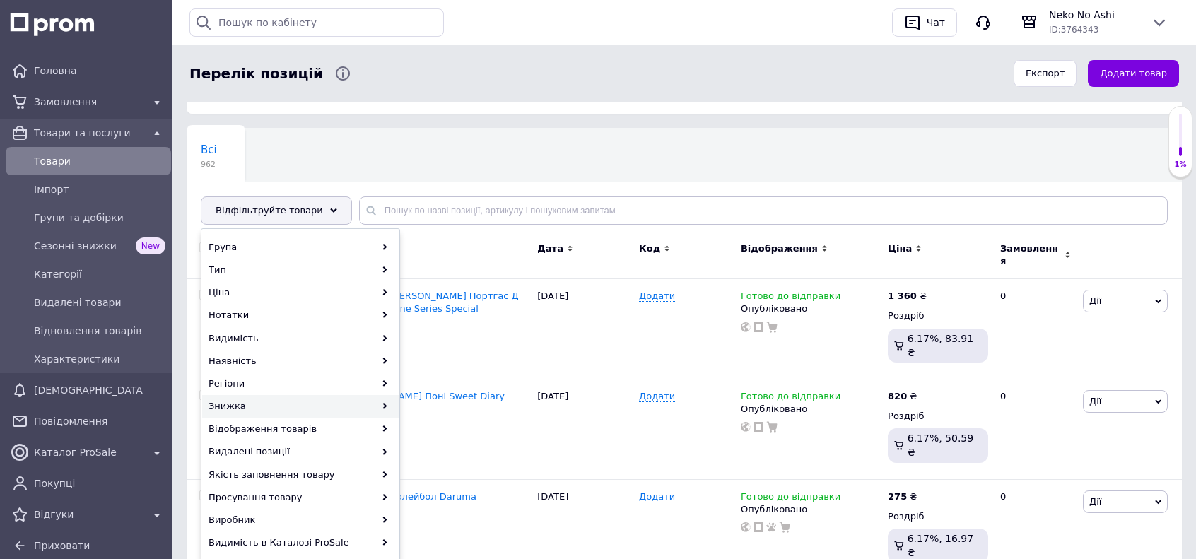
scroll to position [71, 0]
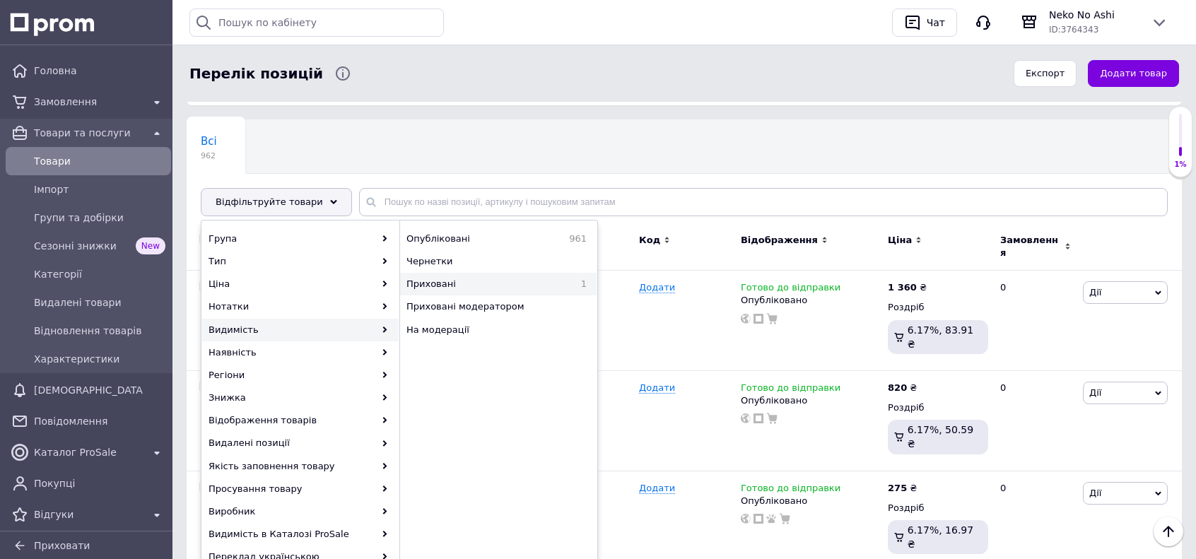
click at [484, 278] on span "Приховані" at bounding box center [478, 284] width 143 height 13
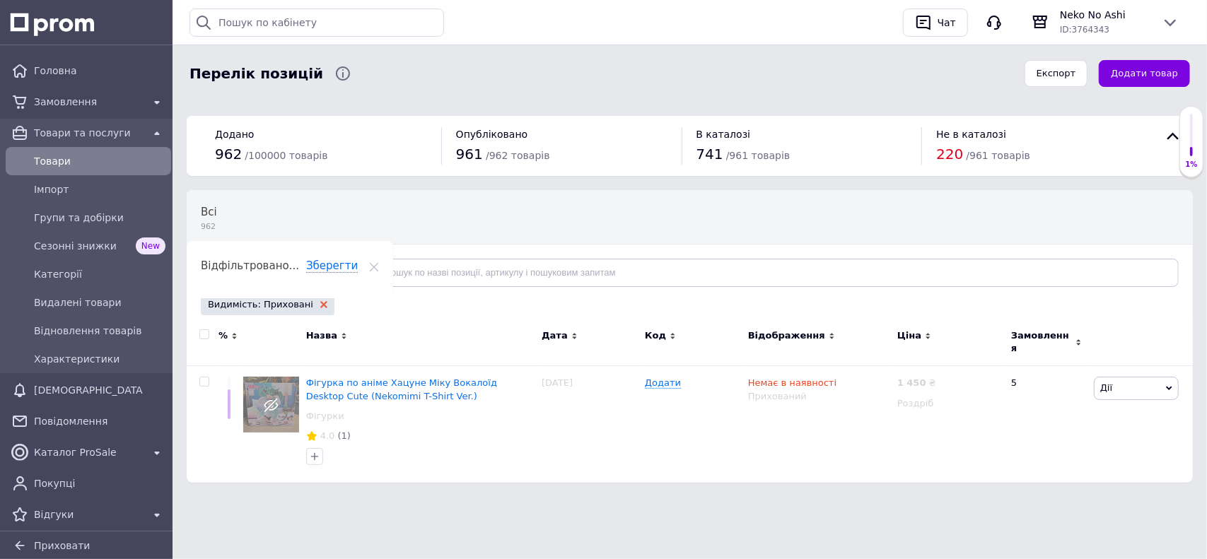
click at [312, 300] on div "Видимість: Приховані" at bounding box center [268, 304] width 134 height 21
click at [320, 303] on use at bounding box center [323, 304] width 7 height 7
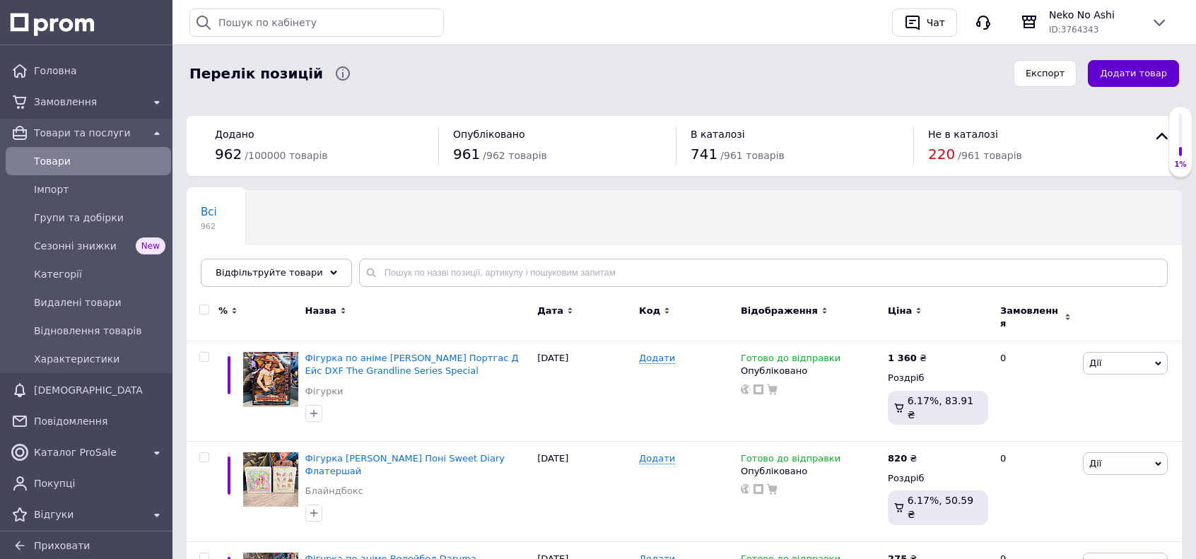
click at [1140, 73] on button "Додати товар" at bounding box center [1133, 74] width 91 height 28
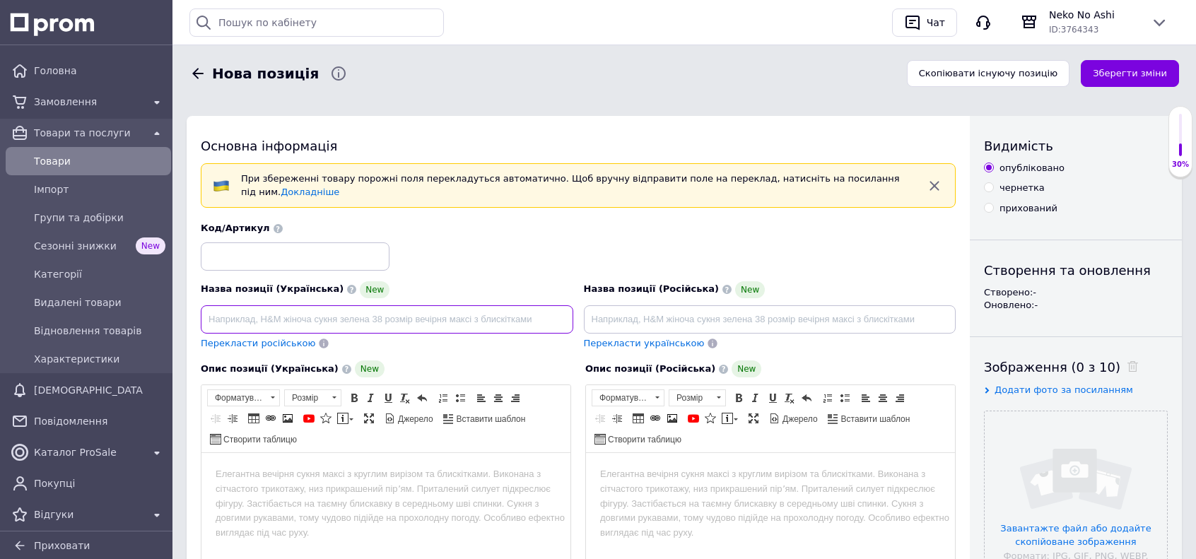
drag, startPoint x: 328, startPoint y: 309, endPoint x: 392, endPoint y: 265, distance: 77.3
click at [328, 309] on input at bounding box center [387, 319] width 373 height 28
paste input "Фігурка Мій Маленький Поні Sweet Diary Флатершай"
drag, startPoint x: 464, startPoint y: 319, endPoint x: 331, endPoint y: 334, distance: 133.8
click at [331, 335] on div "Назва позиції (Українська) New Фігурка Мій Маленький Поні Sweet Diary Флатершай…" at bounding box center [387, 316] width 383 height 80
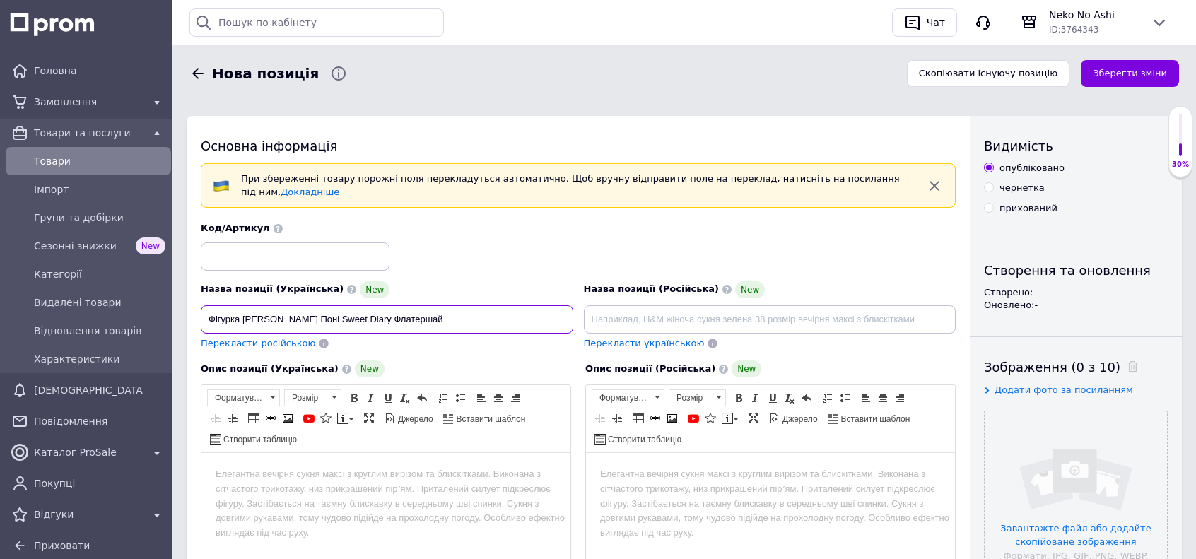
paste input "Magic Bottle"
type input "Фігурка Мій Маленький Поні Magic Bottle"
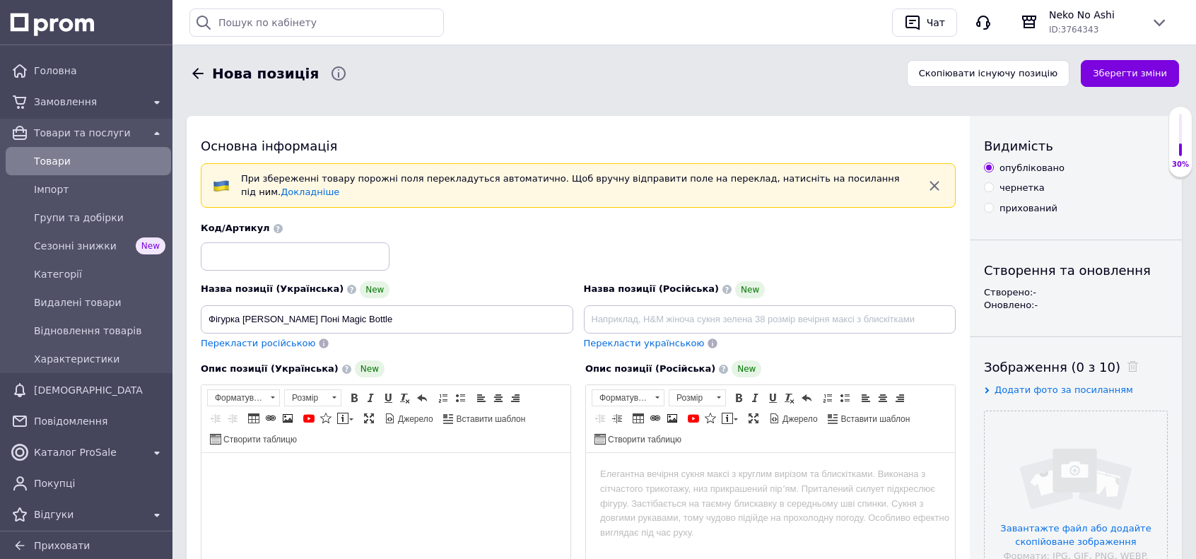
drag, startPoint x: 344, startPoint y: 544, endPoint x: 363, endPoint y: 499, distance: 48.7
click at [349, 496] on html at bounding box center [385, 474] width 369 height 43
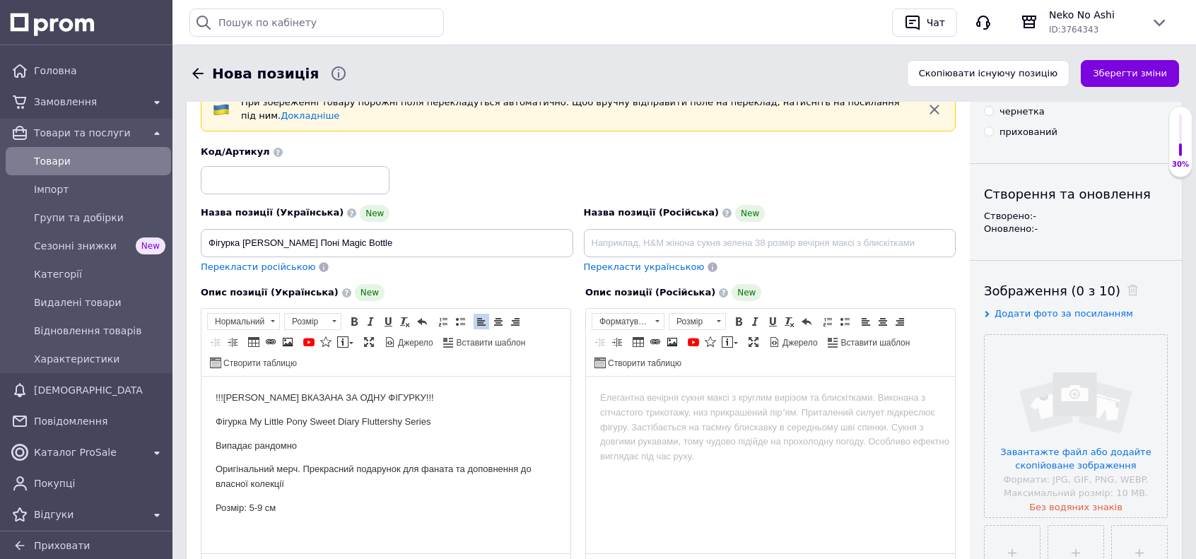
scroll to position [90, 0]
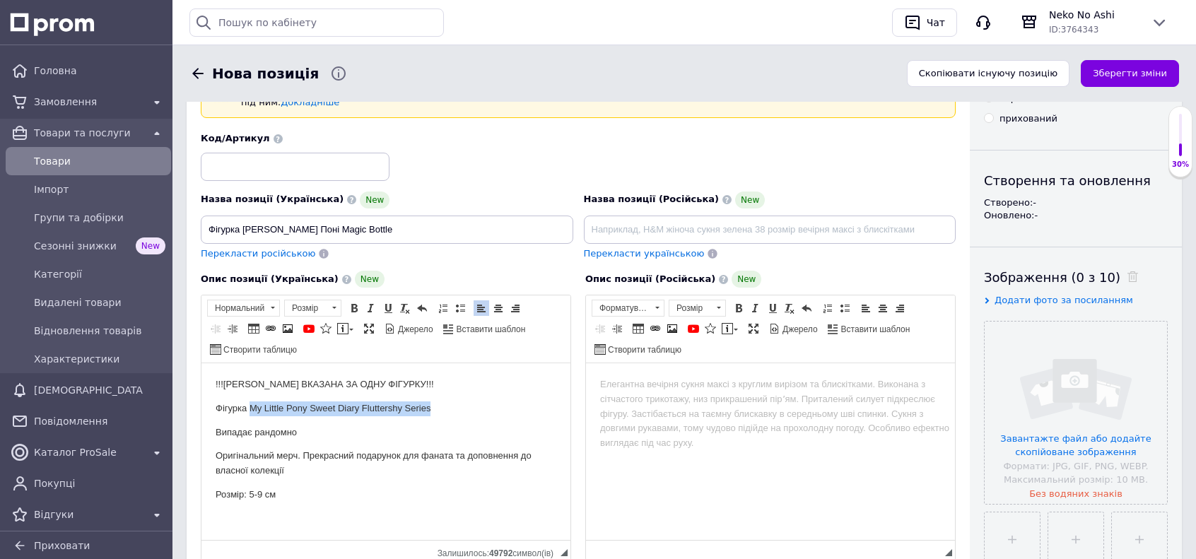
drag, startPoint x: 276, startPoint y: 409, endPoint x: 462, endPoint y: 402, distance: 186.1
click at [462, 402] on p "Фігурка My Little Pony Sweet Diary Fluttershy Series" at bounding box center [386, 409] width 341 height 15
drag, startPoint x: 270, startPoint y: 503, endPoint x: 249, endPoint y: 507, distance: 21.5
click at [249, 507] on html "!!!ЦІНА ВКАЗАНА ЗА ОДНУ ФІГУРКУ!!! Фігурка My Little Pony Friendship is Magic S…" at bounding box center [385, 439] width 369 height 153
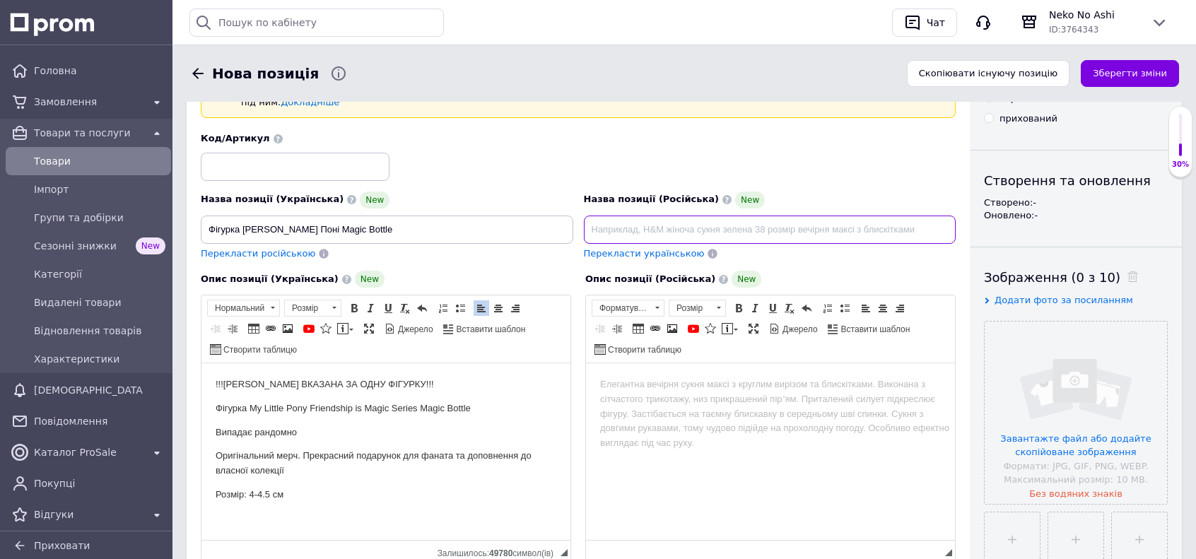
click at [698, 220] on input at bounding box center [770, 230] width 373 height 28
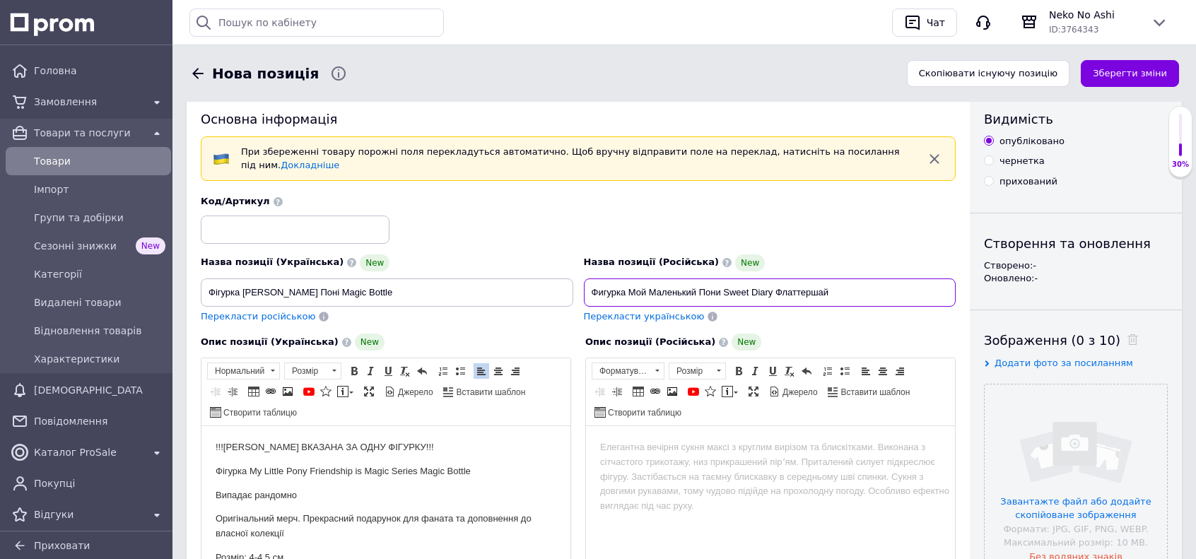
scroll to position [0, 0]
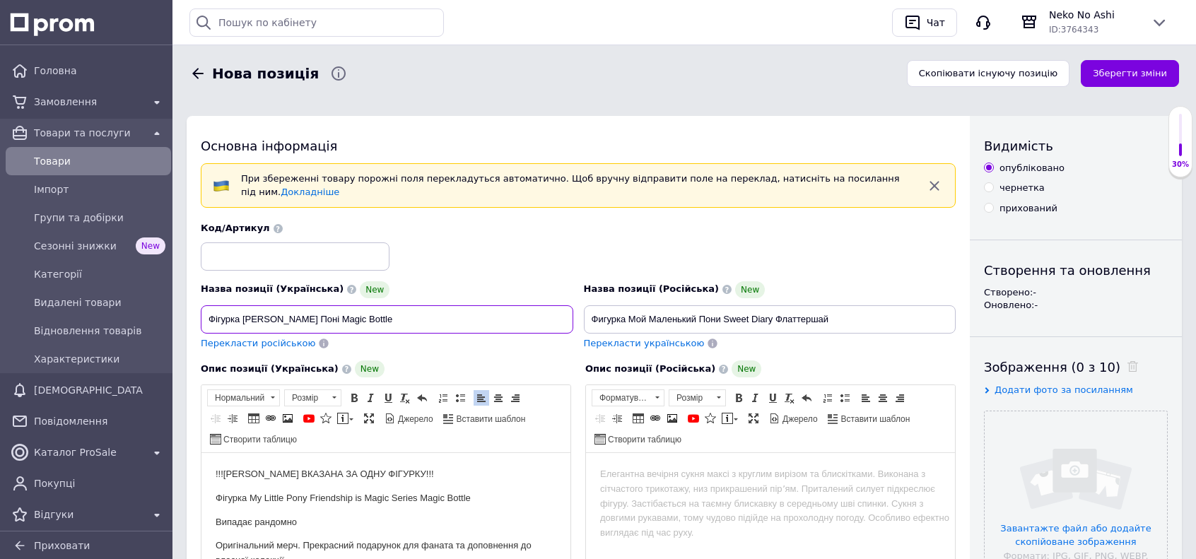
drag, startPoint x: 368, startPoint y: 310, endPoint x: 468, endPoint y: 314, distance: 99.8
click at [464, 314] on input "Фігурка Мій Маленький Поні Magic Bottle" at bounding box center [387, 319] width 373 height 28
drag, startPoint x: 863, startPoint y: 308, endPoint x: 723, endPoint y: 332, distance: 142.0
click at [723, 332] on div "Назва позиції (Російська) New Фигурка Мой Маленький Пони Sweet Diary Флаттершай…" at bounding box center [769, 316] width 383 height 80
paste input "Magic Bottle"
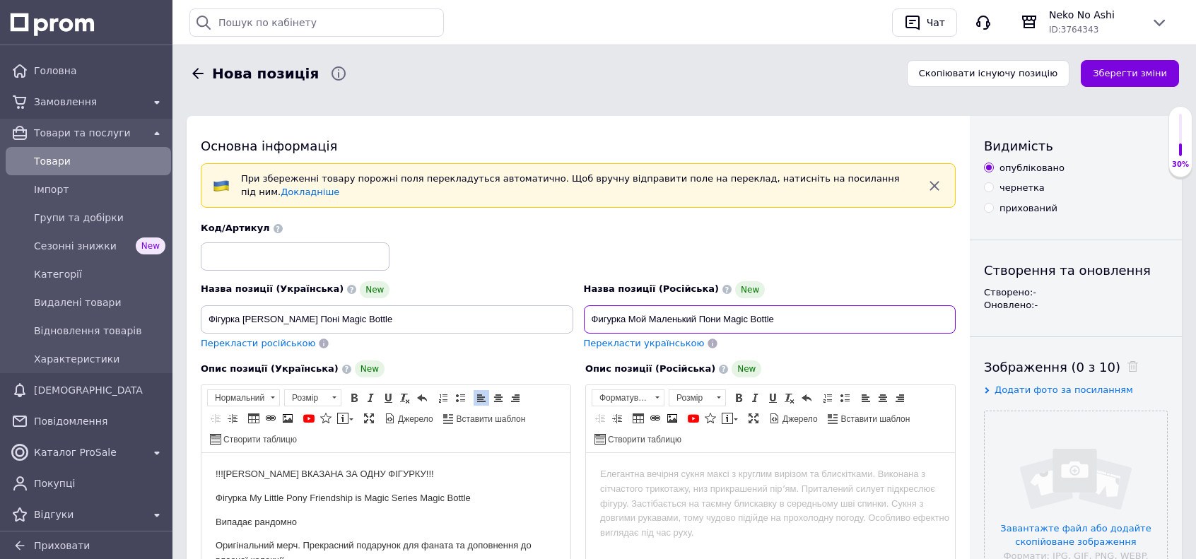
type input "Фигурка Мой Маленький Пони Magic Bottle"
click at [730, 496] on html at bounding box center [770, 474] width 369 height 43
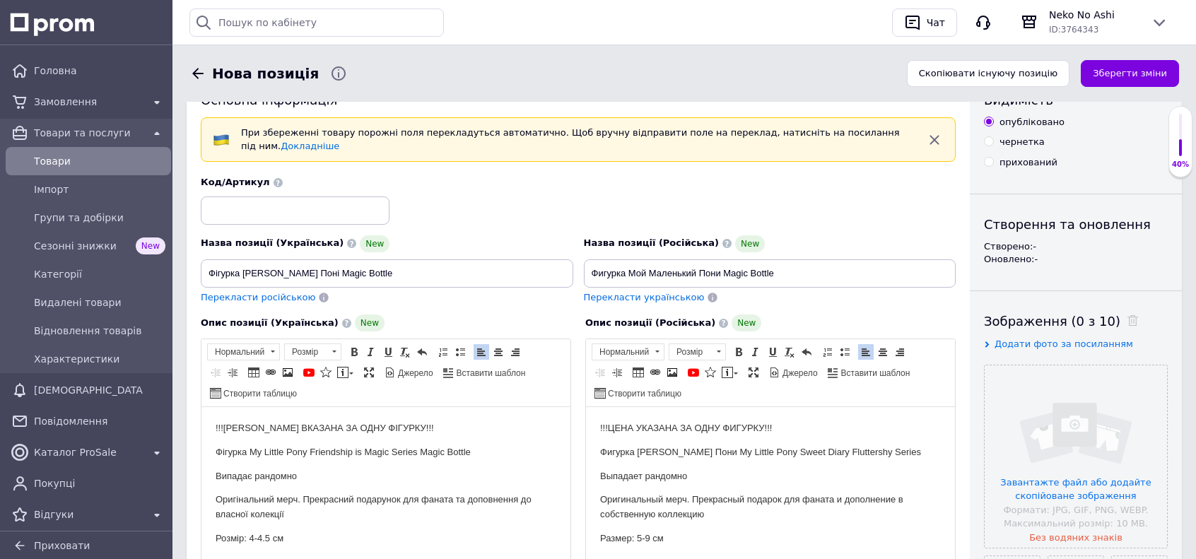
scroll to position [160, 0]
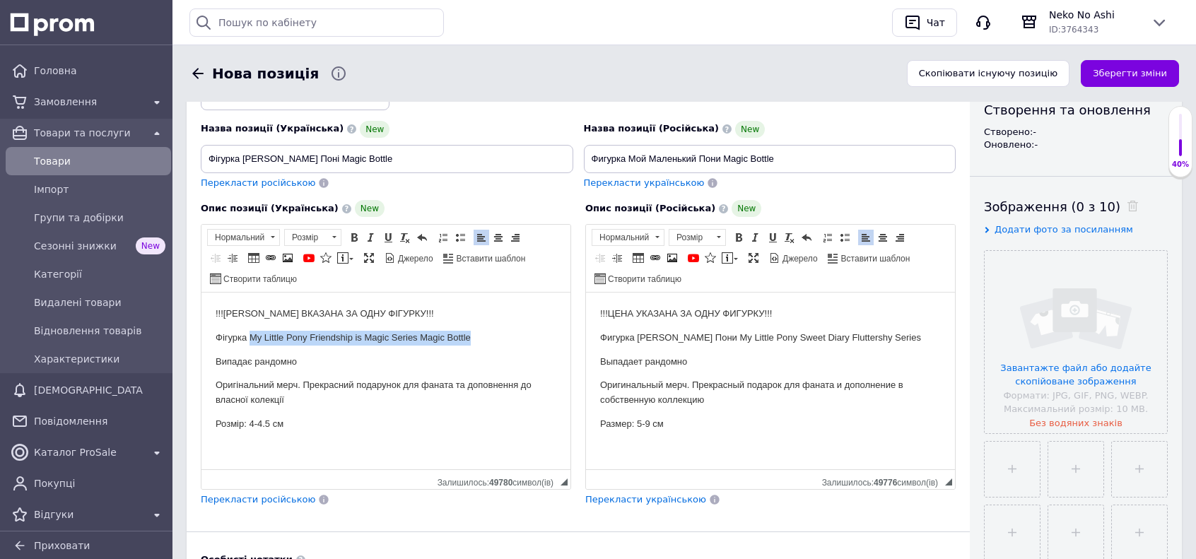
drag, startPoint x: 251, startPoint y: 337, endPoint x: 503, endPoint y: 335, distance: 251.7
click at [503, 335] on p "Фігурка My Little Pony Friendship is Magic Series Magic Bottle" at bounding box center [386, 338] width 341 height 15
copy p "My Little Pony Friendship is Magic Series Magic Bottle"
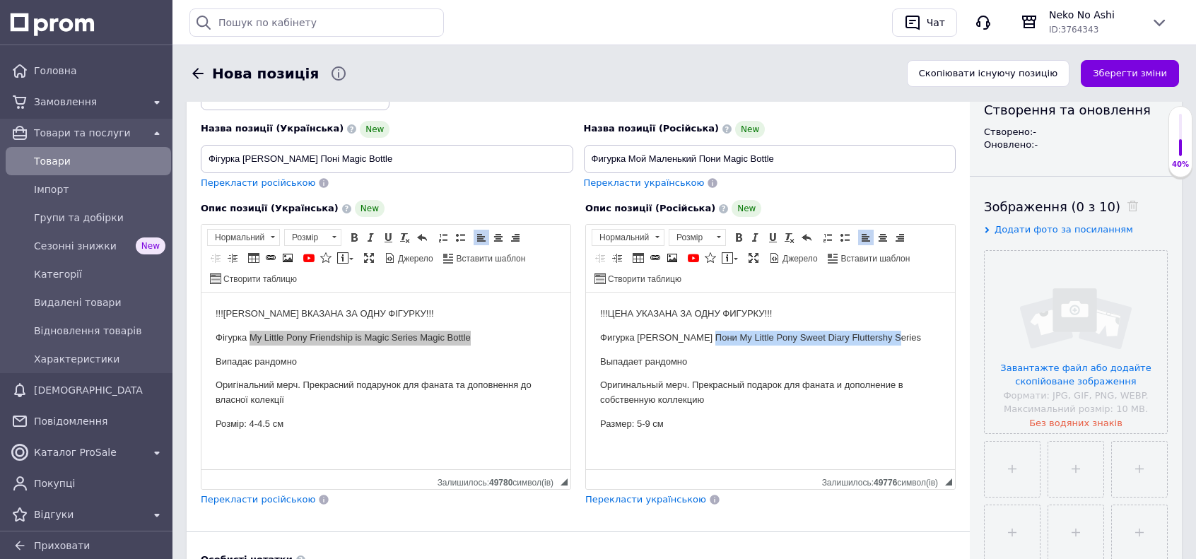
drag, startPoint x: 708, startPoint y: 339, endPoint x: 930, endPoint y: 339, distance: 222.0
click at [930, 339] on p "Фигурка Май Литл Пони My Little Pony Sweet Diary Fluttershy Series" at bounding box center [770, 338] width 341 height 15
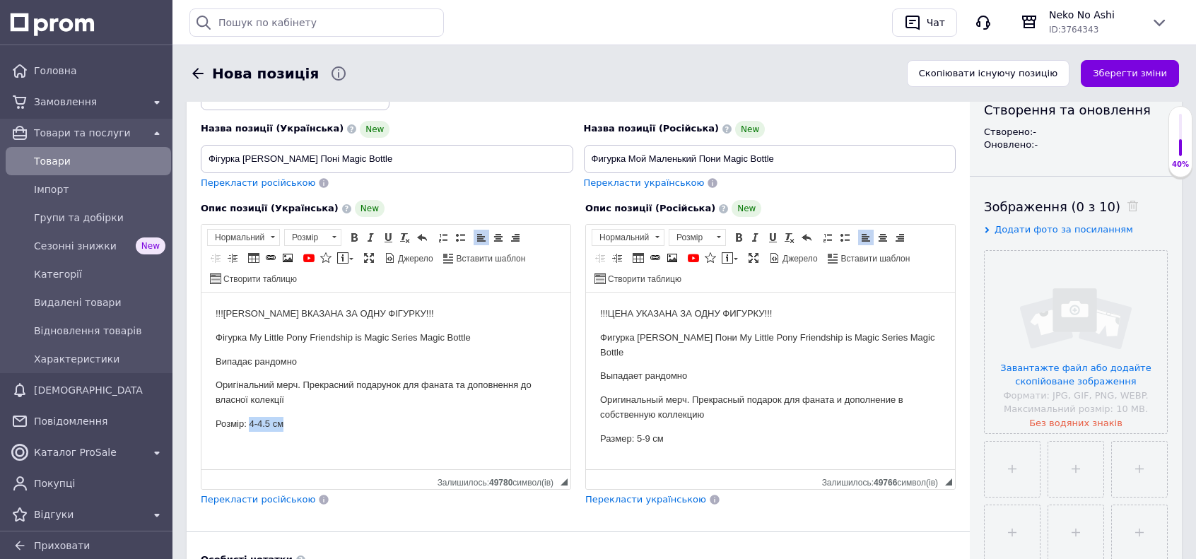
drag, startPoint x: 274, startPoint y: 428, endPoint x: 250, endPoint y: 434, distance: 24.9
click at [250, 434] on html "!!!ЦІНА ВКАЗАНА ЗА ОДНУ ФІГУРКУ!!! Фігурка My Little Pony Friendship is Magic S…" at bounding box center [385, 369] width 369 height 153
copy p "4-4.5 см"
drag, startPoint x: 658, startPoint y: 425, endPoint x: 637, endPoint y: 435, distance: 23.4
click at [637, 435] on html "!!!ЦЕНА УКАЗАНА ЗА ОДНУ ФИГУРКУ!!! Фигурка Май Литл Пони My Little Pony Friends…" at bounding box center [770, 377] width 369 height 168
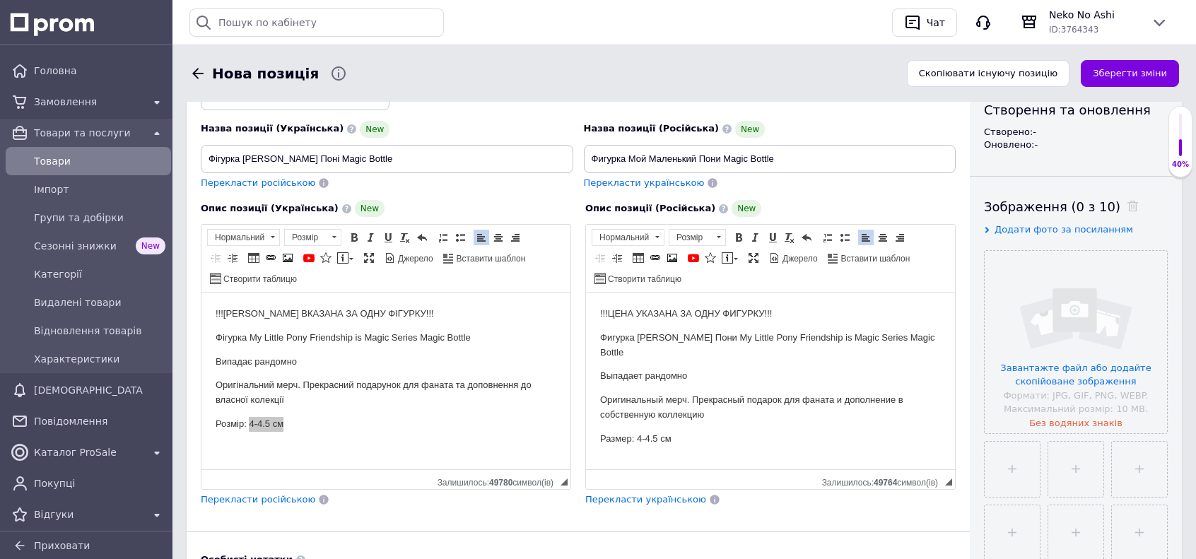
click at [793, 498] on div "Опис позиції (Російська) New !!!ЦЕНА УКАЗАНА ЗА ОДНУ ФИГУРКУ!!! Фигурка Май Лит…" at bounding box center [770, 353] width 385 height 321
click at [956, 511] on div "Основна інформація При збереженні товару порожні поля перекладуться автоматично…" at bounding box center [578, 384] width 783 height 858
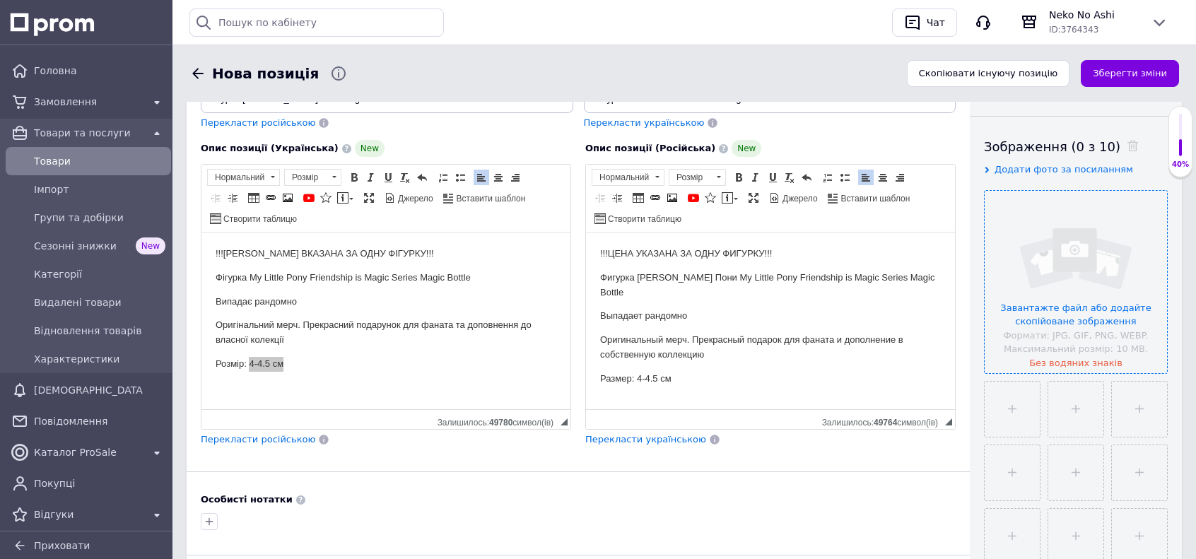
scroll to position [231, 0]
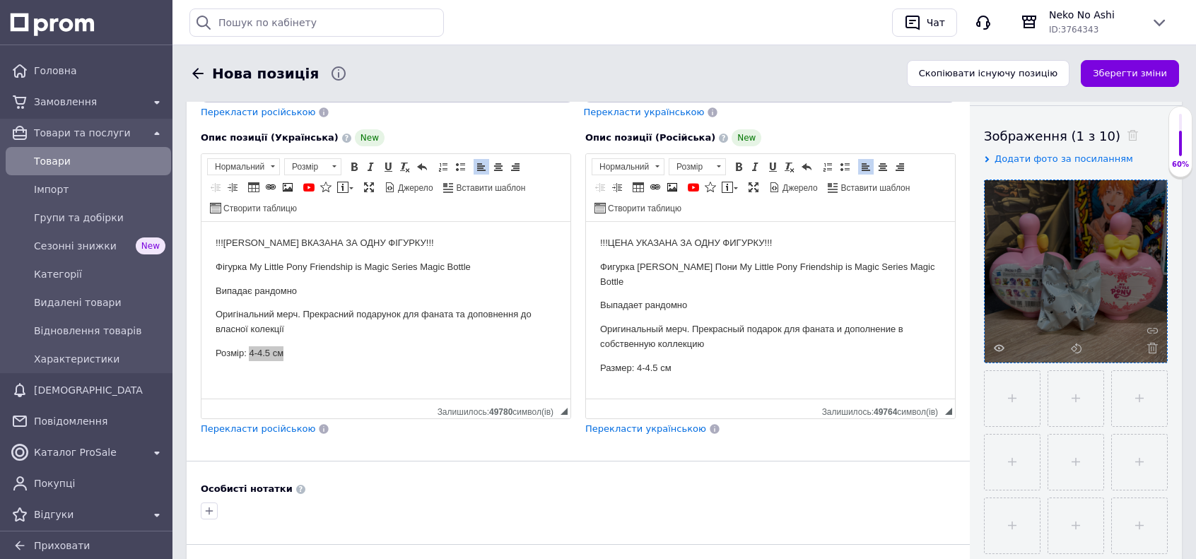
click at [913, 511] on div "Основна інформація При збереженні товару порожні поля перекладуться автоматично…" at bounding box center [578, 314] width 783 height 858
click at [925, 507] on div at bounding box center [578, 511] width 761 height 23
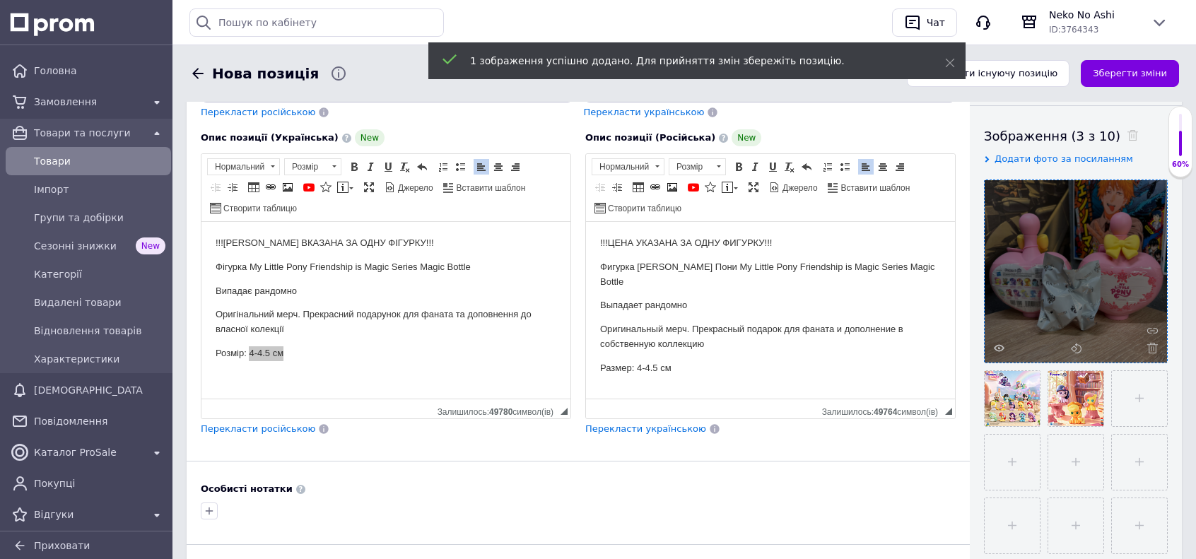
click at [925, 524] on div "Основна інформація При збереженні товару порожні поля перекладуться автоматично…" at bounding box center [578, 314] width 783 height 858
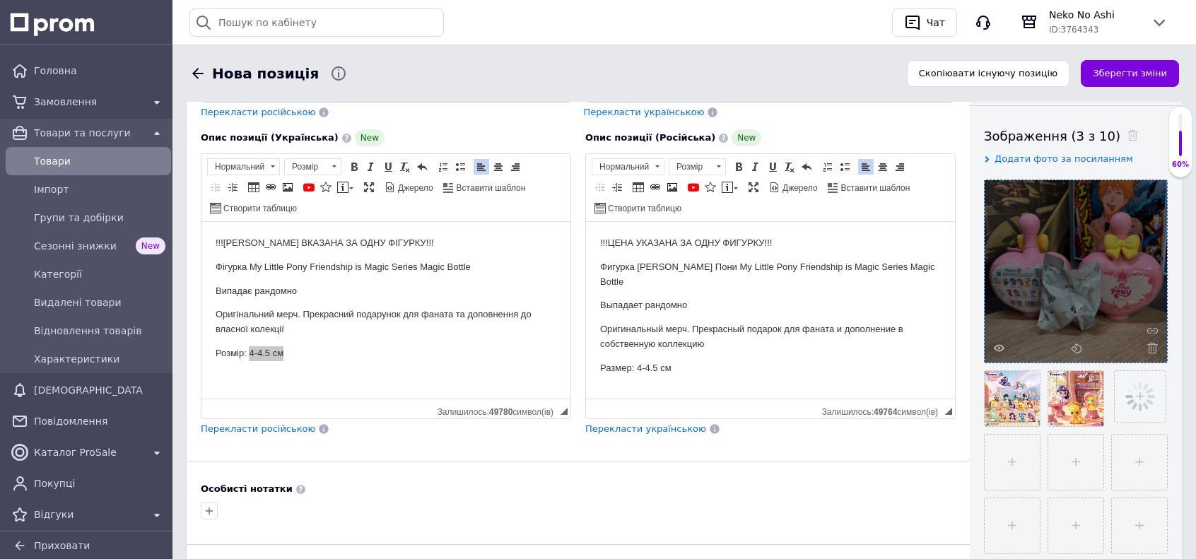
click at [953, 510] on div "Основна інформація При збереженні товару порожні поля перекладуться автоматично…" at bounding box center [578, 314] width 783 height 858
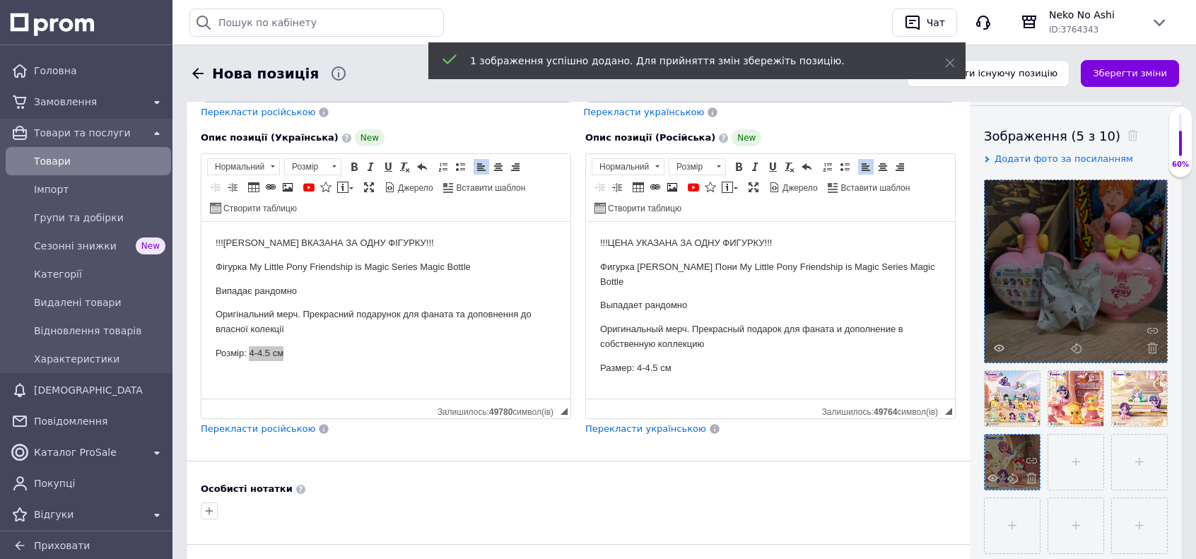
drag, startPoint x: 901, startPoint y: 536, endPoint x: 1027, endPoint y: 466, distance: 144.0
click at [902, 534] on div "Основна інформація При збереженні товару порожні поля перекладуться автоматично…" at bounding box center [578, 314] width 783 height 858
click at [943, 535] on div "Основна інформація При збереженні товару порожні поля перекладуться автоматично…" at bounding box center [578, 314] width 783 height 858
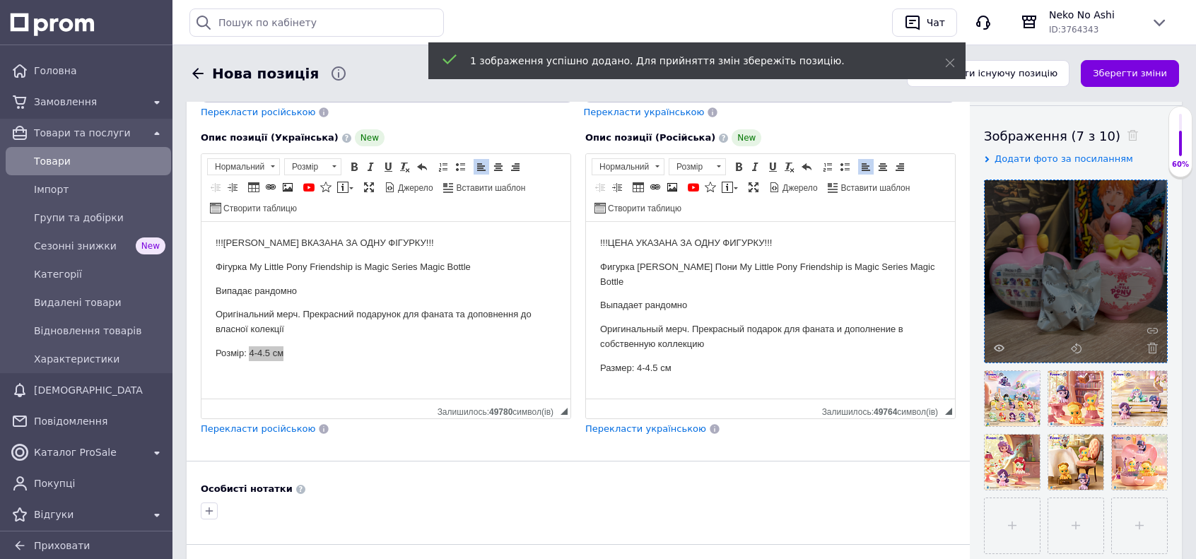
click at [919, 511] on div "Основна інформація При збереженні товару порожні поля перекладуться автоматично…" at bounding box center [578, 314] width 783 height 858
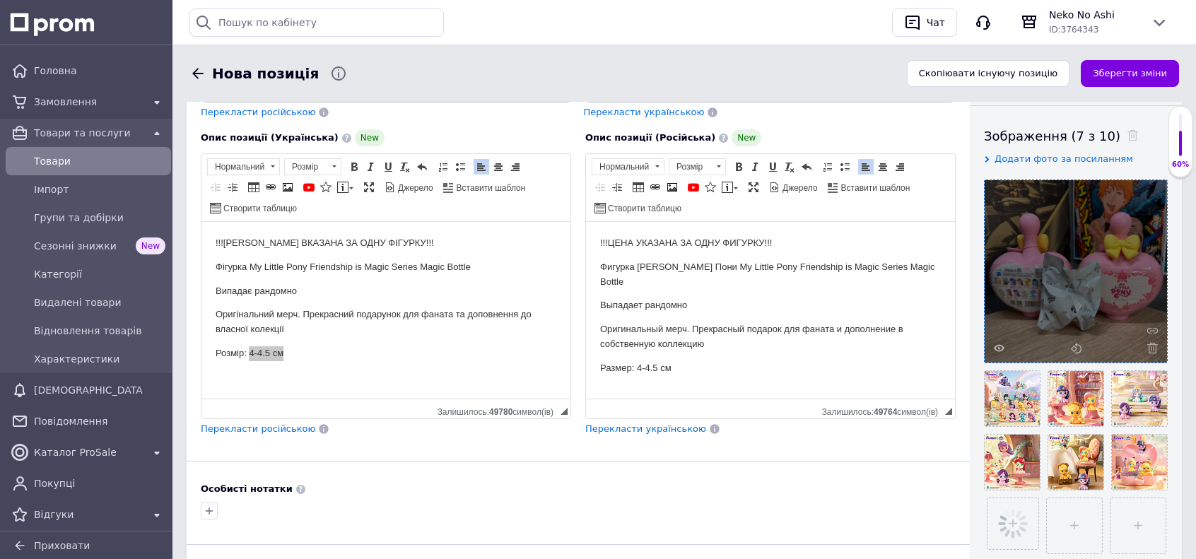
click at [946, 508] on div at bounding box center [578, 511] width 761 height 23
drag, startPoint x: 922, startPoint y: 513, endPoint x: 957, endPoint y: 521, distance: 36.2
click at [923, 513] on div "Основна інформація При збереженні товару порожні поля перекладуться автоматично…" at bounding box center [578, 314] width 783 height 858
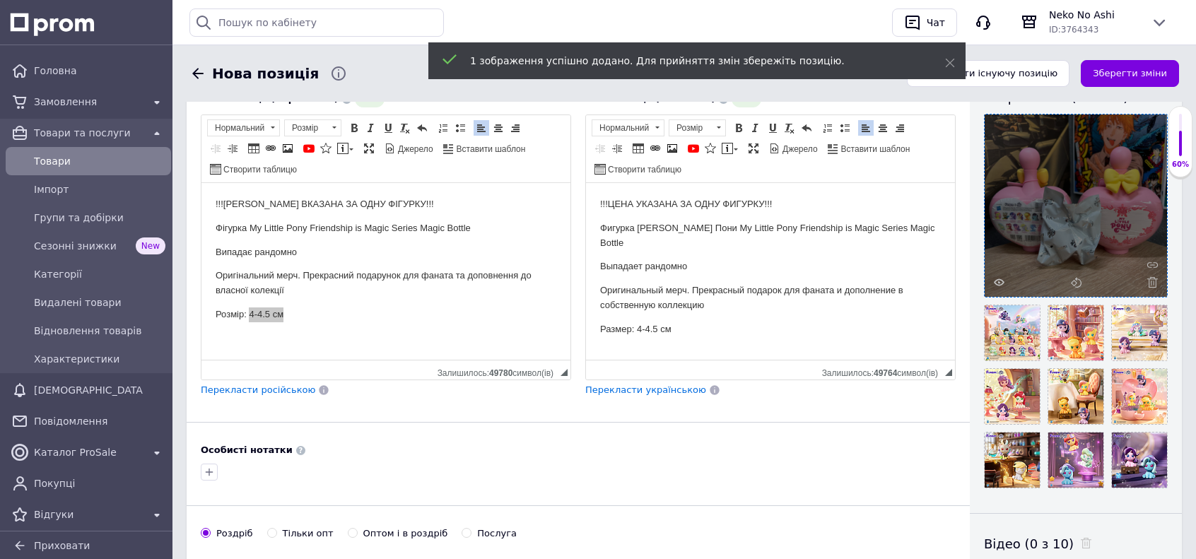
scroll to position [373, 0]
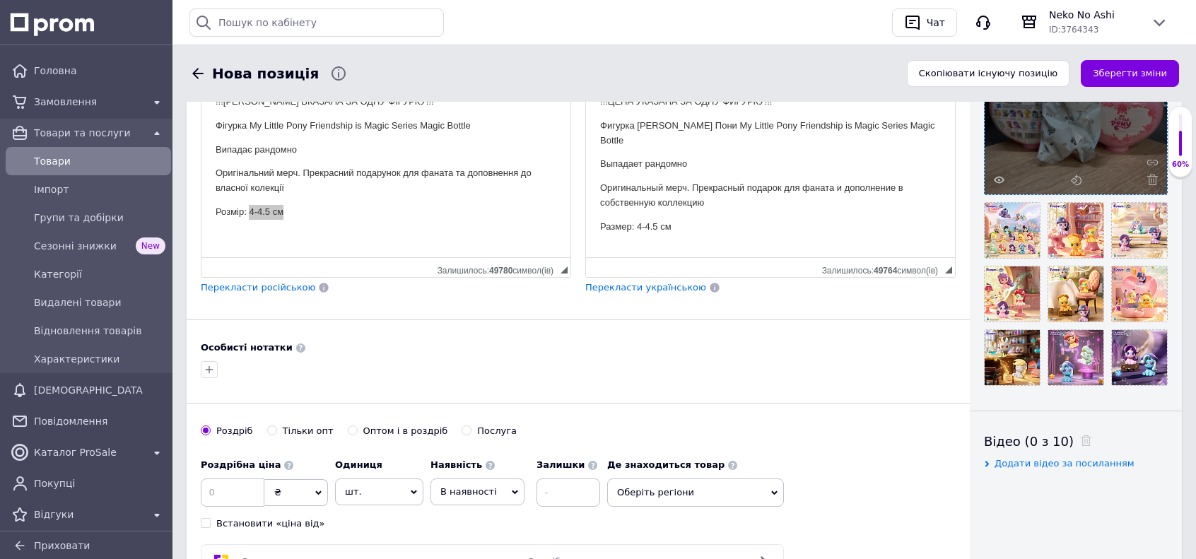
drag, startPoint x: 655, startPoint y: 354, endPoint x: 638, endPoint y: 355, distance: 17.0
click at [655, 358] on div at bounding box center [578, 369] width 761 height 23
click at [239, 490] on input at bounding box center [233, 493] width 64 height 28
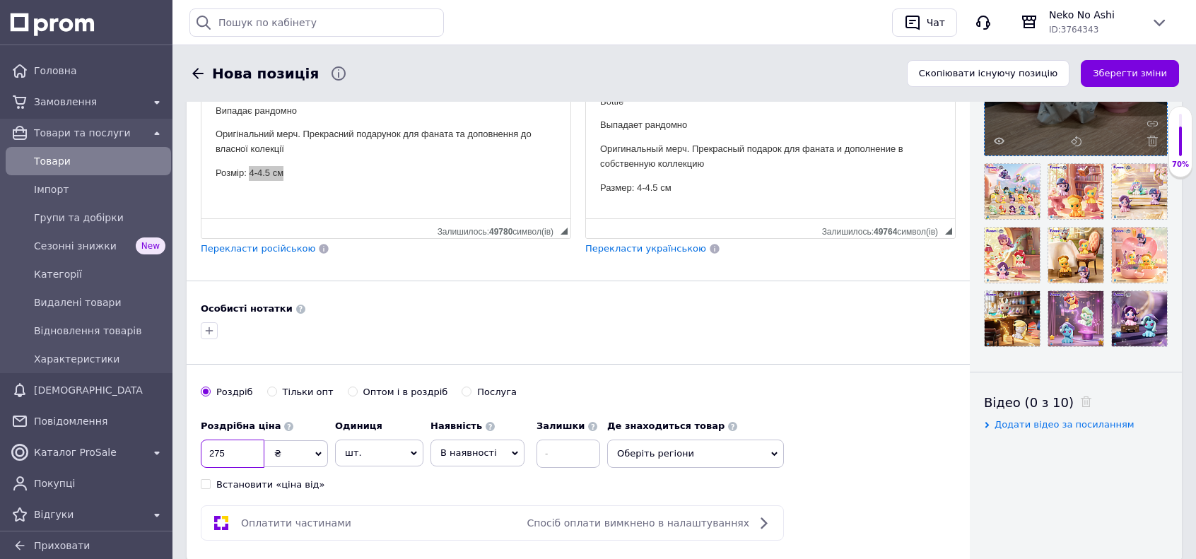
scroll to position [514, 0]
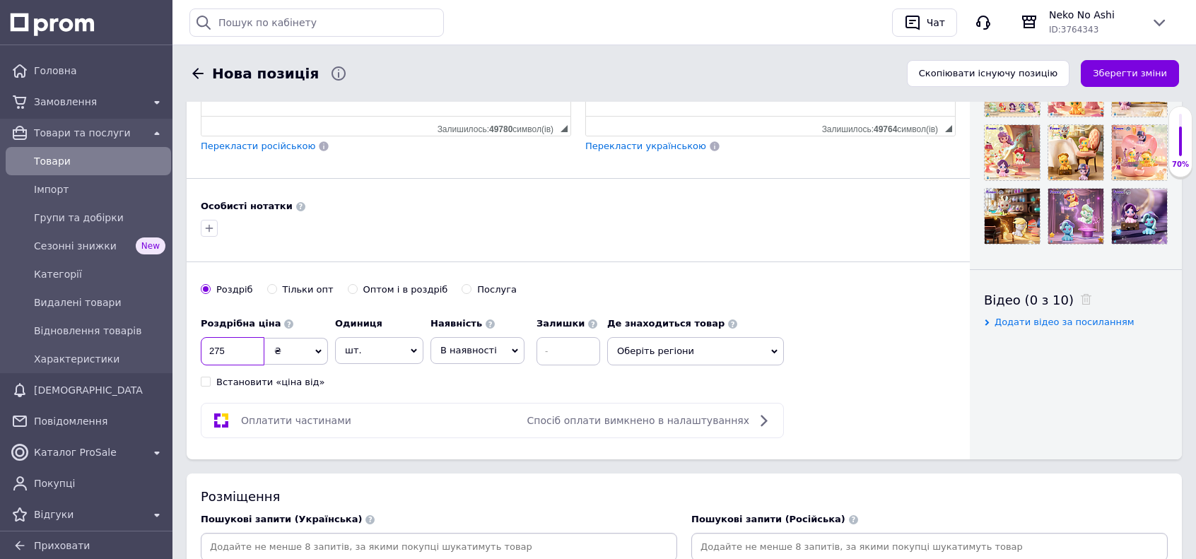
type input "275"
click at [488, 345] on span "В наявності" at bounding box center [468, 350] width 57 height 11
click at [492, 428] on li "Готово до відправки" at bounding box center [477, 439] width 93 height 33
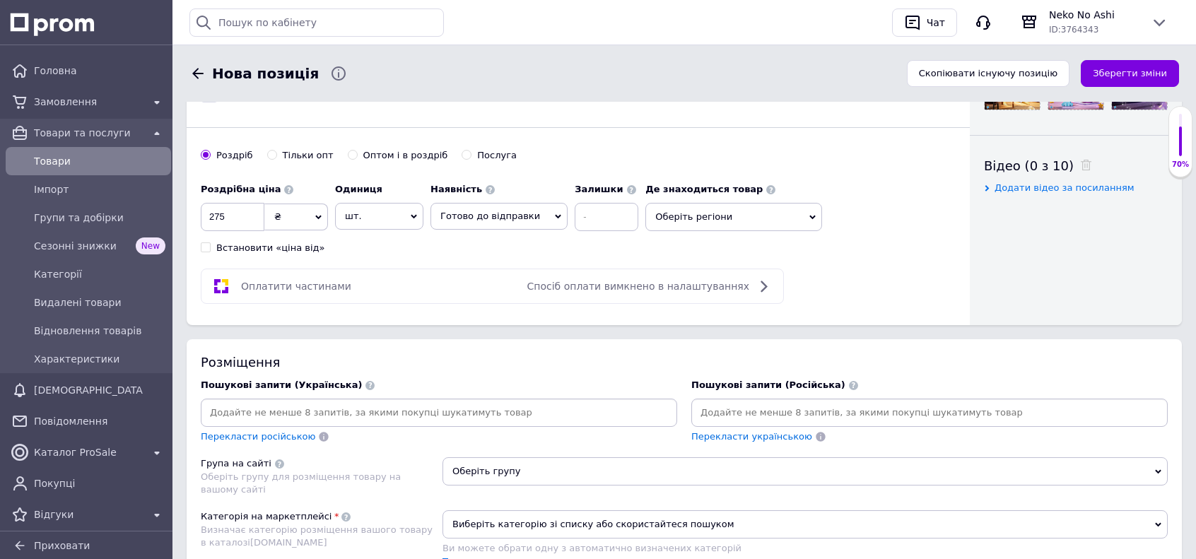
scroll to position [655, 0]
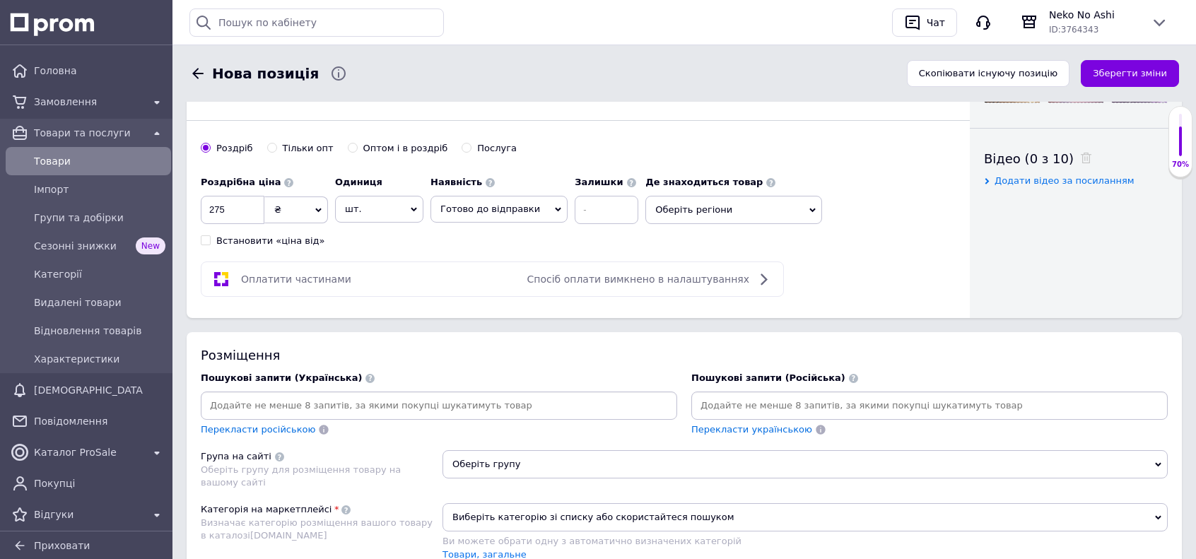
drag, startPoint x: 488, startPoint y: 389, endPoint x: 502, endPoint y: 371, distance: 22.6
click at [488, 395] on input at bounding box center [439, 405] width 471 height 21
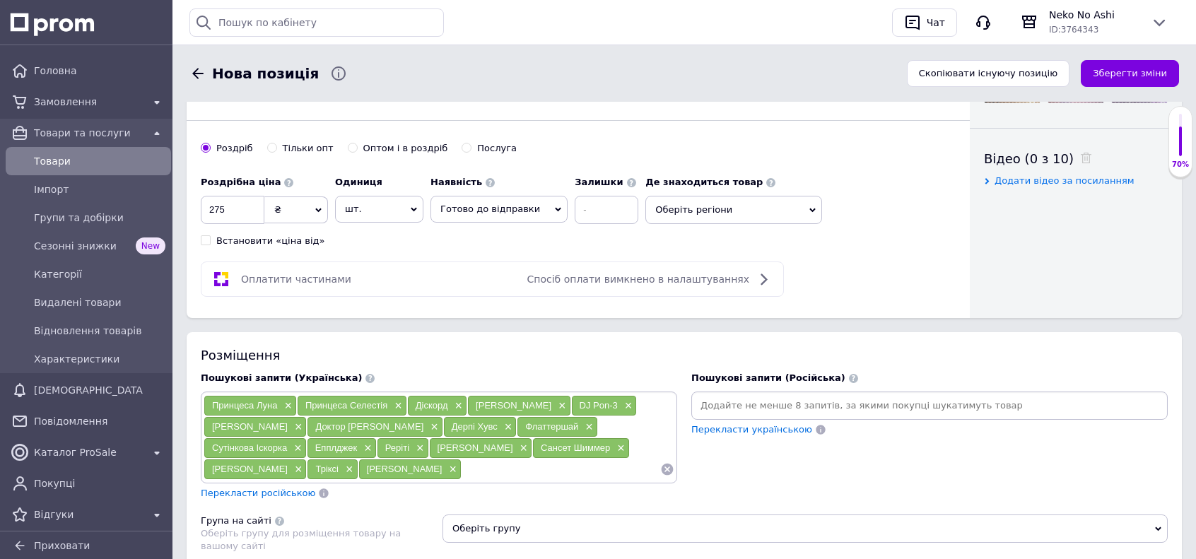
click at [724, 395] on input at bounding box center [929, 405] width 471 height 21
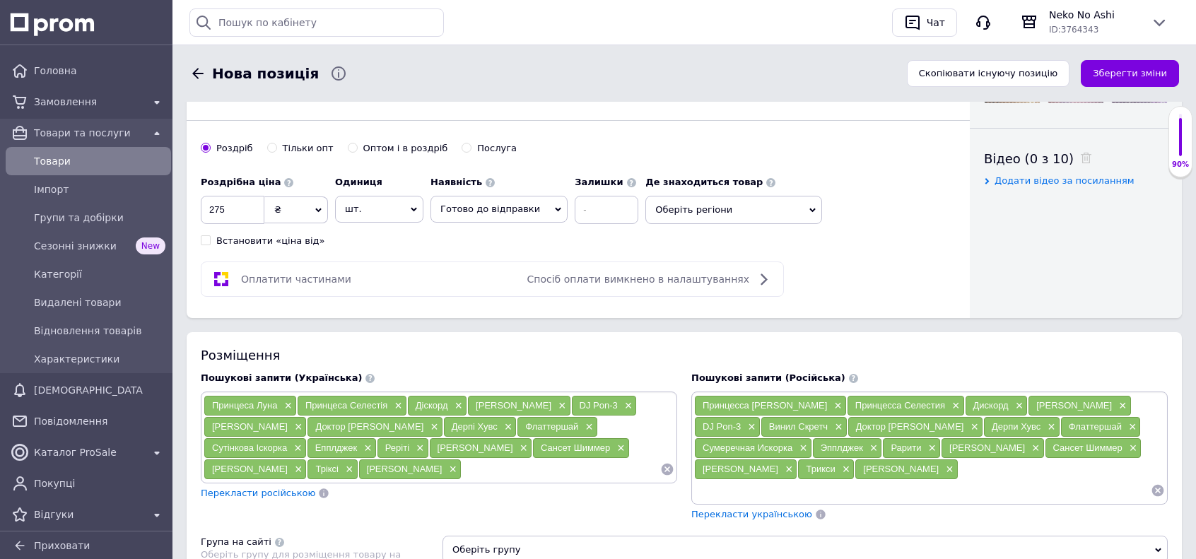
click at [721, 332] on div "Розміщення Пошукові запити (Українська) Принцеса Луна × Принцеса Селестія × Діс…" at bounding box center [684, 510] width 995 height 356
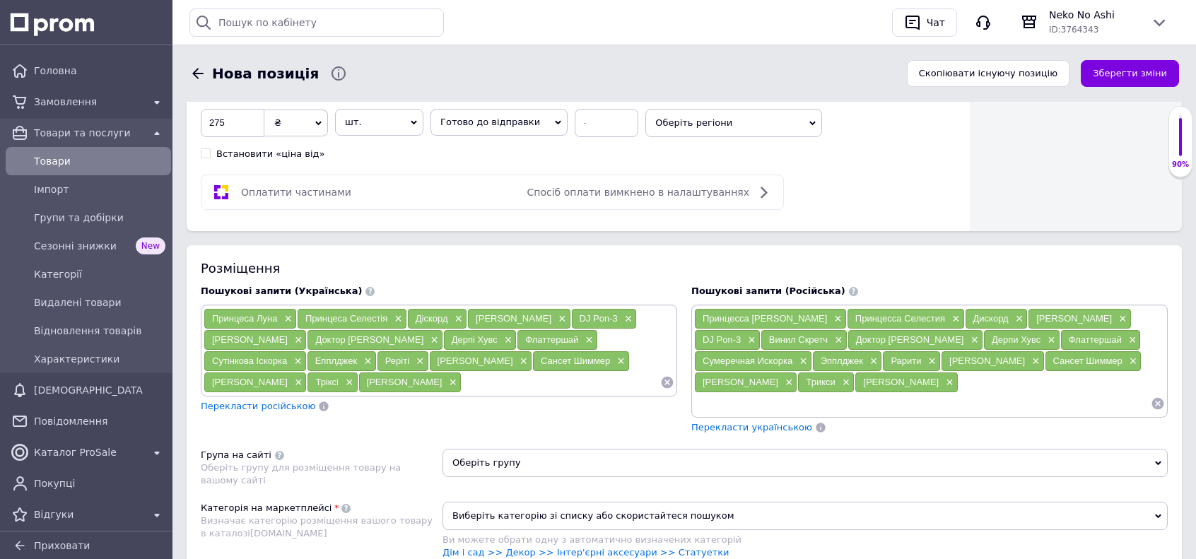
scroll to position [938, 0]
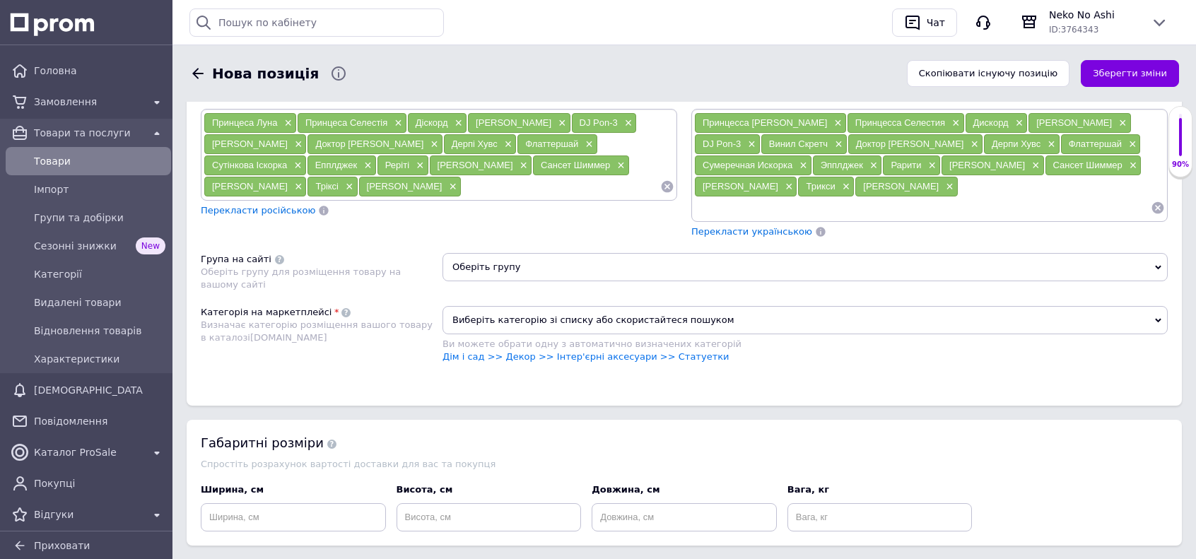
click at [498, 253] on span "Оберіть групу" at bounding box center [805, 267] width 725 height 28
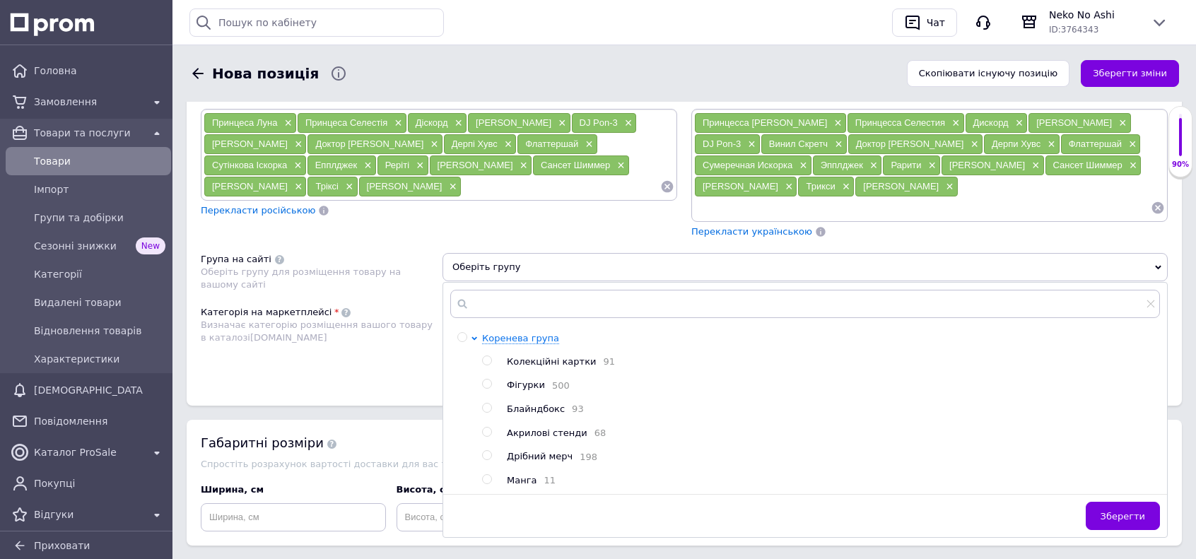
click at [539, 404] on span "Блайндбокс" at bounding box center [536, 409] width 58 height 11
radio input "true"
click at [1097, 502] on button "Зберегти" at bounding box center [1123, 516] width 74 height 28
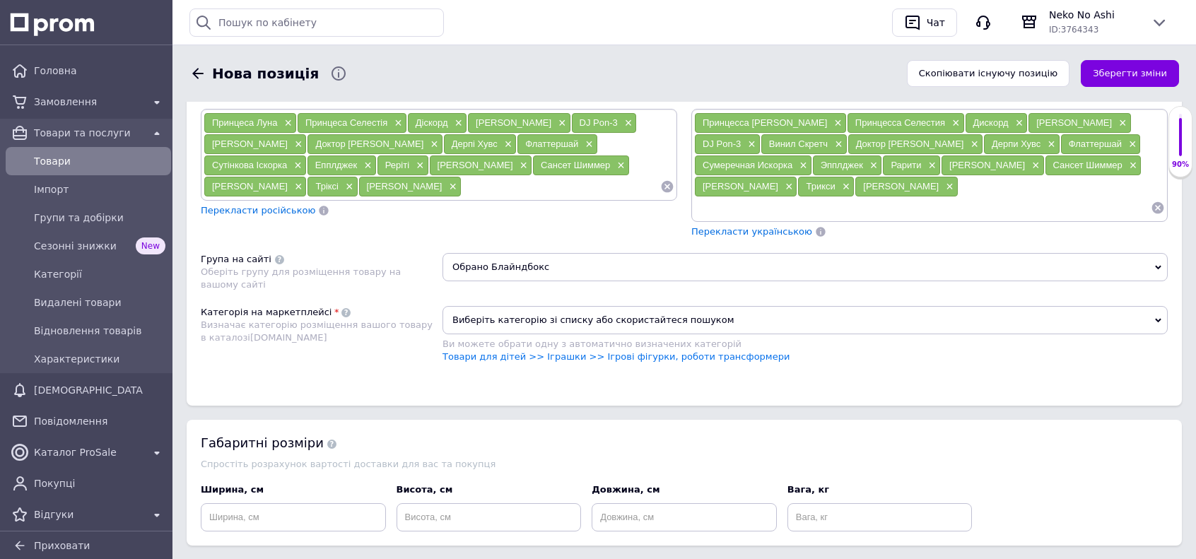
click at [772, 306] on span "Виберіть категорію зі списку або скористайтеся пошуком" at bounding box center [805, 320] width 725 height 28
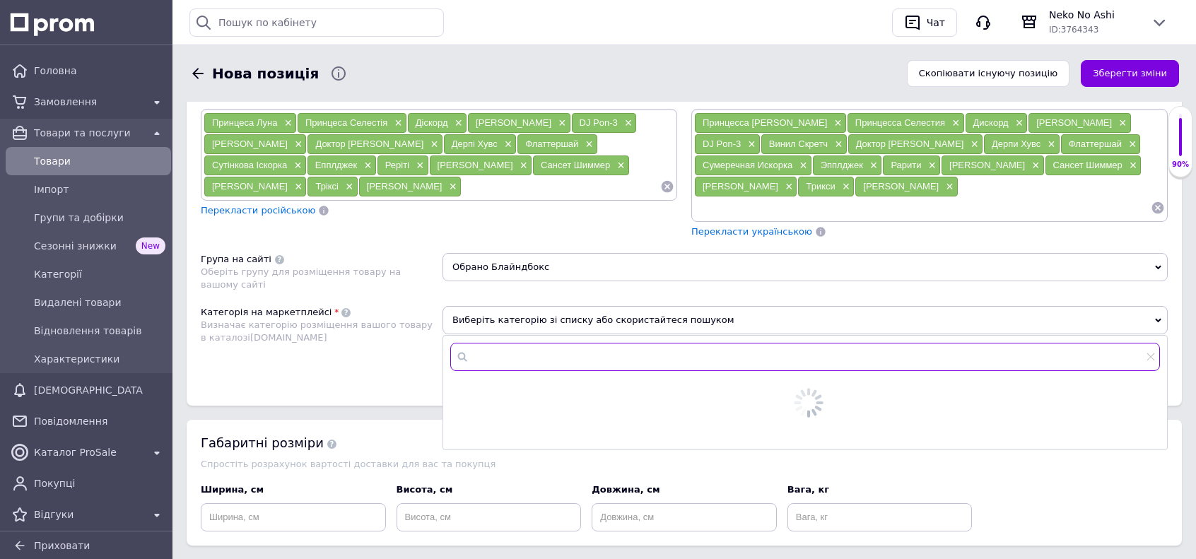
click at [706, 343] on input "text" at bounding box center [805, 357] width 710 height 28
type input "стату"
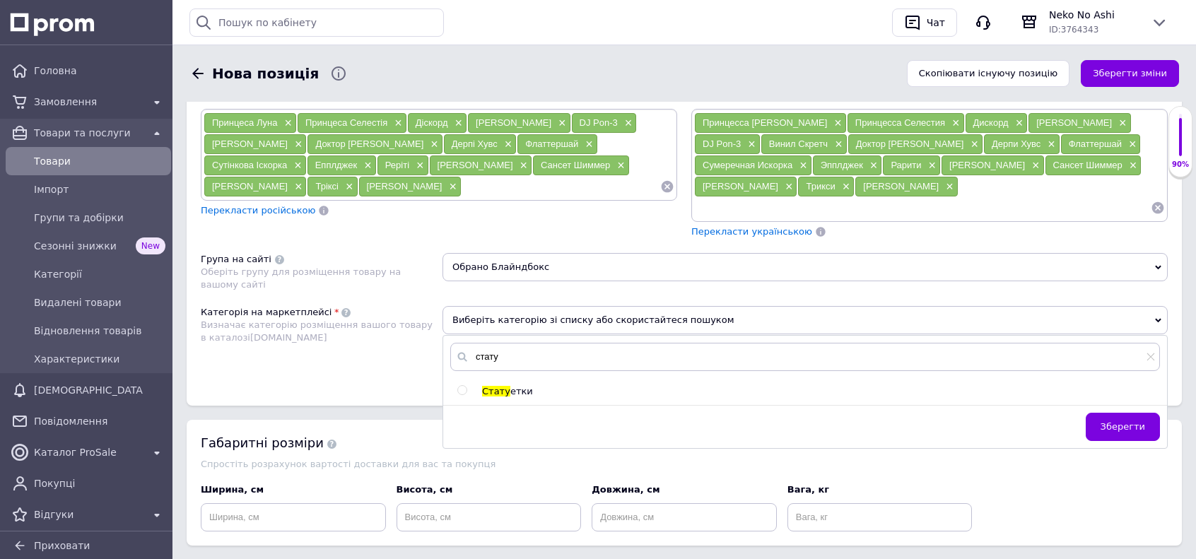
click at [512, 386] on span "етки" at bounding box center [521, 391] width 23 height 11
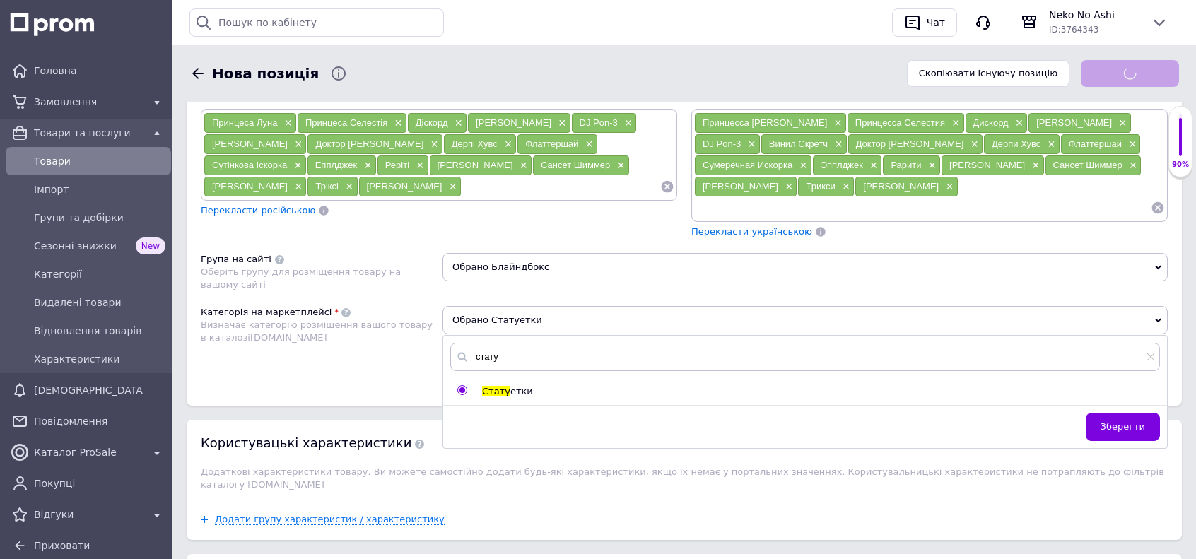
radio input "true"
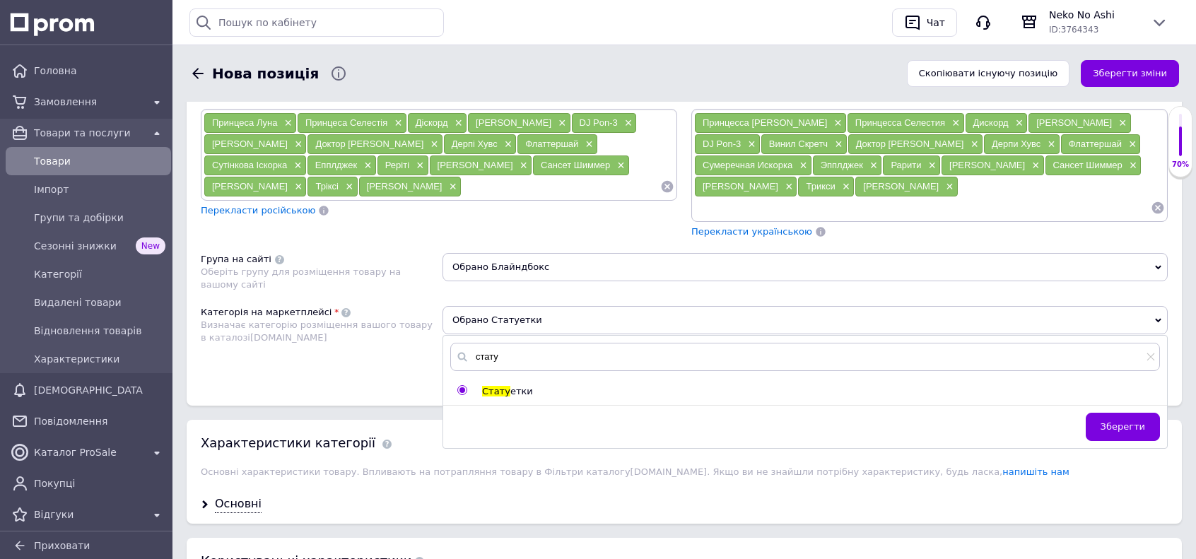
click at [1144, 413] on button "Зберегти" at bounding box center [1123, 427] width 74 height 28
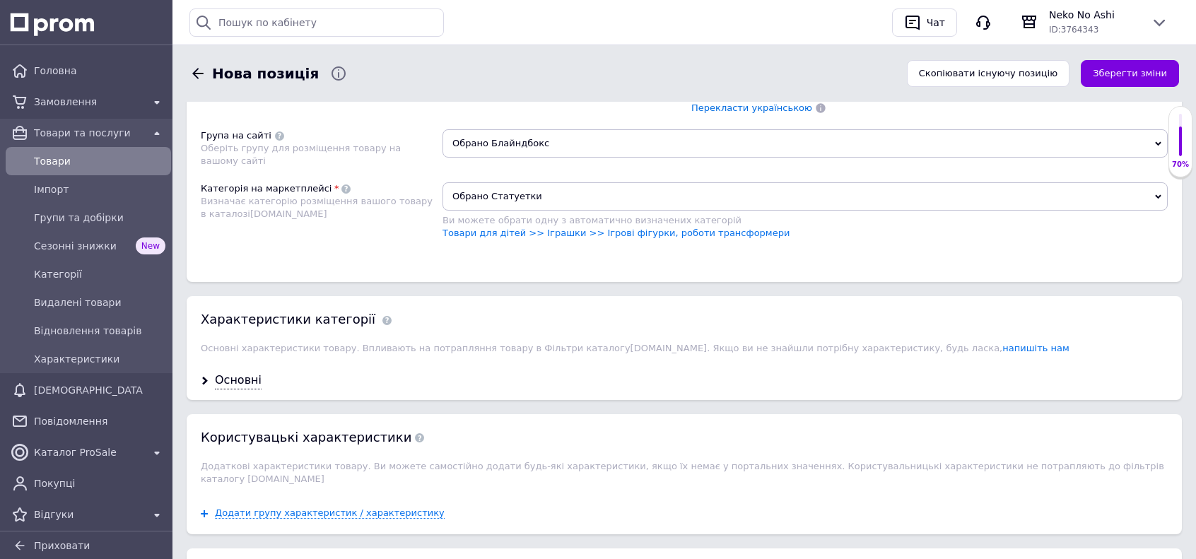
scroll to position [1291, 0]
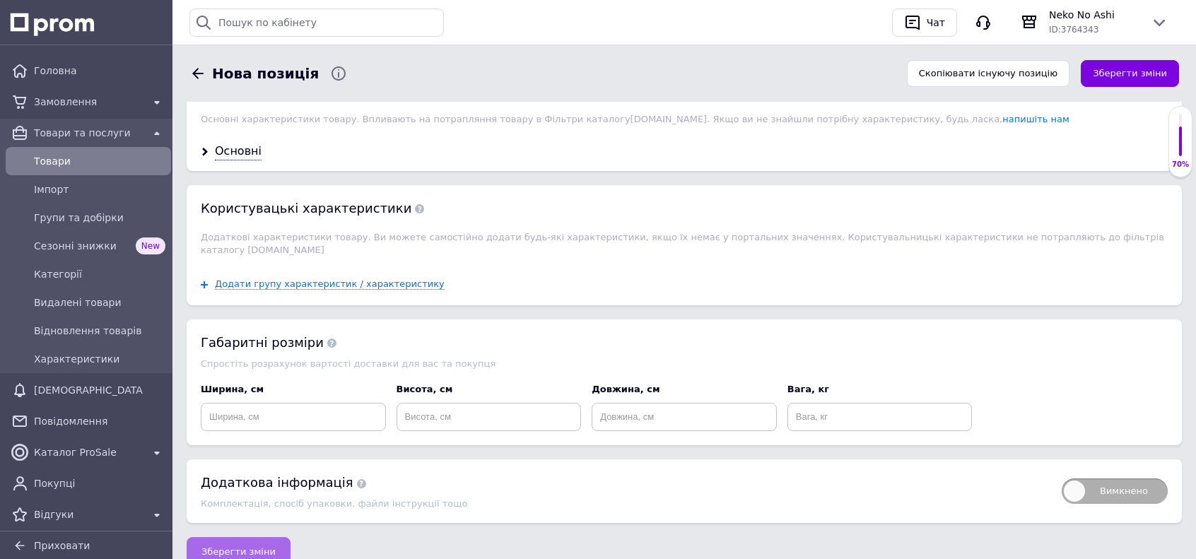
click at [222, 547] on span "Зберегти зміни" at bounding box center [238, 552] width 74 height 11
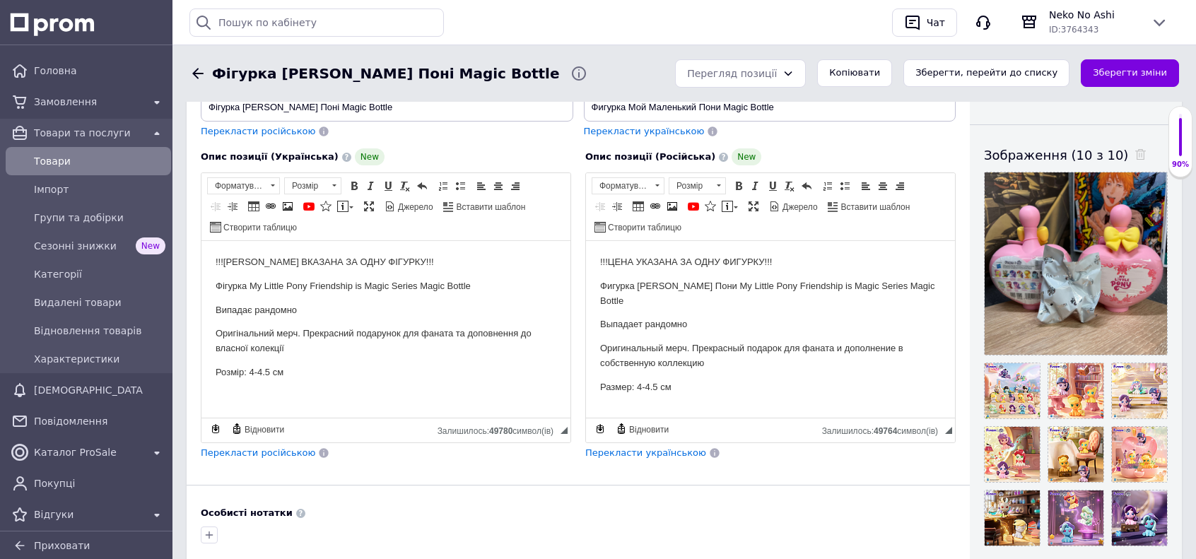
scroll to position [141, 0]
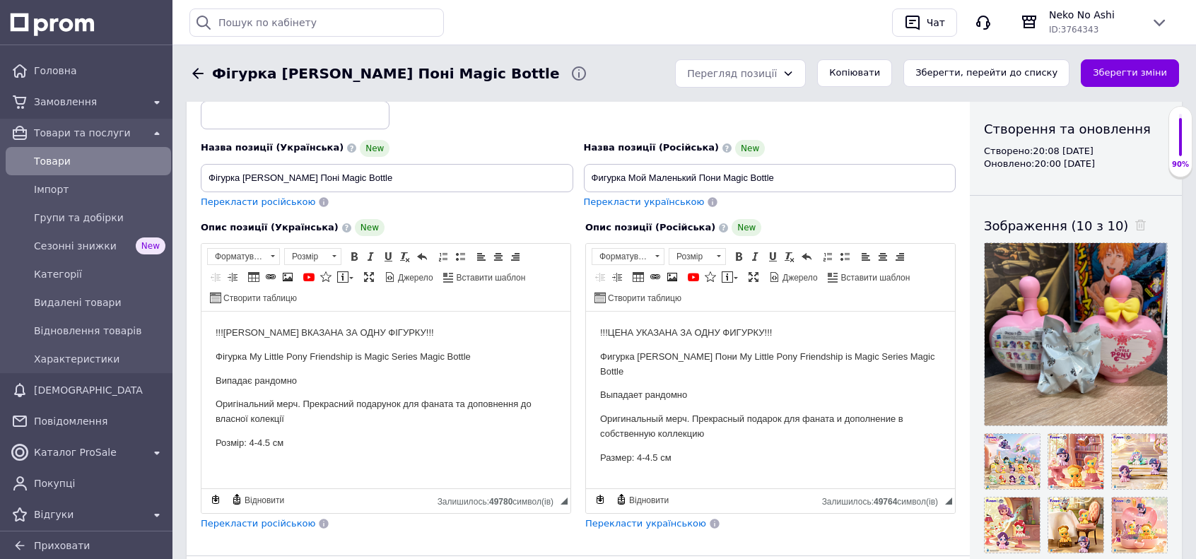
click at [950, 71] on button "Зберегти, перейти до списку" at bounding box center [987, 73] width 166 height 28
